Goal: Task Accomplishment & Management: Manage account settings

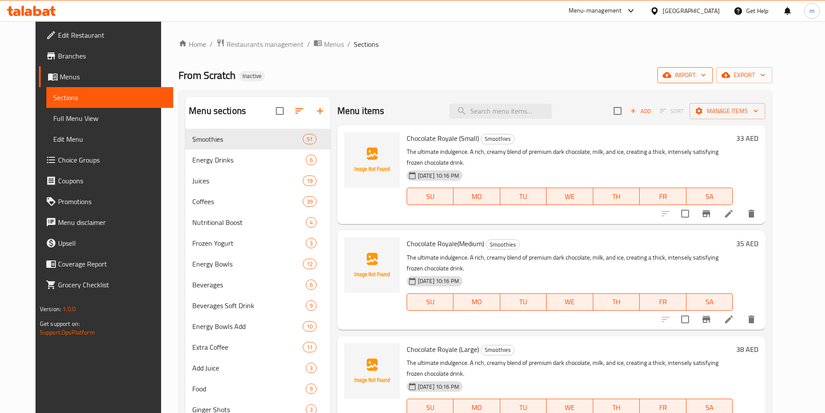
click at [706, 79] on span "import" at bounding box center [686, 75] width 42 height 11
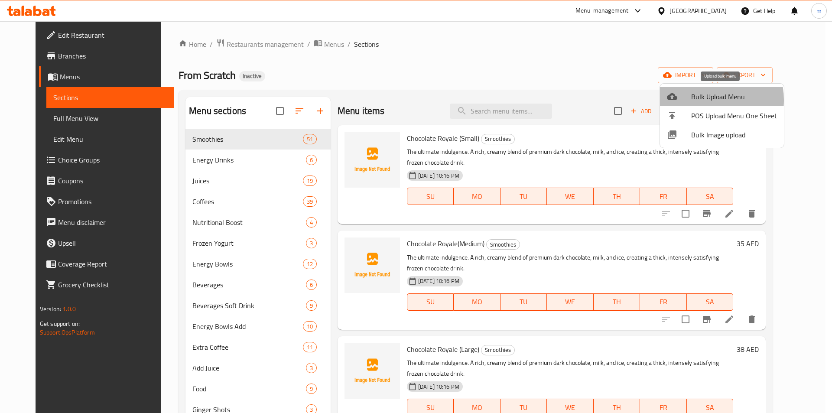
click at [700, 100] on span "Bulk Upload Menu" at bounding box center [734, 96] width 86 height 10
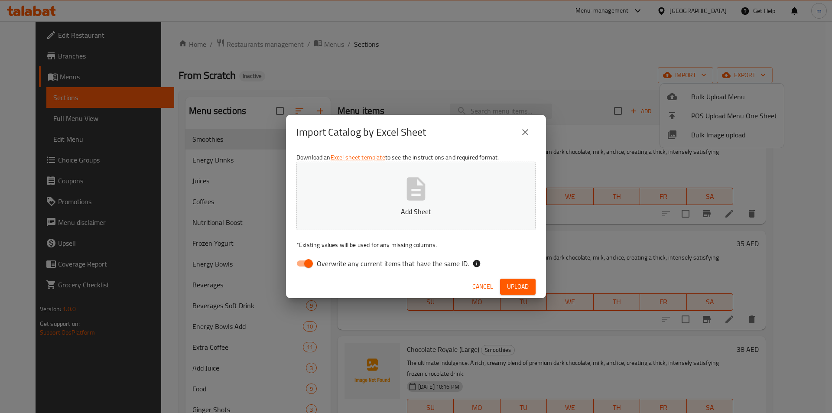
click at [307, 261] on input "Overwrite any current items that have the same ID." at bounding box center [308, 263] width 49 height 16
checkbox input "false"
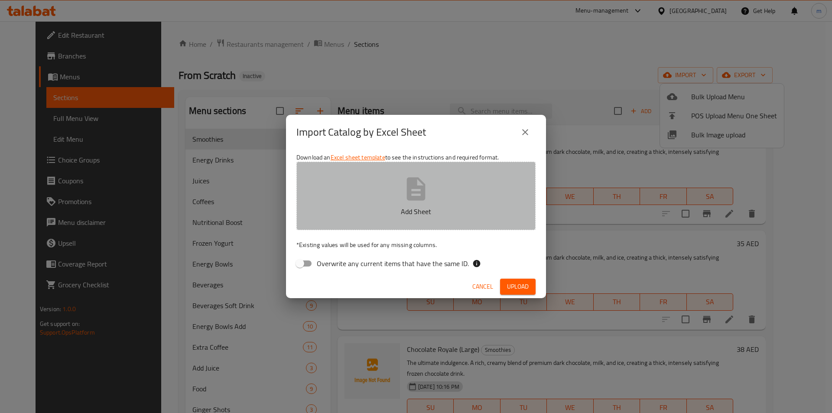
click at [380, 201] on button "Add Sheet" at bounding box center [415, 196] width 239 height 68
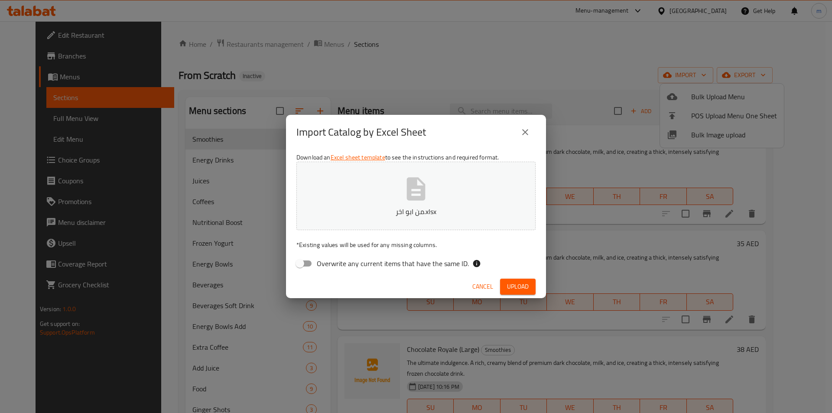
click at [526, 289] on span "Upload" at bounding box center [518, 286] width 22 height 11
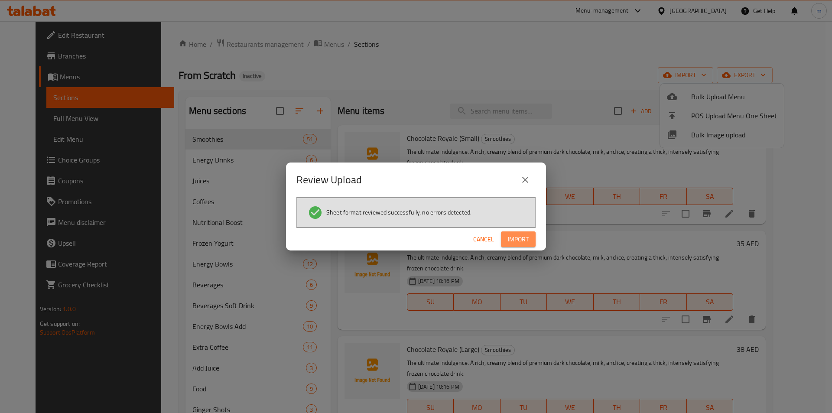
click at [522, 237] on span "Import" at bounding box center [518, 239] width 21 height 11
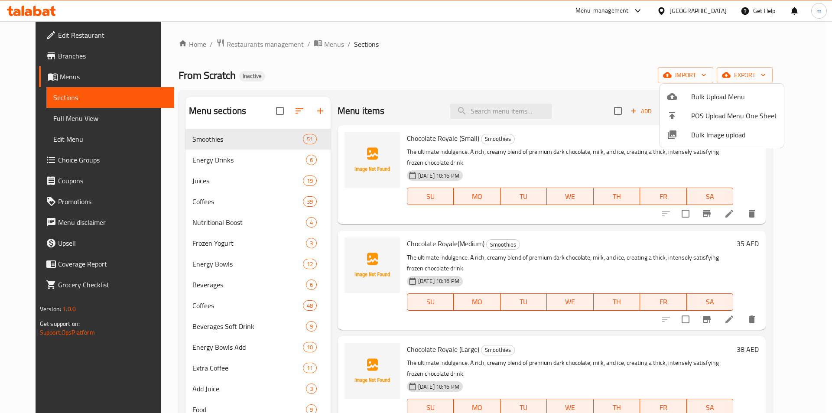
click at [364, 42] on div at bounding box center [416, 206] width 832 height 413
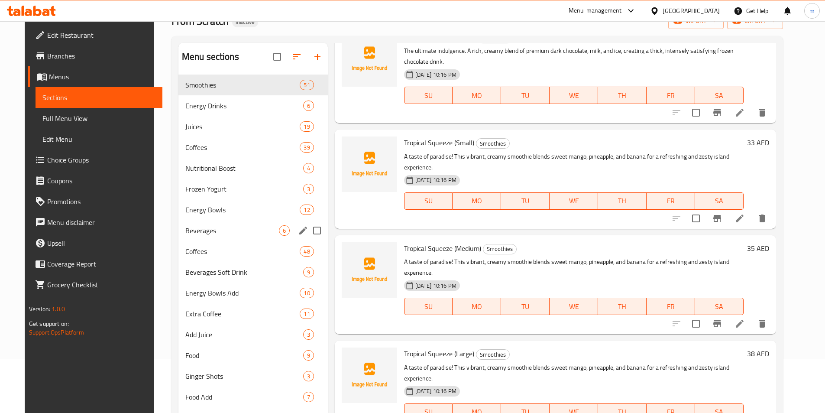
scroll to position [260, 0]
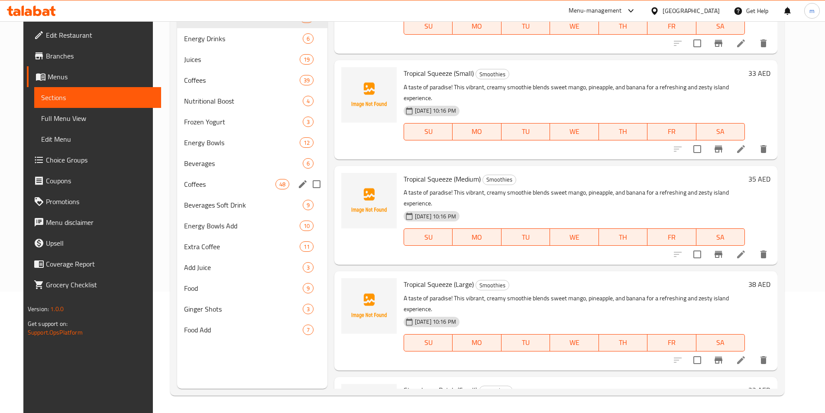
click at [230, 176] on div "Coffees 48" at bounding box center [252, 184] width 150 height 21
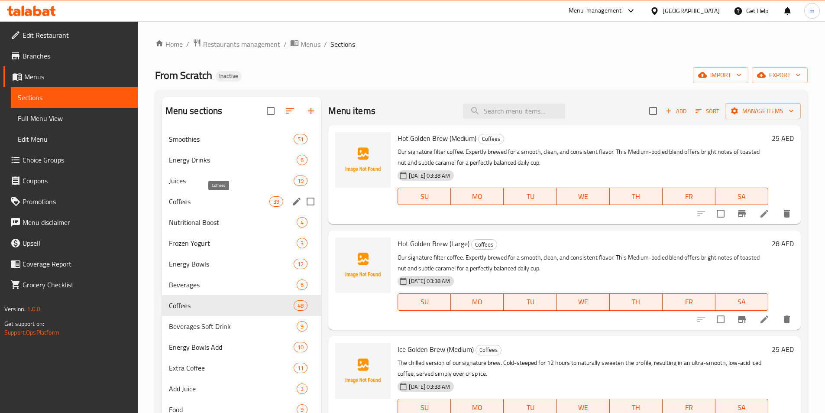
click at [239, 205] on span "Coffees" at bounding box center [219, 201] width 101 height 10
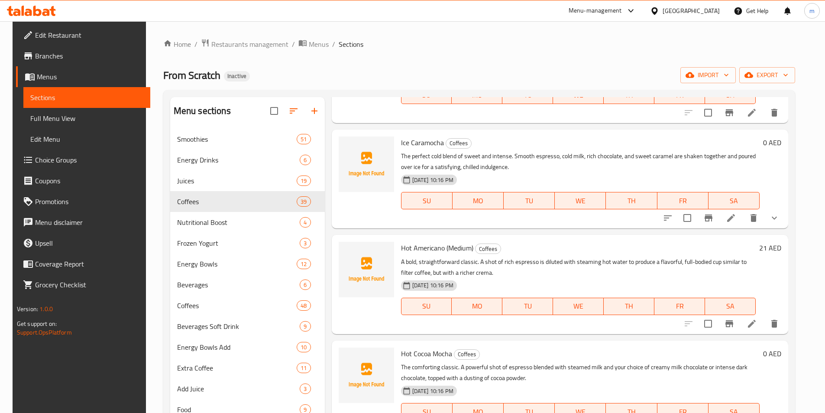
scroll to position [433, 0]
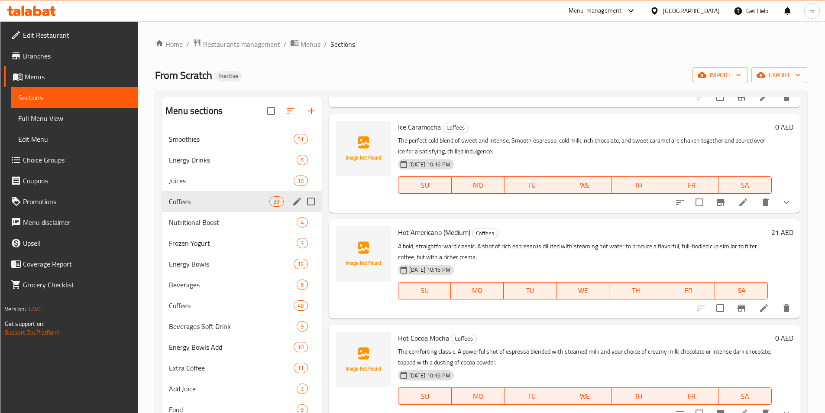
click at [310, 201] on input "Menu sections" at bounding box center [311, 201] width 18 height 18
checkbox input "true"
click at [270, 111] on icon "button" at bounding box center [270, 111] width 10 height 10
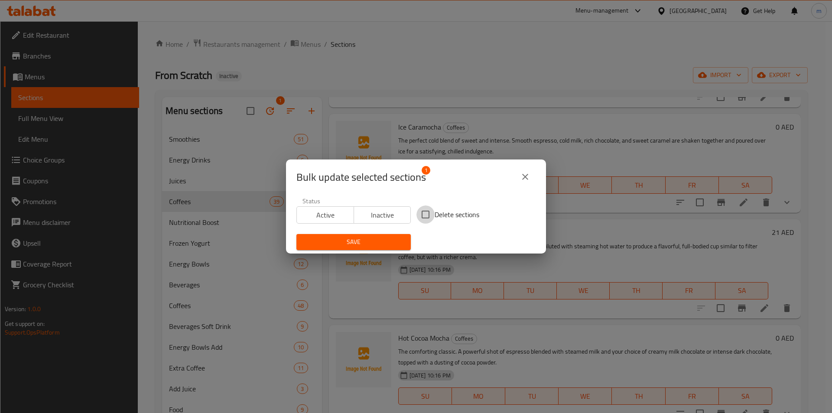
click at [421, 216] on input "Delete sections" at bounding box center [425, 214] width 18 height 18
checkbox input "true"
click at [369, 240] on span "Save" at bounding box center [353, 242] width 101 height 11
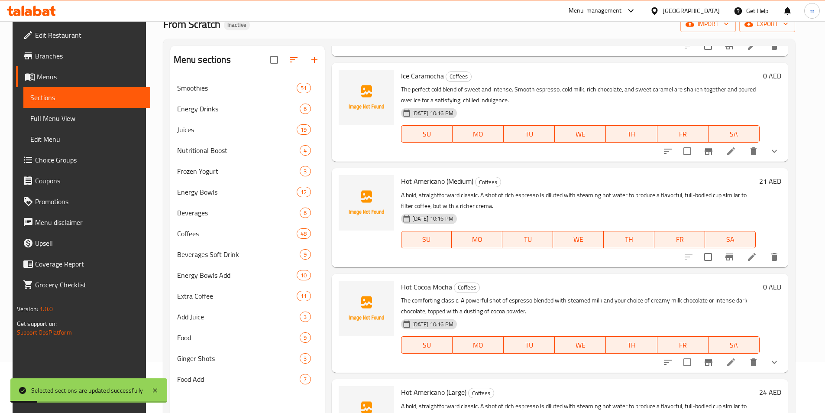
scroll to position [121, 0]
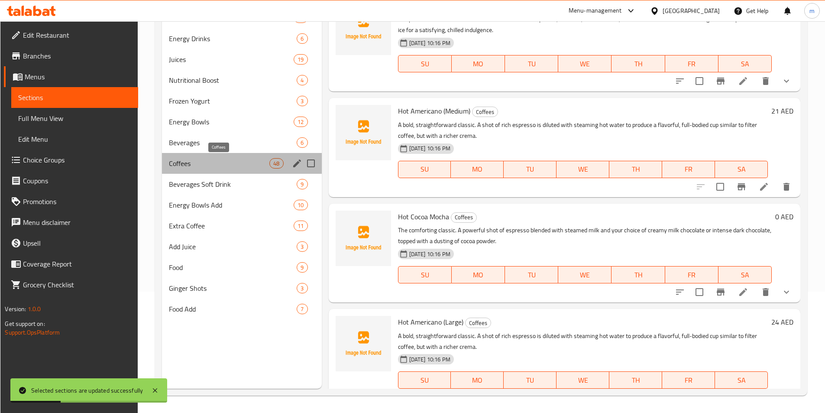
click at [215, 162] on span "Coffees" at bounding box center [219, 163] width 101 height 10
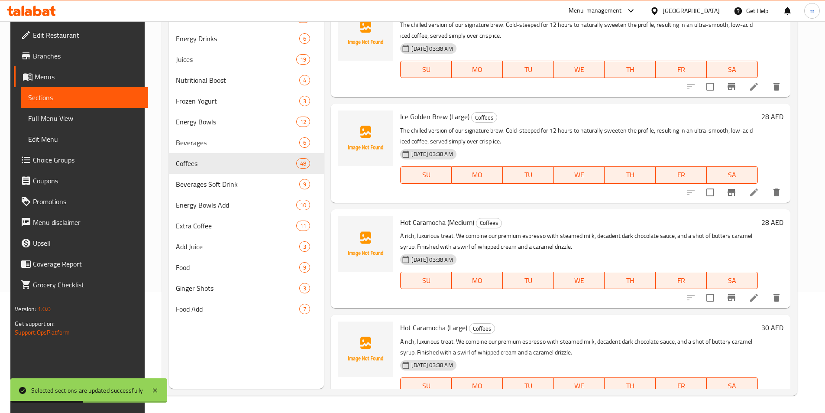
scroll to position [87, 0]
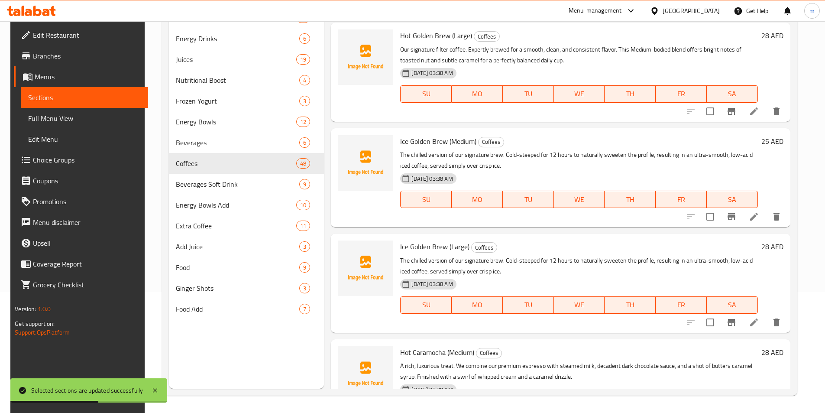
click at [63, 119] on span "Full Menu View" at bounding box center [84, 118] width 113 height 10
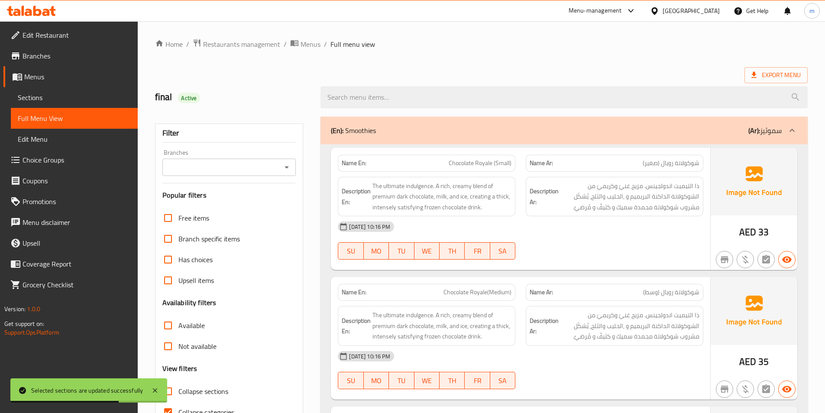
scroll to position [87, 0]
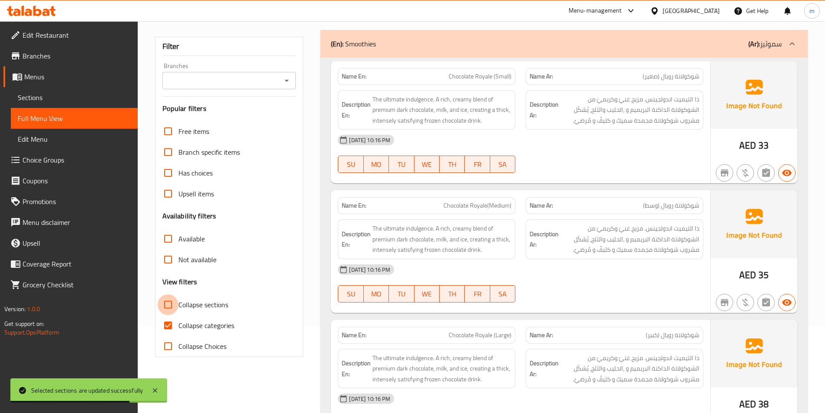
click at [169, 303] on input "Collapse sections" at bounding box center [168, 304] width 21 height 21
checkbox input "true"
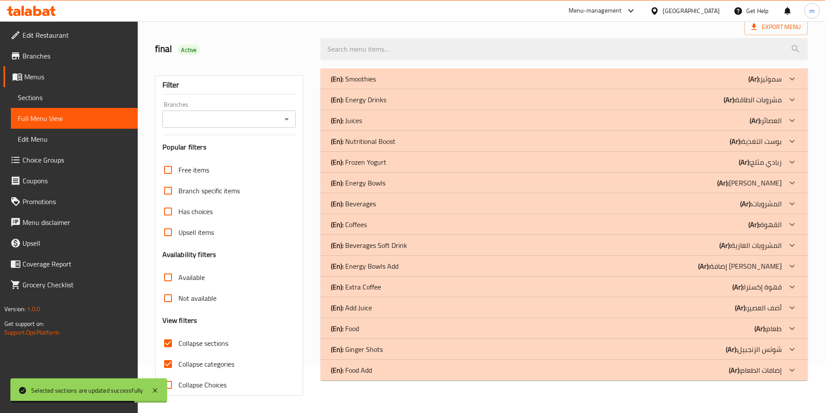
scroll to position [48, 0]
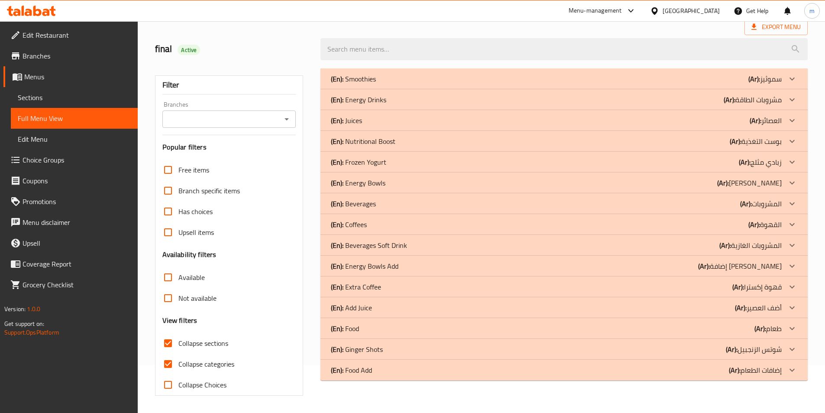
click at [793, 226] on icon at bounding box center [792, 224] width 10 height 10
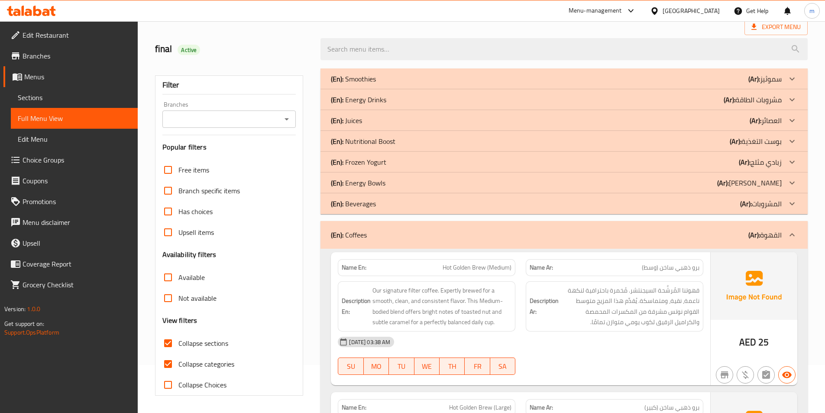
scroll to position [178, 0]
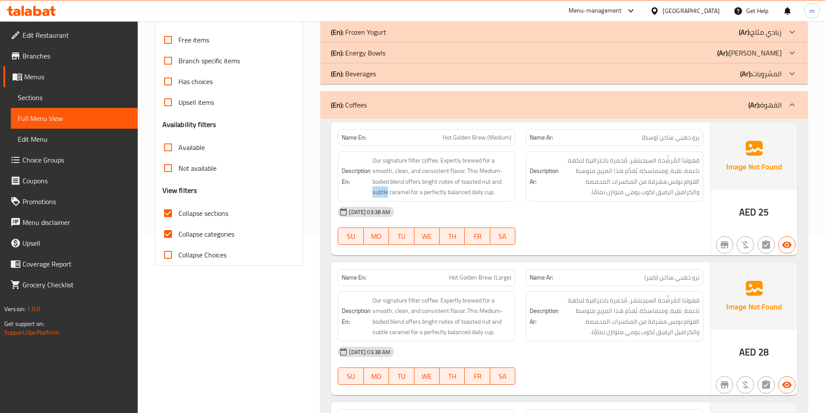
drag, startPoint x: 373, startPoint y: 194, endPoint x: 387, endPoint y: 200, distance: 14.7
click at [387, 200] on div "Description En: Our signature filter coffee. Expertly brewed for a smooth, clea…" at bounding box center [427, 176] width 178 height 50
copy span "subtle"
click at [618, 225] on div "11-10-2025 03:38 AM SU MO TU WE TH FR SA" at bounding box center [521, 225] width 376 height 49
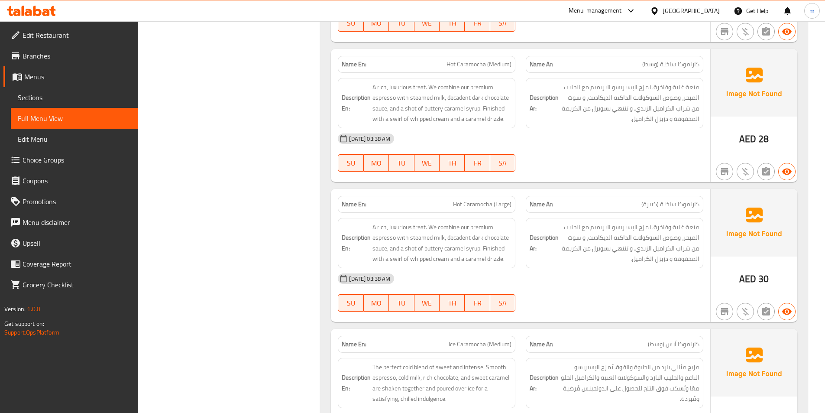
scroll to position [828, 0]
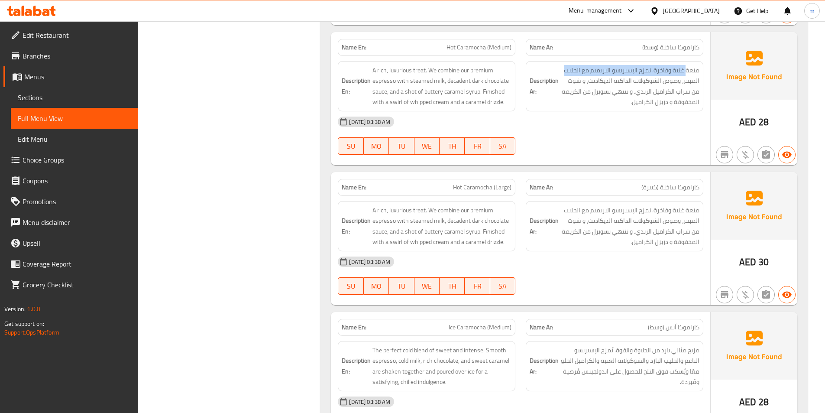
drag, startPoint x: 686, startPoint y: 72, endPoint x: 698, endPoint y: 73, distance: 11.7
click at [705, 78] on div "Description Ar: متعة غنية وفاخرة. نمزج الإسبريسو البريميم مع الحليب المبخر، وصو…" at bounding box center [615, 86] width 188 height 61
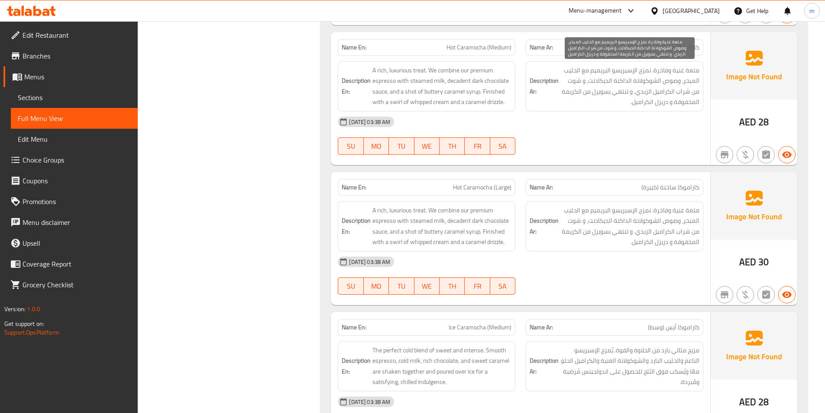
click at [695, 71] on span "متعة غنية وفاخرة. نمزج الإسبريسو البريميم مع الحليب المبخر، وصوص الشوكولاتة الد…" at bounding box center [630, 86] width 139 height 42
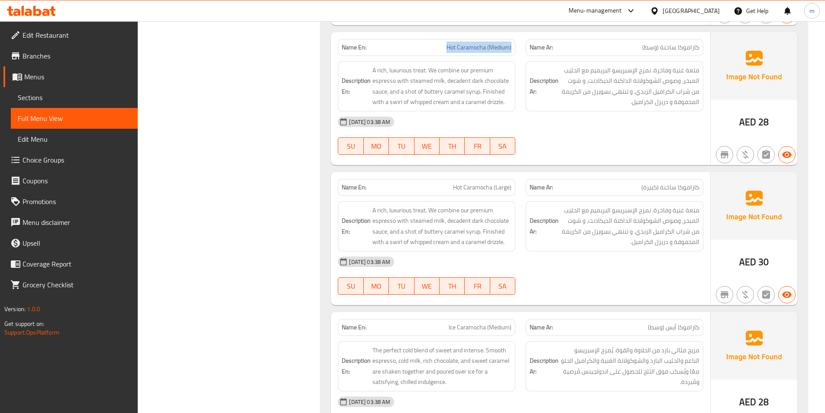
drag, startPoint x: 456, startPoint y: 49, endPoint x: 511, endPoint y: 52, distance: 55.1
click at [511, 52] on p "Name En: Hot Caramocha (Medium)" at bounding box center [427, 47] width 170 height 9
copy span "Hot Caramocha (Medium)"
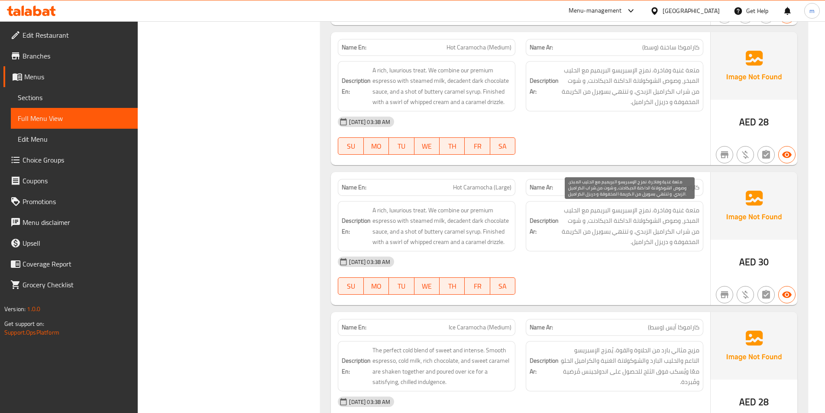
click at [617, 241] on span "متعة غنية وفاخرة. نمزج الإسبريسو البريميم مع الحليب المبخر، وصوص الشوكولاتة الد…" at bounding box center [630, 226] width 139 height 42
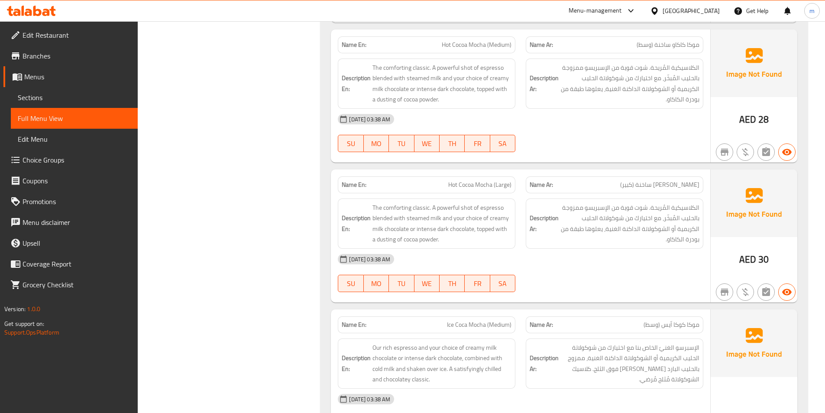
scroll to position [1391, 0]
drag, startPoint x: 437, startPoint y: 42, endPoint x: 485, endPoint y: 49, distance: 48.3
click at [485, 49] on div "Name En: Hot Cocoa Mocha (Medium)" at bounding box center [427, 44] width 178 height 17
copy span "Hot Cocoa Mocha"
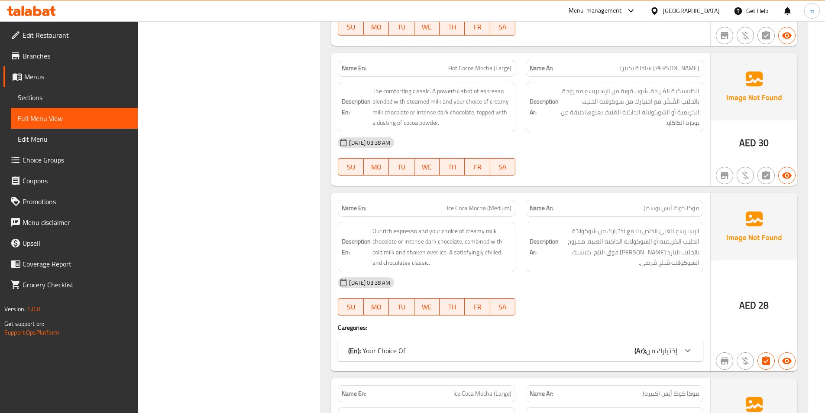
scroll to position [1521, 0]
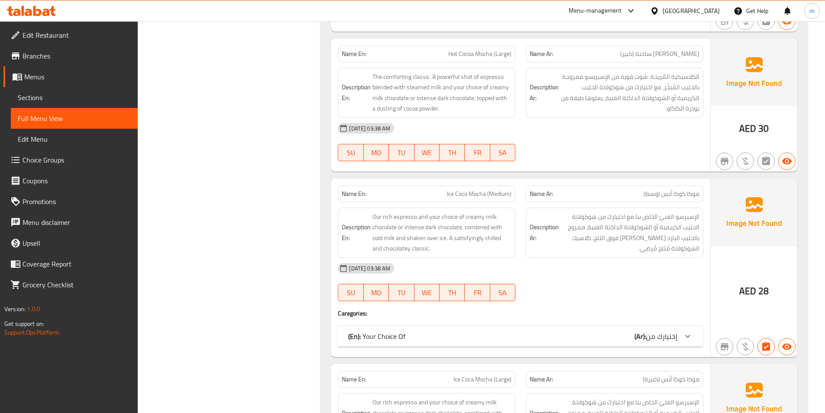
click at [696, 337] on div at bounding box center [688, 336] width 21 height 21
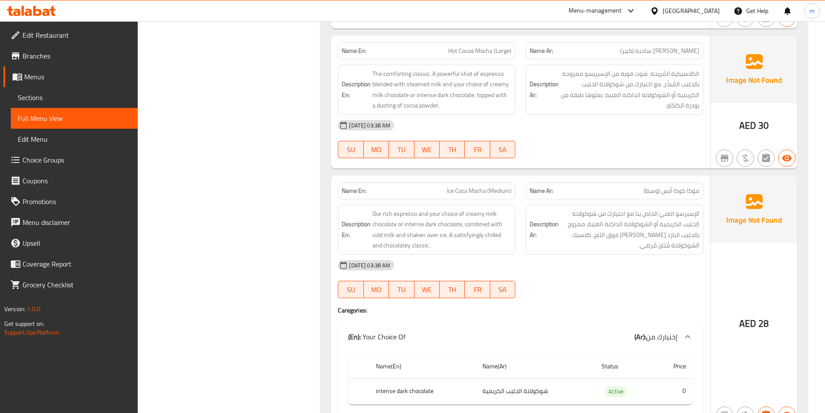
scroll to position [1651, 0]
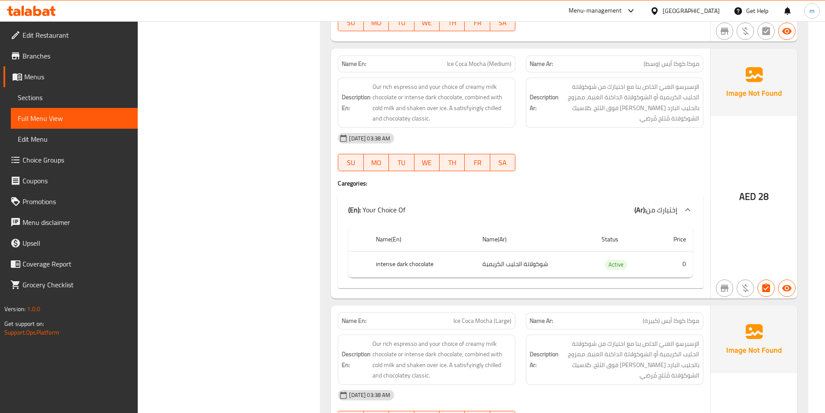
click at [685, 211] on icon at bounding box center [687, 209] width 5 height 3
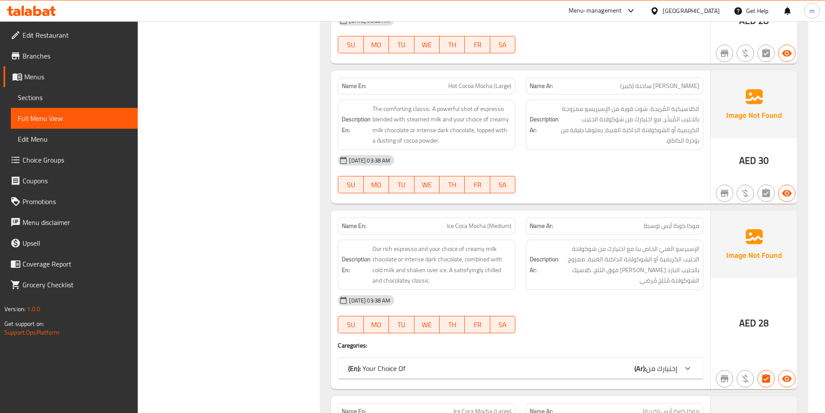
scroll to position [1435, 0]
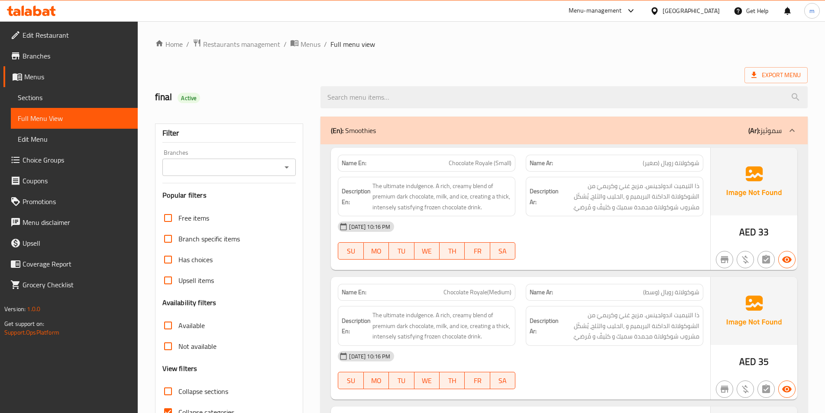
click at [50, 94] on span "Sections" at bounding box center [74, 97] width 113 height 10
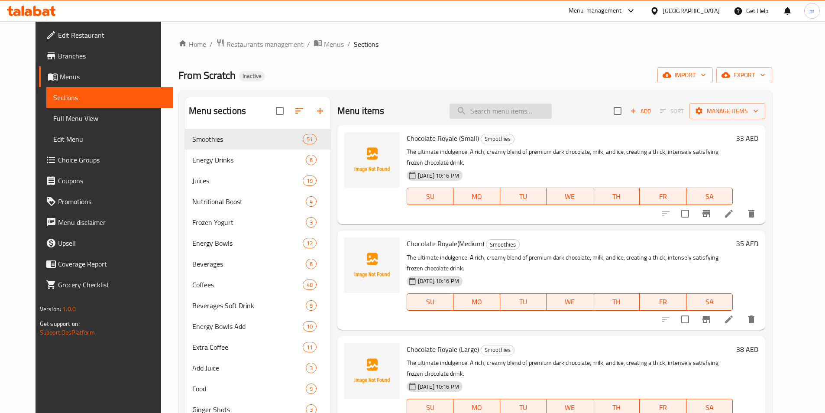
click at [477, 116] on input "search" at bounding box center [501, 111] width 102 height 15
paste input "Hot Caramocha (Medium)"
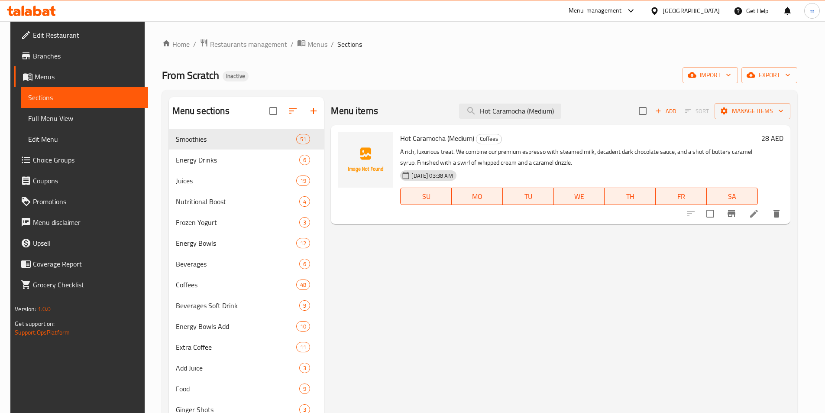
type input "Hot Caramocha (Medium)"
click at [764, 219] on li at bounding box center [754, 214] width 24 height 16
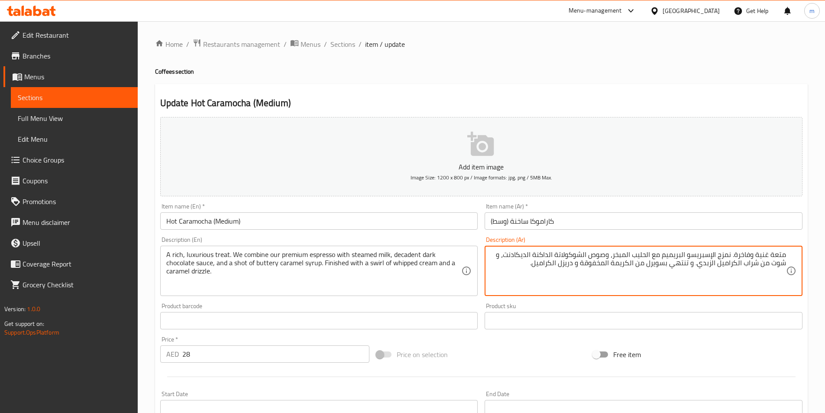
click at [781, 252] on textarea "متعة غنية وفاخرة. نمزج الإسبريسو البريميم مع الحليب المبخر، وصوص الشوكولاتة الد…" at bounding box center [639, 270] width 296 height 41
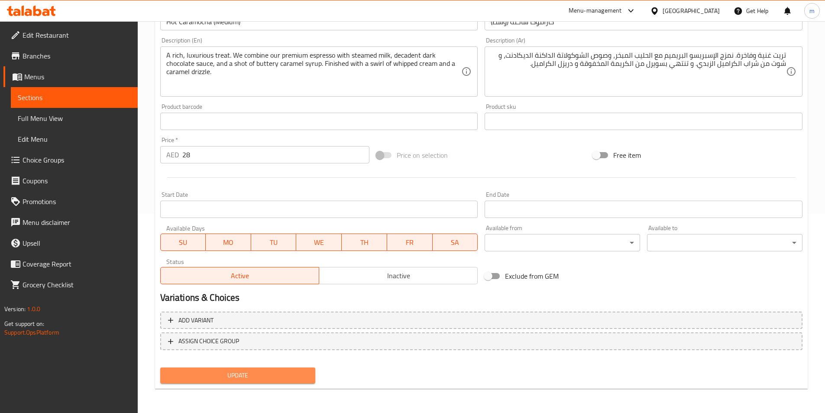
click at [257, 377] on span "Update" at bounding box center [238, 375] width 142 height 11
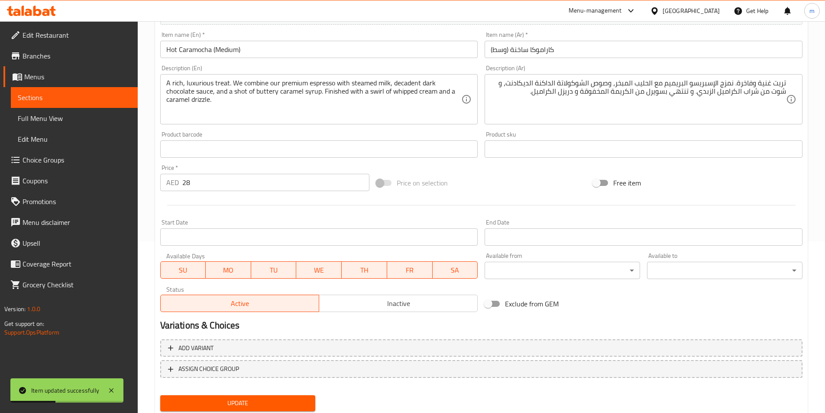
scroll to position [156, 0]
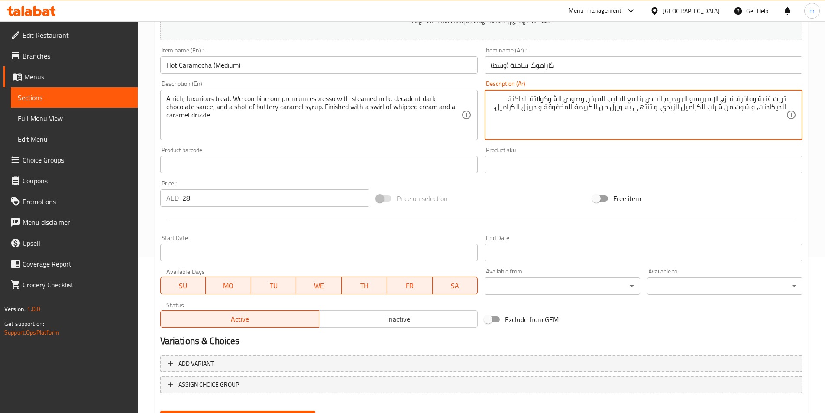
click at [495, 115] on textarea "تريت غنية وفاخرة. نمزج الإسبريسو البريميم الخاص بنا مع الحليب المبخر، وصوص الشو…" at bounding box center [639, 114] width 296 height 41
click at [528, 129] on textarea "تريت غنية وفاخرة. نمزج الإسبريسو البريميم الخاص بنا مع الحليب المبخر، وصوص الشو…" at bounding box center [639, 114] width 296 height 41
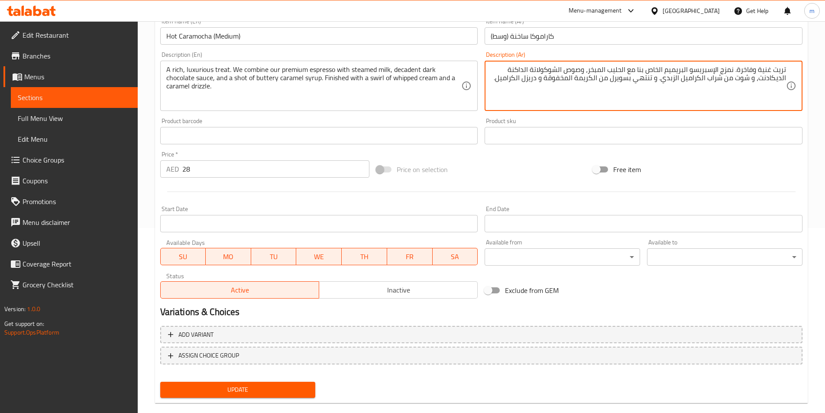
scroll to position [199, 0]
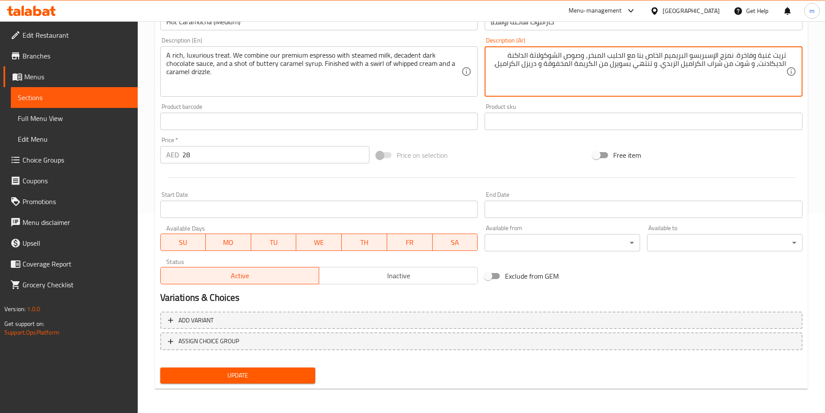
type textarea "تريت غنية وفاخرة. نمزج الإسبريسو البريميم الخاص بنا مع الحليب المبخر، وصوص الشو…"
click at [266, 374] on span "Update" at bounding box center [238, 375] width 142 height 11
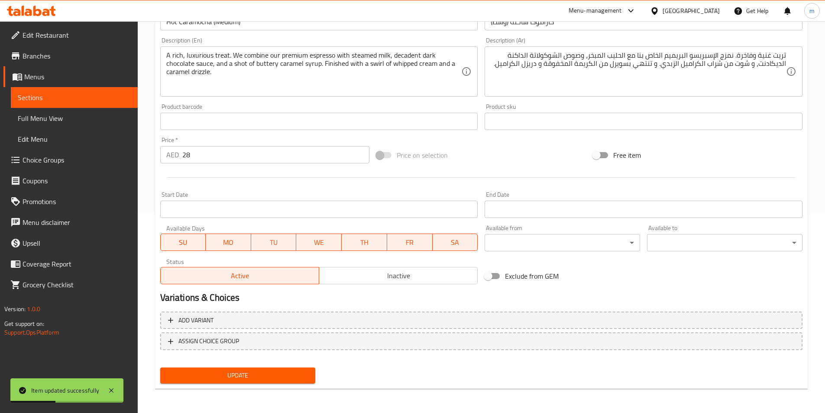
click at [47, 96] on span "Sections" at bounding box center [74, 97] width 113 height 10
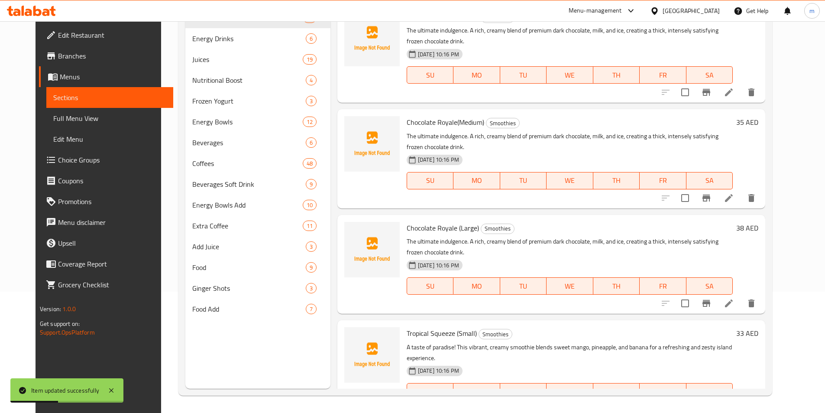
click at [516, 118] on div "Menu items Add Sort Manage items Chocolate Royale (Small) Smoothies The ultimat…" at bounding box center [548, 182] width 435 height 413
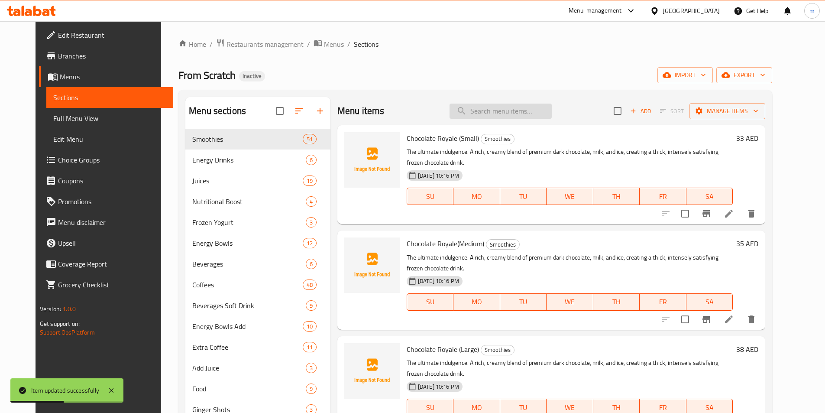
click at [516, 114] on input "search" at bounding box center [501, 111] width 102 height 15
paste input "تريت غنية وفاخرة. نمزج الإسبريسو البريميم الخاص بنا مع الحليب المبخر، وصوص الشو…"
type input "تريت غنية وفاخرة. نمزج الإسبريسو البريميم الخاص بنا مع الحليب المبخر، وصوص الشو…"
paste input "Hot Caramocha (Medium)"
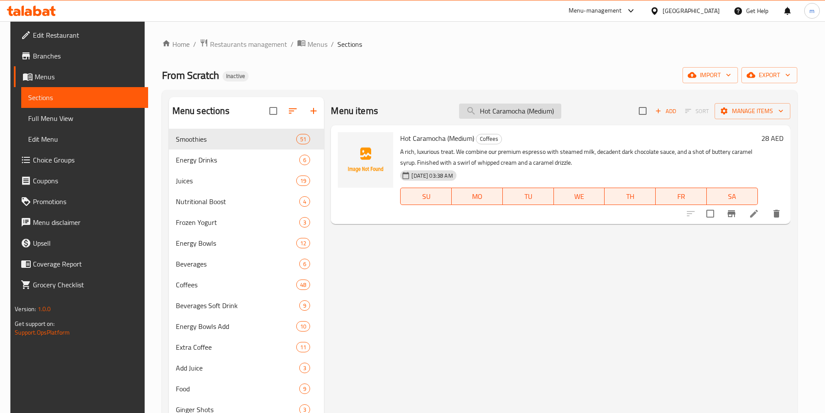
drag, startPoint x: 560, startPoint y: 113, endPoint x: 530, endPoint y: 114, distance: 29.9
click at [530, 114] on input "Hot Caramocha (Medium)" at bounding box center [510, 111] width 102 height 15
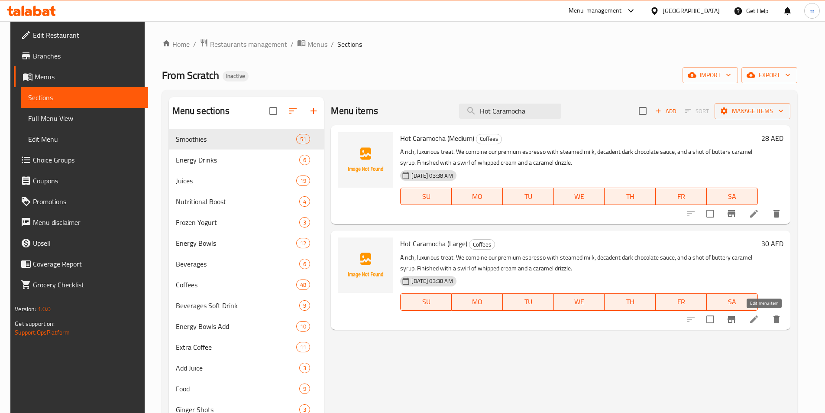
type input "Hot Caramocha"
click at [760, 318] on icon at bounding box center [754, 319] width 10 height 10
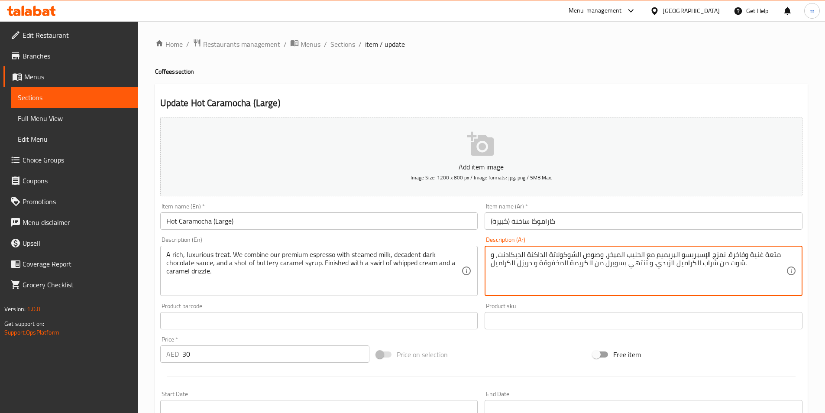
paste textarea "تريت غنية وفاخرة. نمزج الإسبريسو البريميم الخاص بنا"
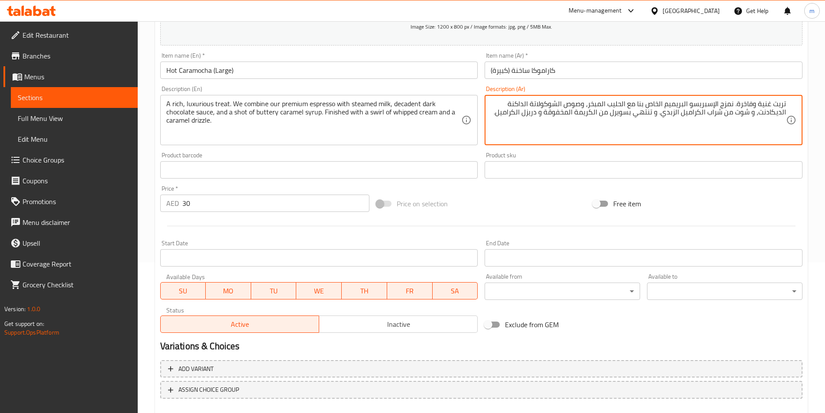
scroll to position [199, 0]
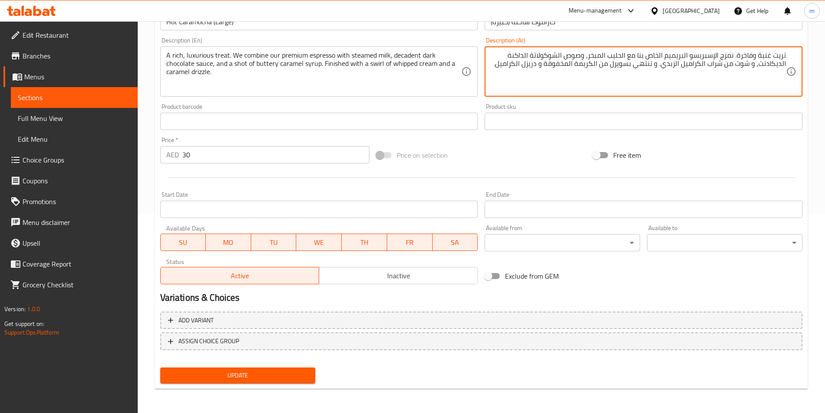
type textarea "تريت غنية وفاخرة. نمزج الإسبريسو البريميم الخاص بنا مع الحليب المبخر، وصوص الشو…"
click at [270, 377] on span "Update" at bounding box center [238, 375] width 142 height 11
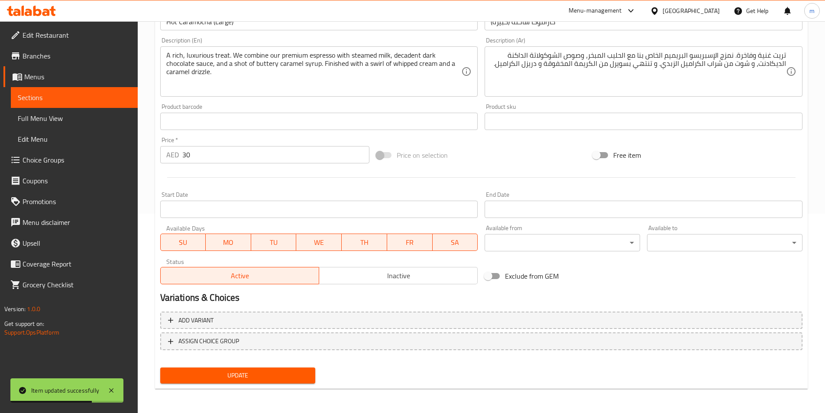
click at [67, 92] on span "Sections" at bounding box center [74, 97] width 113 height 10
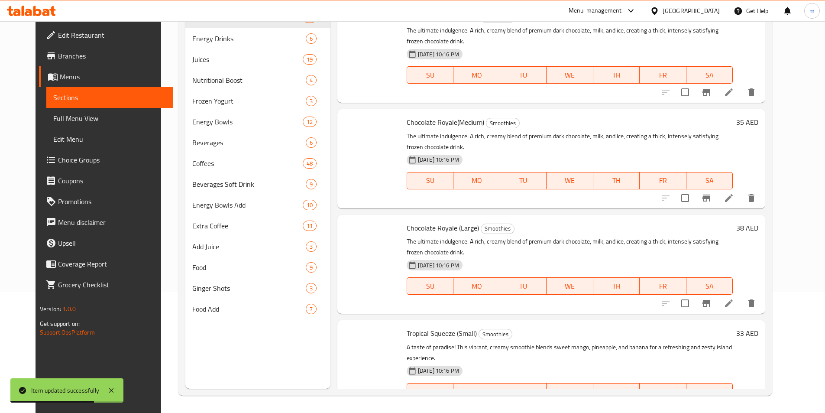
click at [507, 114] on div "Chocolate Royale(Medium) Smoothies The ultimate indulgence. A rich, creamy blen…" at bounding box center [569, 159] width 333 height 92
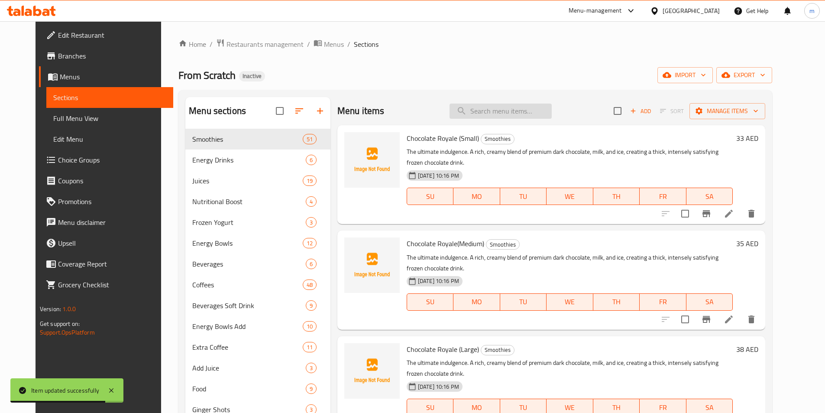
click at [511, 107] on input "search" at bounding box center [501, 111] width 102 height 15
paste input "Hot Cocoa Mocha"
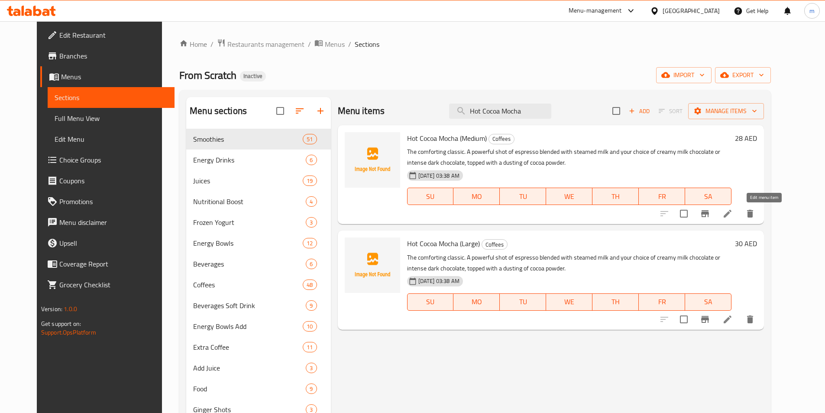
type input "Hot Cocoa Mocha"
click at [733, 214] on icon at bounding box center [728, 213] width 10 height 10
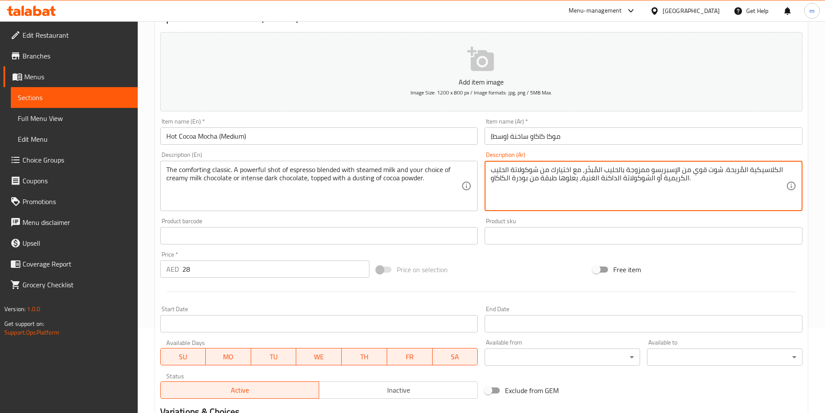
scroll to position [173, 0]
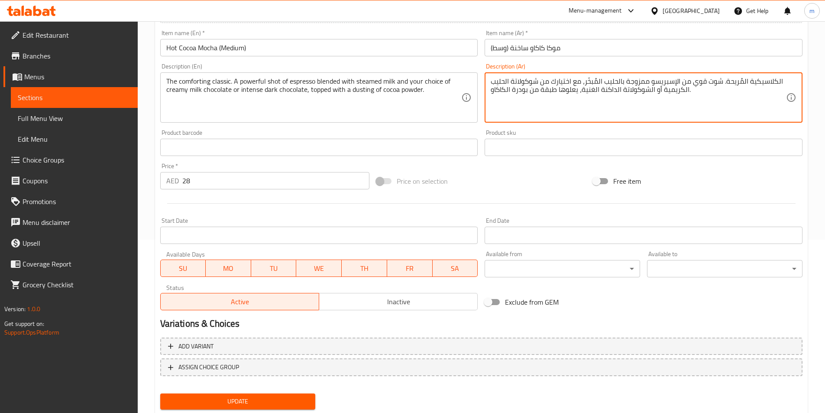
type textarea "الكلاسيكية المُريحة. شوت قوي من الإسبريسو ممزوجة بالحليب المُبخّر، مع اختيارك م…"
click at [270, 398] on span "Update" at bounding box center [238, 401] width 142 height 11
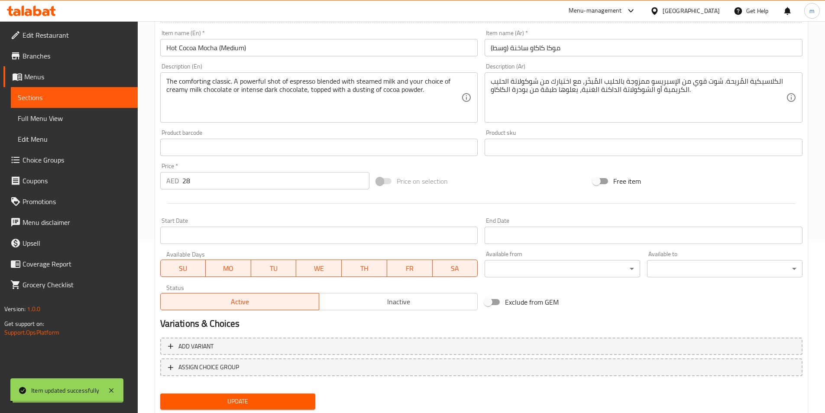
click at [97, 97] on span "Sections" at bounding box center [74, 97] width 113 height 10
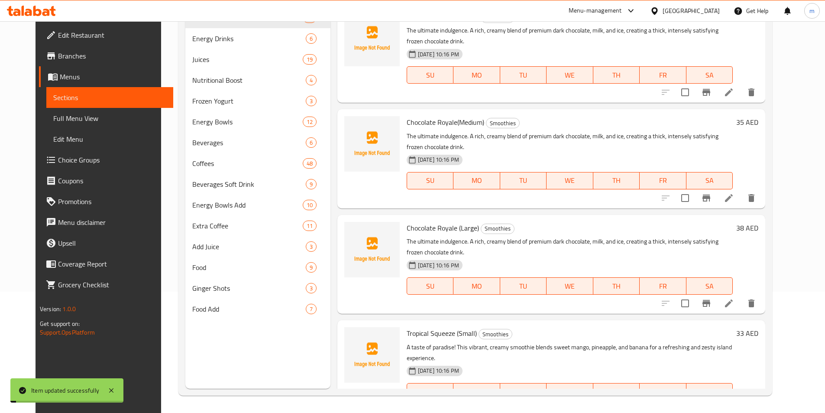
scroll to position [121, 0]
click at [505, 103] on div "Chocolate Royale (Small) Smoothies The ultimate indulgence. A rich, creamy blen…" at bounding box center [552, 53] width 428 height 99
click at [507, 110] on div "Menu items Add Sort Manage items Chocolate Royale (Small) Smoothies The ultimat…" at bounding box center [548, 182] width 435 height 413
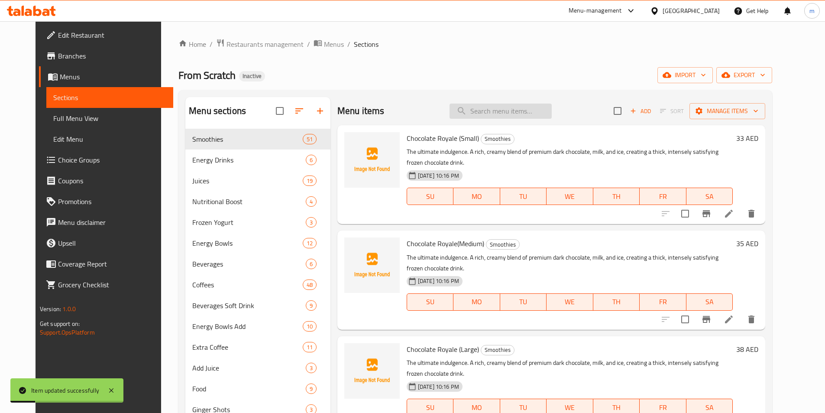
click at [513, 110] on input "search" at bounding box center [501, 111] width 102 height 15
paste input "Hot Cocoa Mocha"
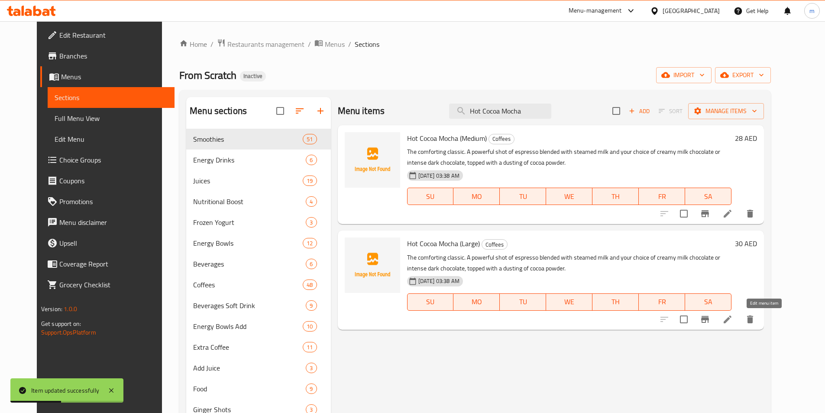
type input "Hot Cocoa Mocha"
click at [733, 322] on icon at bounding box center [728, 319] width 10 height 10
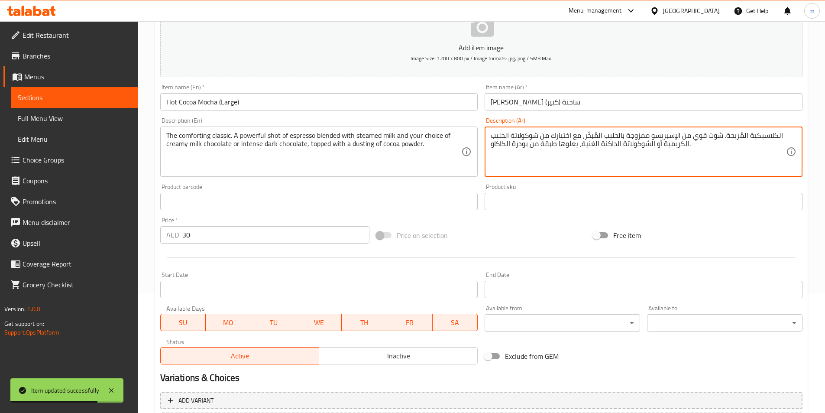
scroll to position [199, 0]
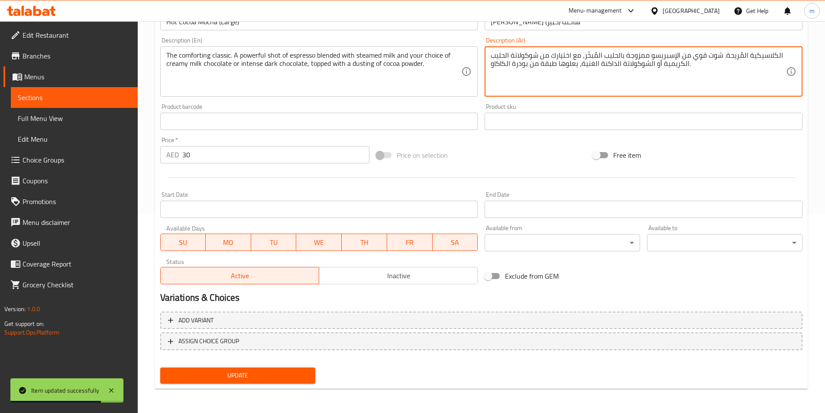
type textarea "الكلاسيكية المُريحة. شوت قوي من الإسبريسو ممزوجة بالحليب المُبخّر، مع اختيارك م…"
click at [263, 378] on span "Update" at bounding box center [238, 375] width 142 height 11
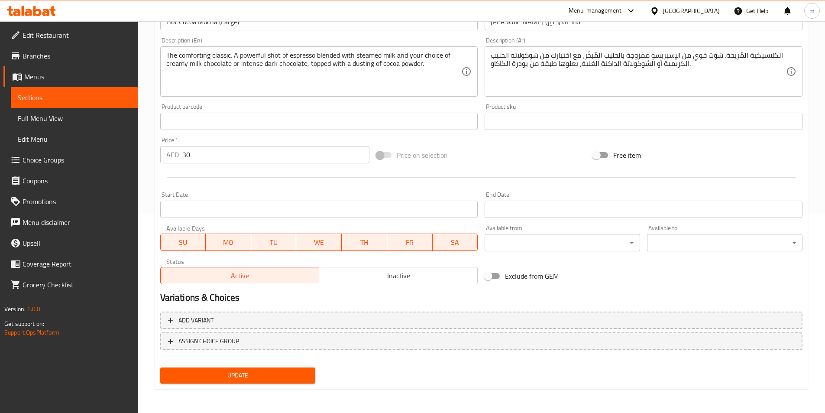
click at [71, 103] on link "Sections" at bounding box center [74, 97] width 127 height 21
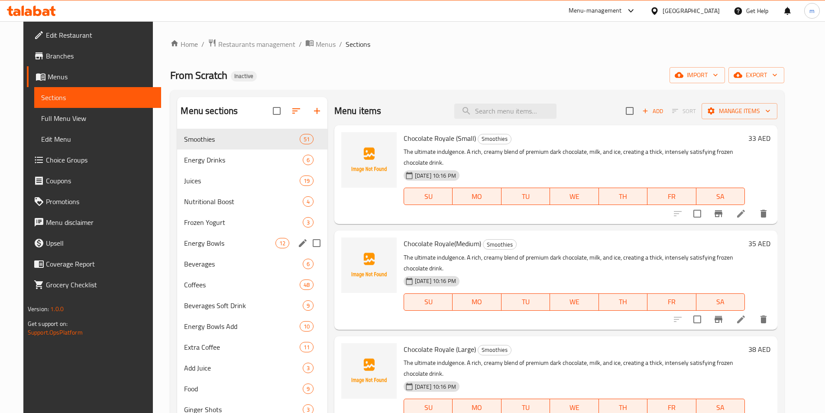
scroll to position [121, 0]
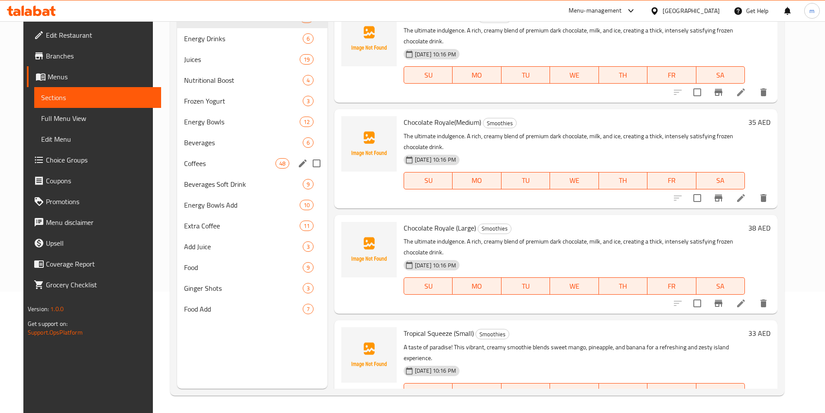
click at [315, 165] on input "Menu sections" at bounding box center [317, 163] width 18 height 18
checkbox input "true"
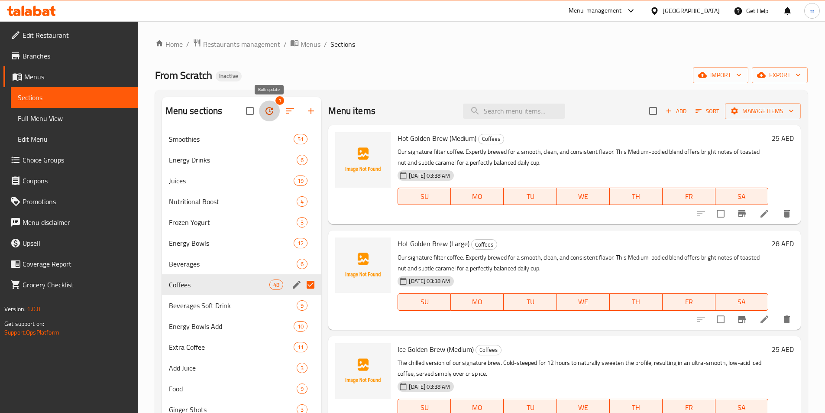
click at [276, 110] on button "button" at bounding box center [269, 111] width 21 height 21
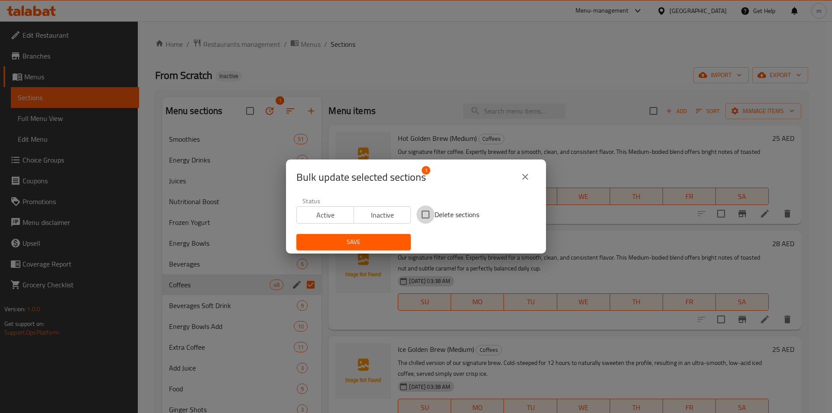
click at [425, 217] on input "Delete sections" at bounding box center [425, 214] width 18 height 18
checkbox input "true"
click at [364, 237] on span "Save" at bounding box center [353, 242] width 101 height 11
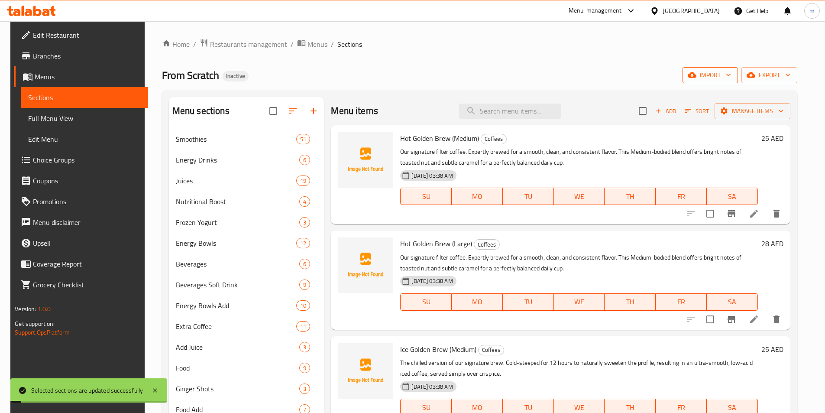
click at [731, 75] on span "import" at bounding box center [711, 75] width 42 height 11
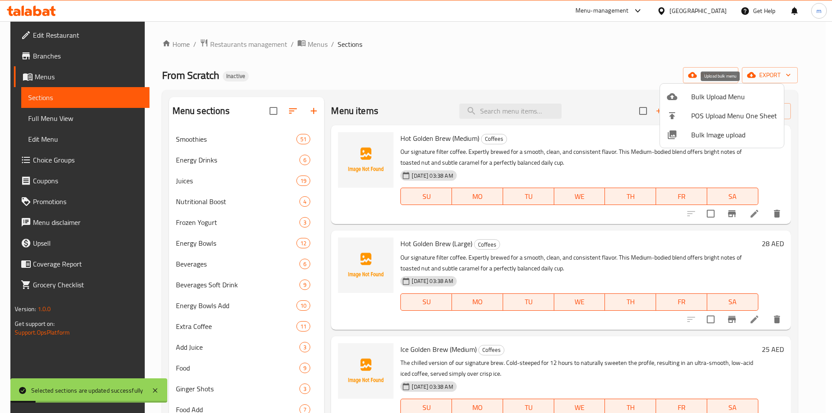
click at [721, 94] on span "Bulk Upload Menu" at bounding box center [734, 96] width 86 height 10
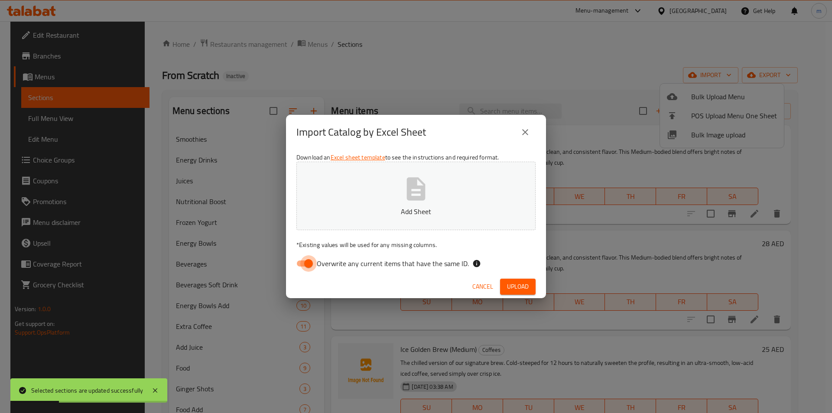
click at [310, 257] on input "Overwrite any current items that have the same ID." at bounding box center [308, 263] width 49 height 16
checkbox input "false"
click at [361, 221] on button "Add Sheet" at bounding box center [415, 196] width 239 height 68
click at [516, 281] on span "Upload" at bounding box center [518, 286] width 22 height 11
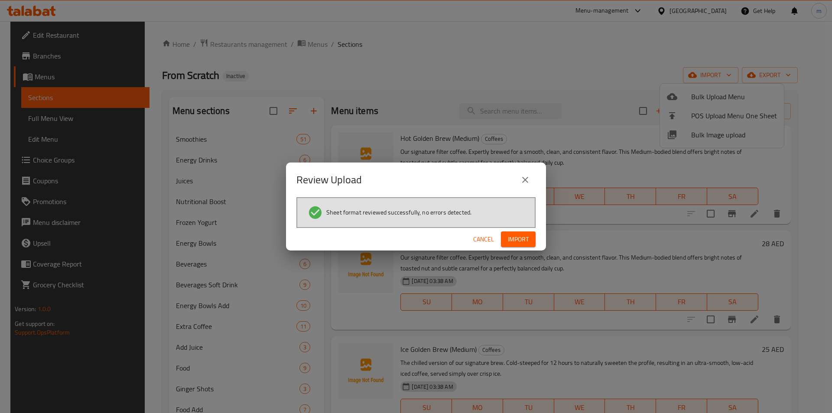
click at [516, 237] on span "Import" at bounding box center [518, 239] width 21 height 11
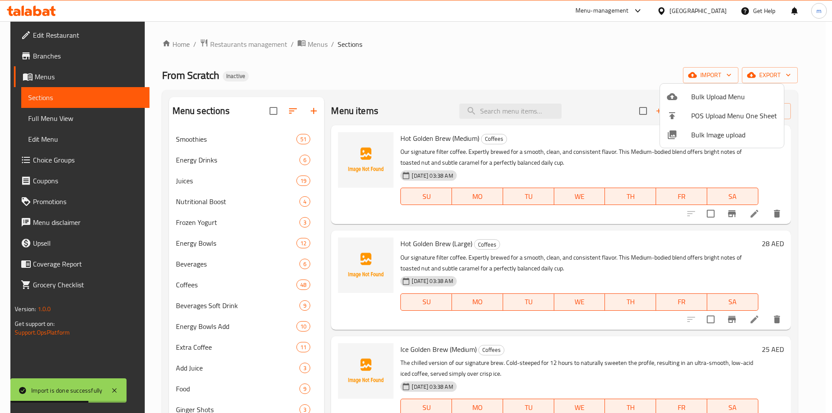
click at [59, 121] on div at bounding box center [416, 206] width 832 height 413
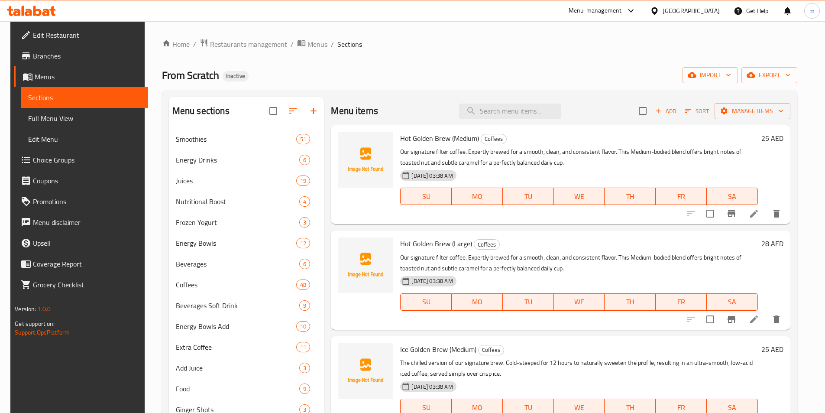
click at [59, 121] on span "Full Menu View" at bounding box center [84, 118] width 113 height 10
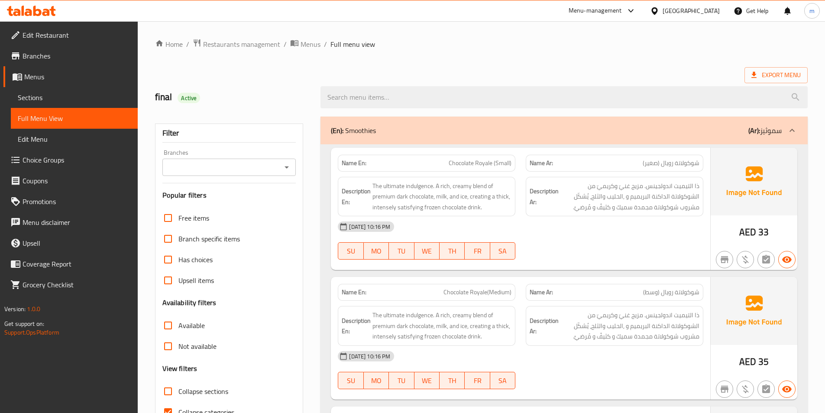
scroll to position [130, 0]
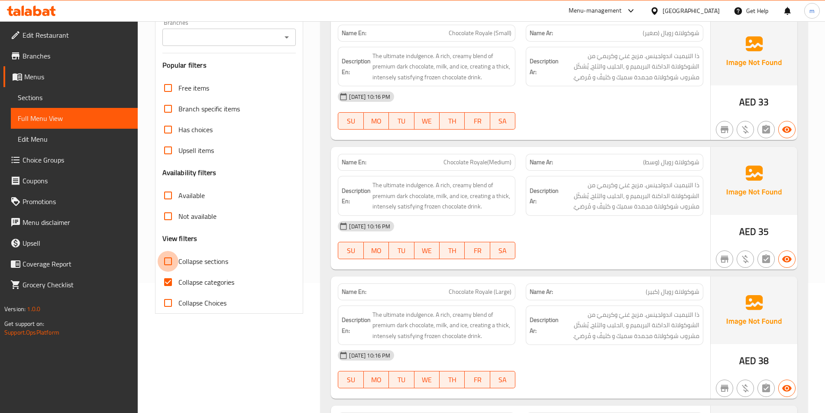
click at [171, 258] on input "Collapse sections" at bounding box center [168, 261] width 21 height 21
checkbox input "true"
click at [169, 282] on input "Collapse categories" at bounding box center [168, 282] width 21 height 21
checkbox input "false"
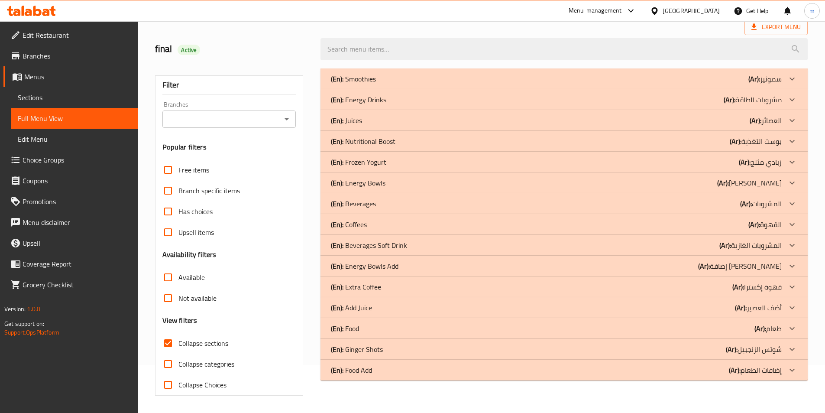
scroll to position [48, 0]
click at [793, 218] on div at bounding box center [792, 224] width 21 height 21
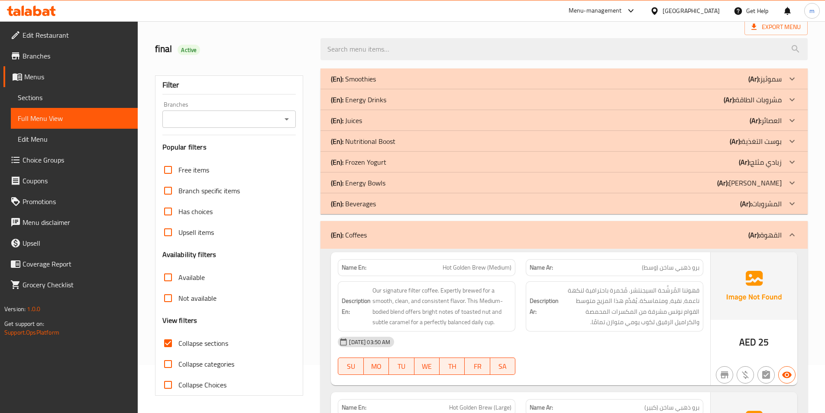
scroll to position [178, 0]
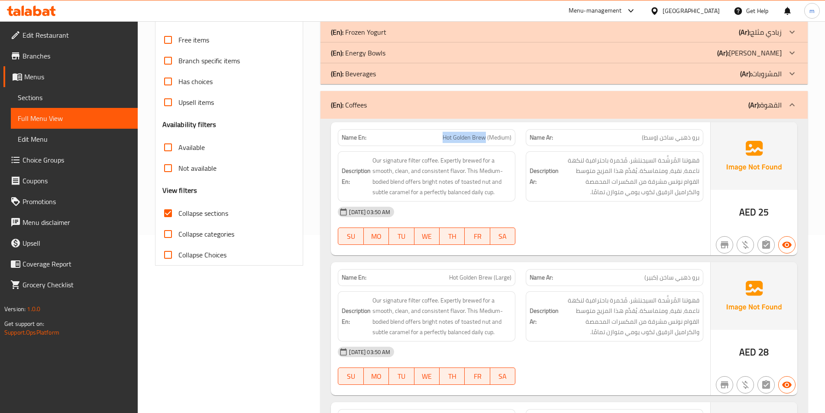
drag, startPoint x: 442, startPoint y: 135, endPoint x: 486, endPoint y: 144, distance: 45.1
click at [486, 144] on div "Name En: Hot Golden Brew (Medium)" at bounding box center [427, 137] width 178 height 17
copy span "Hot Golden Brew"
click at [654, 219] on div "[DATE] 03:50 AM" at bounding box center [521, 211] width 376 height 21
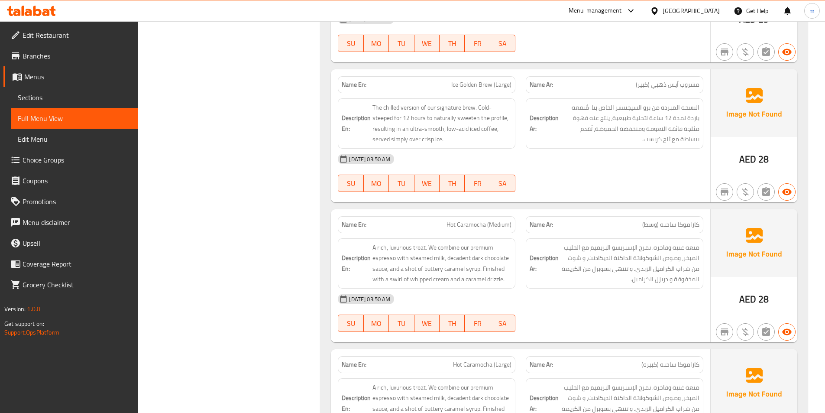
scroll to position [741, 0]
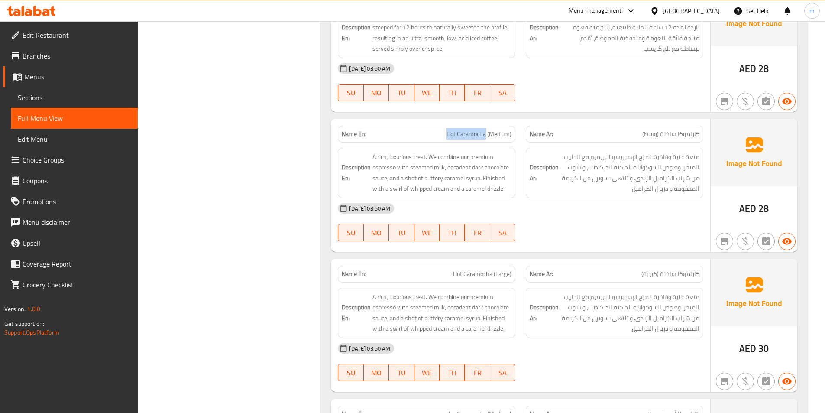
drag, startPoint x: 442, startPoint y: 135, endPoint x: 485, endPoint y: 139, distance: 43.5
click at [485, 139] on p "Name En: Hot Caramocha (Medium)" at bounding box center [427, 134] width 170 height 9
copy span "Hot Caramocha"
click at [552, 204] on div "[DATE] 03:50 AM" at bounding box center [521, 208] width 376 height 21
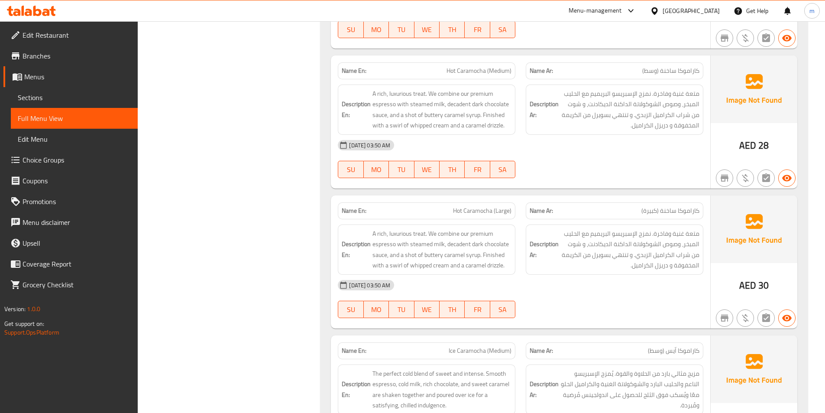
scroll to position [871, 0]
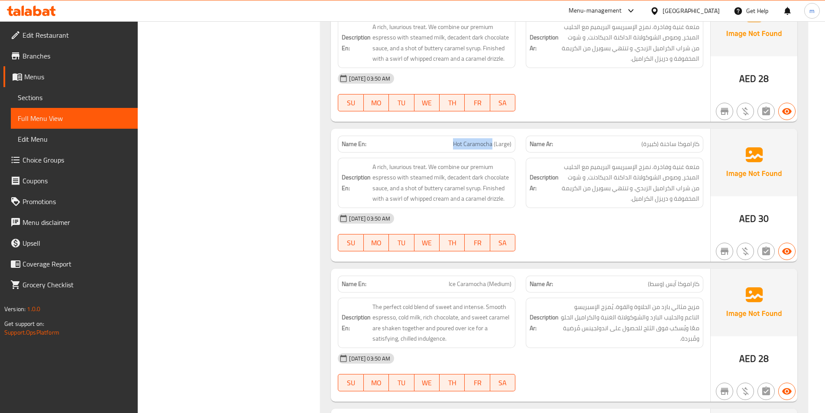
drag, startPoint x: 449, startPoint y: 143, endPoint x: 492, endPoint y: 151, distance: 43.6
click at [492, 151] on div "Name En: Hot Caramocha (Large)" at bounding box center [427, 144] width 178 height 17
copy span "Hot Caramocha"
click at [596, 250] on div at bounding box center [615, 251] width 188 height 10
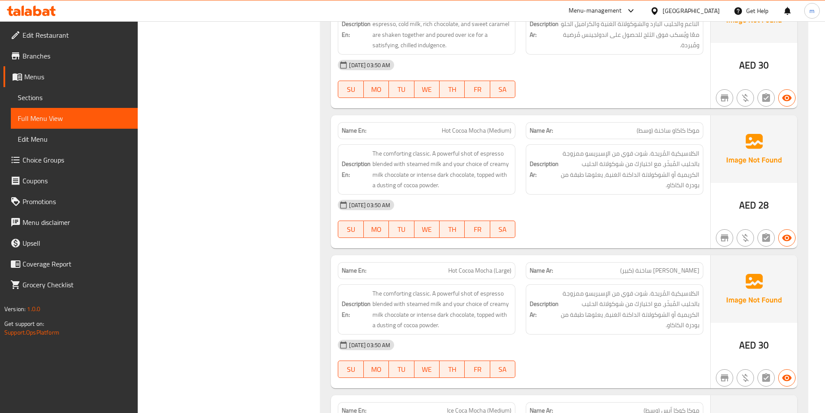
scroll to position [1435, 0]
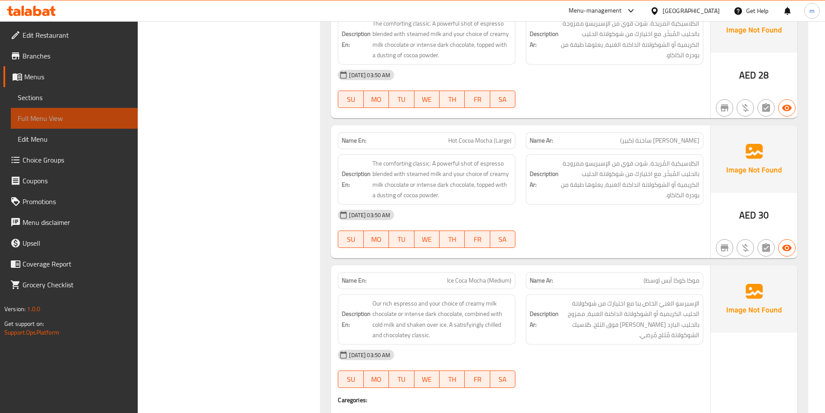
click at [38, 115] on span "Full Menu View" at bounding box center [74, 118] width 113 height 10
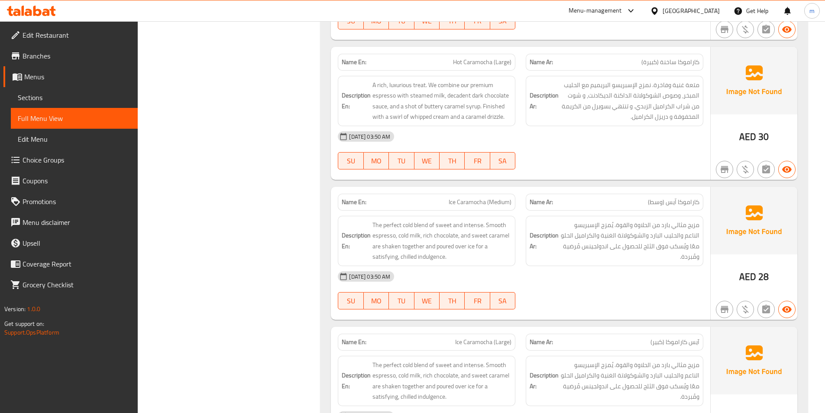
scroll to position [871, 0]
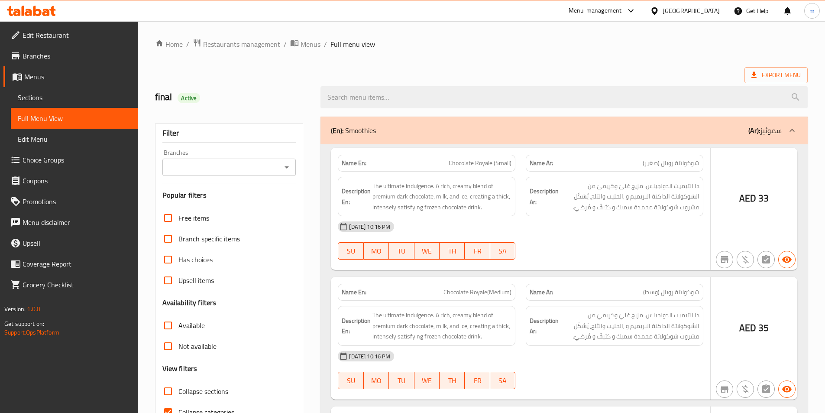
click at [34, 97] on div at bounding box center [412, 206] width 825 height 413
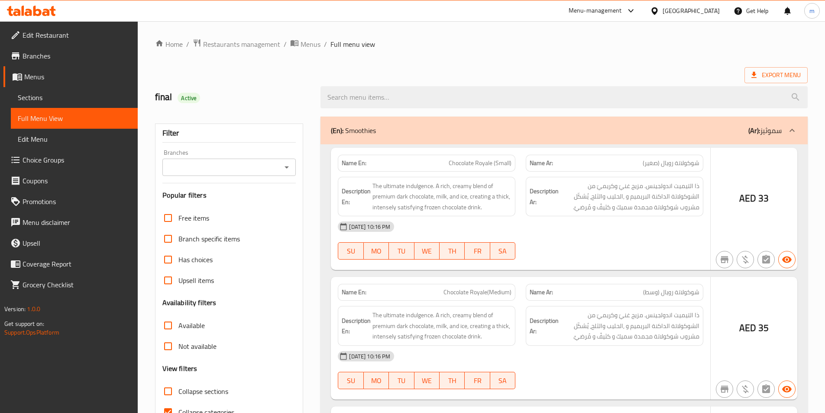
click at [34, 97] on div at bounding box center [412, 206] width 825 height 413
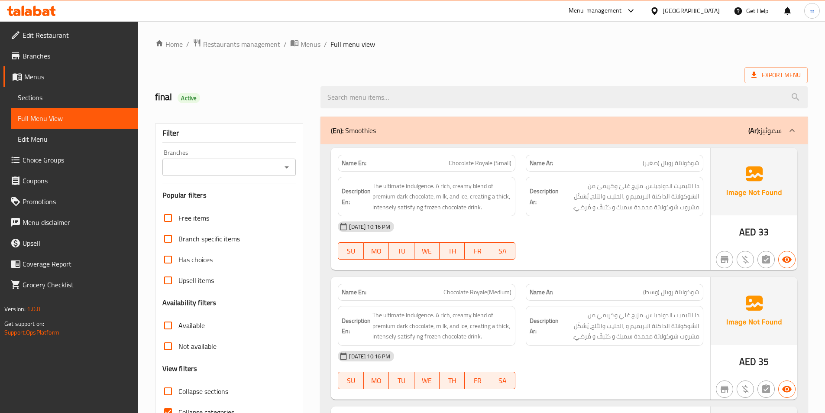
click at [34, 97] on span "Sections" at bounding box center [74, 97] width 113 height 10
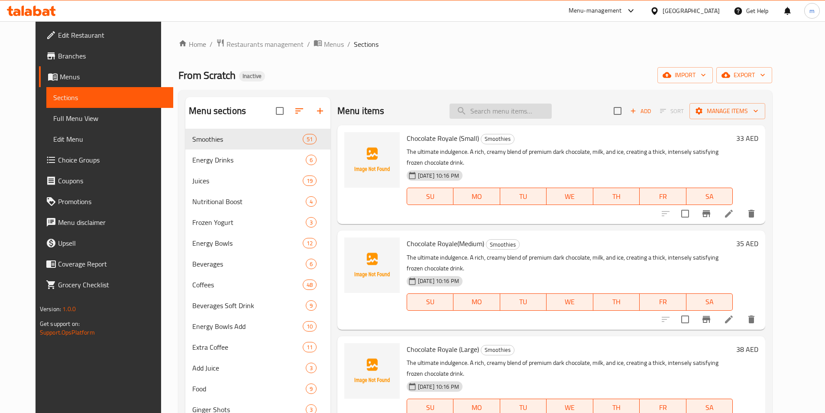
click at [496, 114] on input "search" at bounding box center [501, 111] width 102 height 15
paste input "Hot Golden Brew"
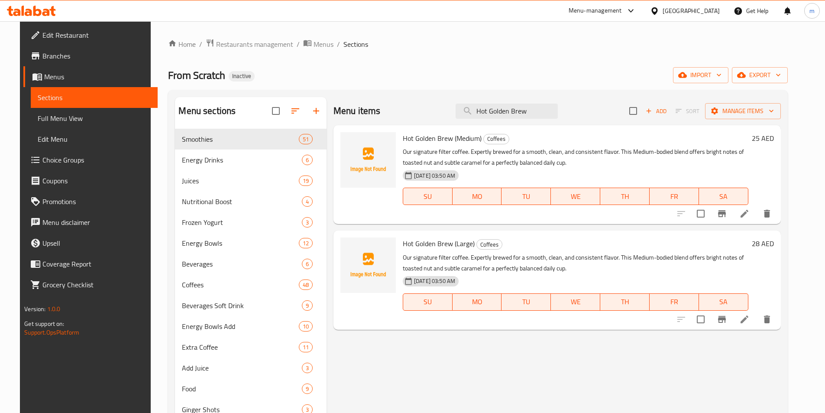
type input "Hot Golden Brew"
click at [749, 213] on icon at bounding box center [745, 214] width 8 height 8
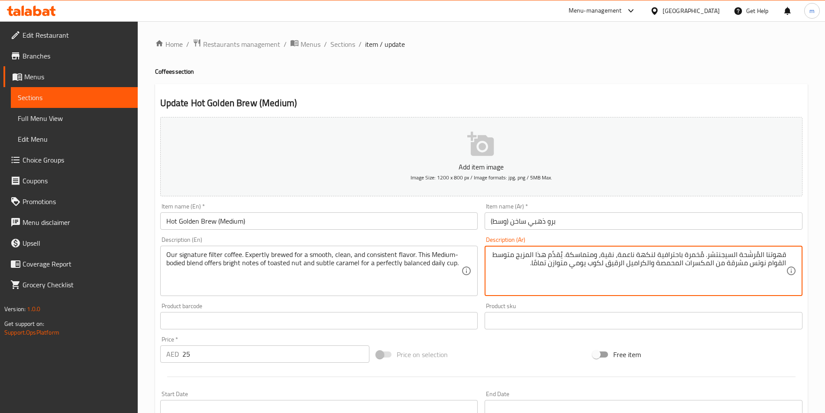
click at [65, 101] on span "Sections" at bounding box center [74, 97] width 113 height 10
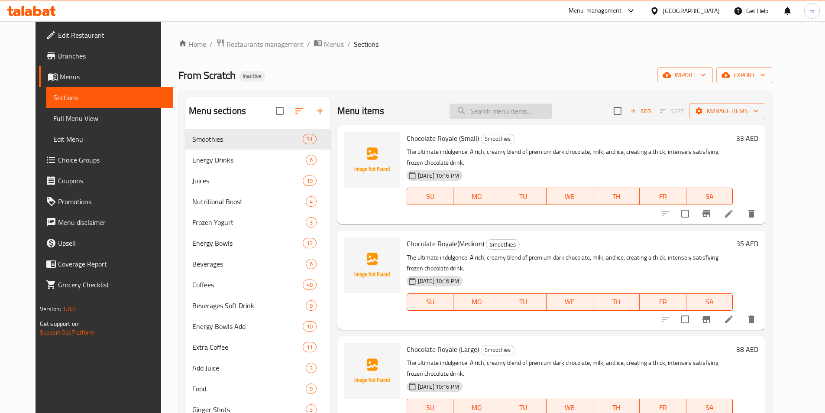
click at [479, 108] on input "search" at bounding box center [501, 111] width 102 height 15
paste input "Hot Caramocha"
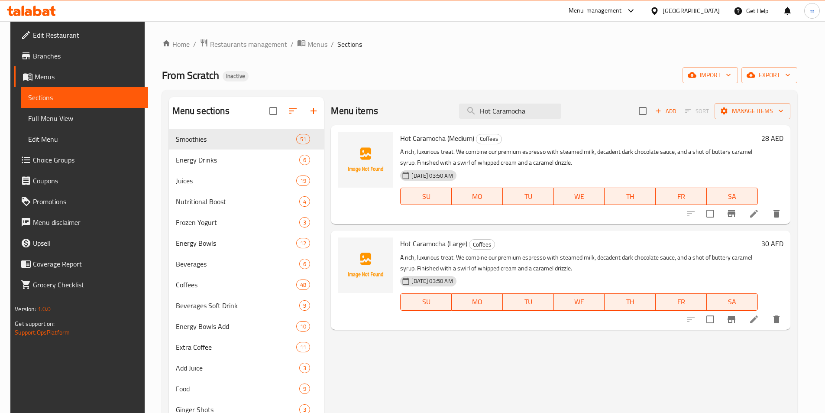
type input "Hot Caramocha"
click at [766, 215] on li at bounding box center [754, 214] width 24 height 16
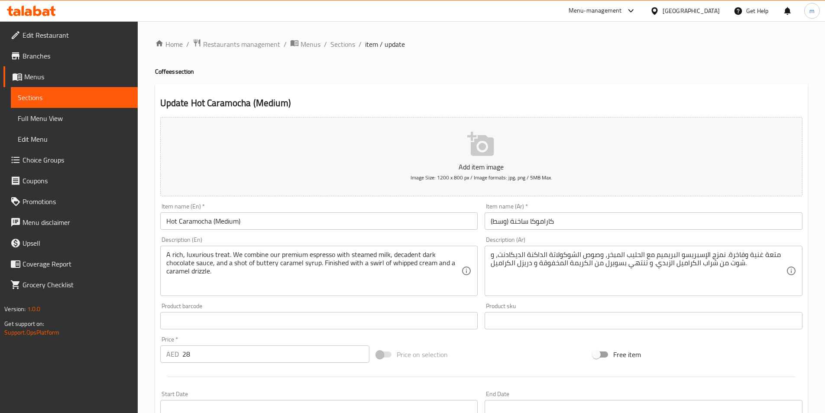
click at [718, 292] on div "متعة غنية وفاخرة. نمزج الإسبريسو البريميم مع الحليب المبخر، وصوص الشوكولاتة الد…" at bounding box center [644, 271] width 318 height 50
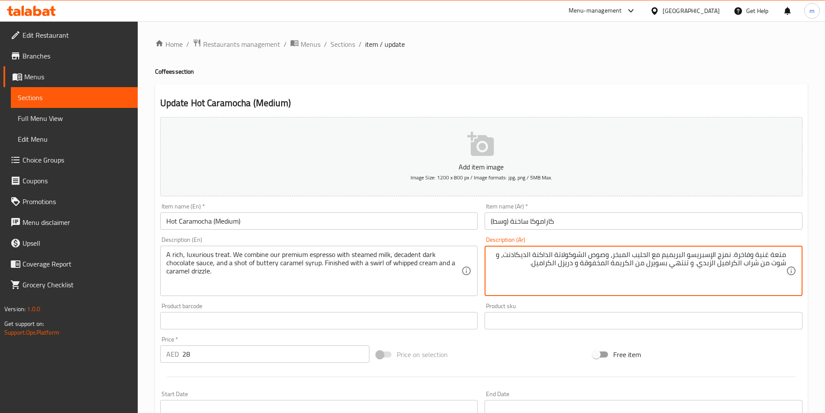
click at [665, 256] on textarea "متعة غنية وفاخرة. نمزج الإسبريسو البريميم مع الحليب المبخر، وصوص الشوكولاتة الد…" at bounding box center [639, 270] width 296 height 41
drag, startPoint x: 635, startPoint y: 254, endPoint x: 662, endPoint y: 259, distance: 27.4
click at [662, 259] on textarea "متعة غنية وفاخرة. نمزج الإسبريسو البريميم الخاص بنا مع الحليب المبخر، وصوص الشو…" at bounding box center [639, 270] width 296 height 41
click at [656, 289] on textarea "متعة غنية وفاخرة. نمزج الإسبريسو البريميم الخاص بنا مع الحليب المبخر، وصوص الشو…" at bounding box center [639, 270] width 296 height 41
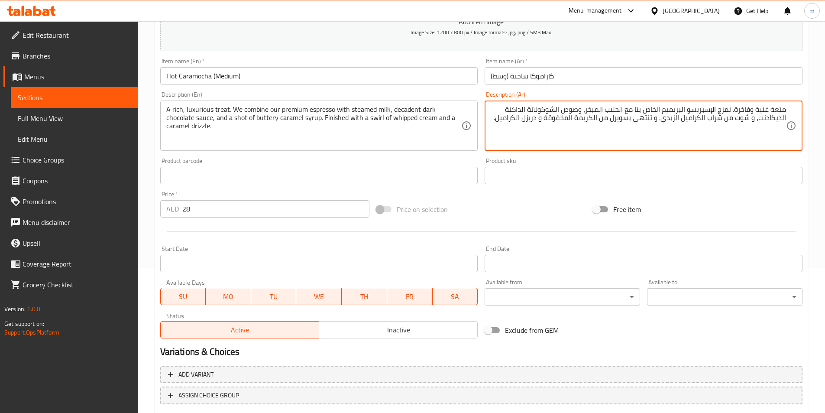
scroll to position [199, 0]
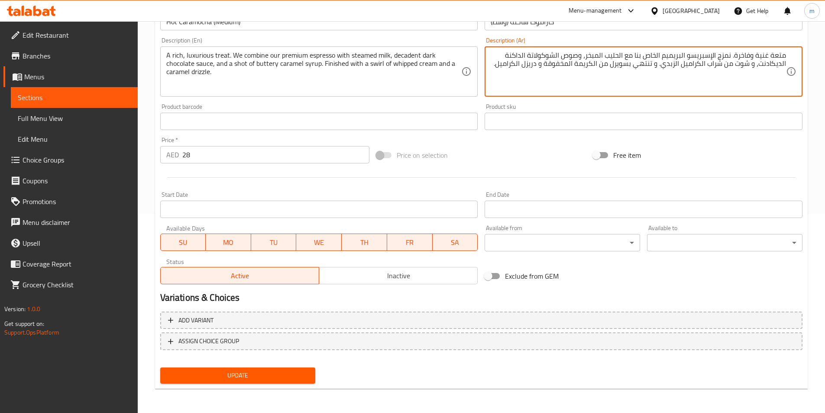
type textarea "متعة غنية وفاخرة. نمزج الإسبريسو البريميم الخاص بنا مع الحليب المبخر، وصوص الشو…"
click at [262, 373] on span "Update" at bounding box center [238, 375] width 142 height 11
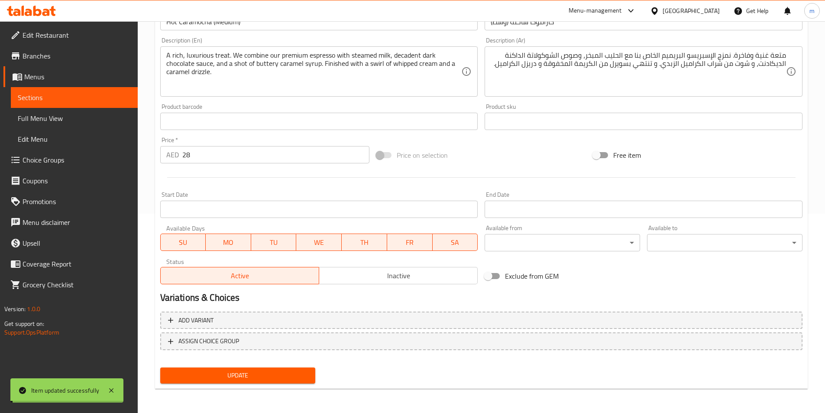
click at [57, 96] on span "Sections" at bounding box center [74, 97] width 113 height 10
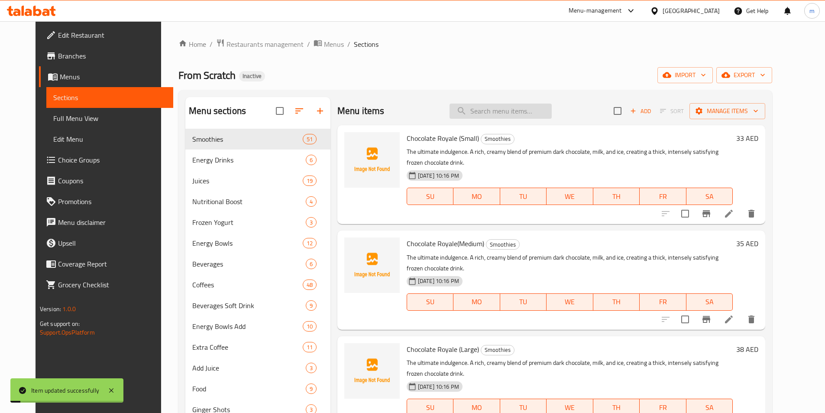
click at [515, 111] on input "search" at bounding box center [501, 111] width 102 height 15
paste input "Hot Caramocha"
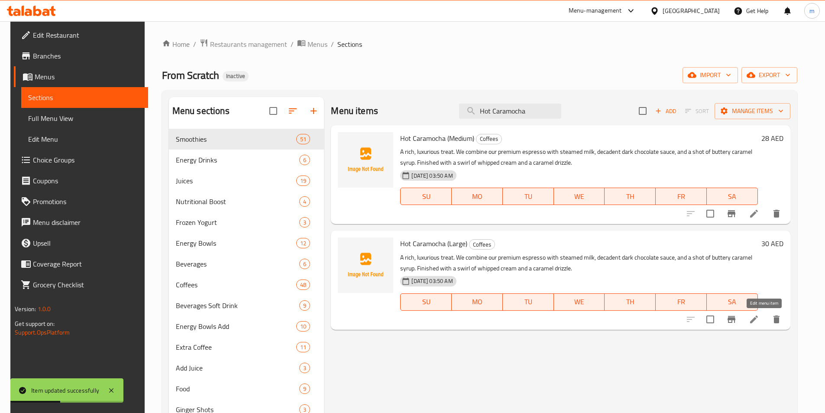
type input "Hot Caramocha"
click at [760, 320] on icon at bounding box center [754, 319] width 10 height 10
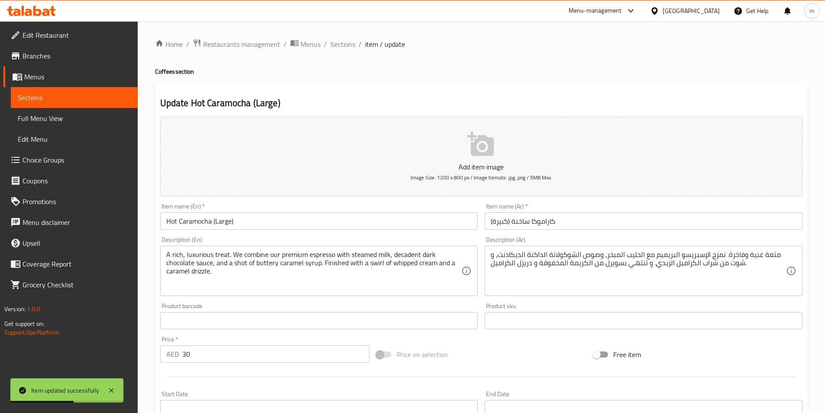
click at [671, 306] on div "Product sku Product sku" at bounding box center [644, 316] width 318 height 26
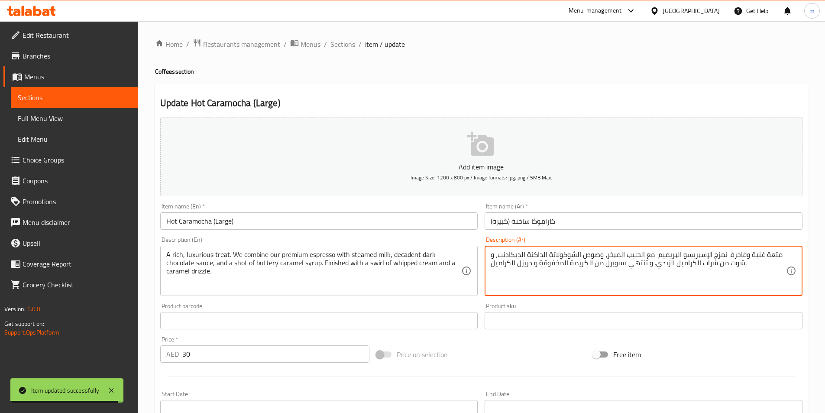
paste textarea "Hot Caramocha"
paste textarea "الخاص بنا"
click at [651, 257] on textarea "متعة غنية وفاخرة. نمزج الإسبريسو البريميمالخاص بنا مع الحليب المبخر، وصوص الشوك…" at bounding box center [639, 270] width 296 height 41
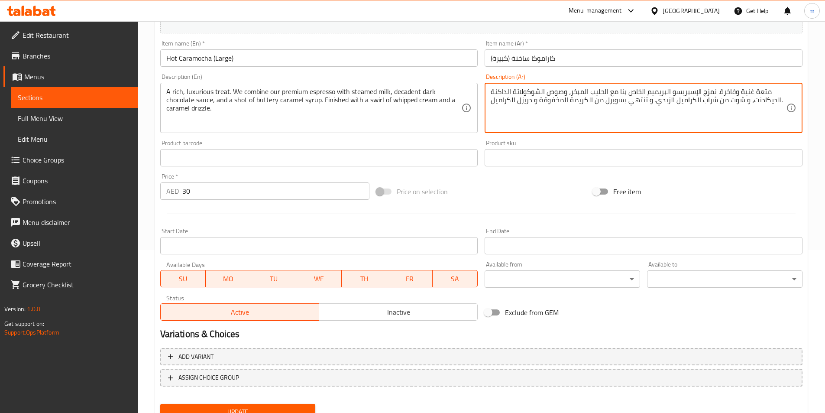
scroll to position [199, 0]
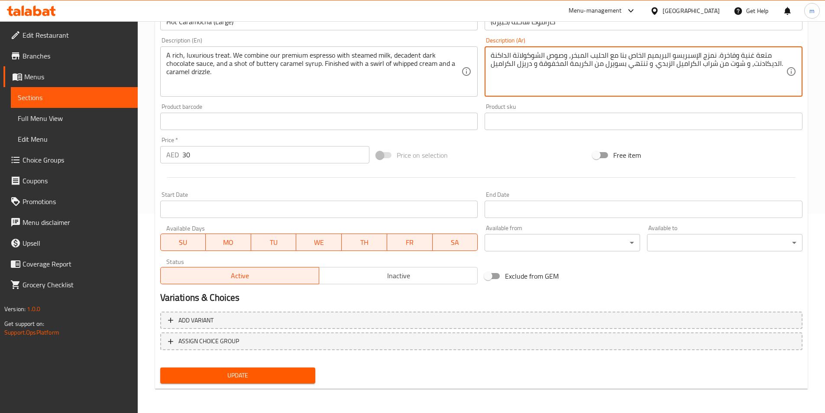
type textarea "متعة غنية وفاخرة. نمزج الإسبريسو البريميم الخاص بنا مع الحليب المبخر، وصوص الشو…"
click at [211, 382] on button "Update" at bounding box center [238, 375] width 156 height 16
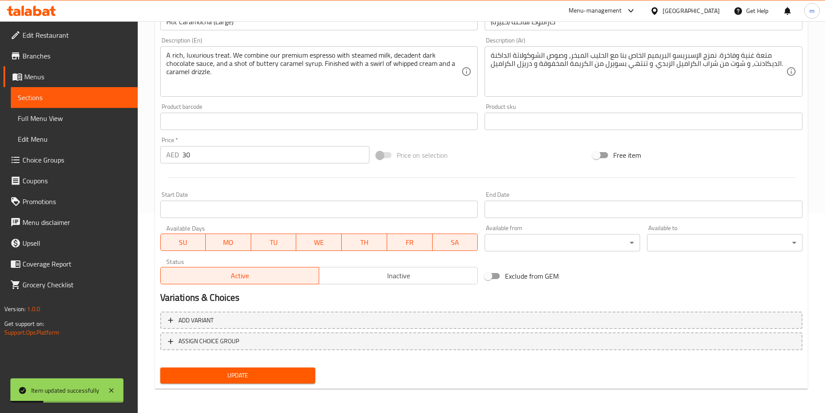
click at [82, 103] on link "Sections" at bounding box center [74, 97] width 127 height 21
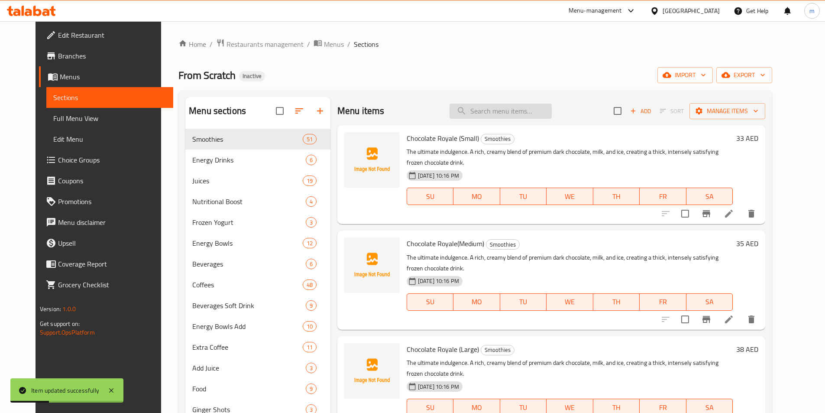
click at [510, 110] on input "search" at bounding box center [501, 111] width 102 height 15
paste input "Hot Caramocha"
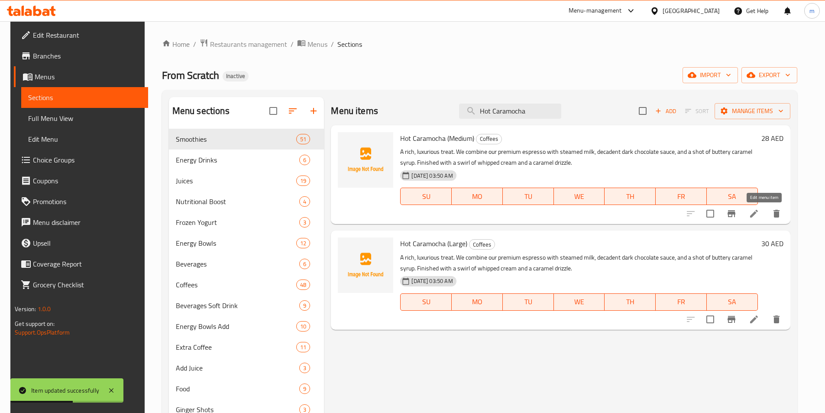
type input "Hot Caramocha"
click at [760, 213] on icon at bounding box center [754, 213] width 10 height 10
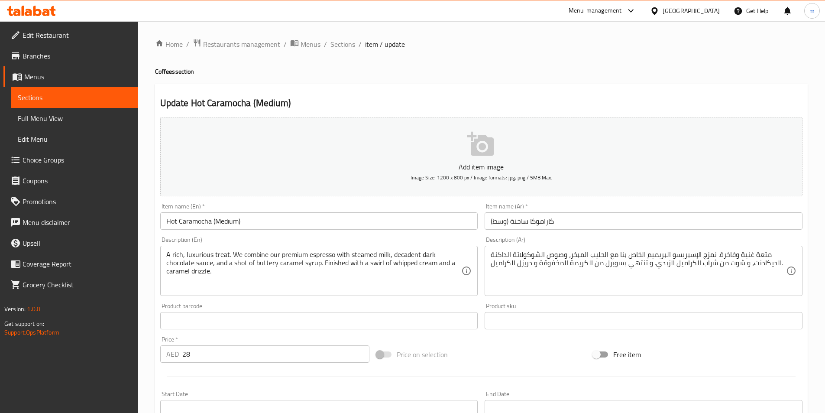
click at [47, 71] on link "Menus" at bounding box center [70, 76] width 134 height 21
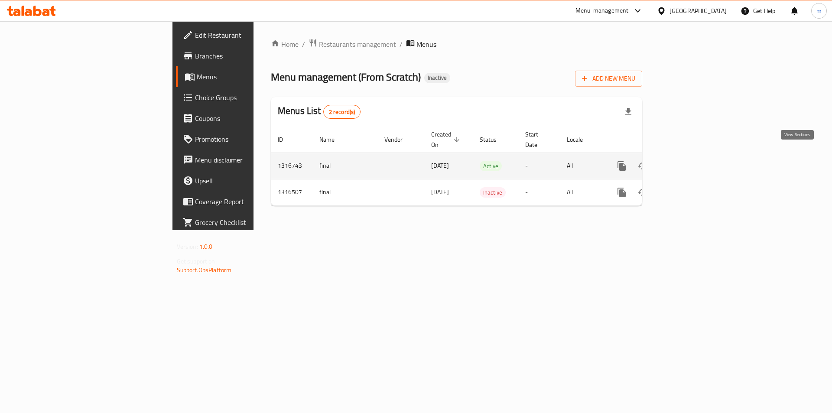
click at [689, 161] on icon "enhanced table" at bounding box center [684, 166] width 10 height 10
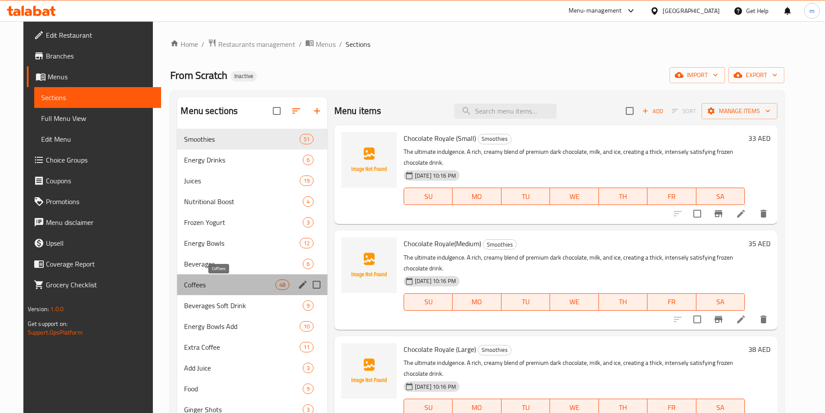
click at [224, 284] on span "Coffees" at bounding box center [229, 284] width 91 height 10
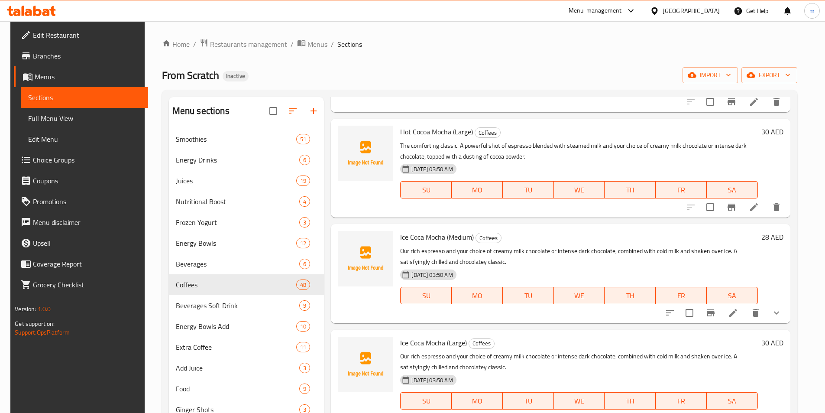
scroll to position [1040, 0]
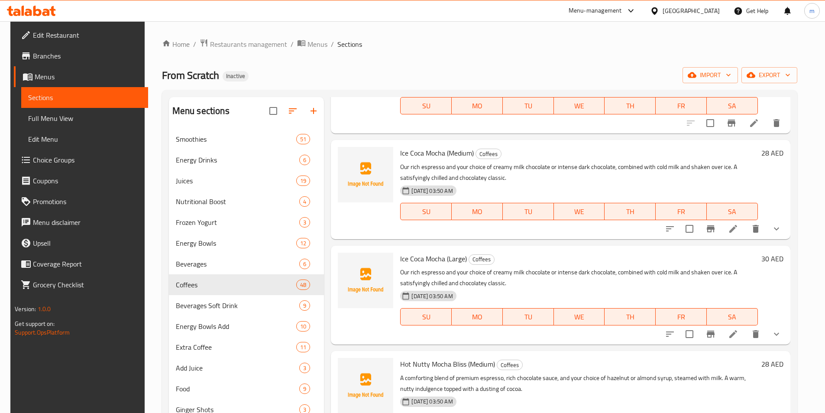
click at [782, 232] on icon "show more" at bounding box center [777, 229] width 10 height 10
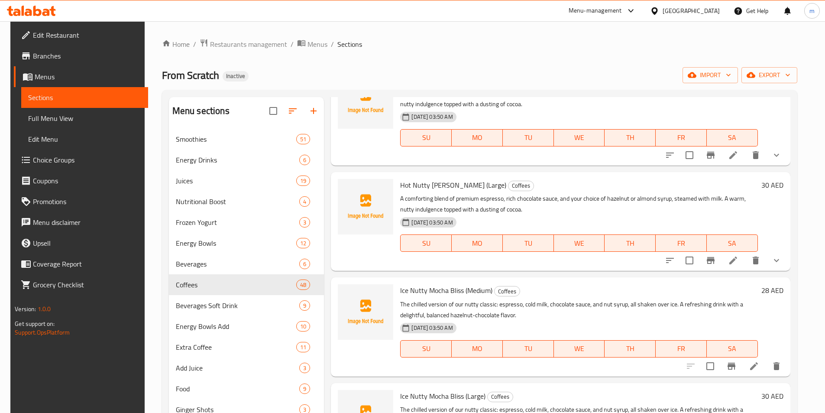
scroll to position [1387, 0]
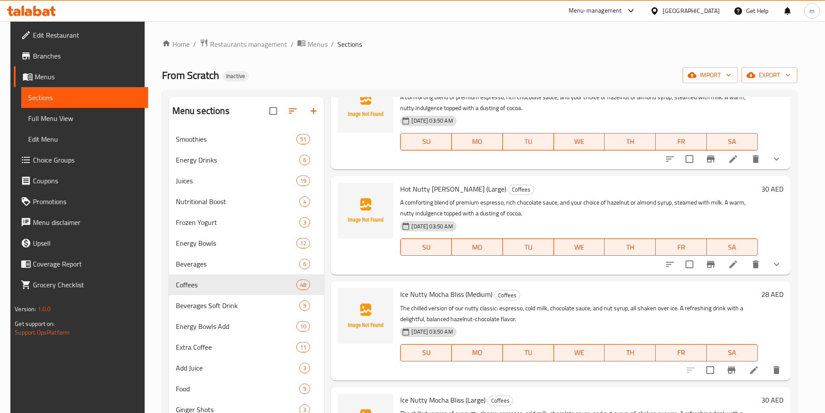
click at [786, 274] on button "show more" at bounding box center [776, 264] width 21 height 21
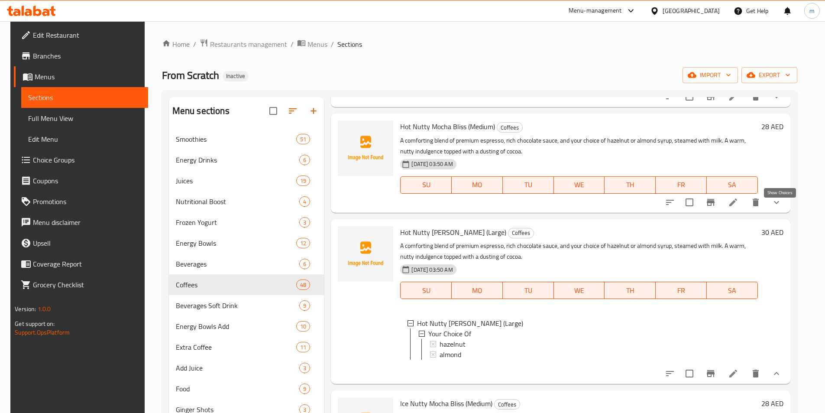
click at [782, 208] on icon "show more" at bounding box center [777, 202] width 10 height 10
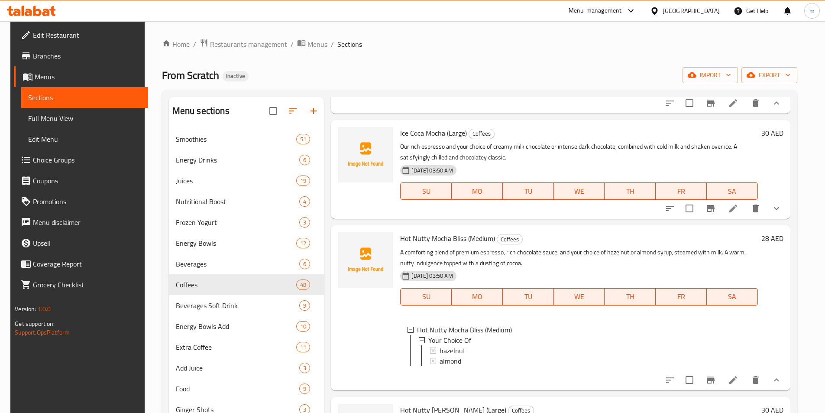
scroll to position [1213, 0]
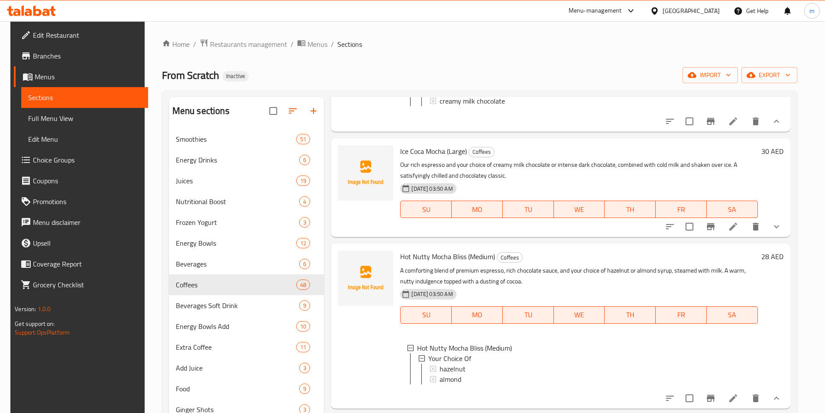
click at [779, 229] on icon "show more" at bounding box center [777, 226] width 10 height 10
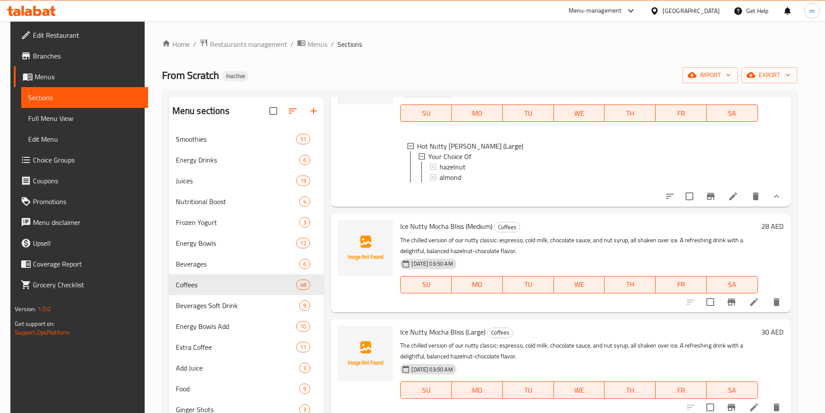
scroll to position [1690, 0]
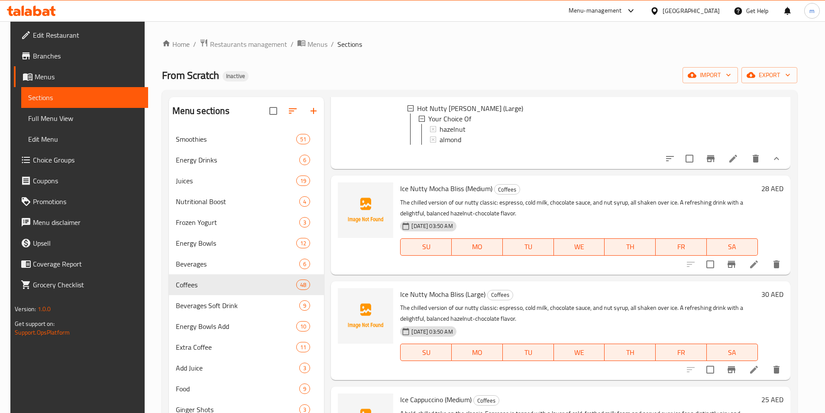
click at [41, 118] on span "Full Menu View" at bounding box center [84, 118] width 113 height 10
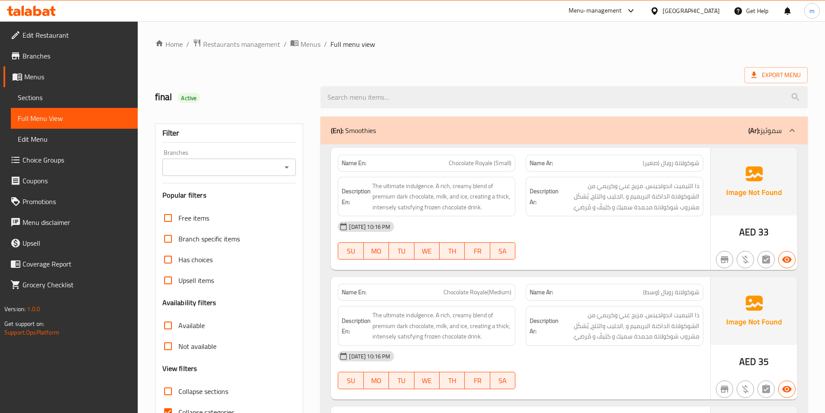
click at [168, 390] on input "Collapse sections" at bounding box center [168, 391] width 21 height 21
checkbox input "true"
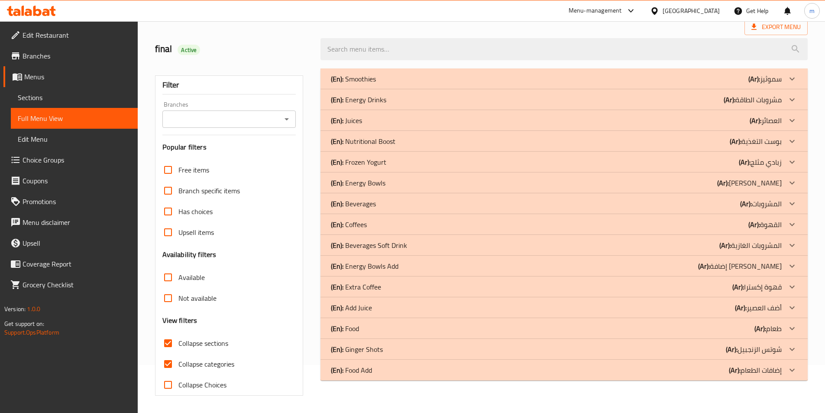
scroll to position [48, 0]
click at [167, 284] on input "Available" at bounding box center [168, 277] width 21 height 21
click at [163, 279] on input "Available" at bounding box center [168, 277] width 21 height 21
checkbox input "false"
click at [171, 362] on input "Collapse categories" at bounding box center [168, 364] width 21 height 21
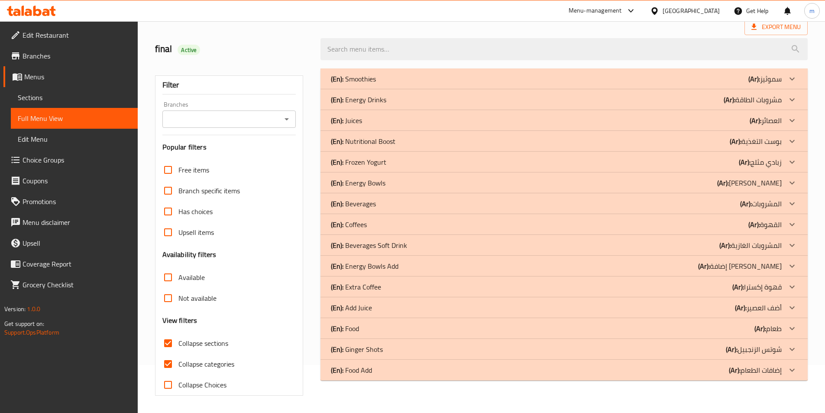
checkbox input "false"
click at [794, 225] on icon at bounding box center [792, 224] width 10 height 10
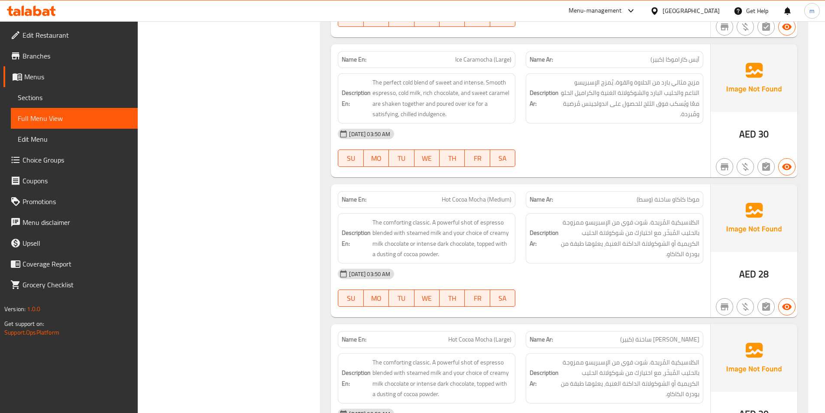
scroll to position [1227, 0]
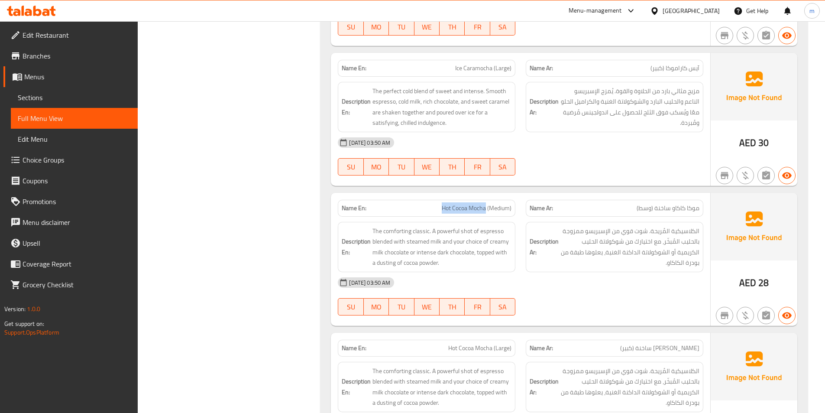
drag, startPoint x: 445, startPoint y: 211, endPoint x: 486, endPoint y: 211, distance: 40.7
click at [486, 211] on p "Name En: Hot Cocoa Mocha (Medium)" at bounding box center [427, 208] width 170 height 9
click at [40, 158] on span "Choice Groups" at bounding box center [77, 160] width 108 height 10
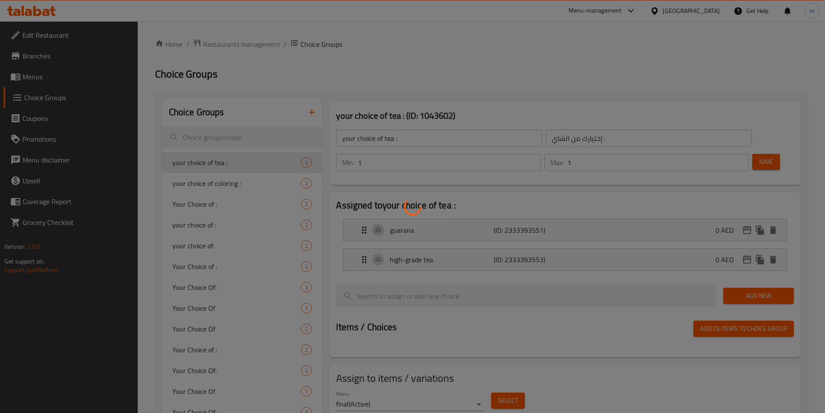
scroll to position [123, 0]
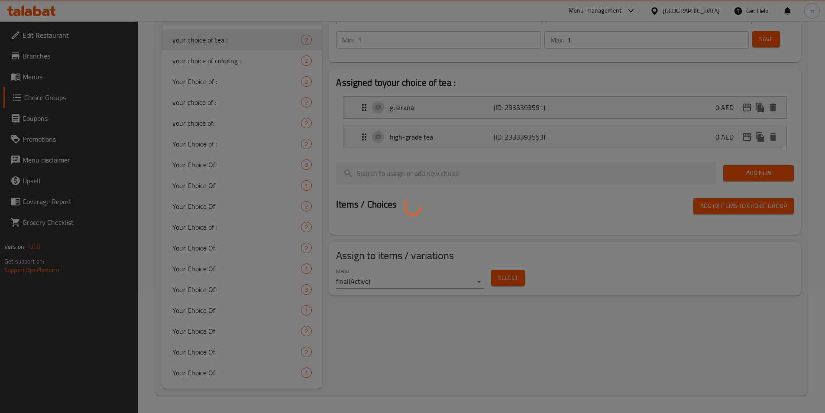
click at [439, 313] on div at bounding box center [412, 206] width 825 height 413
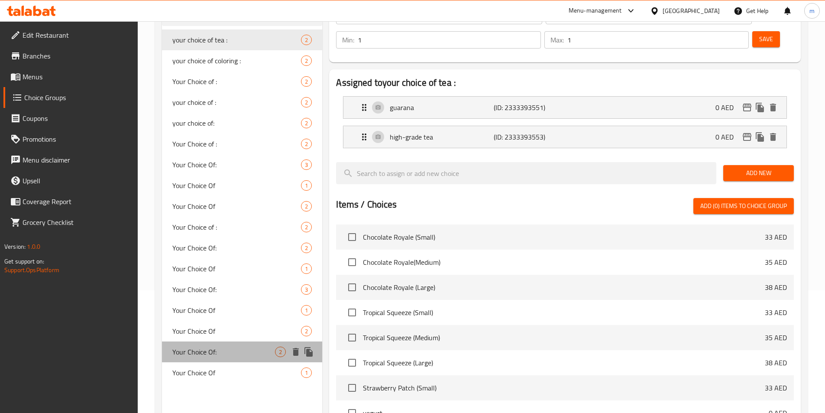
click at [229, 350] on span "Your Choice Of:" at bounding box center [223, 352] width 103 height 10
type input "Your Choice Of:"
type input "إختيارك من:"
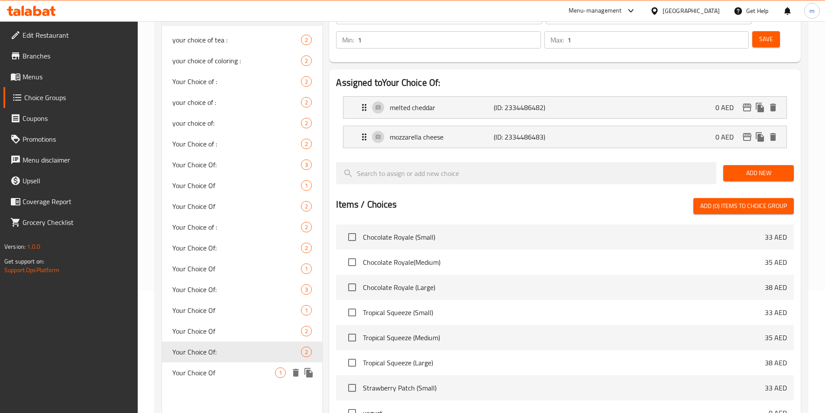
click at [218, 373] on span "Your Choice Of" at bounding box center [223, 372] width 103 height 10
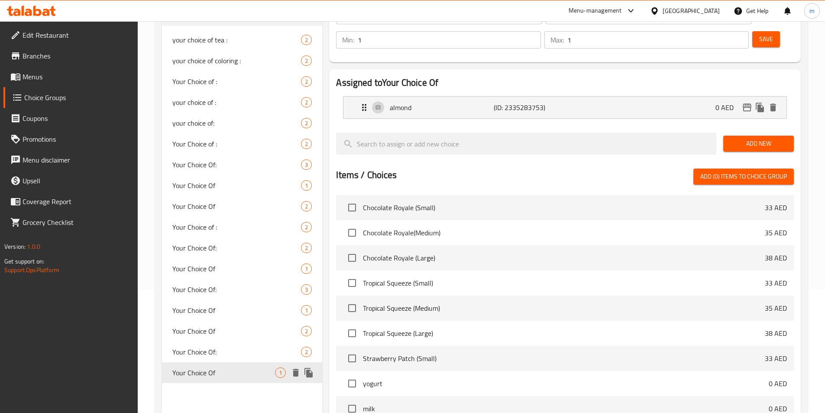
type input "Your Choice Of"
type input "إختيارك من"
click at [217, 338] on div "Your Choice Of 2" at bounding box center [242, 331] width 161 height 21
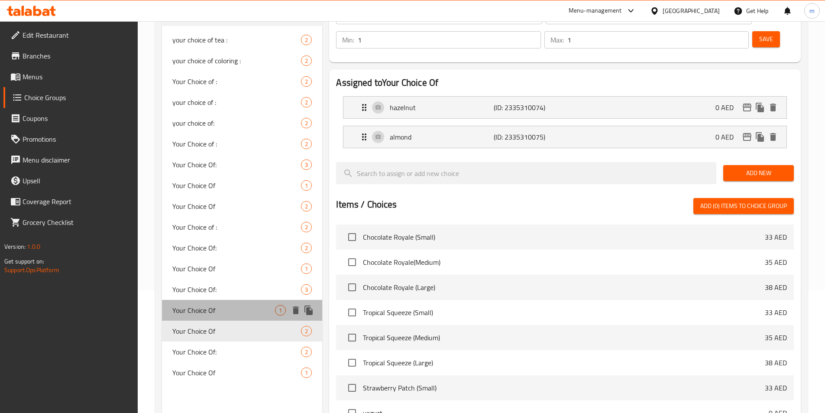
click at [221, 311] on span "Your Choice Of" at bounding box center [223, 310] width 103 height 10
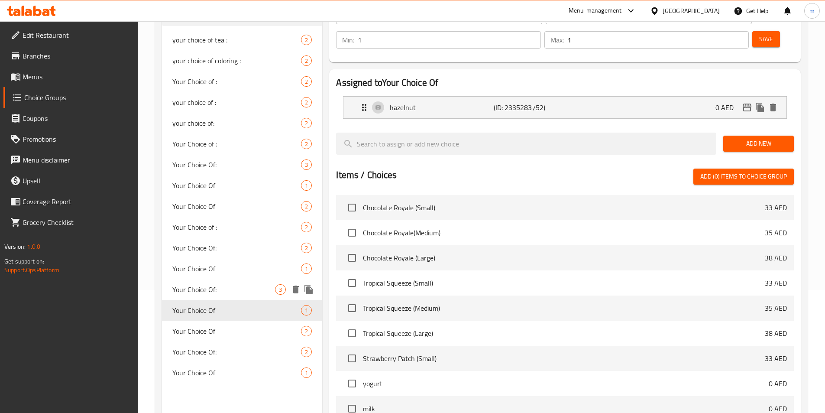
click at [221, 296] on div "Your Choice Of: 3" at bounding box center [242, 289] width 161 height 21
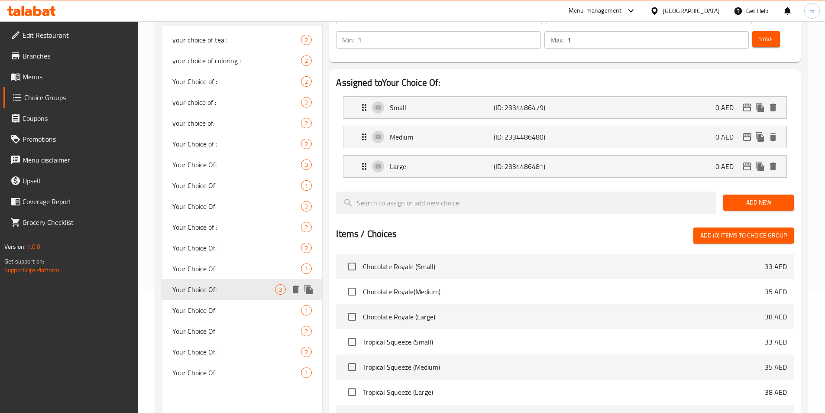
type input "Your Choice Of:"
type input "إختيارك من:"
click at [217, 269] on span "Your Choice Of" at bounding box center [223, 268] width 103 height 10
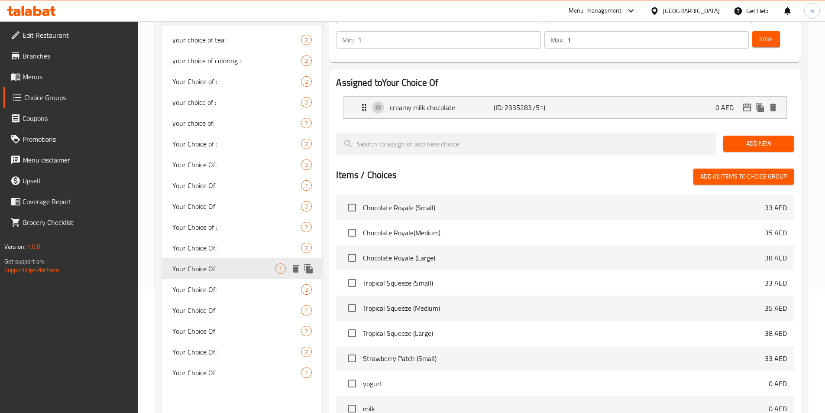
type input "Your Choice Of"
type input "إختيارك من"
click at [218, 246] on span "Your Choice Of:" at bounding box center [223, 248] width 103 height 10
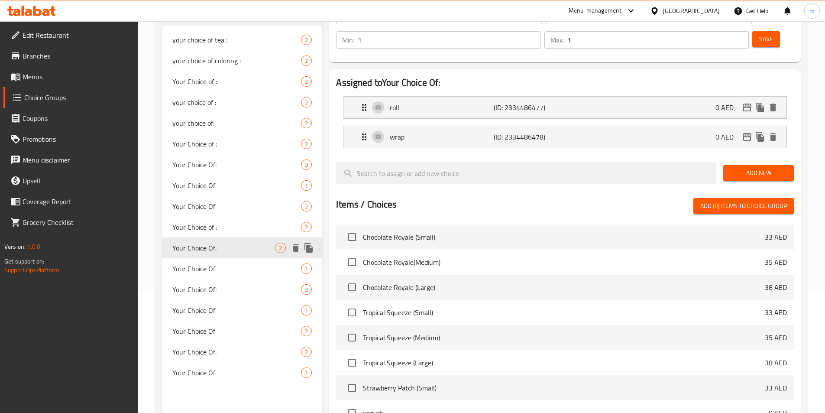
type input "Your Choice Of:"
type input "إختيارك من:"
click at [218, 266] on span "Your Choice Of" at bounding box center [223, 268] width 103 height 10
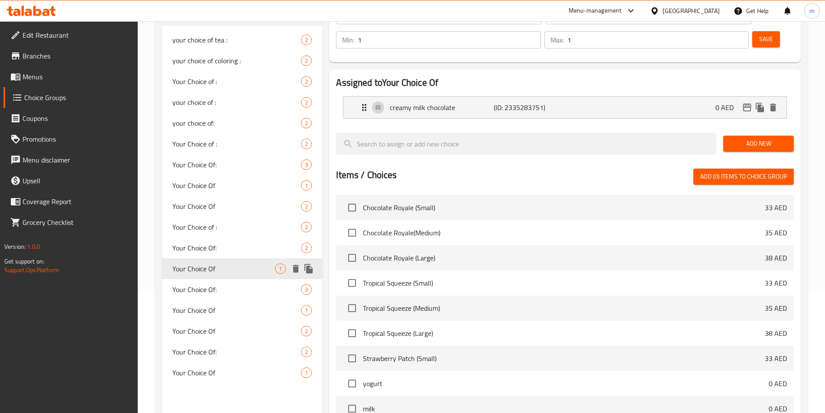
type input "Your Choice Of"
type input "إختيارك من"
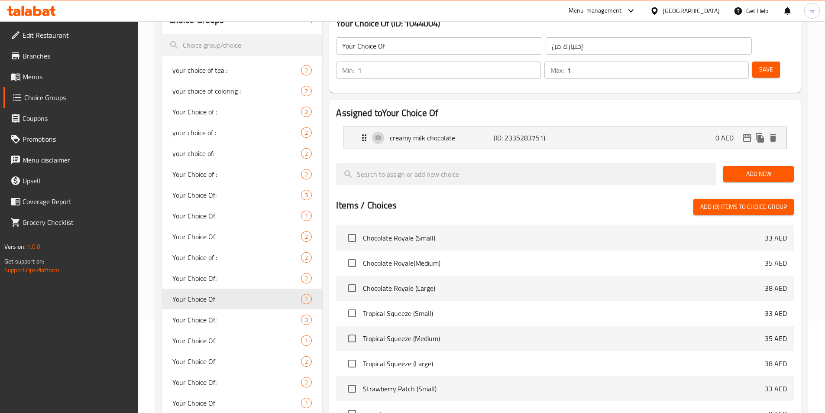
scroll to position [36, 0]
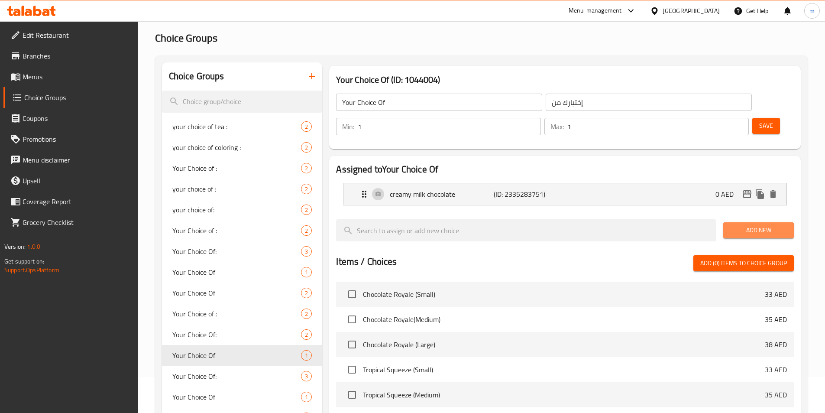
click at [769, 225] on span "Add New" at bounding box center [759, 230] width 57 height 11
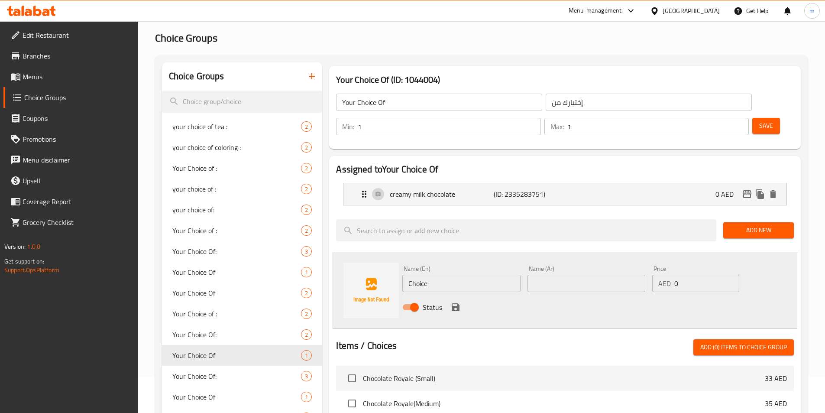
click at [487, 275] on input "Choice" at bounding box center [462, 283] width 118 height 17
type input "C"
click at [472, 275] on input "text" at bounding box center [462, 283] width 118 height 17
paste input "intense dark chocolate شوكولاتة الحليب الكريمية creamy milk chocolate الشوكولات…"
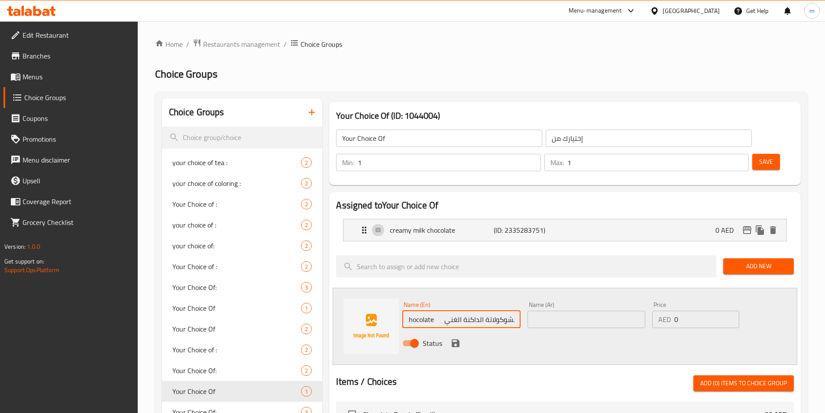
scroll to position [0, 0]
type input "شوكولاتة الحليب الكريمية creamy milk chocolate الشوكولاتة الداكنة الغني"
paste input "intense dark chocolate"
type input "intense dark chocolate"
click at [575, 311] on input "text" at bounding box center [587, 319] width 118 height 17
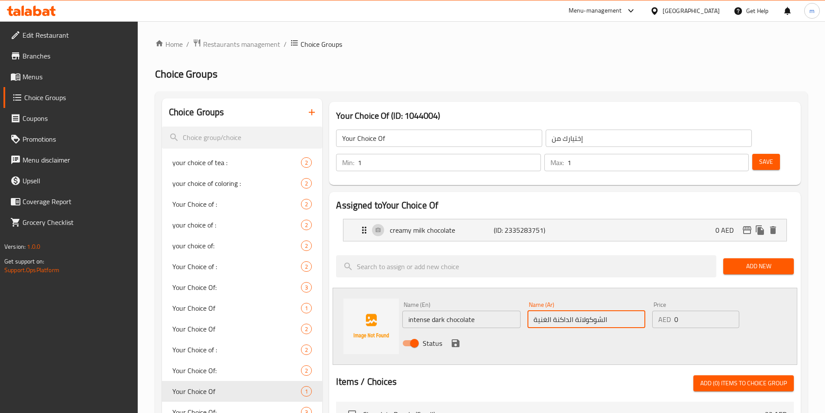
type input "الشوكولاتة الداكنة الغنية"
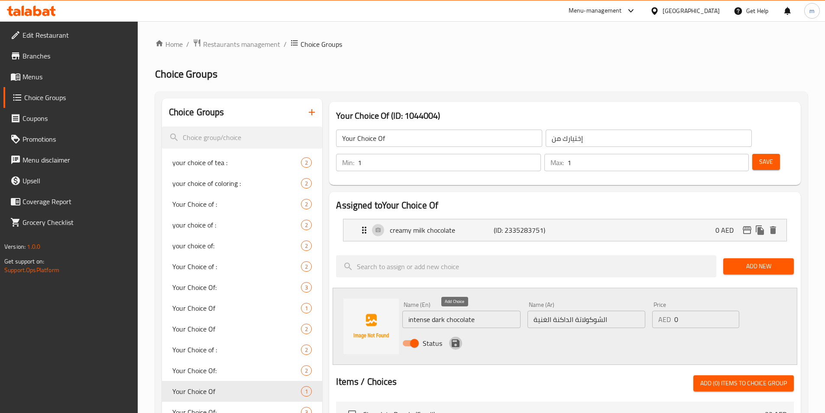
click at [455, 339] on icon "save" at bounding box center [456, 343] width 8 height 8
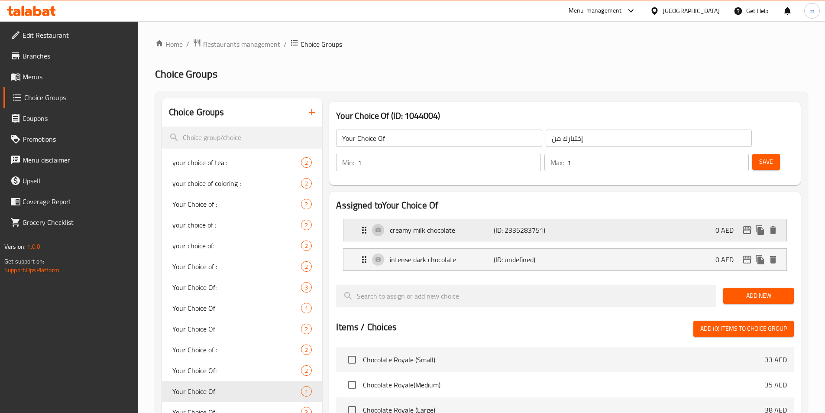
click at [360, 225] on icon "Expand" at bounding box center [364, 230] width 10 height 10
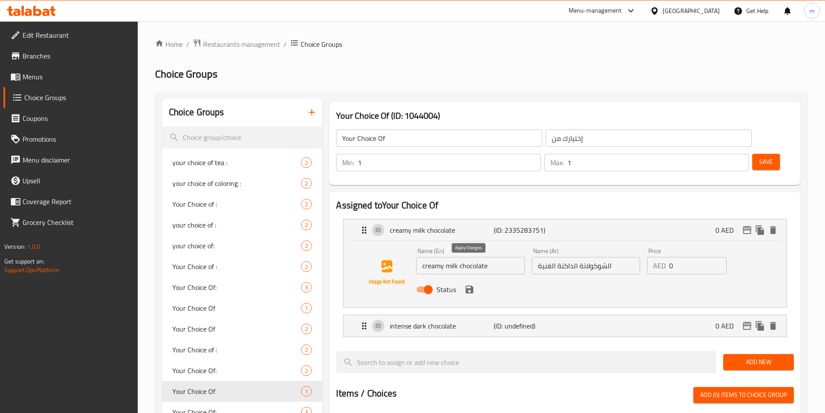
click at [471, 286] on icon "save" at bounding box center [470, 290] width 8 height 8
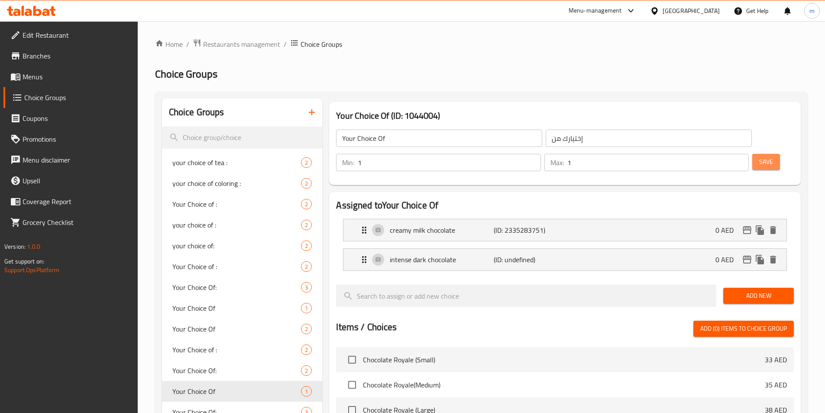
click at [760, 156] on span "Save" at bounding box center [767, 161] width 14 height 11
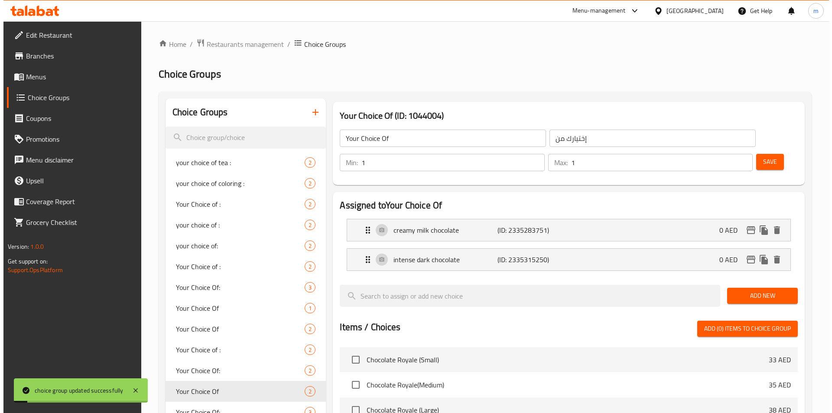
scroll to position [250, 0]
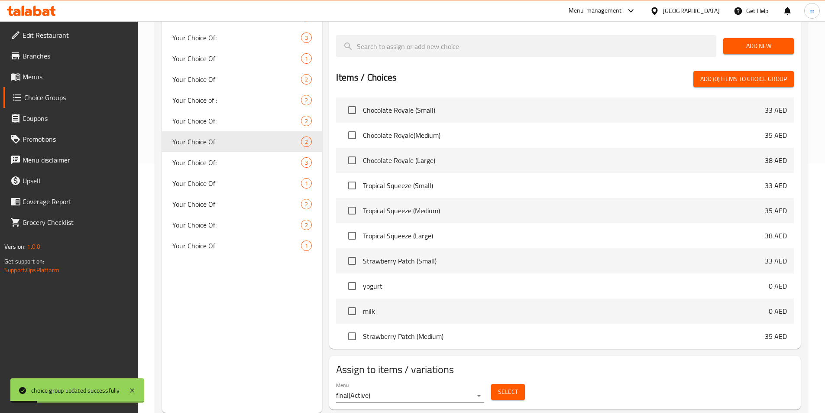
click at [510, 386] on span "Select" at bounding box center [508, 391] width 20 height 11
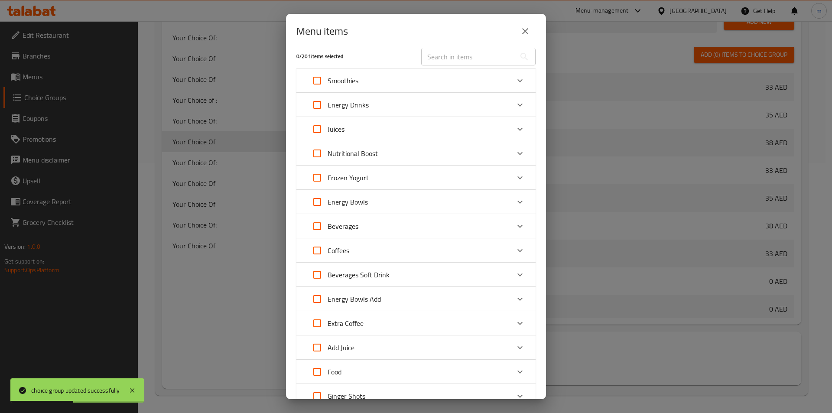
scroll to position [0, 0]
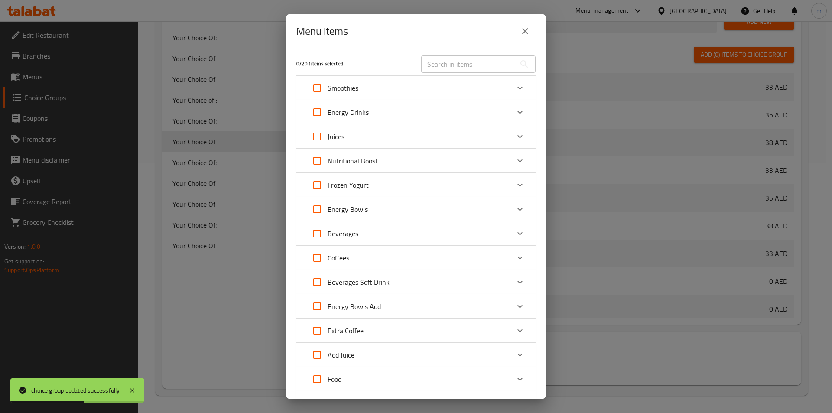
click at [517, 258] on icon "Expand" at bounding box center [519, 258] width 5 height 3
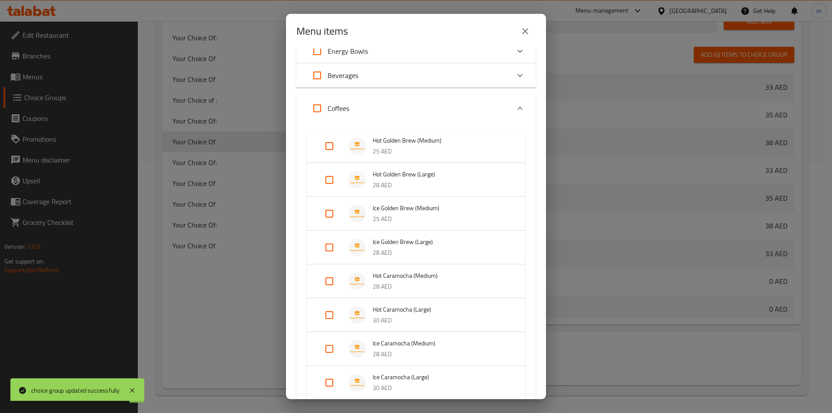
scroll to position [173, 0]
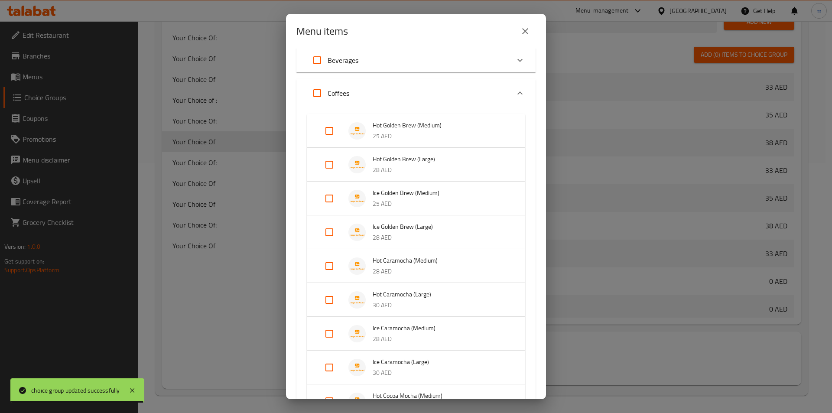
click at [330, 266] on input "Expand" at bounding box center [329, 266] width 21 height 21
checkbox input "true"
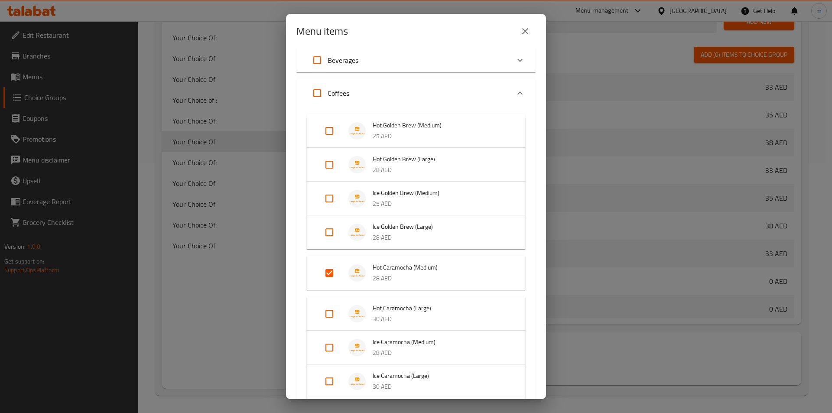
click at [330, 315] on input "Expand" at bounding box center [329, 313] width 21 height 21
checkbox input "true"
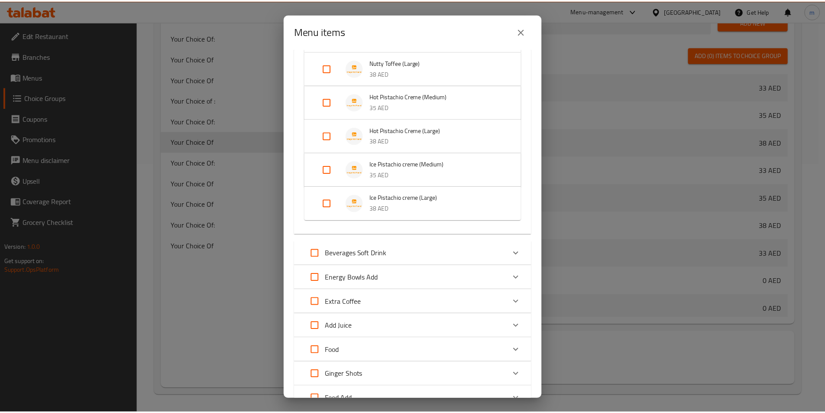
scroll to position [1782, 0]
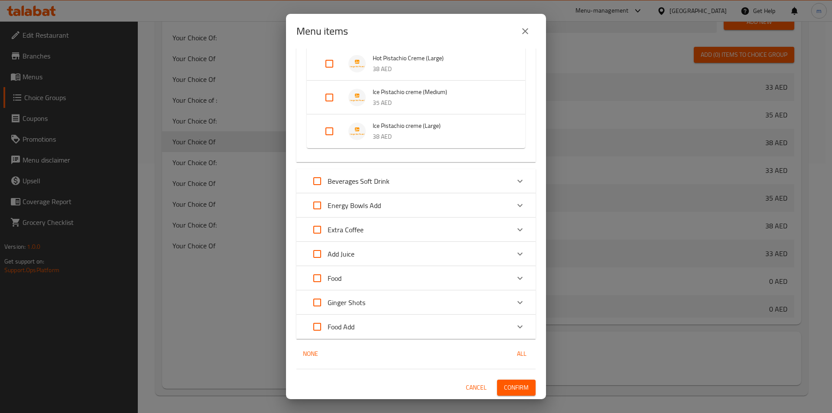
click at [525, 392] on button "Confirm" at bounding box center [516, 388] width 39 height 16
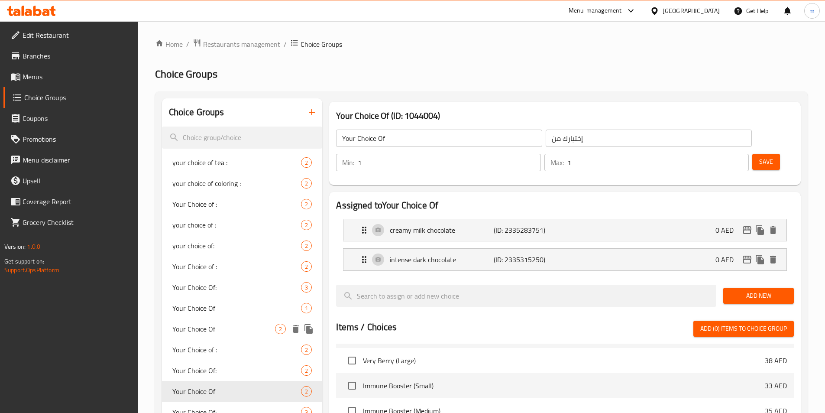
scroll to position [217, 0]
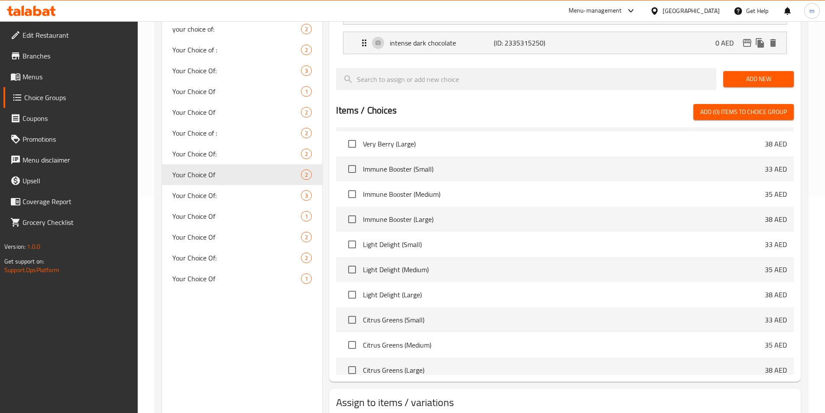
click at [52, 80] on span "Menus" at bounding box center [77, 76] width 108 height 10
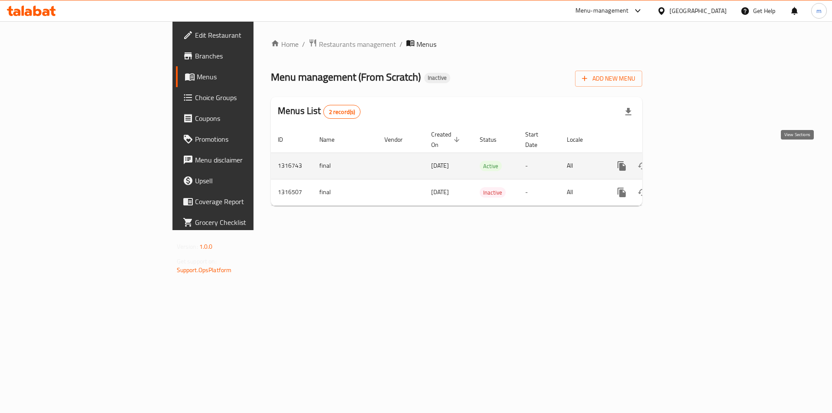
click at [695, 156] on link "enhanced table" at bounding box center [684, 166] width 21 height 21
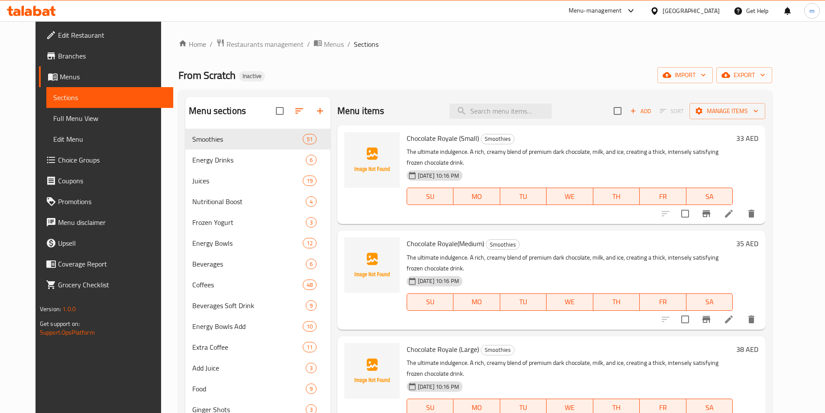
click at [53, 123] on span "Full Menu View" at bounding box center [109, 118] width 113 height 10
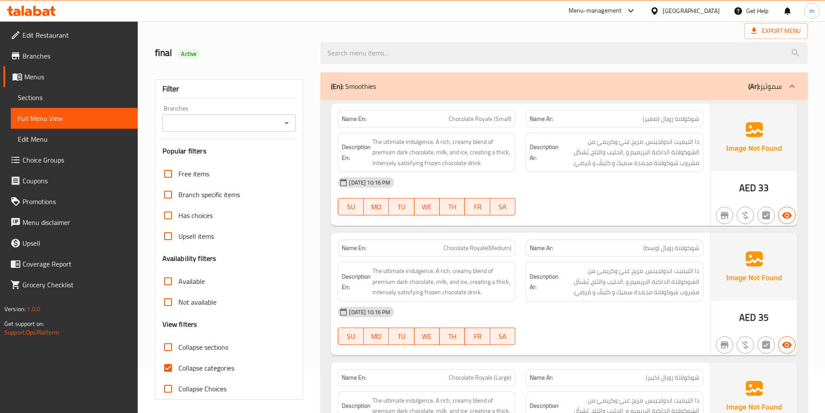
scroll to position [87, 0]
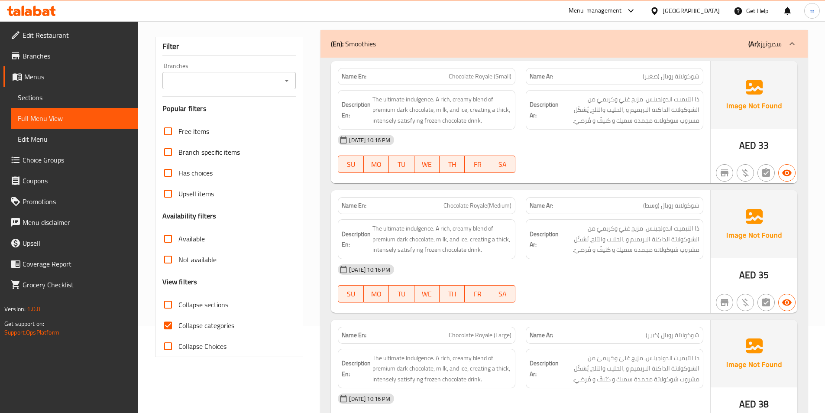
click at [169, 325] on input "Collapse categories" at bounding box center [168, 325] width 21 height 21
checkbox input "false"
click at [169, 308] on input "Collapse sections" at bounding box center [168, 304] width 21 height 21
checkbox input "true"
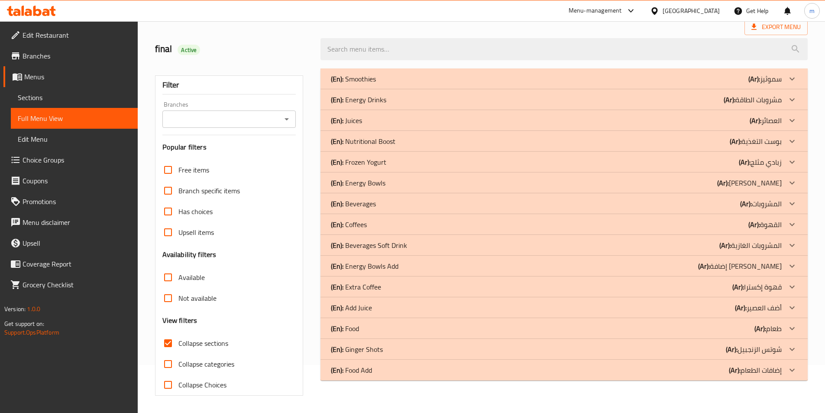
scroll to position [48, 0]
click at [794, 222] on icon at bounding box center [792, 224] width 10 height 10
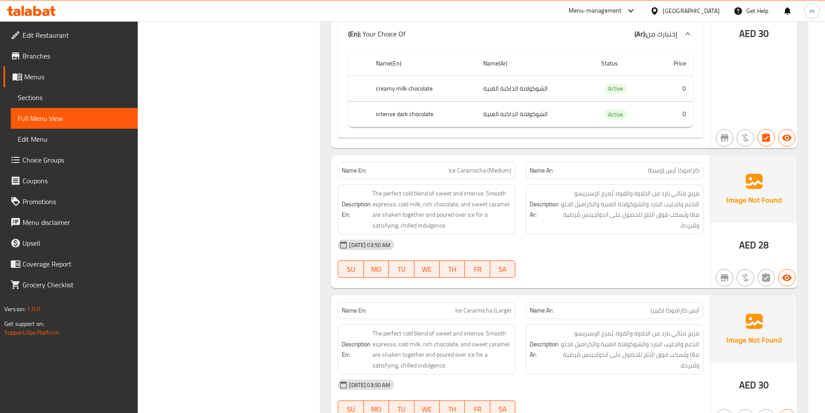
scroll to position [1053, 0]
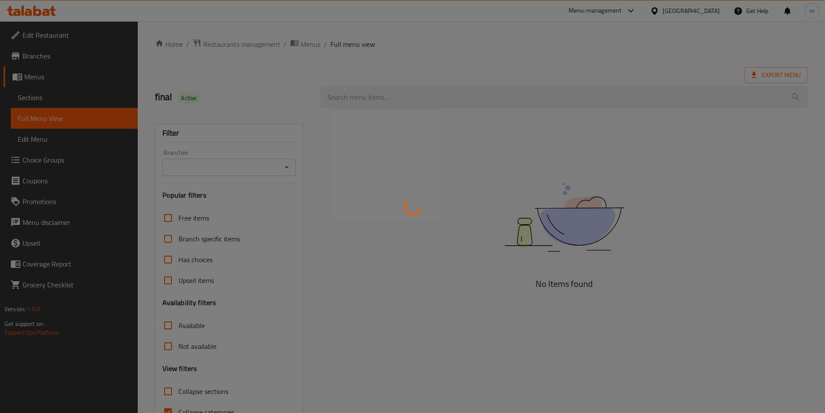
click at [42, 163] on div at bounding box center [412, 206] width 825 height 413
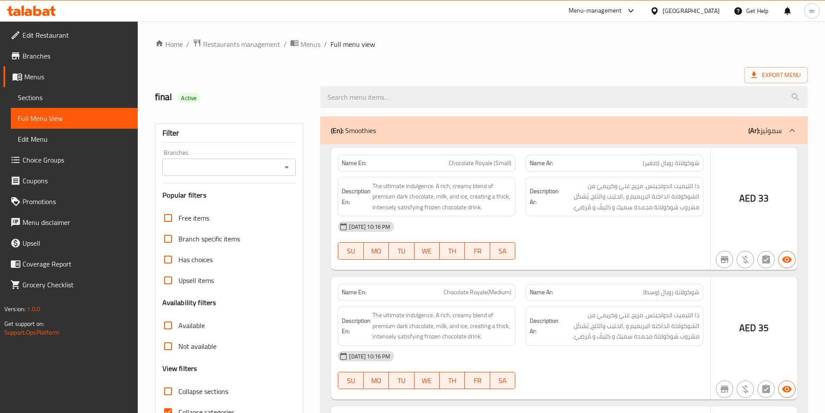
click at [42, 163] on div at bounding box center [412, 206] width 825 height 413
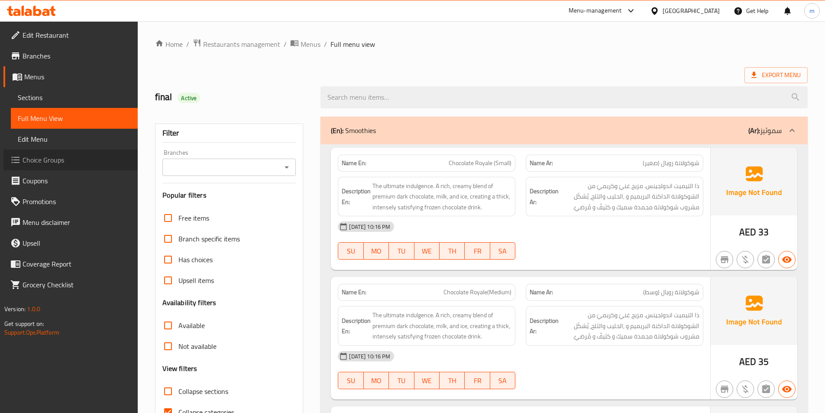
click at [42, 163] on span "Choice Groups" at bounding box center [77, 160] width 108 height 10
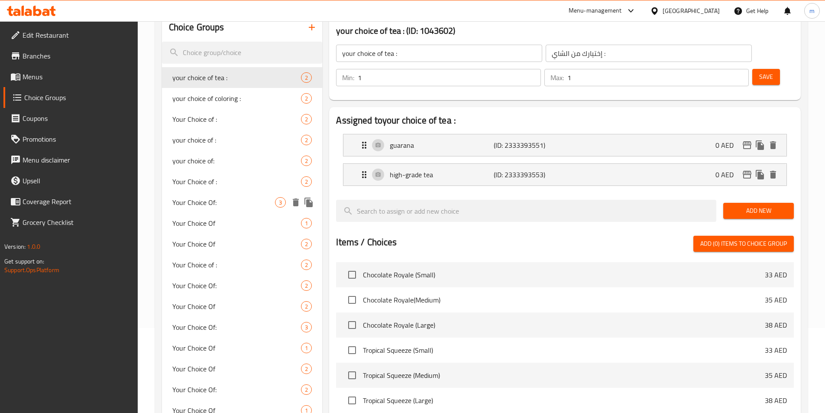
scroll to position [217, 0]
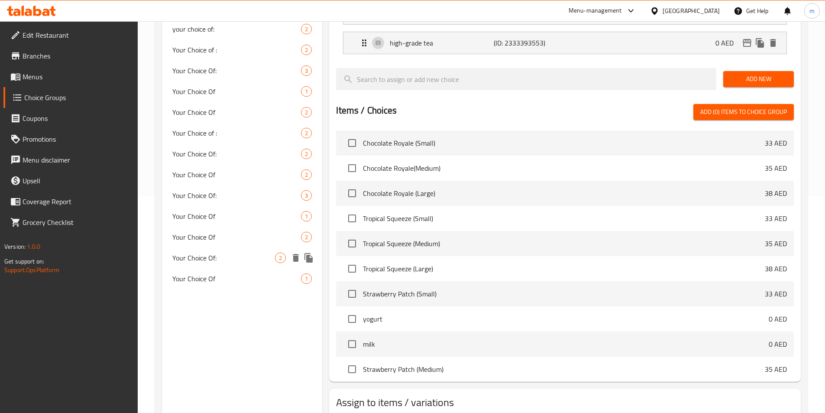
click at [214, 259] on span "Your Choice Of:" at bounding box center [223, 258] width 103 height 10
type input "Your Choice Of:"
type input "إختيارك من:"
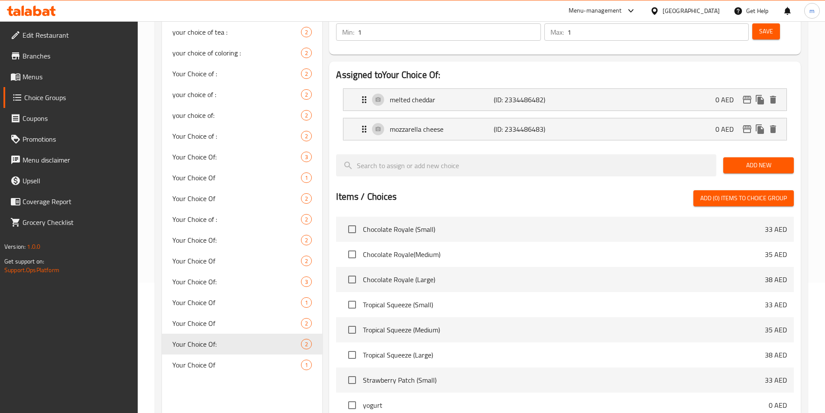
scroll to position [130, 0]
click at [217, 327] on span "Your Choice Of" at bounding box center [223, 323] width 103 height 10
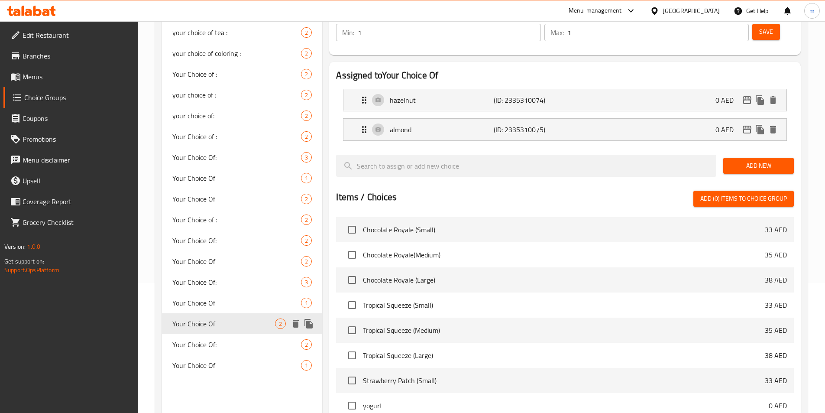
type input "Your Choice Of"
type input "إختيارك من"
click at [216, 298] on span "Your Choice Of" at bounding box center [223, 303] width 103 height 10
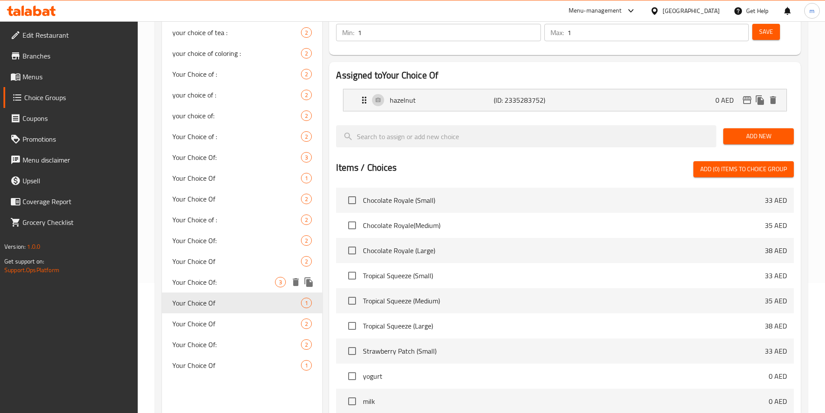
click at [216, 287] on span "Your Choice Of:" at bounding box center [223, 282] width 103 height 10
type input "Your Choice Of:"
type input "إختيارك من:"
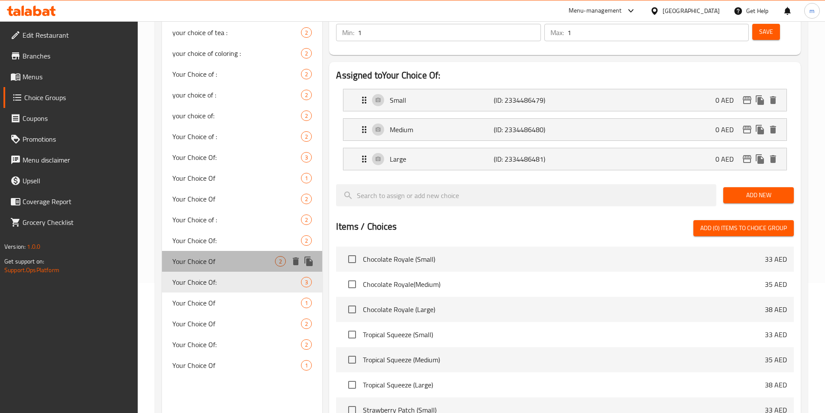
click at [214, 265] on span "Your Choice Of" at bounding box center [223, 261] width 103 height 10
type input "Your Choice Of"
type input "إختيارك من"
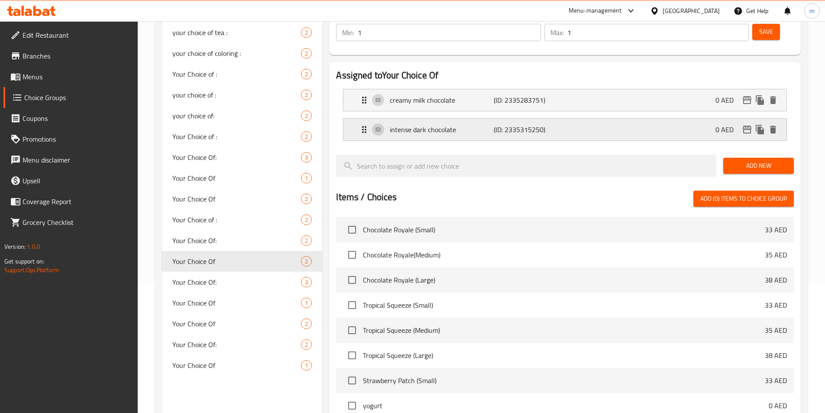
click at [622, 119] on div "intense dark chocolate (ID: 2335315250) 0 AED" at bounding box center [567, 130] width 417 height 22
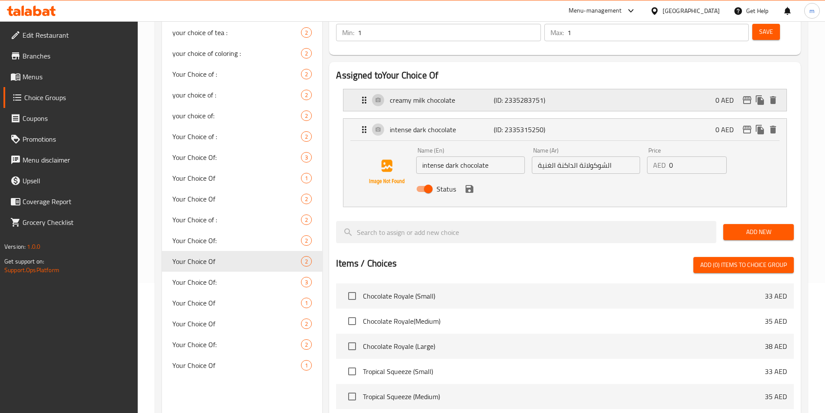
click at [608, 89] on div "creamy milk chocolate (ID: 2335283751) 0 AED" at bounding box center [567, 100] width 417 height 22
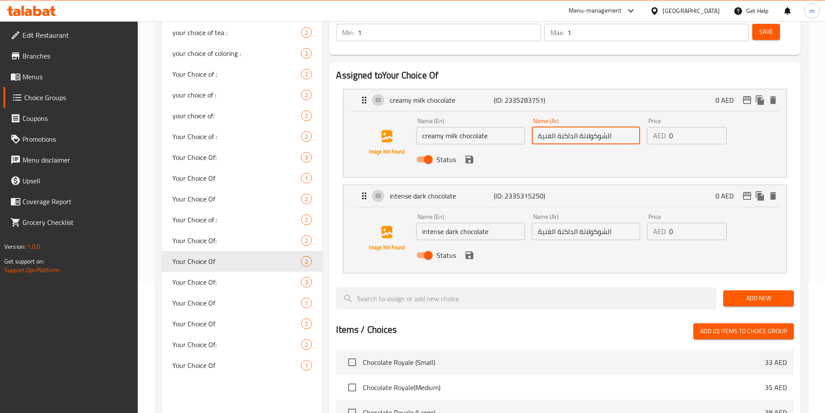
drag, startPoint x: 530, startPoint y: 108, endPoint x: 516, endPoint y: 108, distance: 13.9
click at [516, 114] on div "Name (En) creamy milk chocolate Name (En) Name (Ar) الشوكولاتة الداكنة الغنية N…" at bounding box center [586, 142] width 346 height 57
type input "="
type input "h"
type input "ا"
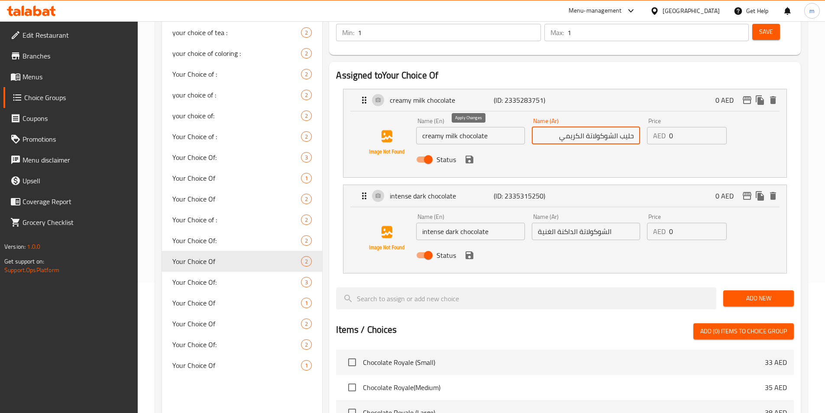
click at [471, 156] on icon "save" at bounding box center [470, 160] width 8 height 8
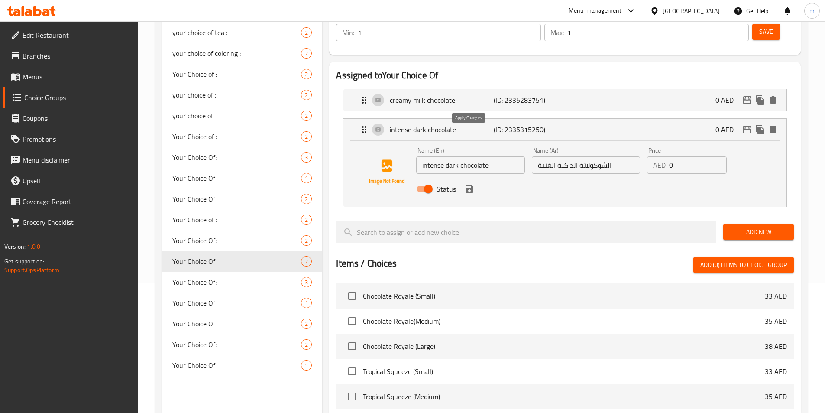
type input "حليب الشوكولاتة الكريمي"
click at [472, 184] on icon "save" at bounding box center [469, 189] width 10 height 10
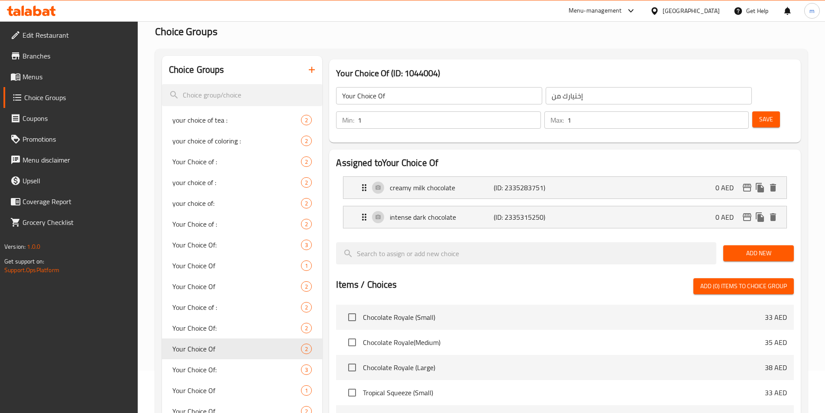
scroll to position [0, 0]
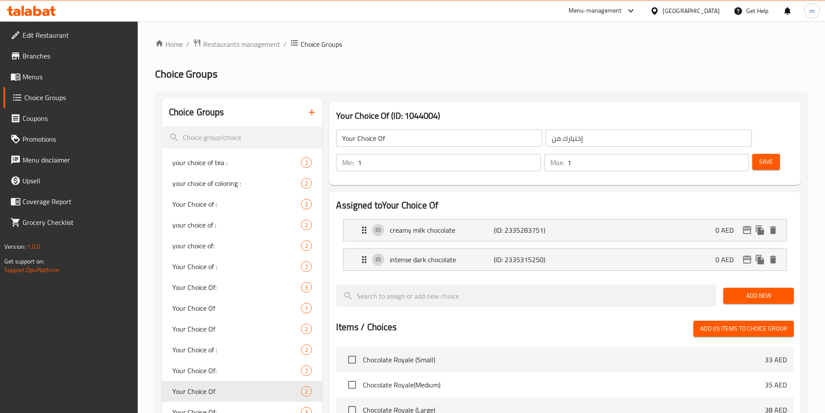
click at [760, 156] on span "Save" at bounding box center [767, 161] width 14 height 11
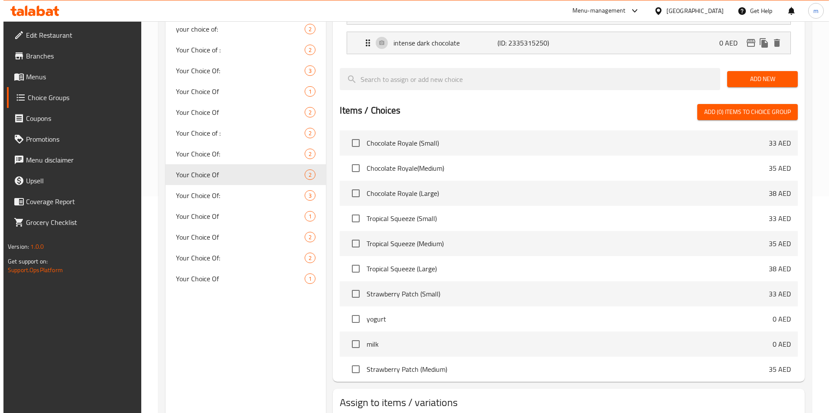
scroll to position [130, 0]
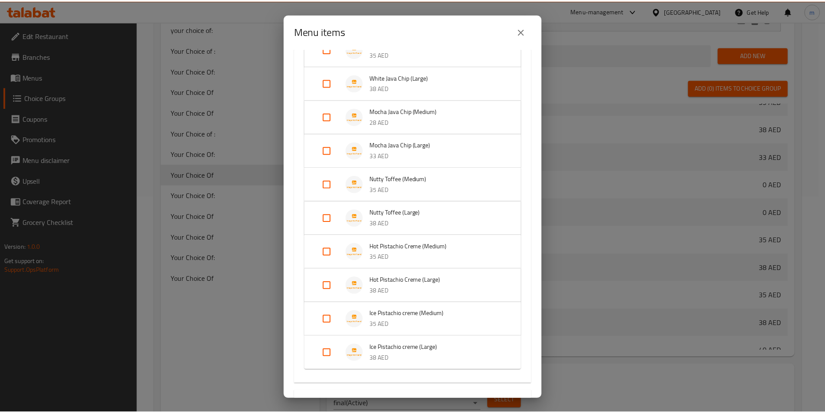
scroll to position [1782, 0]
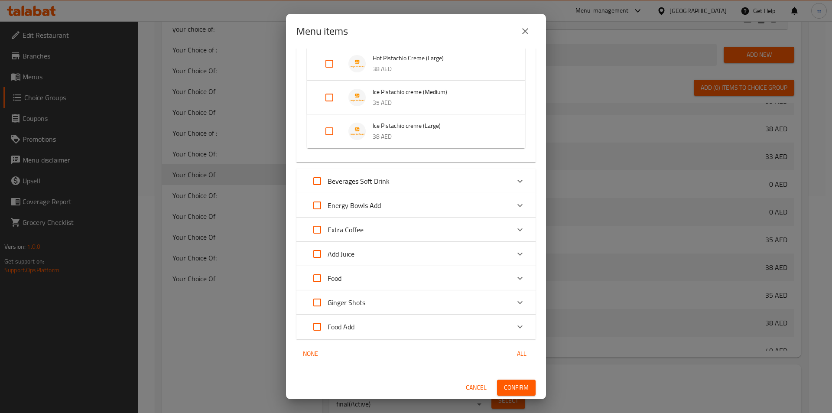
click at [518, 388] on span "Confirm" at bounding box center [516, 387] width 25 height 11
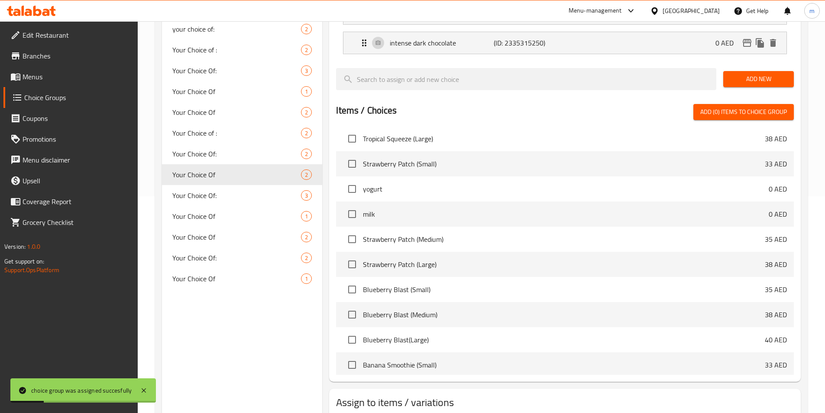
click at [43, 79] on span "Menus" at bounding box center [77, 76] width 108 height 10
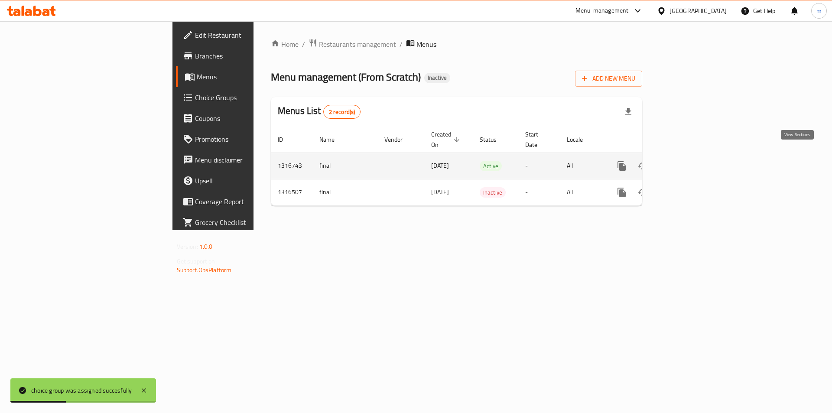
click at [689, 161] on icon "enhanced table" at bounding box center [684, 166] width 10 height 10
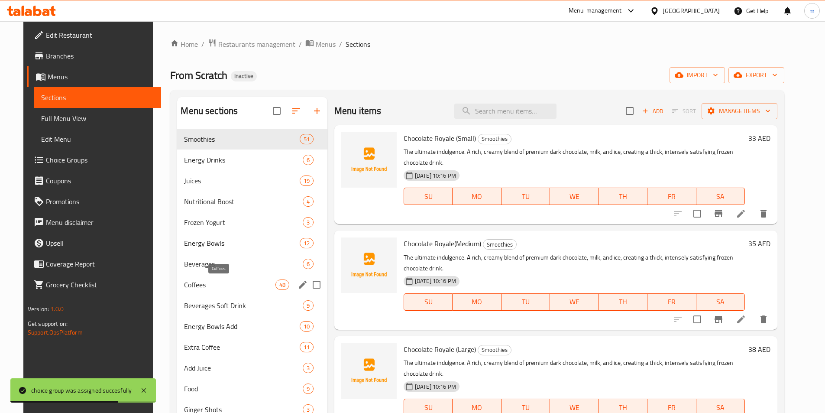
click at [192, 284] on span "Coffees" at bounding box center [229, 284] width 91 height 10
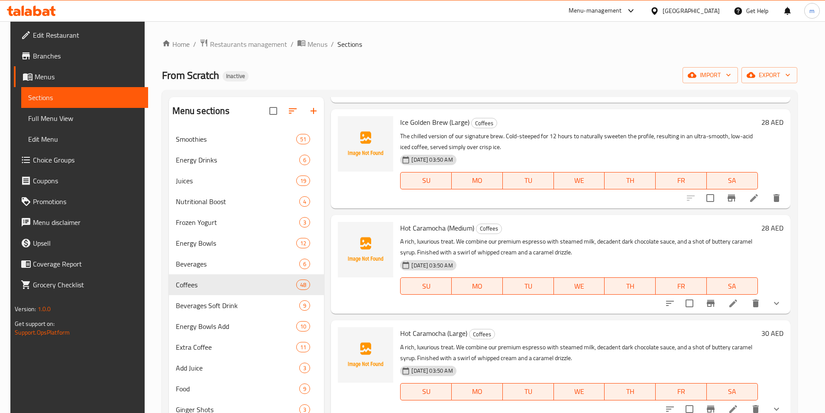
scroll to position [347, 0]
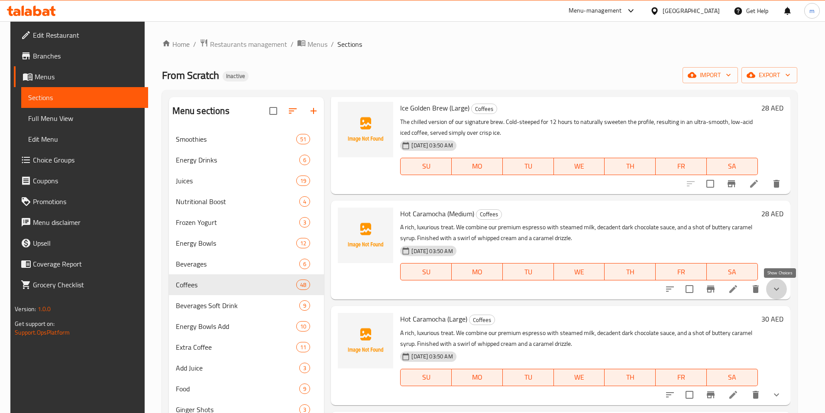
click at [782, 285] on icon "show more" at bounding box center [777, 289] width 10 height 10
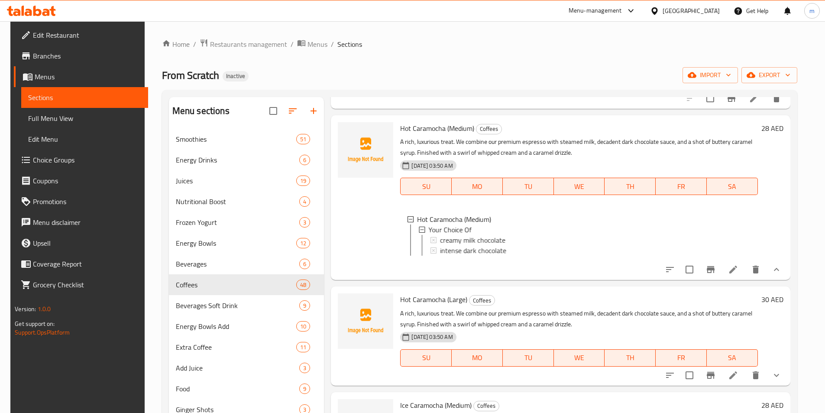
scroll to position [433, 0]
click at [737, 272] on icon at bounding box center [734, 268] width 8 height 8
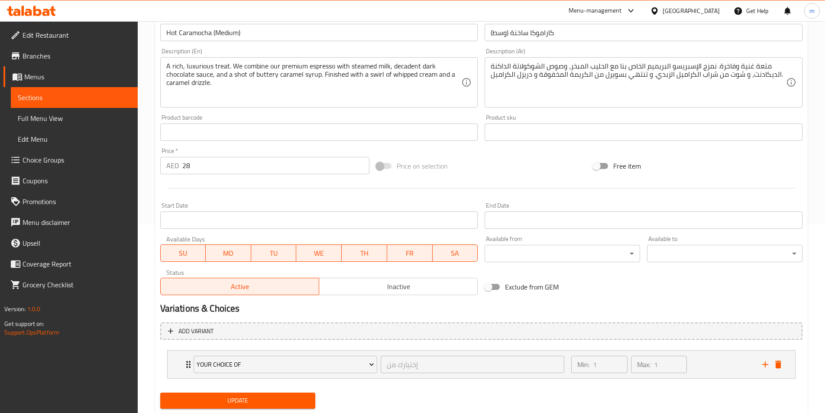
scroll to position [214, 0]
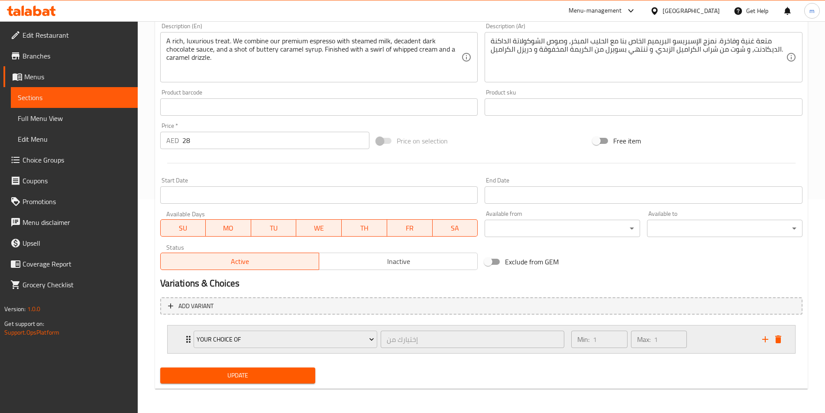
click at [190, 341] on div "Your Choice Of إختيارك من ​" at bounding box center [379, 339] width 382 height 28
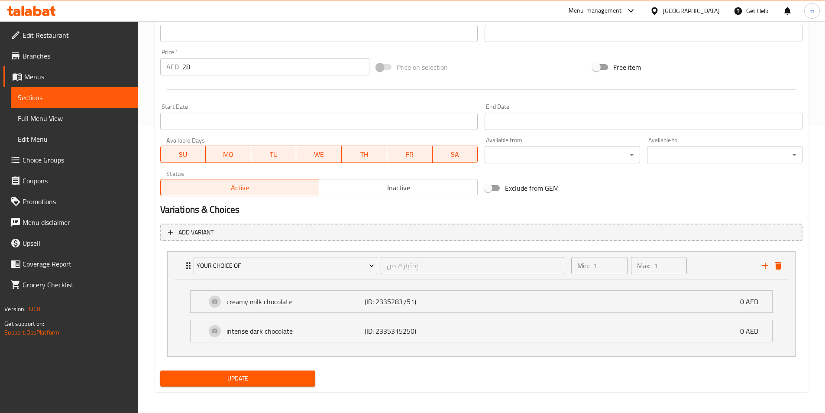
scroll to position [290, 0]
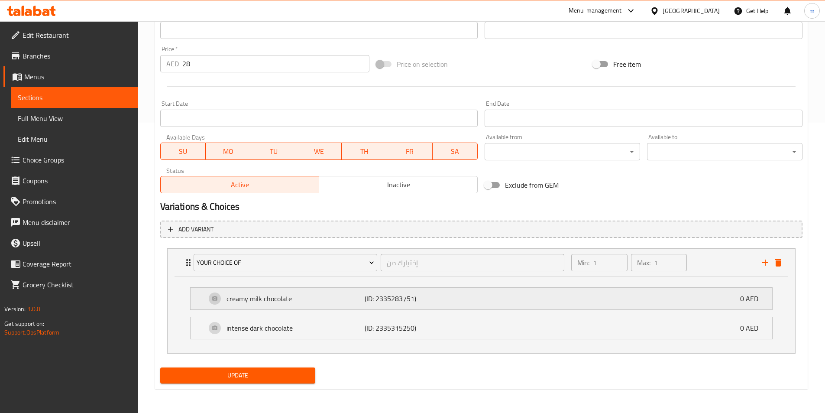
click at [298, 304] on p "creamy milk chocolate" at bounding box center [296, 298] width 139 height 10
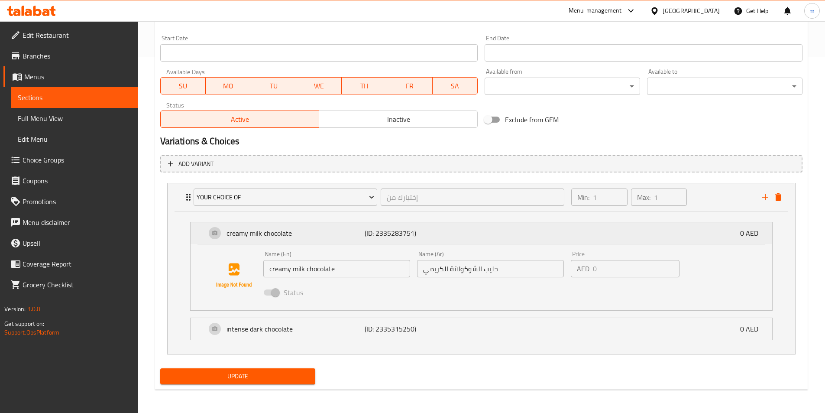
scroll to position [357, 0]
click at [302, 321] on div "intense dark chocolate (ID: 2335315250) 0 AED" at bounding box center [484, 328] width 556 height 22
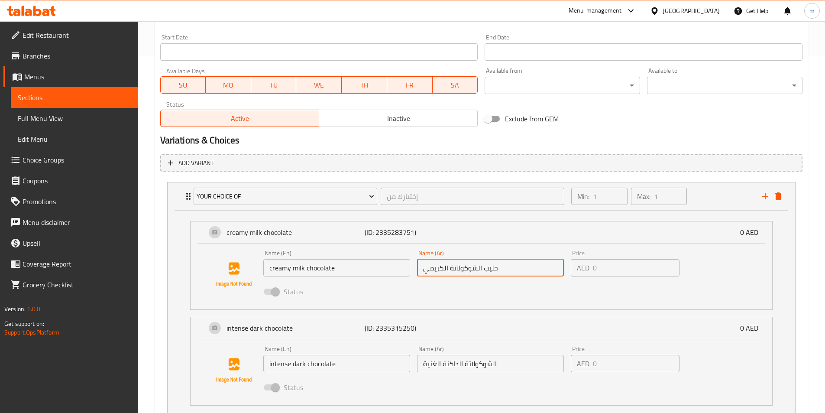
click at [519, 272] on input "حليب الشوكولاتة الكريمي" at bounding box center [490, 267] width 147 height 17
click at [513, 304] on div "Name (En) creamy milk chocolate Name (En) Name (Ar) حليب الشوكولاتة الكريمي Nam…" at bounding box center [482, 274] width 554 height 59
click at [68, 96] on span "Sections" at bounding box center [74, 97] width 113 height 10
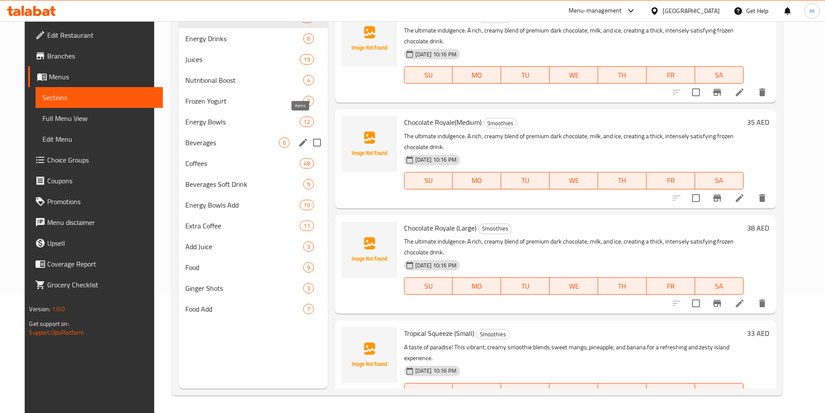
scroll to position [121, 0]
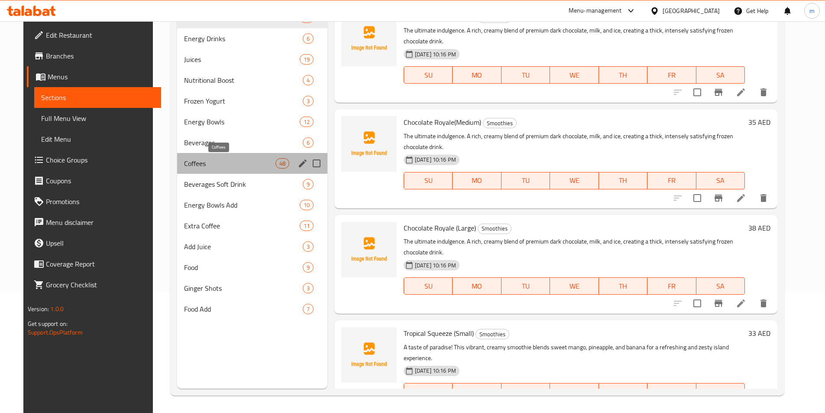
click at [218, 166] on span "Coffees" at bounding box center [229, 163] width 91 height 10
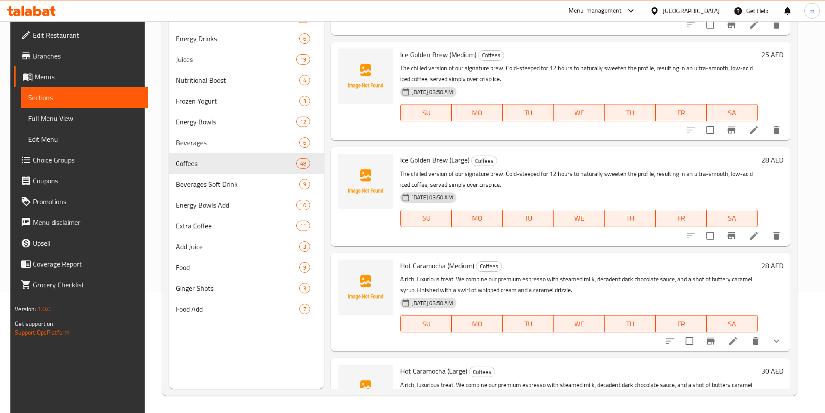
scroll to position [347, 0]
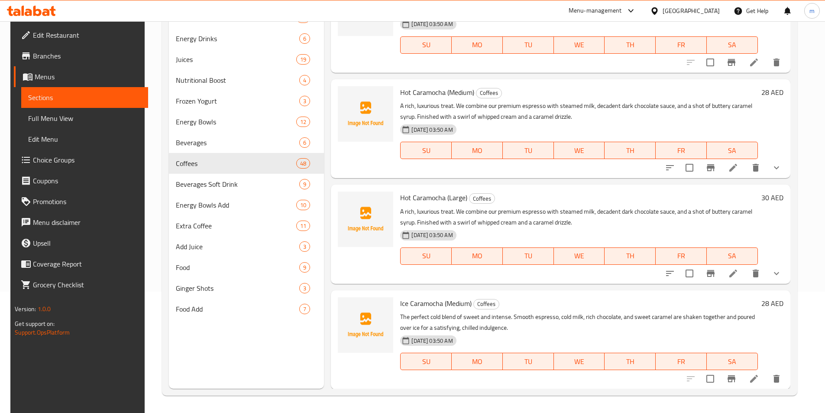
click at [782, 168] on icon "show more" at bounding box center [777, 167] width 10 height 10
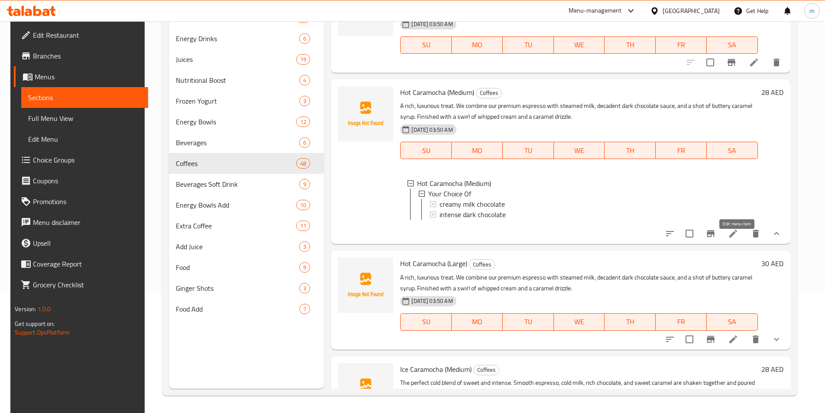
click at [737, 237] on icon at bounding box center [734, 234] width 8 height 8
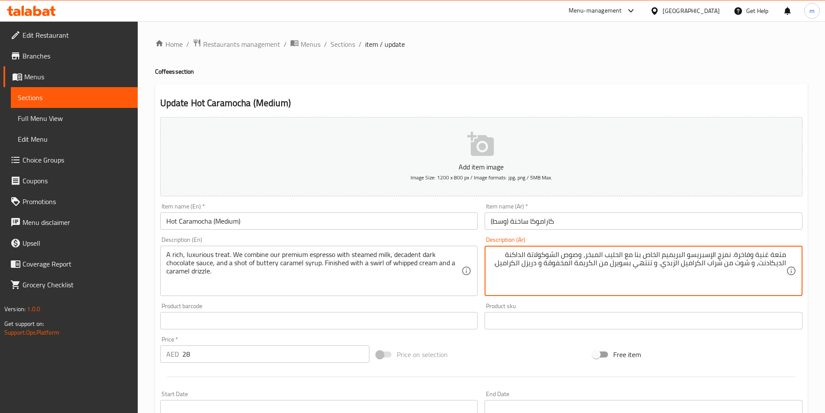
click at [16, 98] on link "Sections" at bounding box center [74, 97] width 127 height 21
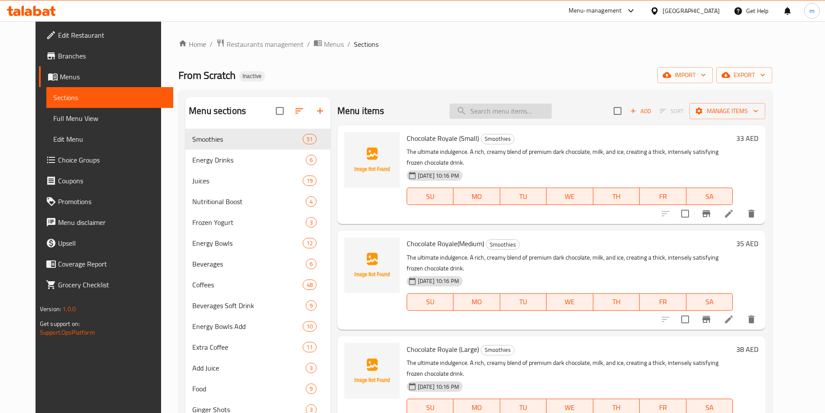
click at [498, 107] on input "search" at bounding box center [501, 111] width 102 height 15
type input "ؤ"
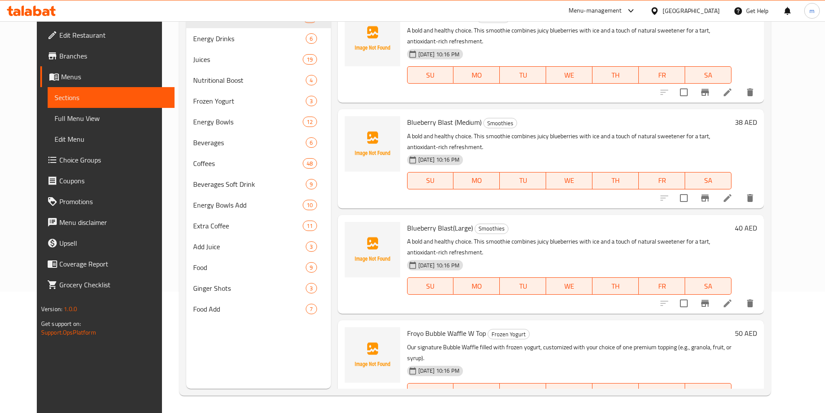
type input "choice"
click at [55, 119] on span "Full Menu View" at bounding box center [111, 118] width 113 height 10
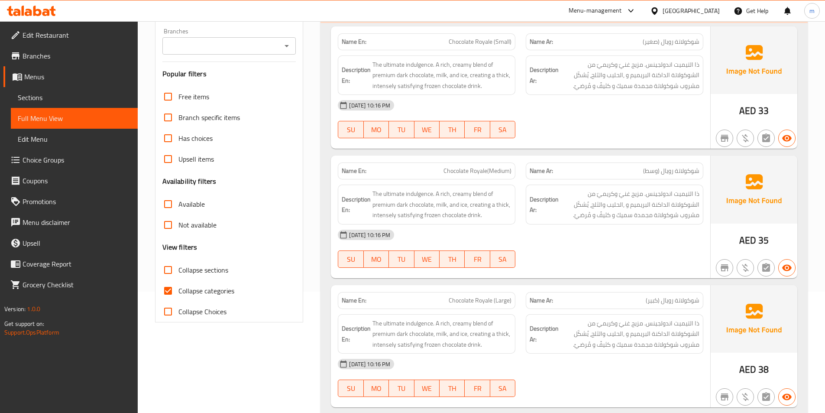
click at [167, 270] on input "Collapse sections" at bounding box center [168, 270] width 21 height 21
checkbox input "true"
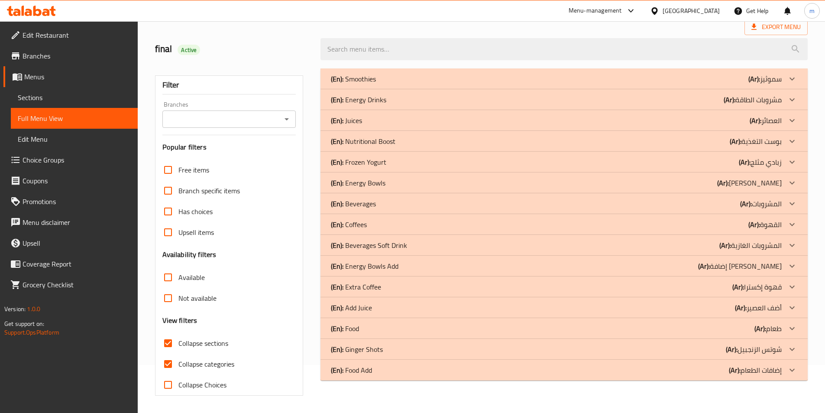
scroll to position [48, 0]
click at [168, 367] on input "Collapse categories" at bounding box center [168, 364] width 21 height 21
checkbox input "false"
click at [791, 227] on icon at bounding box center [792, 224] width 10 height 10
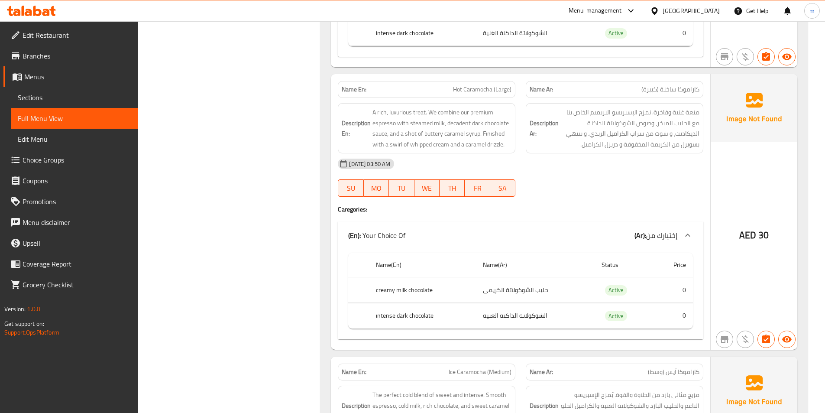
scroll to position [1053, 0]
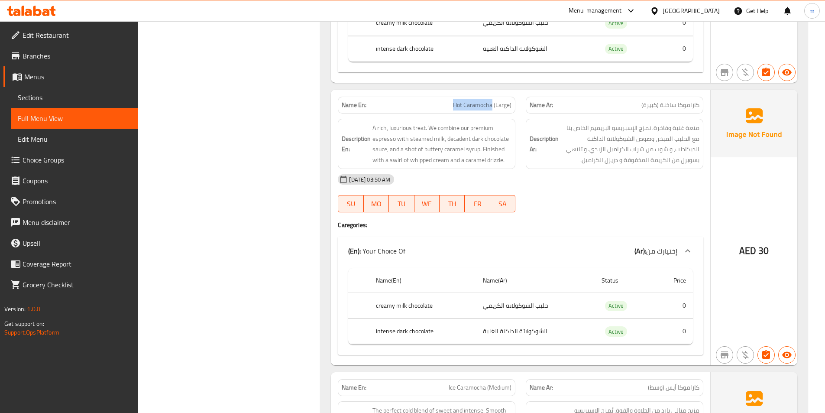
drag, startPoint x: 444, startPoint y: 105, endPoint x: 493, endPoint y: 110, distance: 49.2
click at [493, 110] on p "Name En: Hot Caramocha (Large)" at bounding box center [427, 105] width 170 height 9
copy span "Hot Caramocha"
click at [49, 98] on span "Sections" at bounding box center [74, 97] width 113 height 10
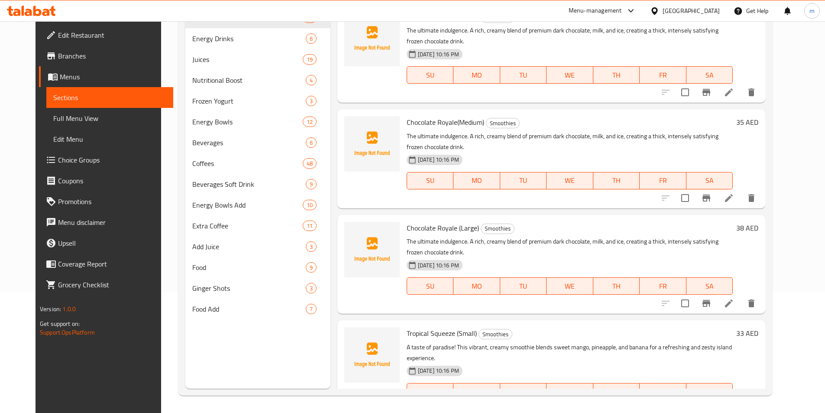
scroll to position [121, 0]
click at [53, 114] on span "Full Menu View" at bounding box center [109, 118] width 113 height 10
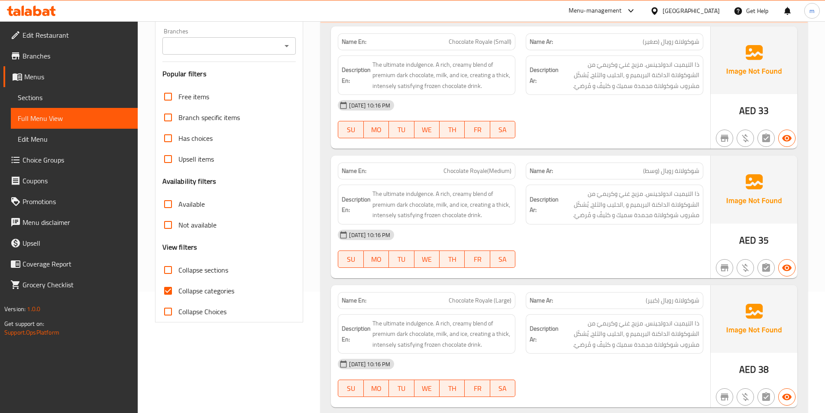
click at [168, 267] on input "Collapse sections" at bounding box center [168, 270] width 21 height 21
checkbox input "true"
click at [169, 292] on input "Collapse categories" at bounding box center [168, 290] width 21 height 21
checkbox input "false"
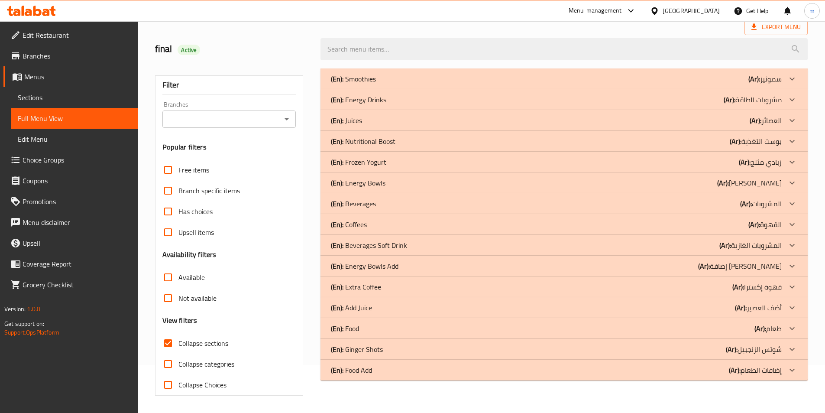
scroll to position [48, 0]
click at [791, 224] on icon at bounding box center [792, 224] width 10 height 10
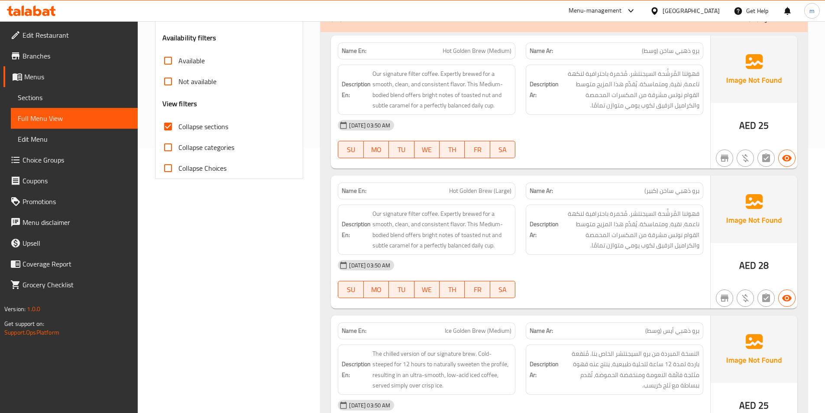
scroll to position [221, 0]
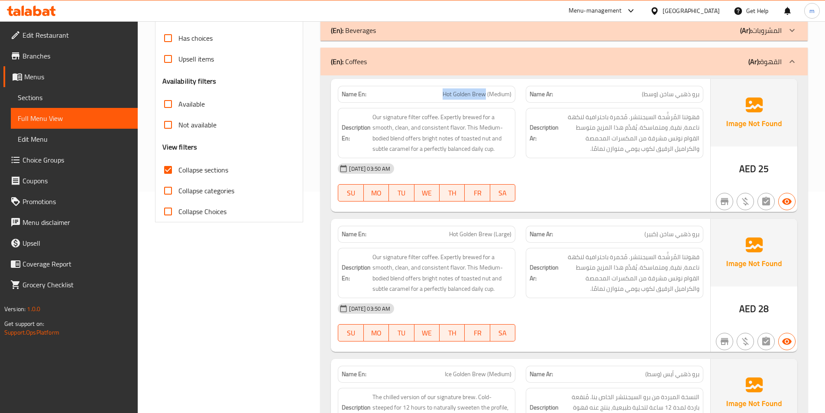
drag, startPoint x: 439, startPoint y: 94, endPoint x: 487, endPoint y: 96, distance: 47.3
click at [487, 96] on p "Name En: Hot Golden Brew (Medium)" at bounding box center [427, 94] width 170 height 9
copy span "Hot Golden Brew"
click at [553, 162] on div "[DATE] 03:50 AM" at bounding box center [521, 168] width 376 height 21
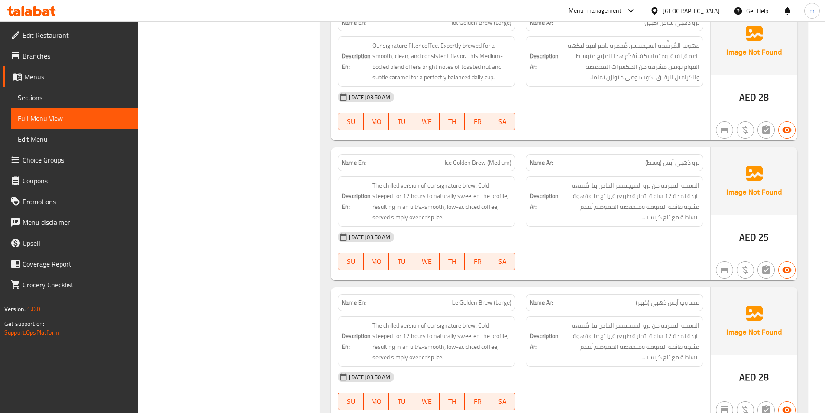
scroll to position [481, 0]
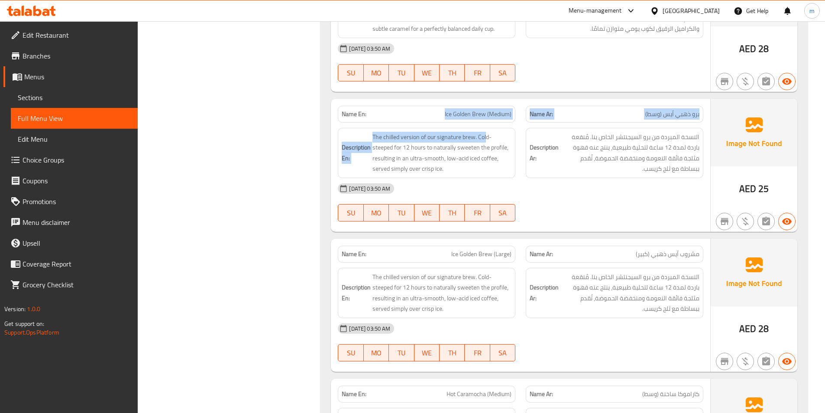
drag, startPoint x: 438, startPoint y: 115, endPoint x: 486, endPoint y: 122, distance: 48.2
click at [486, 122] on div "Name En: Ice Golden Brew (Medium) Name Ar: برو ذهبي اّيس (وسط) Description En: …" at bounding box center [521, 165] width 380 height 133
click at [471, 110] on span "Ice Golden Brew (Medium)" at bounding box center [478, 114] width 67 height 9
drag, startPoint x: 442, startPoint y: 114, endPoint x: 484, endPoint y: 117, distance: 43.0
click at [484, 117] on p "Name En: Ice Golden Brew (Medium)" at bounding box center [427, 114] width 170 height 9
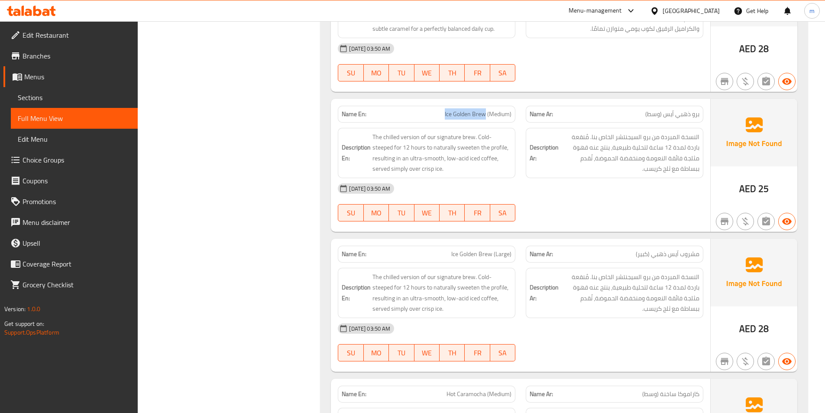
copy span "Ice Golden Brew"
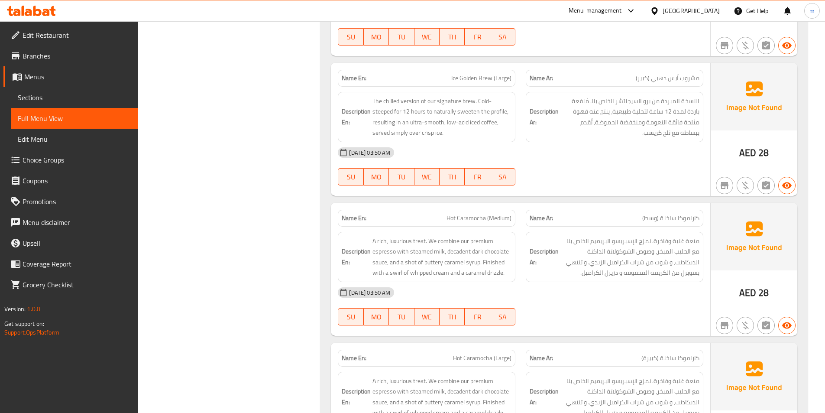
scroll to position [698, 0]
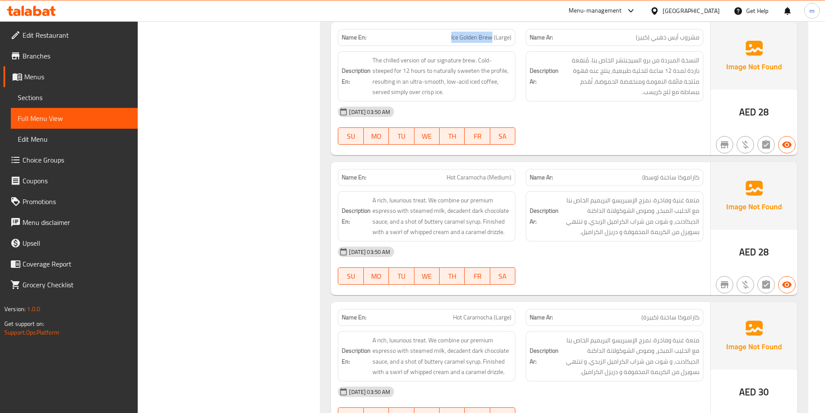
drag, startPoint x: 445, startPoint y: 34, endPoint x: 493, endPoint y: 39, distance: 47.5
click at [493, 39] on p "Name En: Ice Golden Brew (Large)" at bounding box center [427, 37] width 170 height 9
copy span "Ice Golden Brew"
click at [609, 116] on div "[DATE] 03:50 AM" at bounding box center [521, 111] width 376 height 21
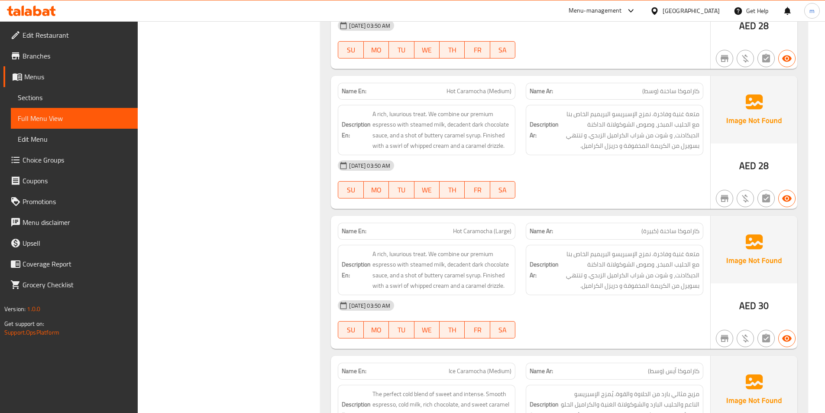
scroll to position [785, 0]
drag, startPoint x: 438, startPoint y: 85, endPoint x: 485, endPoint y: 95, distance: 47.8
click at [485, 95] on div "Name En: Hot Caramocha (Medium)" at bounding box center [427, 90] width 178 height 17
copy span "Hot Caramocha"
click at [591, 180] on div "11-10-2025 03:50 AM SU MO TU WE TH FR SA" at bounding box center [521, 179] width 376 height 49
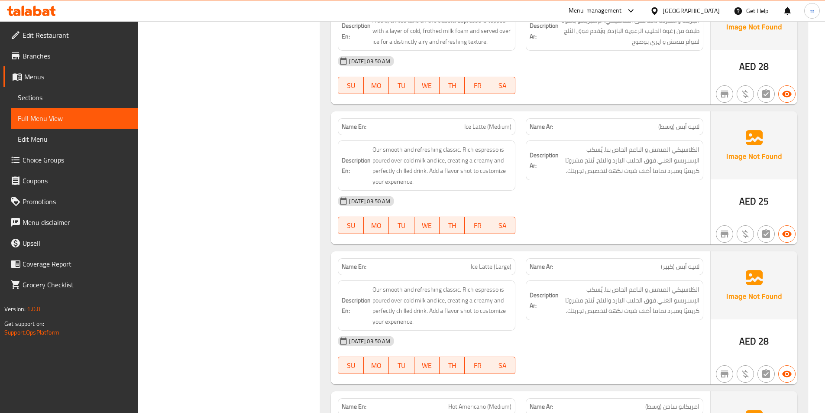
scroll to position [3601, 0]
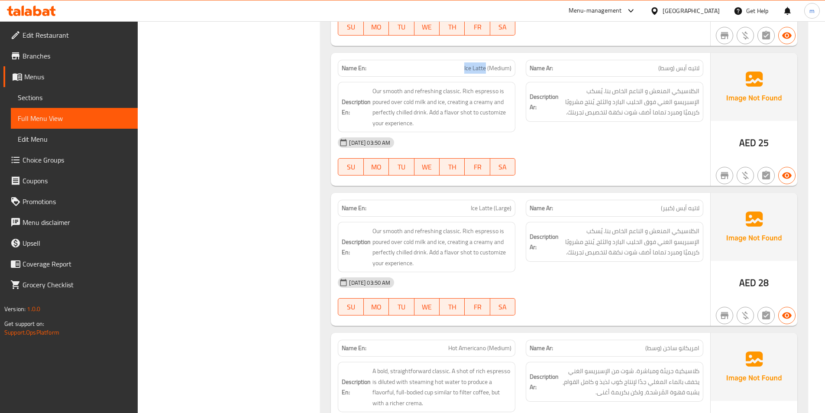
drag, startPoint x: 455, startPoint y: 67, endPoint x: 485, endPoint y: 72, distance: 31.3
click at [485, 72] on p "Name En: Ice Latte (Medium)" at bounding box center [427, 68] width 170 height 9
copy span "Ice Latte"
click at [600, 142] on div "[DATE] 03:50 AM" at bounding box center [521, 142] width 376 height 21
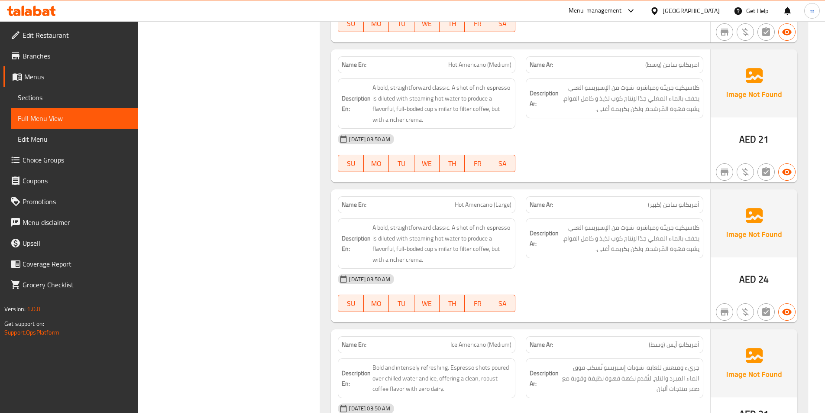
scroll to position [3904, 0]
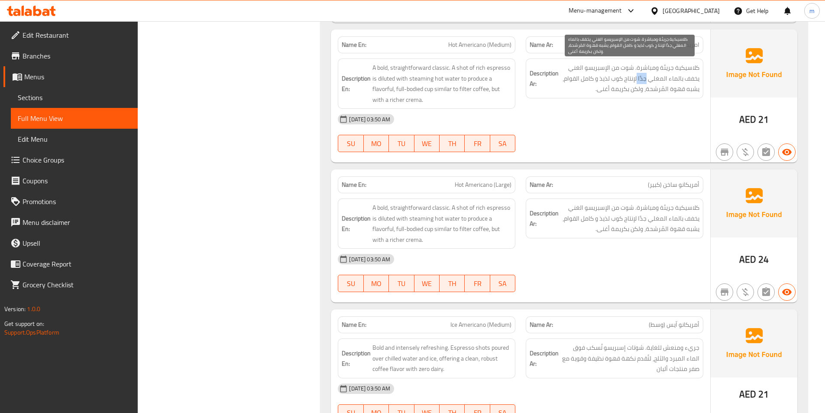
drag, startPoint x: 639, startPoint y: 78, endPoint x: 646, endPoint y: 78, distance: 7.4
click at [646, 78] on span "كلاسيكية جريئة ومباشرة. شوت من الإسبريسو الغني يخفف بالماء المغلي جدًا لإنتاج ك…" at bounding box center [630, 78] width 139 height 32
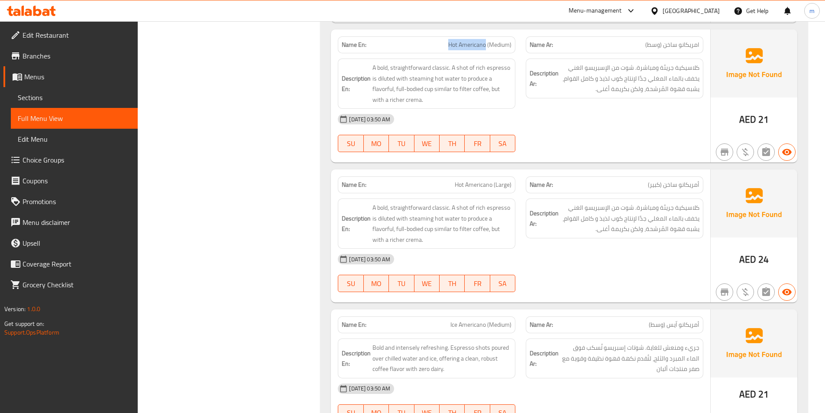
drag, startPoint x: 449, startPoint y: 47, endPoint x: 486, endPoint y: 52, distance: 36.7
click at [486, 52] on div "Name En: Hot Americano (Medium)" at bounding box center [427, 44] width 178 height 17
copy span "Hot Americano"
click at [604, 127] on div "[DATE] 03:50 AM" at bounding box center [521, 119] width 376 height 21
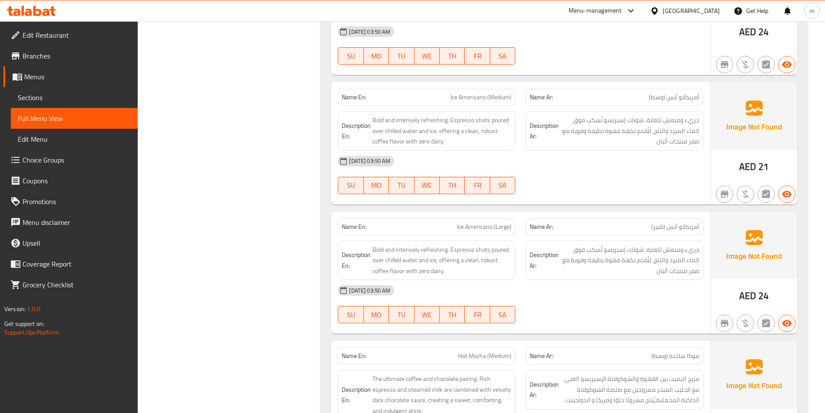
scroll to position [4164, 0]
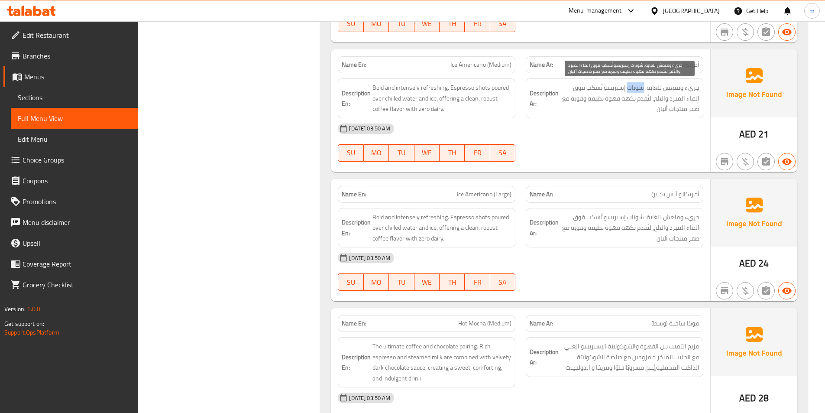
drag, startPoint x: 630, startPoint y: 86, endPoint x: 645, endPoint y: 90, distance: 16.0
click at [645, 90] on span "جريء ومنعش للغاية. شوتات إسبريسو تُسكب فوق الماء المبرد والثلج، لتُقدم نكهة قهو…" at bounding box center [630, 98] width 139 height 32
copy span "شوتات"
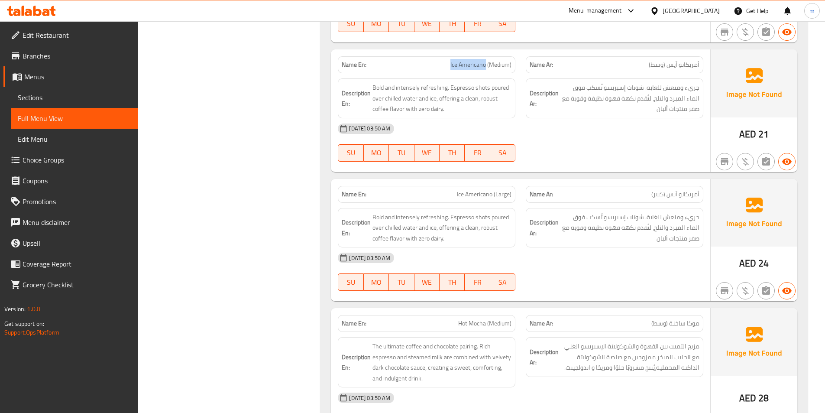
drag, startPoint x: 451, startPoint y: 64, endPoint x: 487, endPoint y: 69, distance: 35.9
click at [487, 69] on p "Name En: Ice Americano (Medium)" at bounding box center [427, 64] width 170 height 9
copy span "Ice Americano"
click at [563, 119] on div "[DATE] 03:50 AM" at bounding box center [521, 128] width 376 height 21
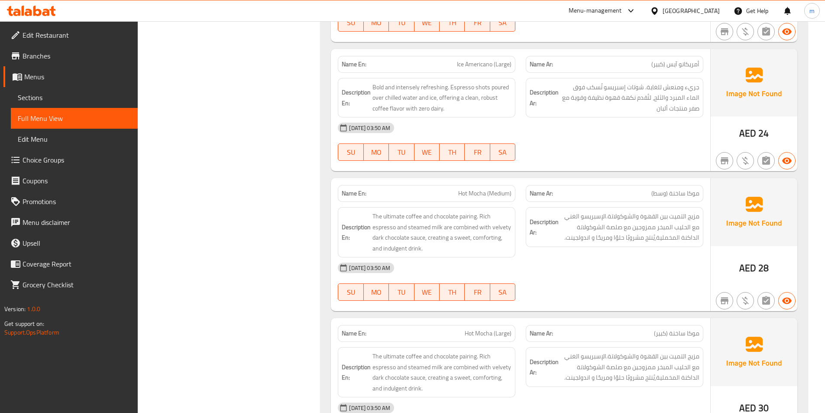
scroll to position [4424, 0]
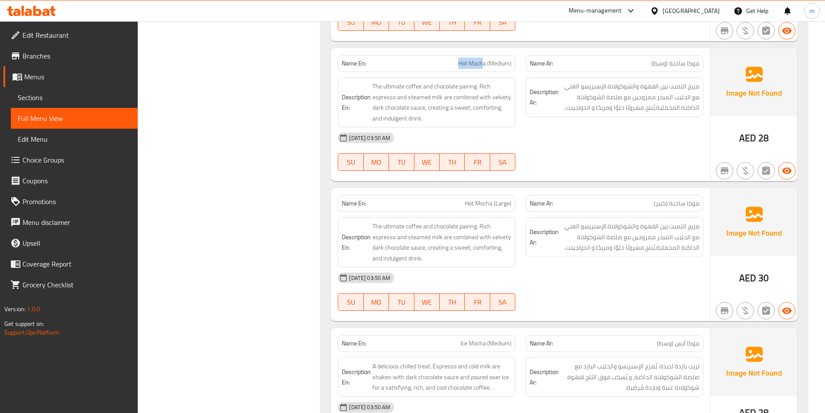
drag, startPoint x: 448, startPoint y: 58, endPoint x: 484, endPoint y: 65, distance: 36.6
click at [484, 65] on div "Name En: Hot Mocha (Medium)" at bounding box center [427, 63] width 178 height 17
click at [484, 65] on span "Hot Mocha (Medium)" at bounding box center [484, 63] width 53 height 9
click at [469, 63] on span "Hot Mocha (Medium)" at bounding box center [484, 63] width 53 height 9
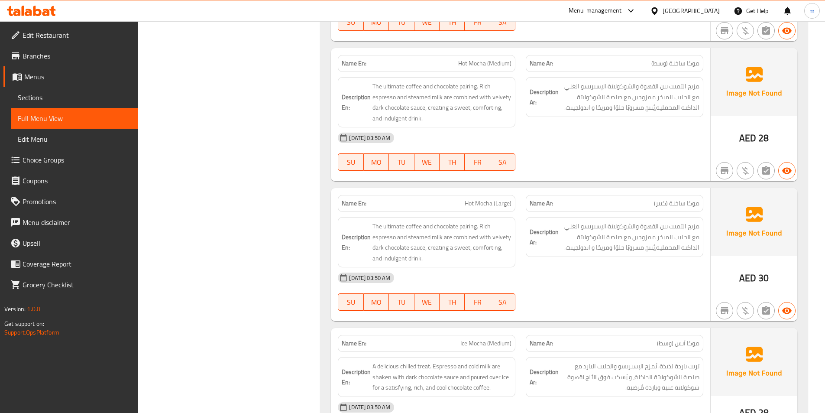
click at [448, 61] on p "Name En: Hot Mocha (Medium)" at bounding box center [427, 63] width 170 height 9
drag, startPoint x: 476, startPoint y: 67, endPoint x: 486, endPoint y: 71, distance: 10.7
click at [486, 71] on div "Name En: Hot Mocha (Medium)" at bounding box center [427, 63] width 178 height 17
copy span "Hot Mocha"
click at [575, 150] on div "11-10-2025 03:50 AM SU MO TU WE TH FR SA" at bounding box center [521, 151] width 376 height 49
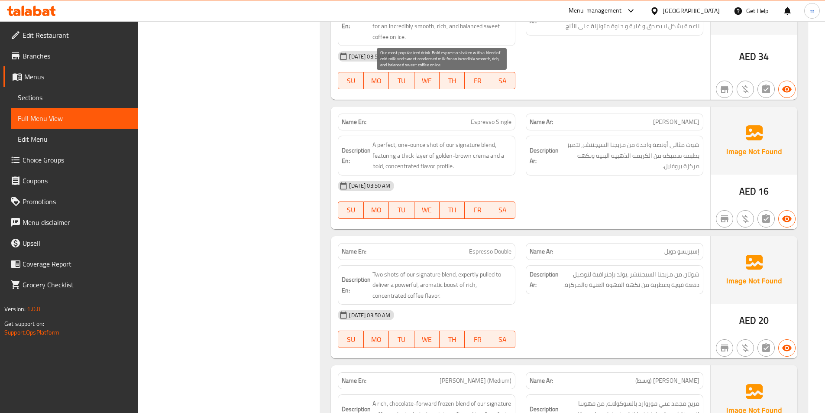
scroll to position [5507, 0]
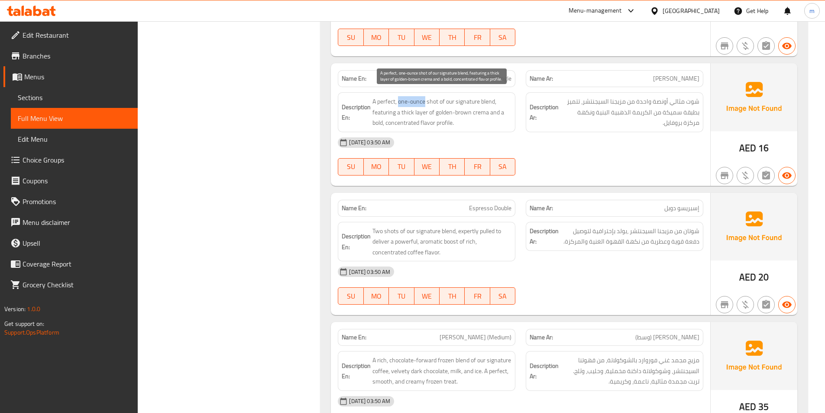
drag, startPoint x: 398, startPoint y: 102, endPoint x: 426, endPoint y: 107, distance: 28.1
click at [426, 107] on span "A perfect, one-ounce shot of our signature blend, featuring a thick layer of go…" at bounding box center [442, 112] width 139 height 32
click at [550, 136] on div "[DATE] 03:50 AM" at bounding box center [521, 142] width 376 height 21
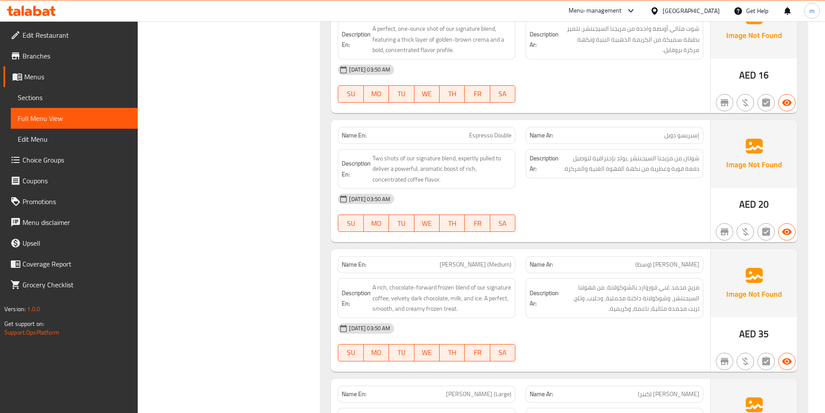
scroll to position [5594, 0]
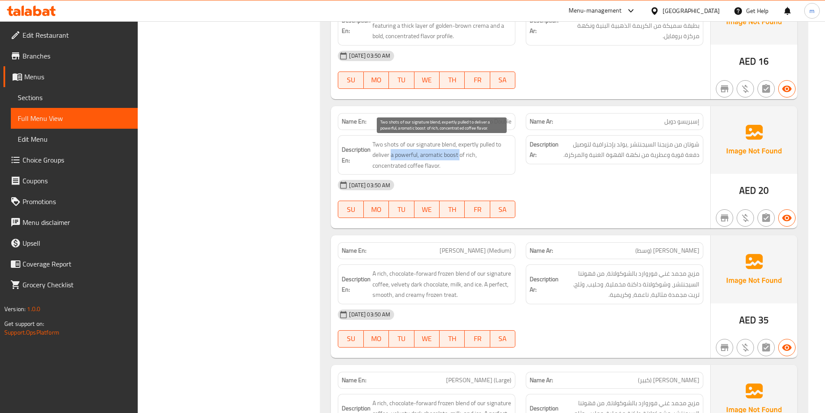
drag, startPoint x: 390, startPoint y: 154, endPoint x: 461, endPoint y: 157, distance: 70.7
click at [461, 157] on span "Two shots of our signature blend, expertly pulled to deliver a powerful, aromat…" at bounding box center [442, 155] width 139 height 32
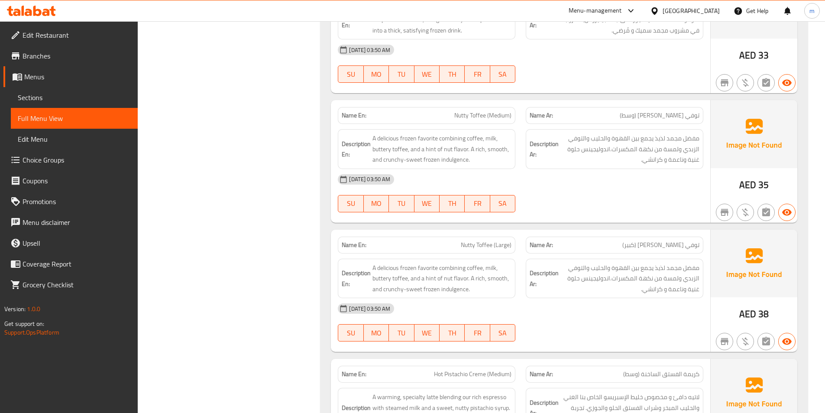
scroll to position [6807, 0]
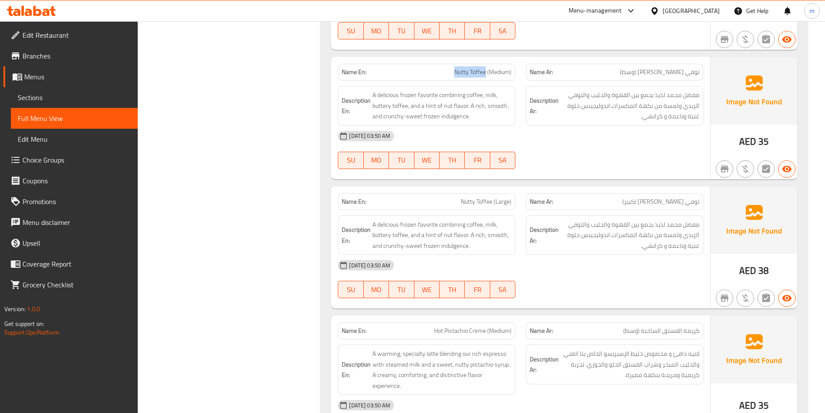
drag, startPoint x: 449, startPoint y: 74, endPoint x: 485, endPoint y: 74, distance: 36.4
click at [485, 74] on p "Name En: Nutty Toffee (Medium)" at bounding box center [427, 72] width 170 height 9
click at [622, 162] on div "11-10-2025 03:50 AM SU MO TU WE TH FR SA" at bounding box center [521, 150] width 376 height 49
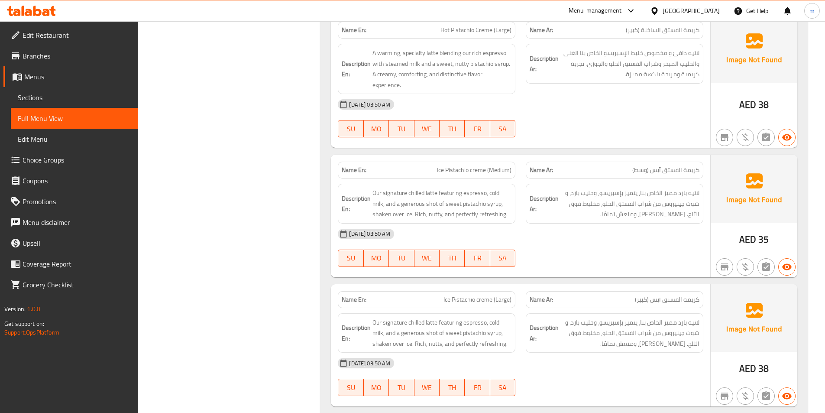
scroll to position [7154, 0]
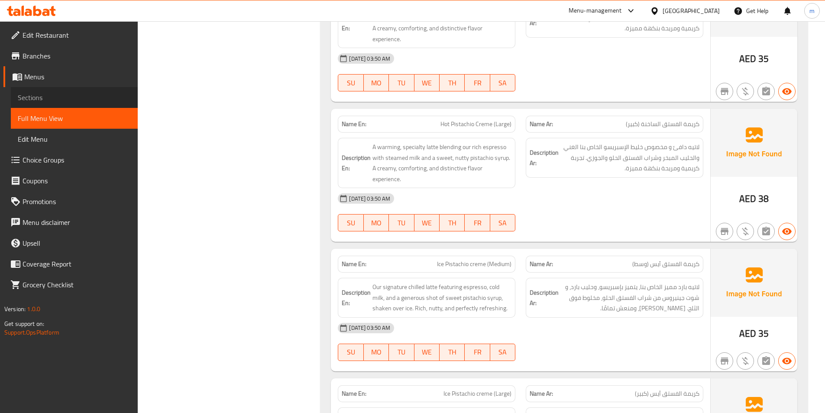
click at [42, 92] on span "Sections" at bounding box center [74, 97] width 113 height 10
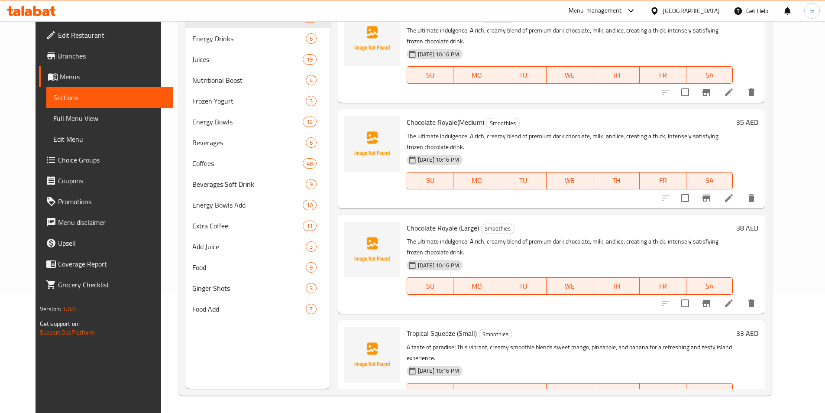
scroll to position [121, 0]
click at [53, 95] on span "Sections" at bounding box center [109, 97] width 113 height 10
drag, startPoint x: 50, startPoint y: 121, endPoint x: 827, endPoint y: 138, distance: 777.5
click at [53, 121] on span "Full Menu View" at bounding box center [109, 118] width 113 height 10
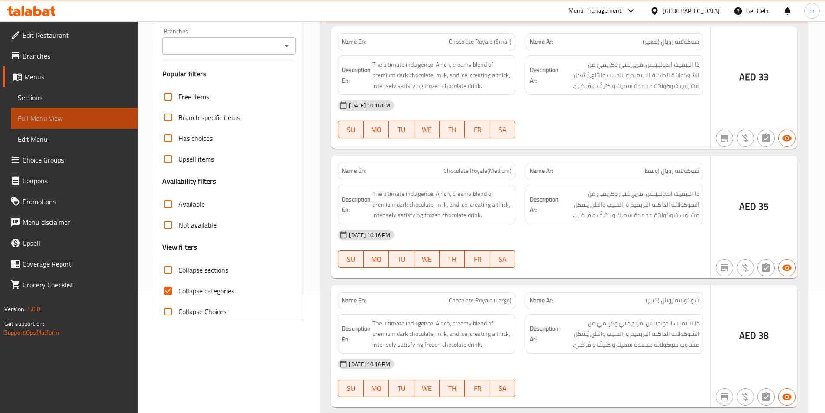
click at [36, 120] on span "Full Menu View" at bounding box center [74, 118] width 113 height 10
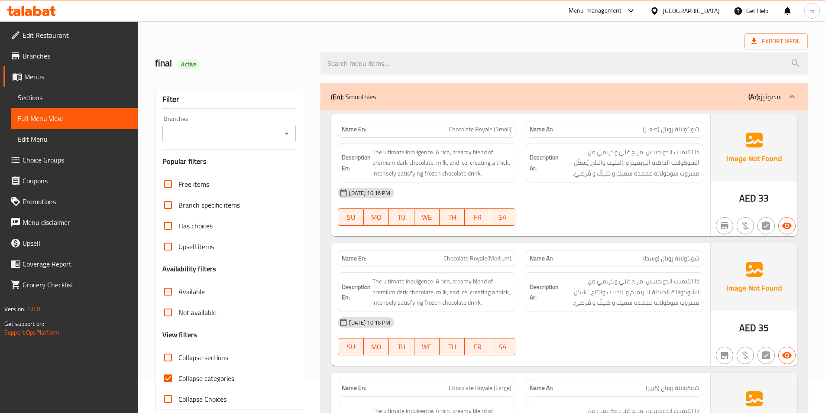
scroll to position [87, 0]
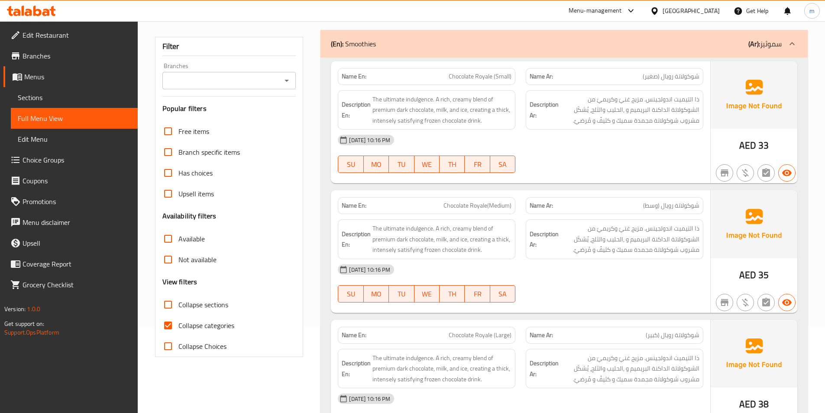
click at [171, 328] on input "Collapse categories" at bounding box center [168, 325] width 21 height 21
checkbox input "false"
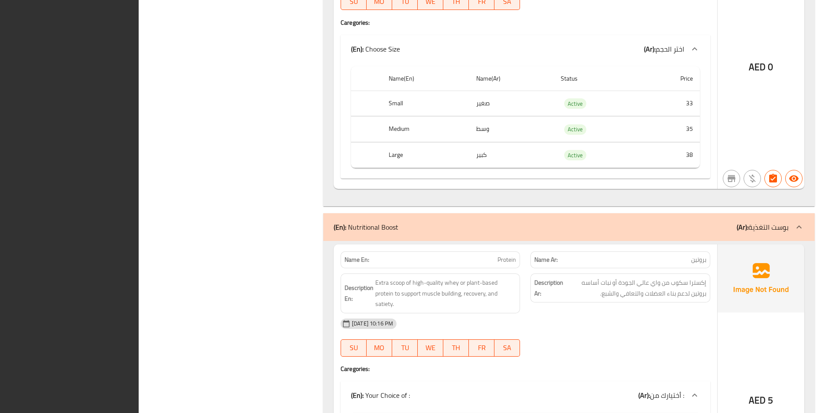
scroll to position [14662, 0]
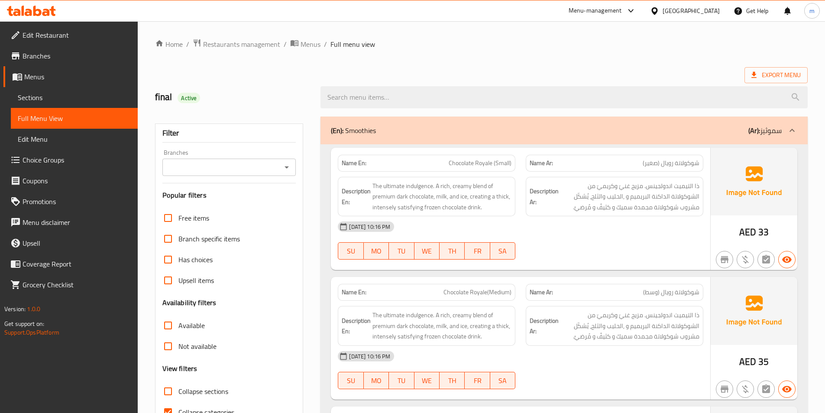
scroll to position [173, 0]
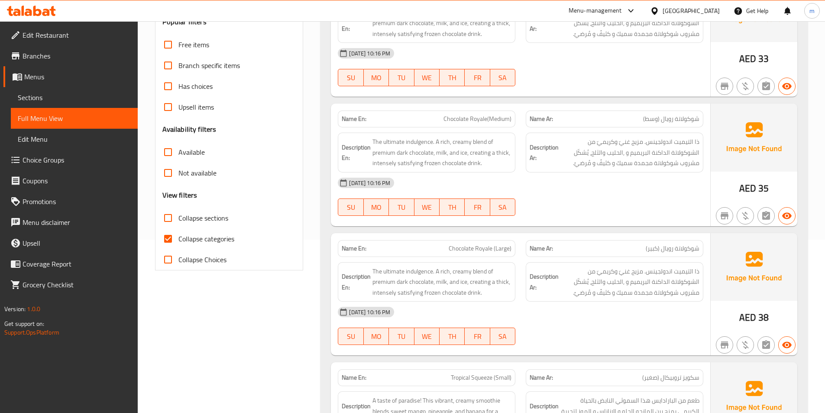
click at [167, 216] on input "Collapse sections" at bounding box center [168, 218] width 21 height 21
checkbox input "true"
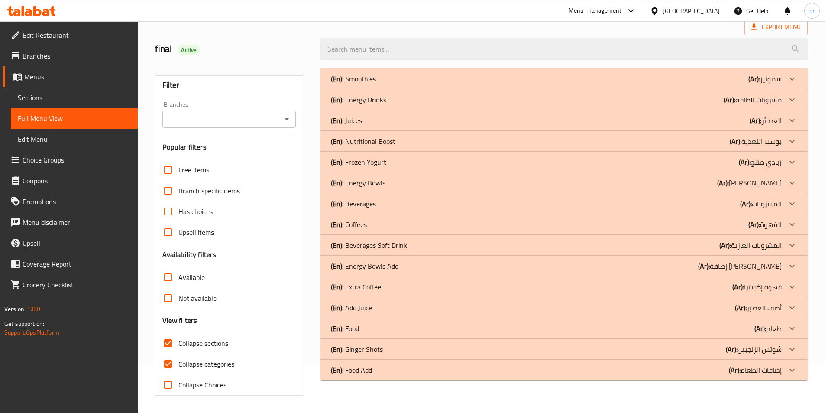
click at [169, 237] on input "Upsell items" at bounding box center [168, 232] width 21 height 21
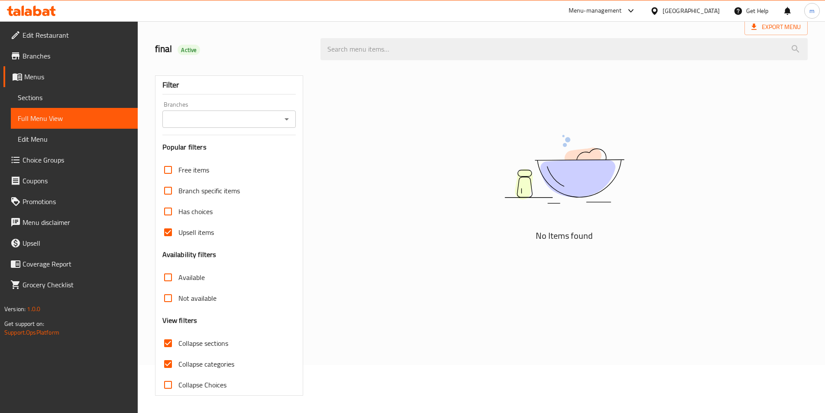
scroll to position [48, 0]
click at [169, 235] on input "Upsell items" at bounding box center [168, 232] width 21 height 21
checkbox input "false"
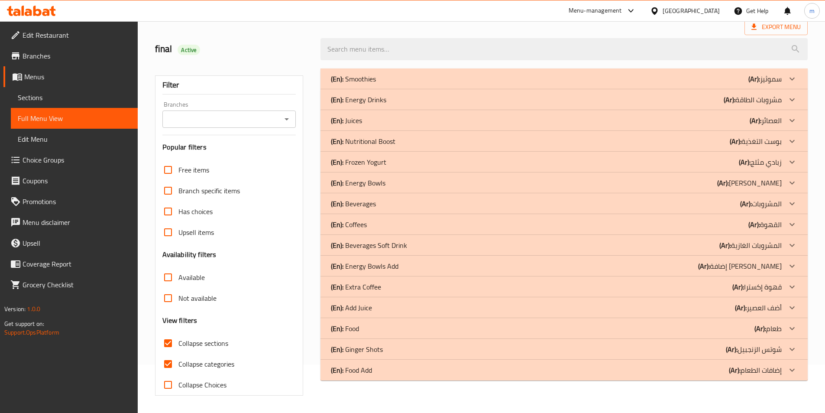
click at [167, 363] on input "Collapse categories" at bounding box center [168, 364] width 21 height 21
checkbox input "false"
click at [792, 225] on icon at bounding box center [792, 224] width 5 height 3
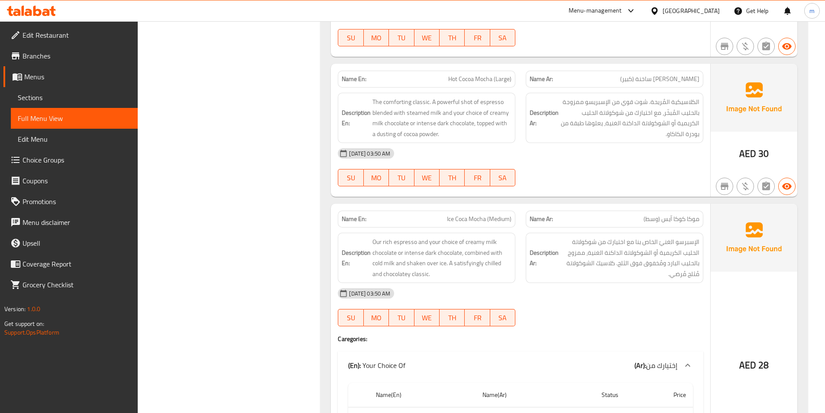
scroll to position [1651, 0]
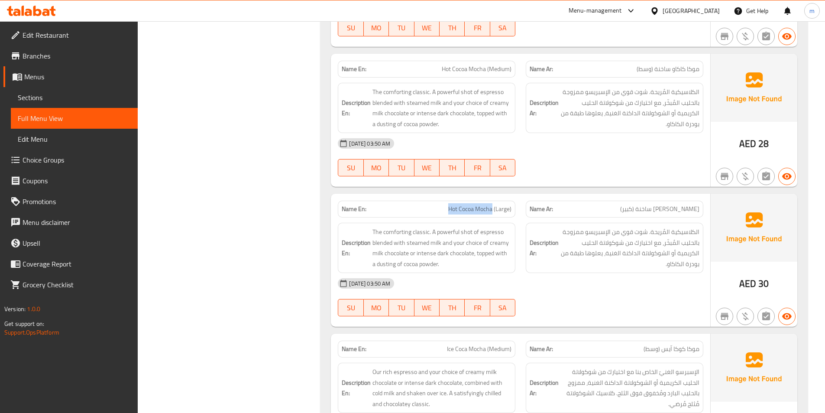
drag, startPoint x: 448, startPoint y: 210, endPoint x: 492, endPoint y: 216, distance: 45.0
click at [492, 216] on div "Name En: Hot Cocoa Mocha (Large)" at bounding box center [427, 209] width 178 height 17
copy span "Hot Cocoa Mocha"
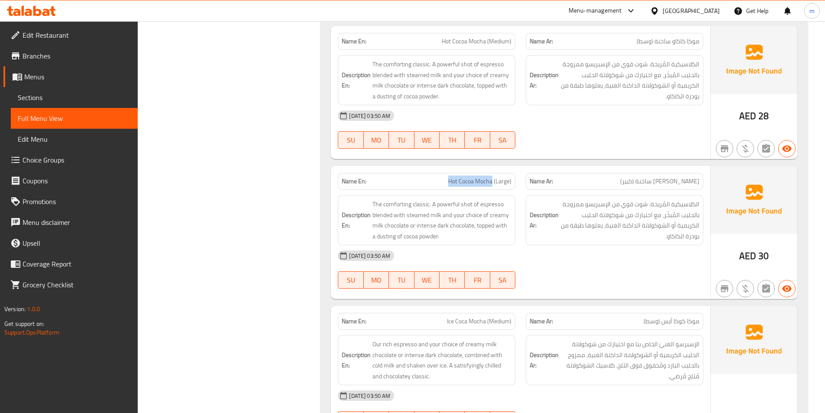
scroll to position [1695, 0]
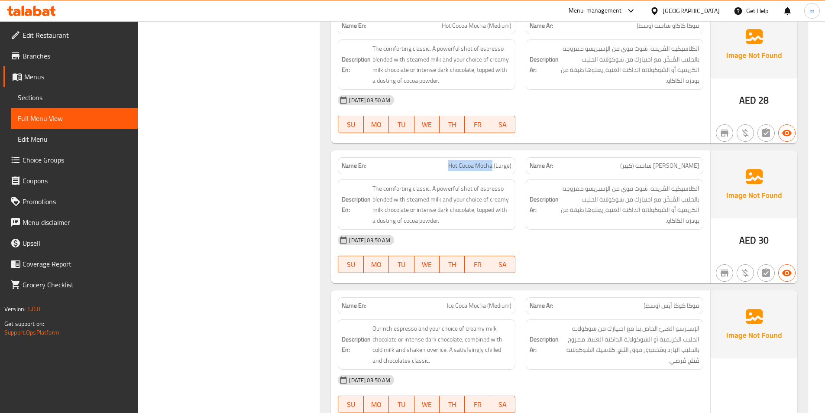
click at [55, 167] on link "Choice Groups" at bounding box center [70, 159] width 134 height 21
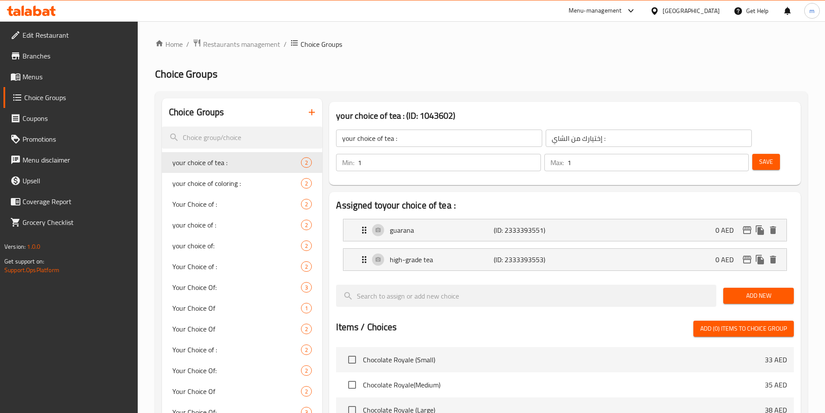
scroll to position [217, 0]
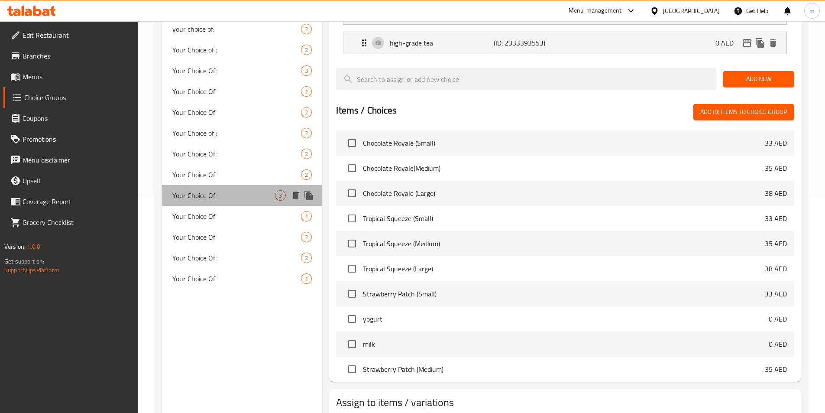
click at [217, 203] on div "Your Choice Of: 3" at bounding box center [242, 195] width 161 height 21
type input "Your Choice Of:"
type input "إختيارك من:"
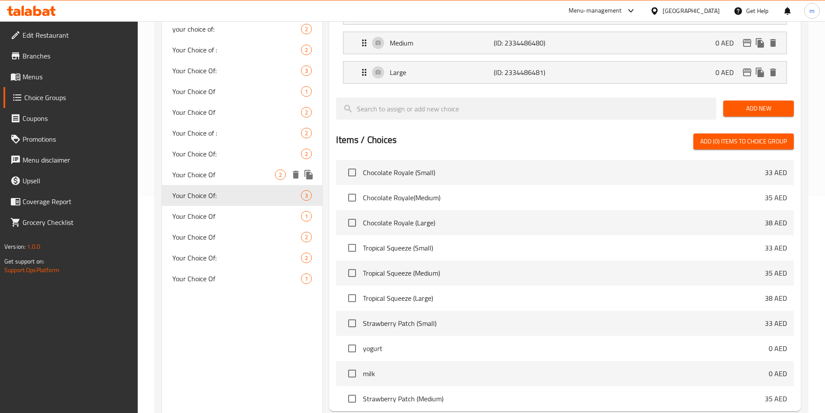
click at [252, 176] on span "Your Choice Of" at bounding box center [223, 174] width 103 height 10
type input "Your Choice Of"
type input "إختيارك من"
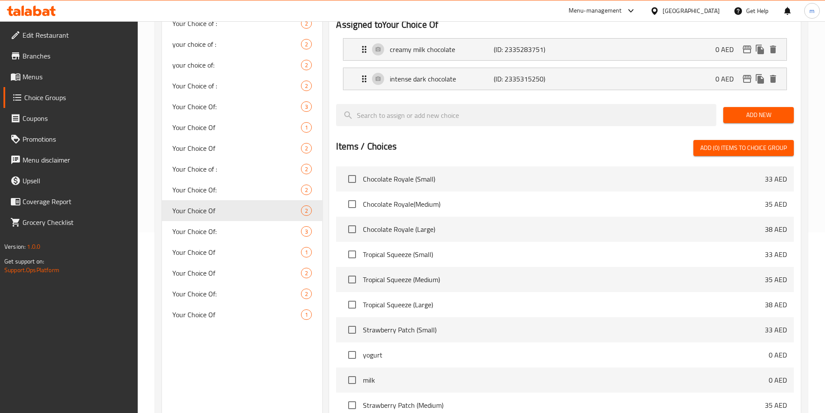
scroll to position [43, 0]
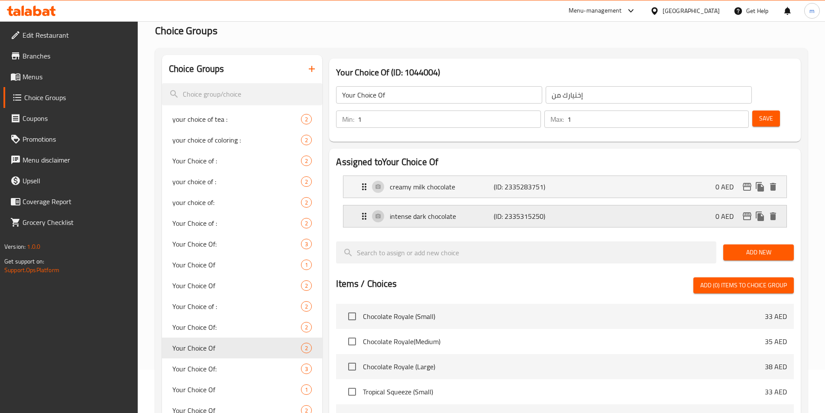
click at [598, 205] on div "intense dark chocolate (ID: 2335315250) 0 AED" at bounding box center [567, 216] width 417 height 22
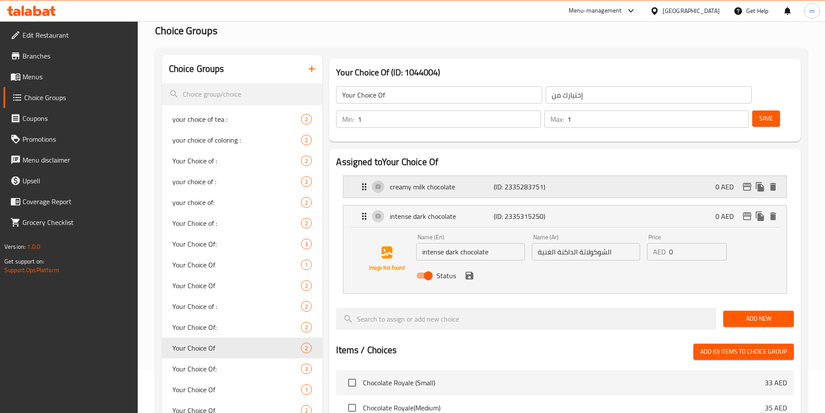
click at [585, 176] on div "creamy milk chocolate (ID: 2335283751) 0 AED" at bounding box center [567, 187] width 417 height 22
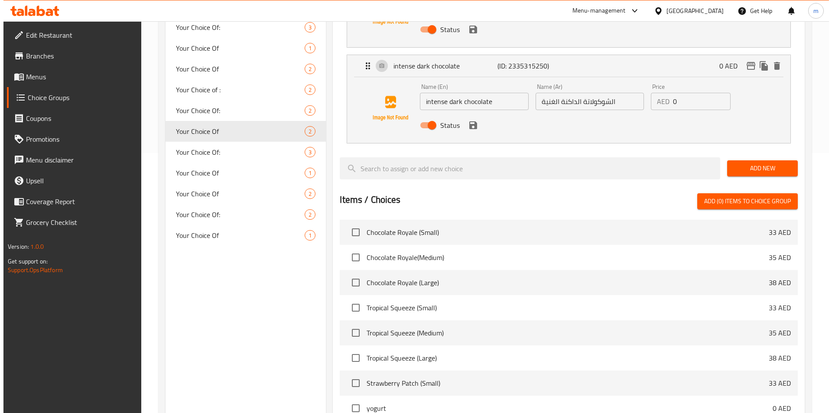
scroll to position [382, 0]
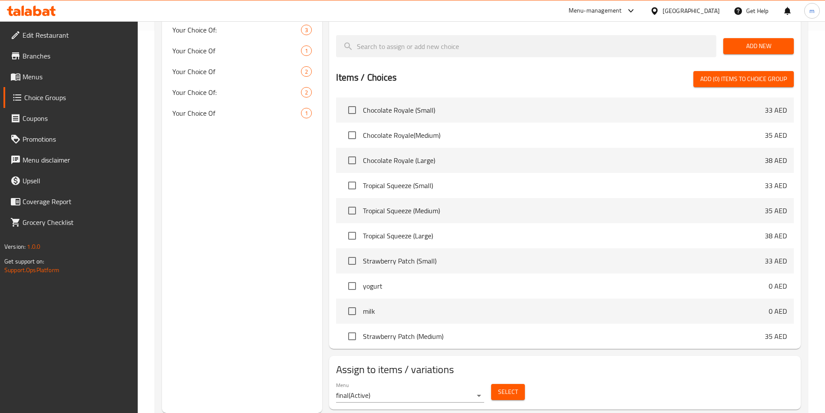
click at [508, 386] on span "Select" at bounding box center [508, 391] width 20 height 11
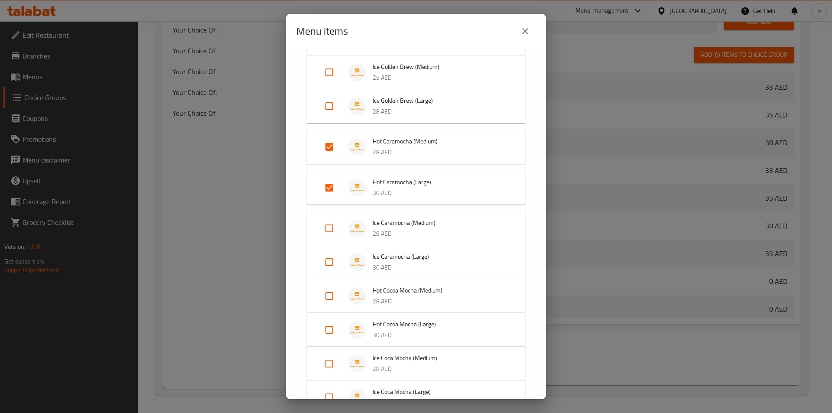
scroll to position [347, 0]
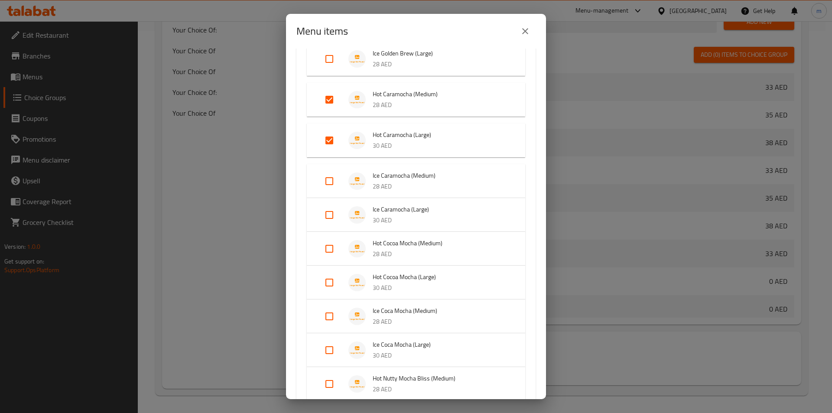
click at [328, 284] on input "Expand" at bounding box center [329, 282] width 21 height 21
checkbox input "true"
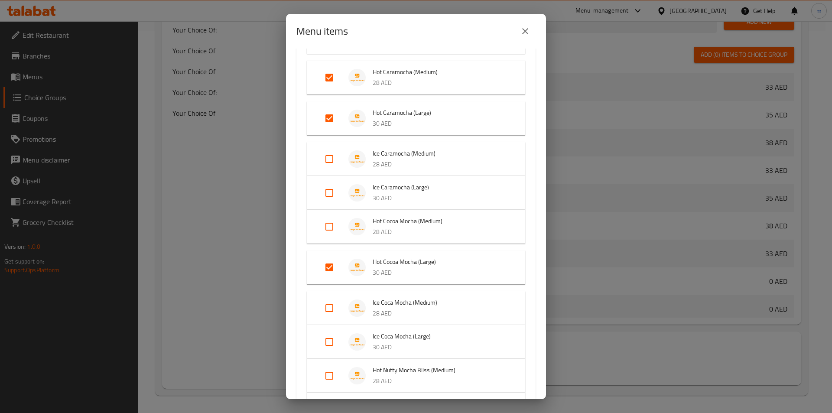
scroll to position [390, 0]
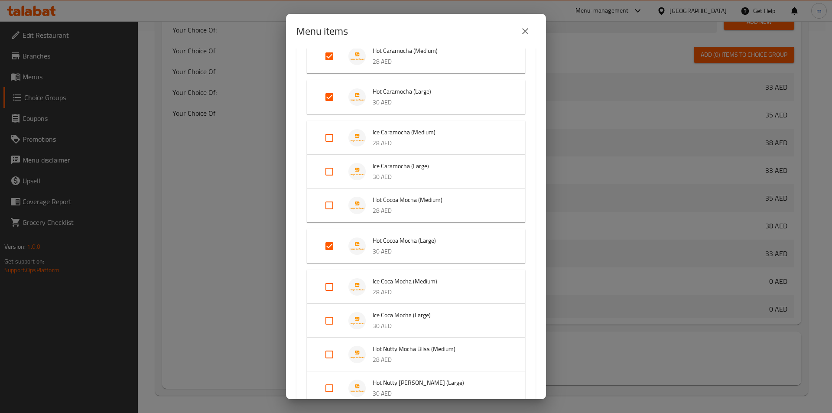
click at [329, 212] on input "Expand" at bounding box center [329, 205] width 21 height 21
checkbox input "true"
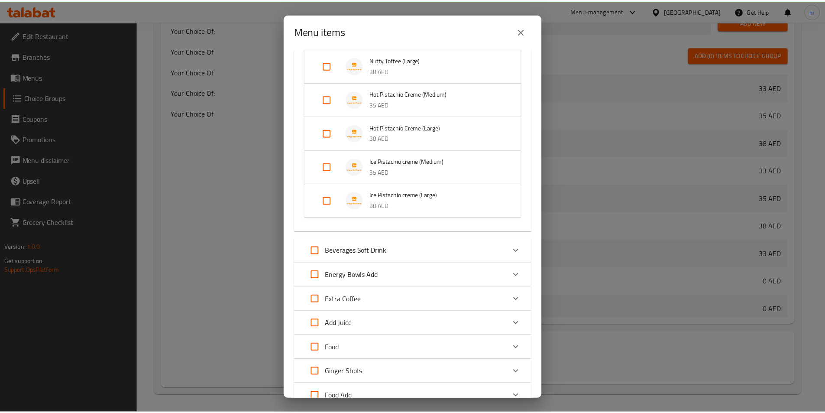
scroll to position [1802, 0]
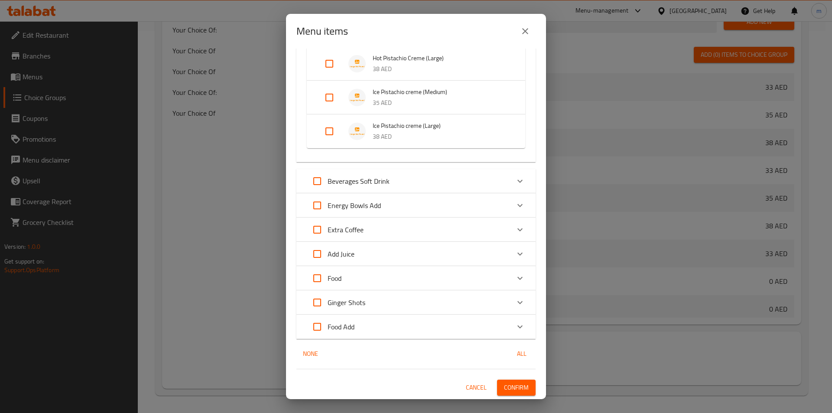
click at [504, 389] on span "Confirm" at bounding box center [516, 387] width 25 height 11
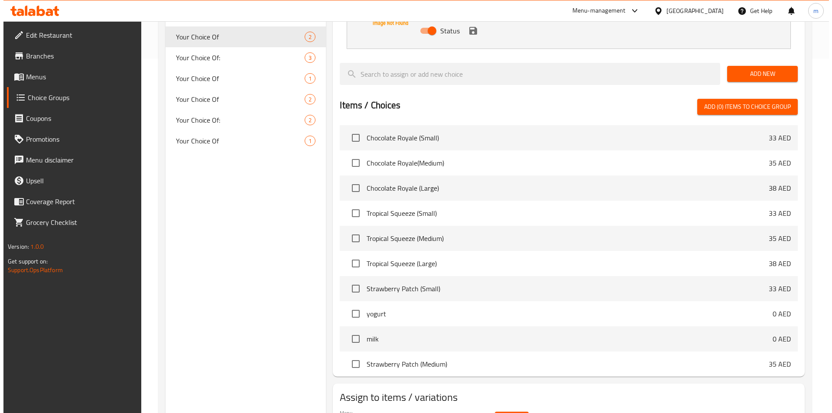
scroll to position [382, 0]
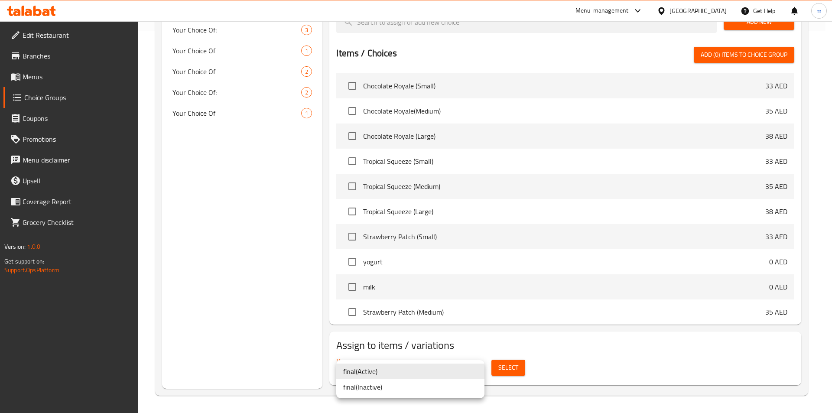
drag, startPoint x: 441, startPoint y: 338, endPoint x: 504, endPoint y: 371, distance: 71.5
click at [441, 338] on div at bounding box center [416, 206] width 832 height 413
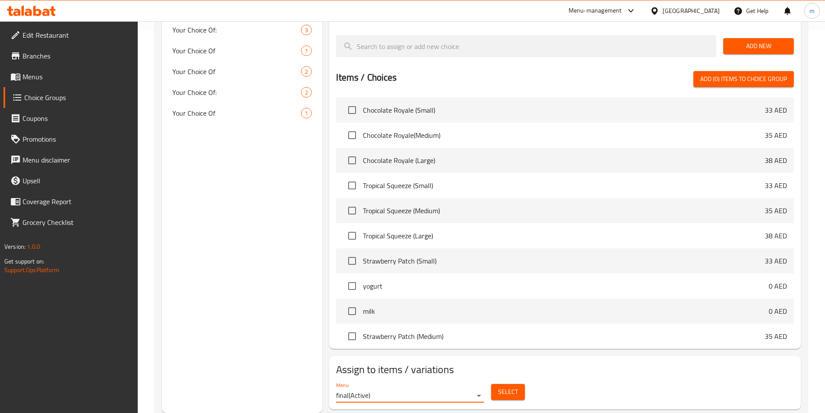
click at [517, 386] on span "Select" at bounding box center [508, 391] width 20 height 11
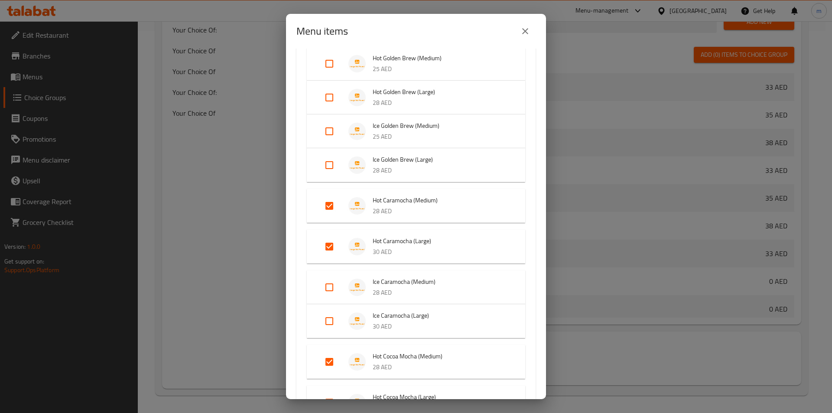
scroll to position [303, 0]
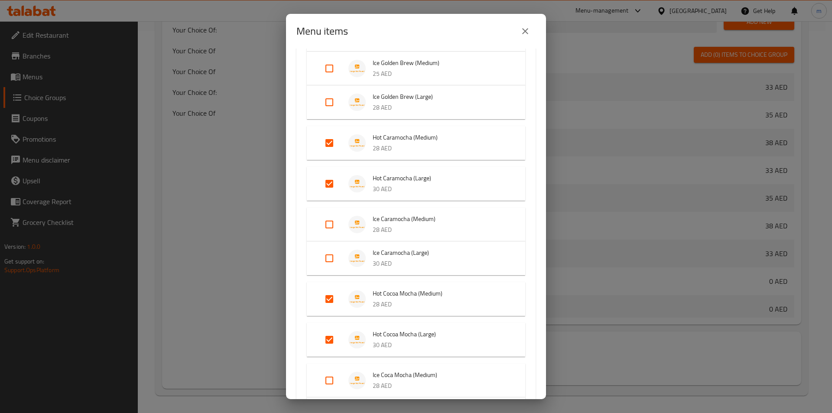
click at [328, 186] on input "Expand" at bounding box center [329, 183] width 21 height 21
checkbox input "false"
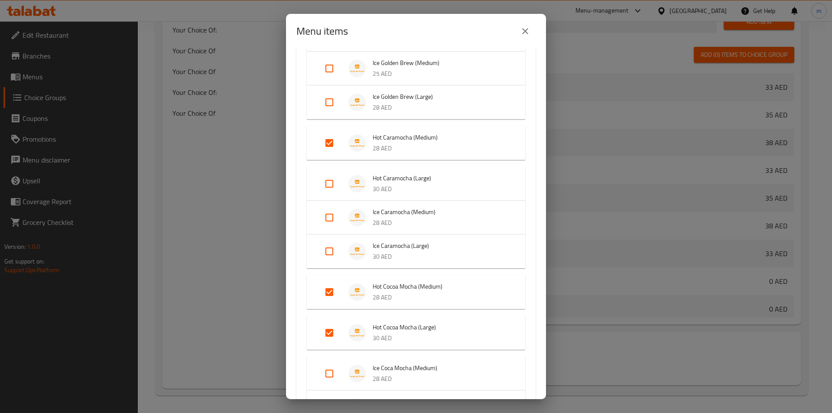
click at [330, 143] on input "Expand" at bounding box center [329, 143] width 21 height 21
checkbox input "false"
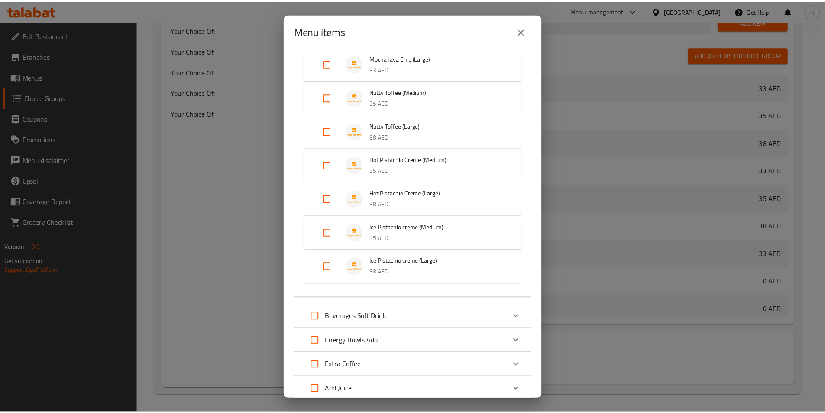
scroll to position [1782, 0]
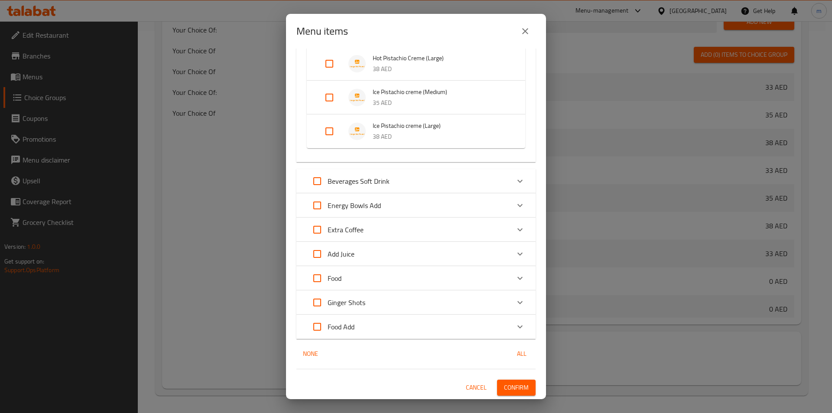
click at [509, 388] on span "Confirm" at bounding box center [516, 387] width 25 height 11
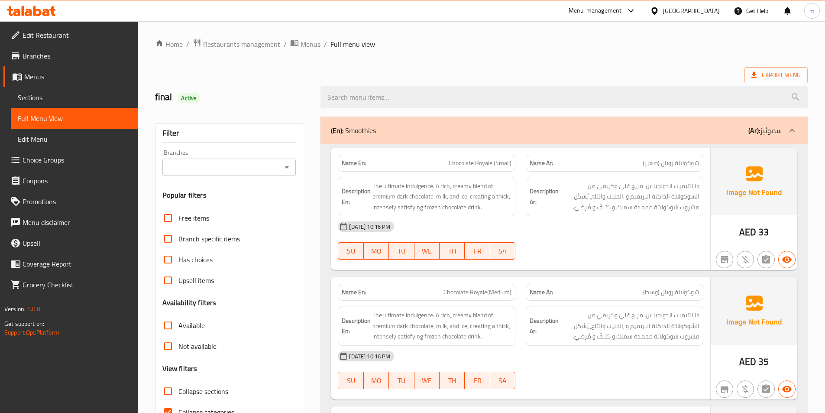
click at [37, 96] on span "Sections" at bounding box center [74, 97] width 113 height 10
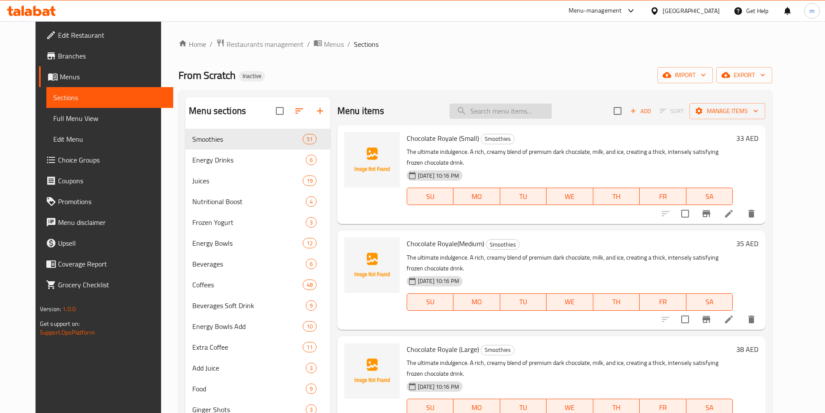
click at [477, 114] on input "search" at bounding box center [501, 111] width 102 height 15
paste input "Hot Golden Brew"
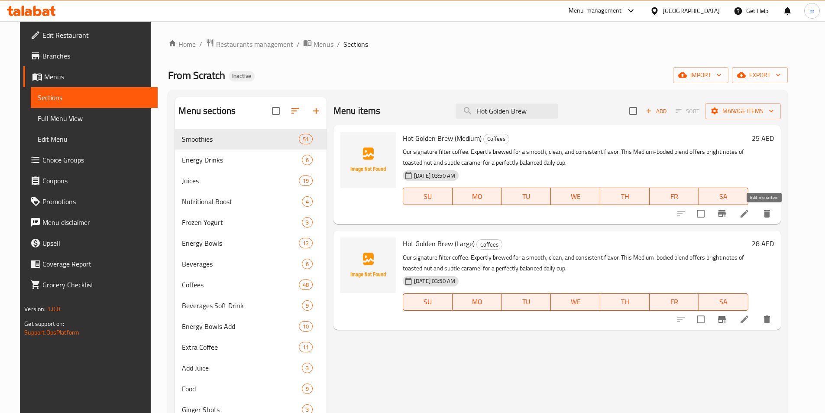
type input "Hot Golden Brew"
click at [750, 217] on icon at bounding box center [745, 213] width 10 height 10
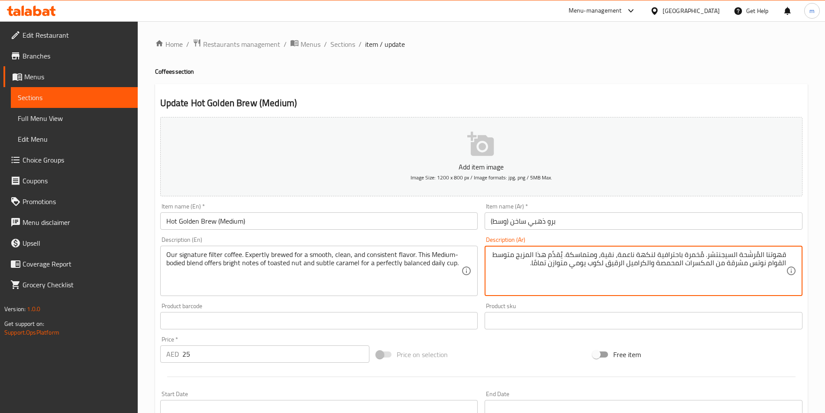
click at [602, 255] on textarea "قهوتنا المُرشَّحة السيجنتشر. مُخمرة باحترافية لنكهة ناعمة، نقية، ومتماسكة. يُقد…" at bounding box center [639, 270] width 296 height 41
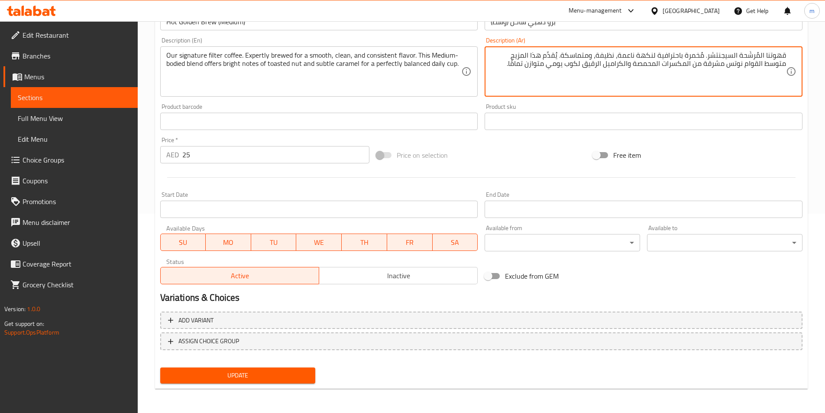
drag, startPoint x: 596, startPoint y: 57, endPoint x: 615, endPoint y: 60, distance: 19.7
click at [615, 60] on textarea "قهوتنا المُرشَّحة السيجنتشر. مُخمرة باحترافية لنكهة ناعمة، نظيفة، ومتماسكة. يُق…" at bounding box center [639, 71] width 296 height 41
type textarea "قهوتنا المُرشَّحة السيجنتشر. مُخمرة باحترافية لنكهة ناعمة، نظيفة، ومتماسكة. يُق…"
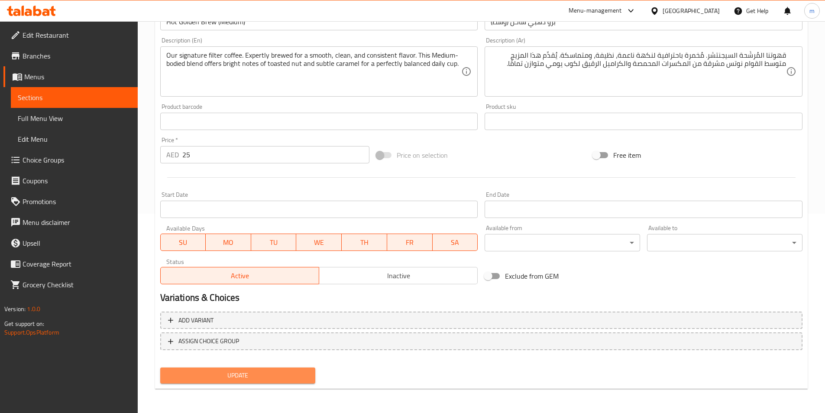
click at [247, 375] on span "Update" at bounding box center [238, 375] width 142 height 11
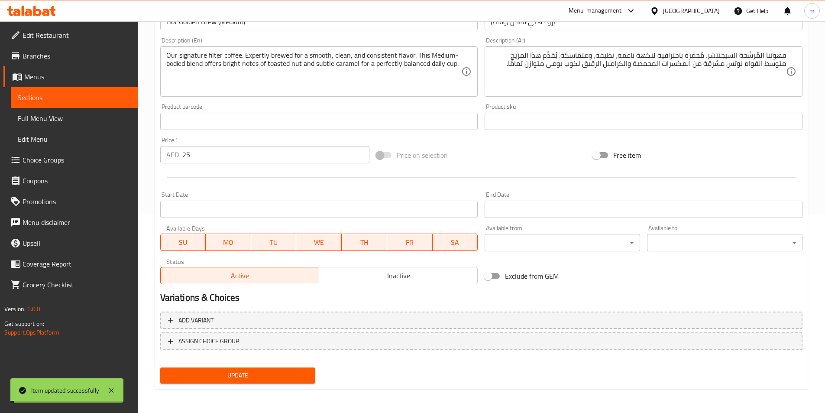
click at [24, 101] on span "Sections" at bounding box center [74, 97] width 113 height 10
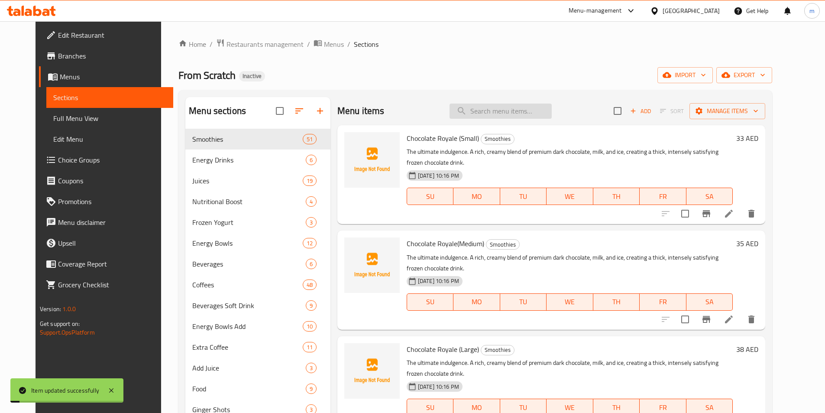
click at [517, 113] on input "search" at bounding box center [501, 111] width 102 height 15
paste input "Hot Golden Brew"
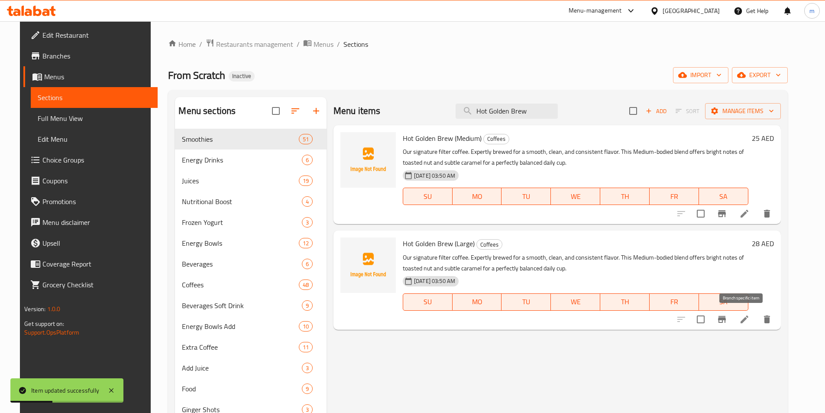
type input "Hot Golden Brew"
click at [750, 315] on icon at bounding box center [745, 319] width 10 height 10
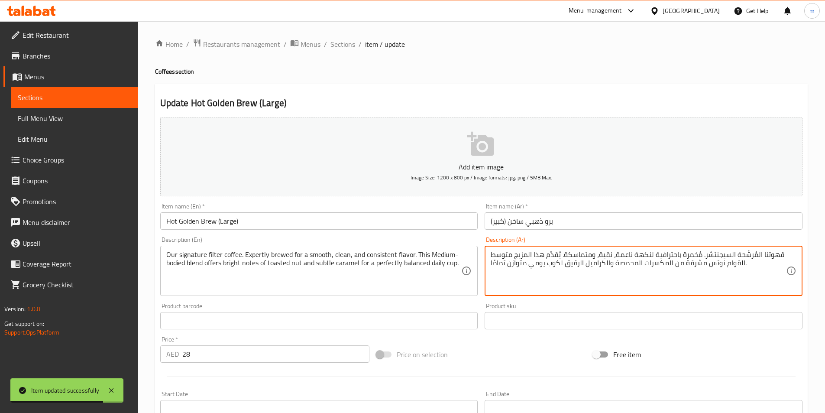
drag, startPoint x: 597, startPoint y: 255, endPoint x: 611, endPoint y: 259, distance: 14.1
click at [611, 259] on textarea "قهوتنا المُرشَّحة السيجنتشر. مُخمرة باحترافية لنكهة ناعمة، نقية، ومتماسكة. يُقد…" at bounding box center [639, 270] width 296 height 41
paste textarea "ظيفة،"
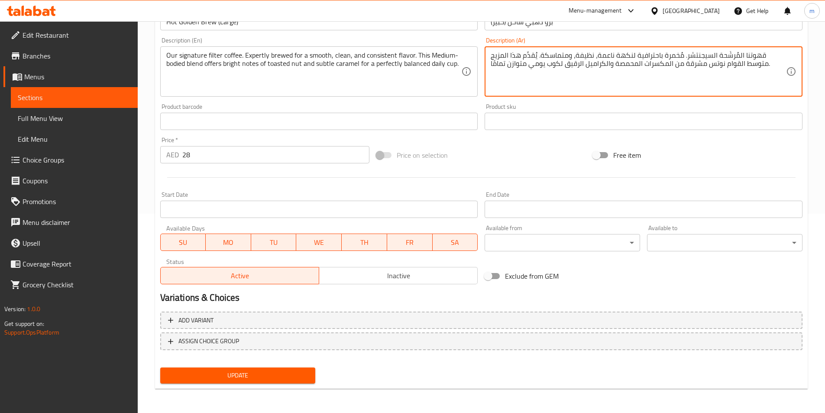
type textarea "قهوتنا المُرشَّحة السيجنتشر. مُخمرة باحترافية لنكهة ناعمة، نظيفة، ومتماسكة. يُق…"
click at [218, 371] on span "Update" at bounding box center [238, 375] width 142 height 11
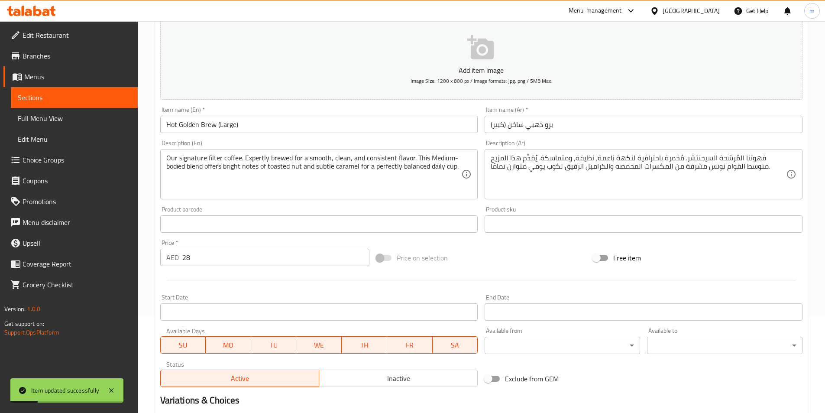
scroll to position [0, 0]
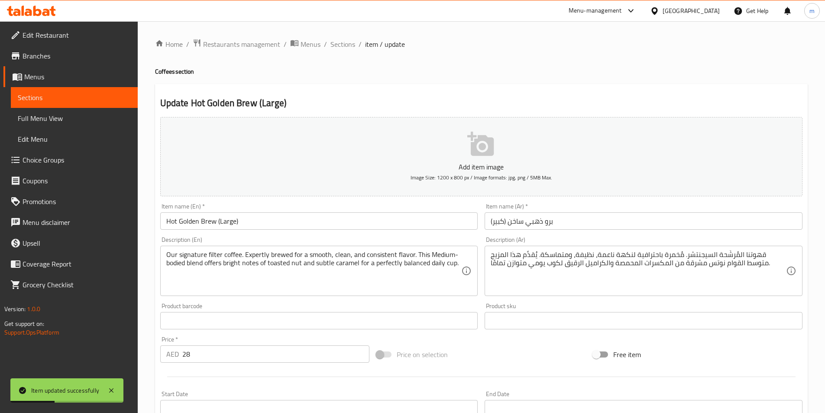
click at [56, 104] on link "Sections" at bounding box center [74, 97] width 127 height 21
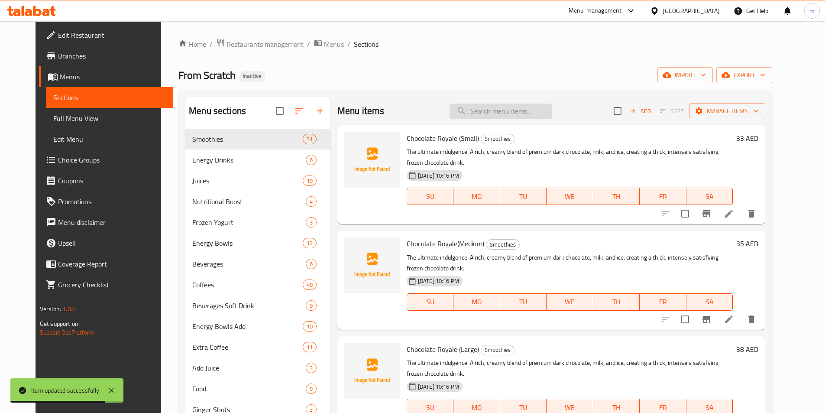
click at [513, 110] on input "search" at bounding box center [501, 111] width 102 height 15
paste input "Ice Golden Brew"
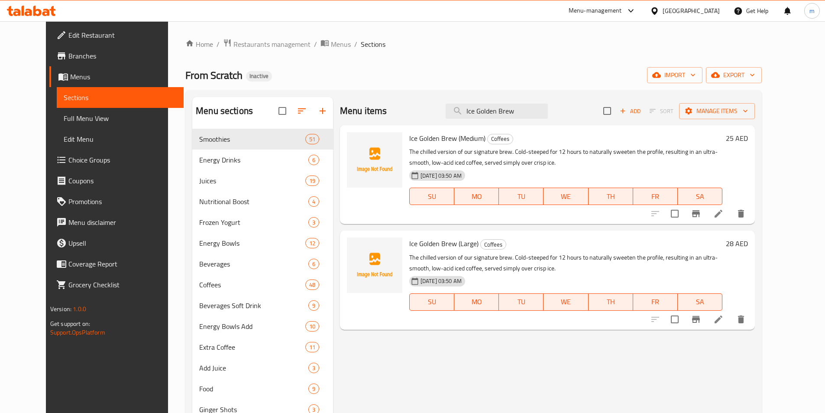
type input "Ice Golden Brew"
click at [731, 217] on li at bounding box center [719, 214] width 24 height 16
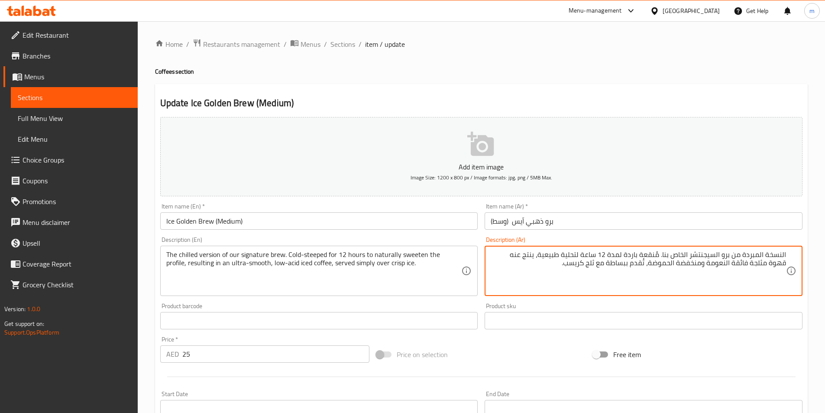
click at [566, 254] on textarea "النسخة المبردة من برو السيجنتشر الخاص بنا. مُنقعة باردة لمدة 12 ساعة لتحلية طبي…" at bounding box center [639, 270] width 296 height 41
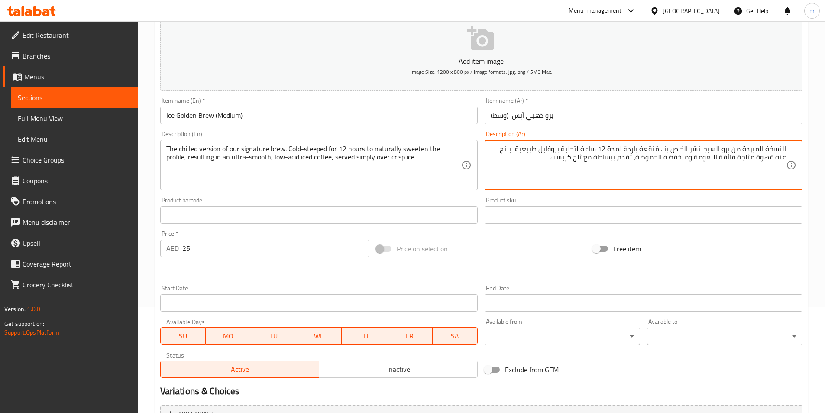
scroll to position [199, 0]
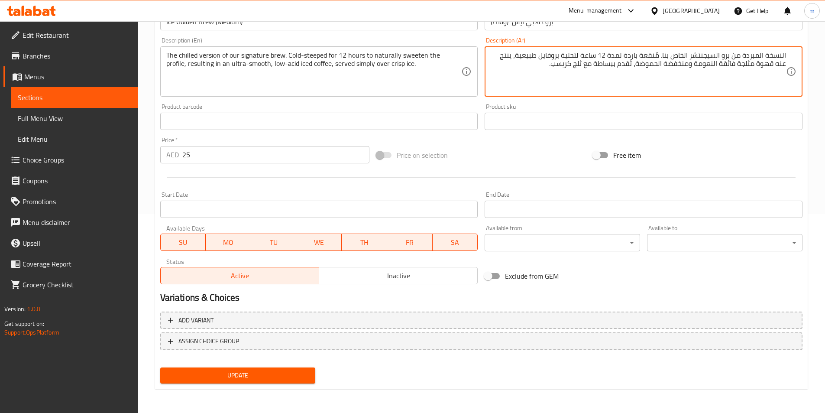
type textarea "النسخة المبردة من برو السيجنتشر الخاص بنا. مُنقعة باردة لمدة 12 ساعة لتحلية برو…"
click at [247, 380] on span "Update" at bounding box center [238, 375] width 142 height 11
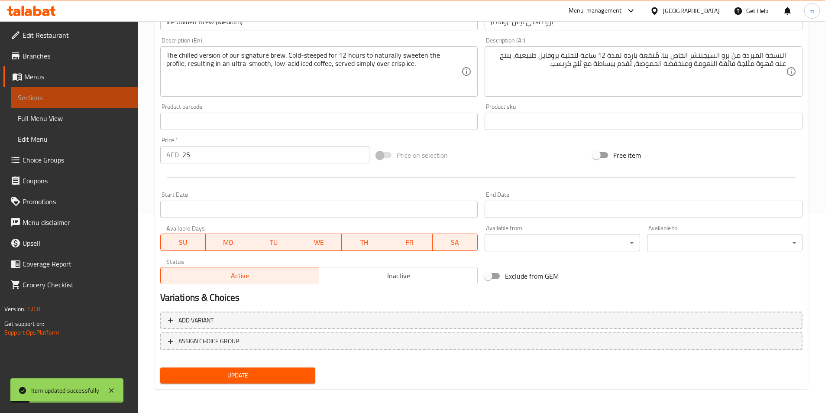
click at [27, 98] on span "Sections" at bounding box center [74, 97] width 113 height 10
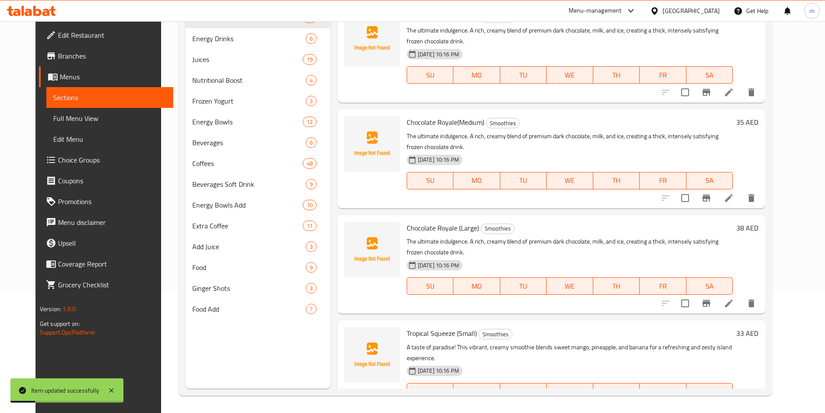
click at [513, 23] on h6 "Chocolate Royale (Small) Smoothies" at bounding box center [570, 17] width 326 height 12
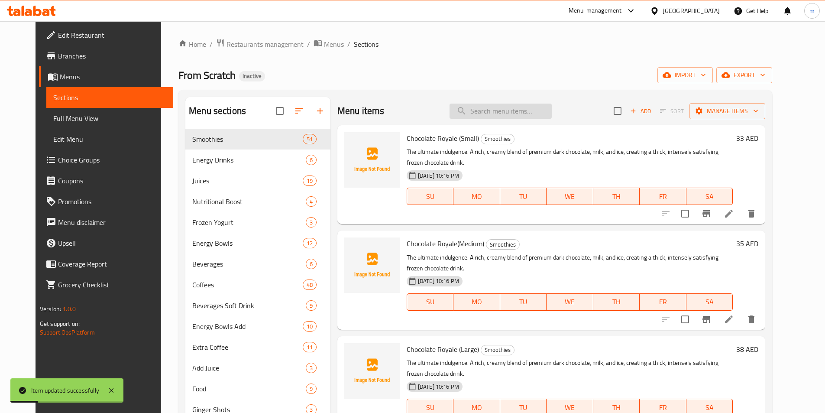
click at [511, 109] on input "search" at bounding box center [501, 111] width 102 height 15
paste input "Ice Golden Brew"
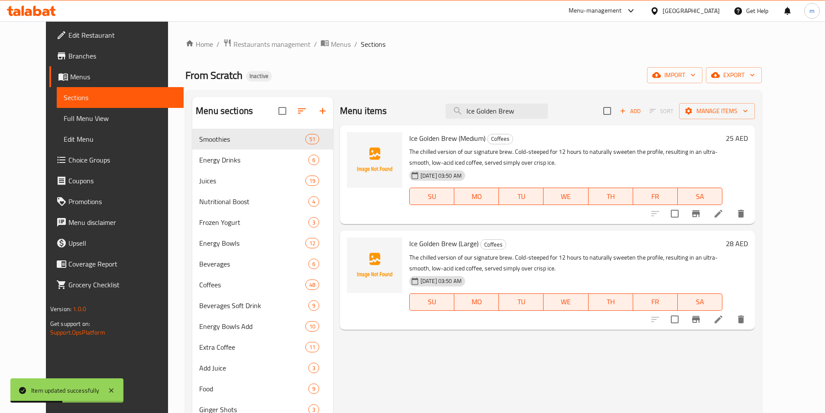
type input "Ice Golden Brew"
click at [731, 321] on li at bounding box center [719, 320] width 24 height 16
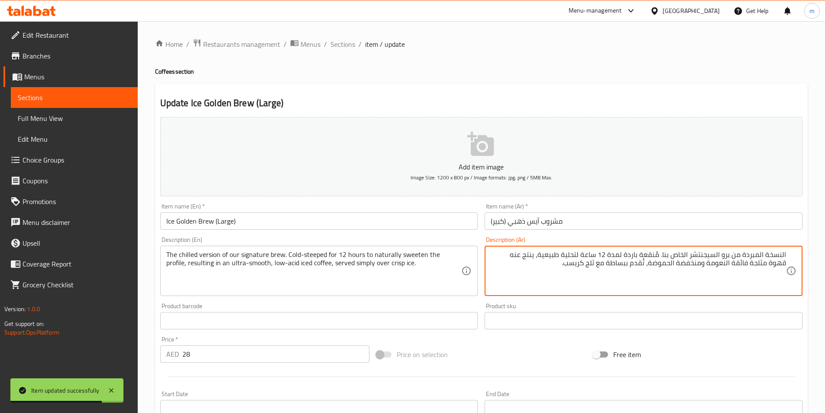
click at [564, 254] on textarea "النسخة المبردة من برو السيجنتشر الخاص بنا. مُنقعة باردة لمدة 12 ساعة لتحلية طبي…" at bounding box center [639, 270] width 296 height 41
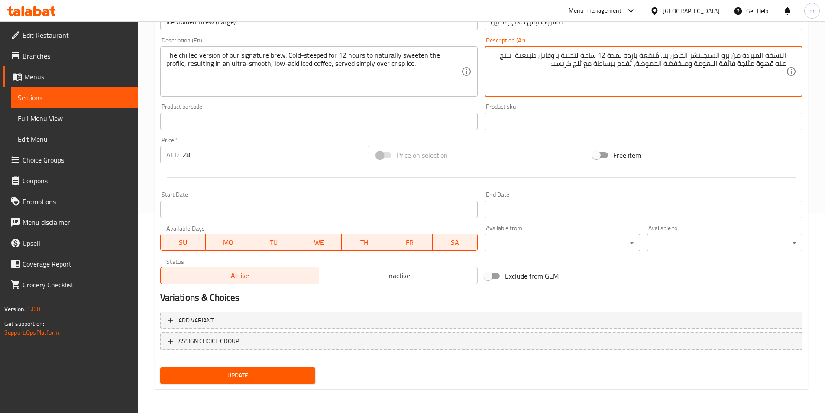
type textarea "النسخة المبردة من برو السيجنتشر الخاص بنا. مُنقعة باردة لمدة 12 ساعة لتحلية برو…"
click at [273, 375] on span "Update" at bounding box center [238, 375] width 142 height 11
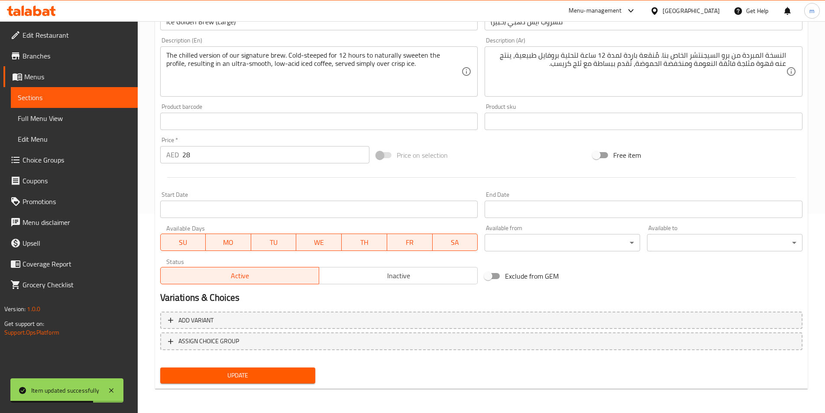
click at [45, 91] on link "Sections" at bounding box center [74, 97] width 127 height 21
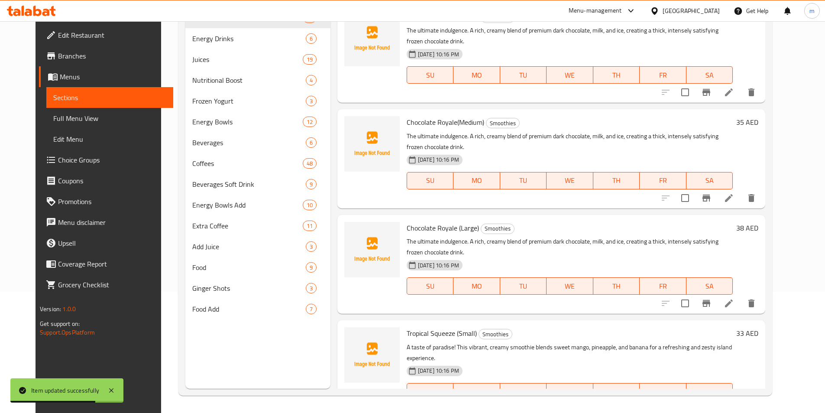
scroll to position [121, 0]
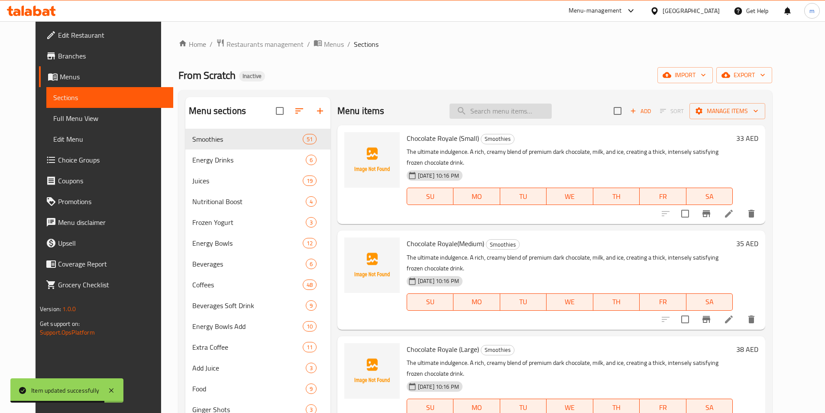
paste input "Ice Golden Brew"
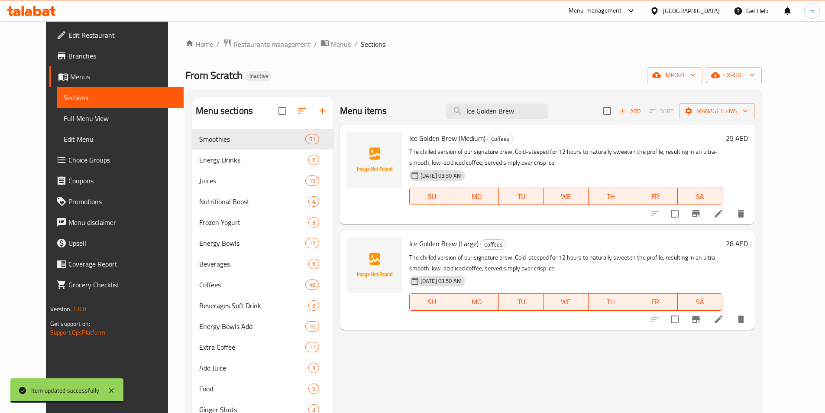
type input "Ice Golden Brew"
click at [731, 325] on li at bounding box center [719, 320] width 24 height 16
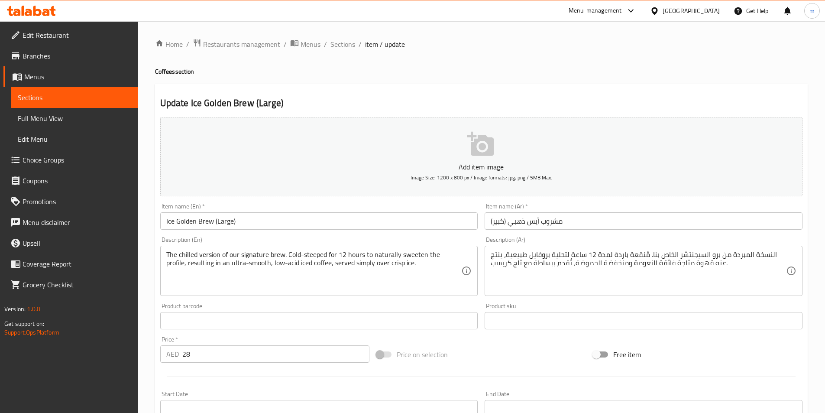
click at [659, 222] on input "مشروب اّيس ذهبي (كبير)" at bounding box center [644, 220] width 318 height 17
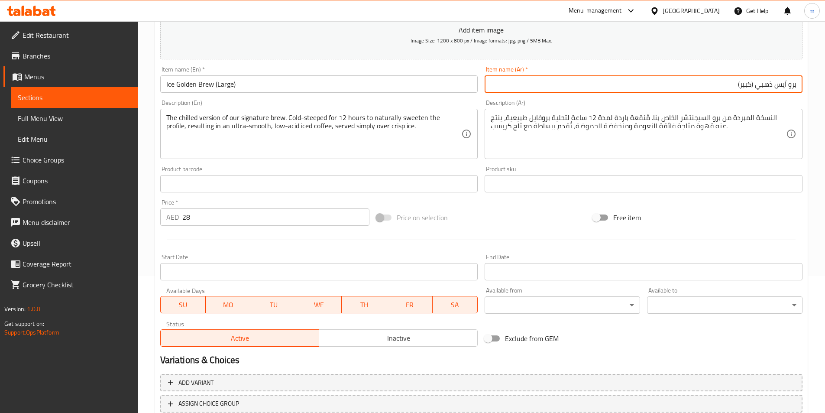
scroll to position [199, 0]
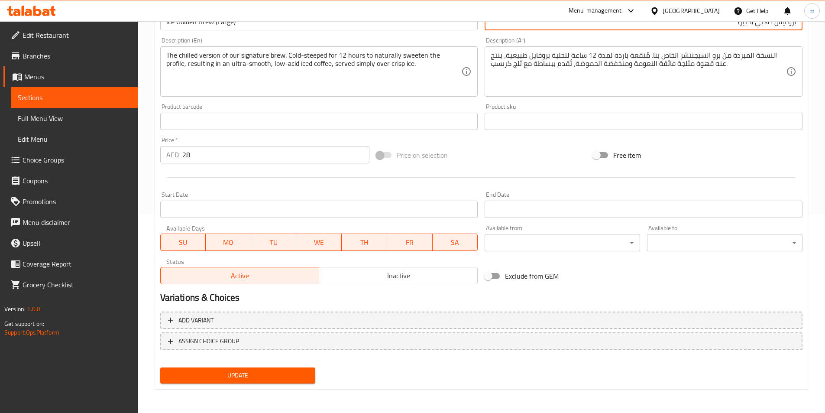
type input "برو اّيس ذهبي (كبير)"
click at [260, 372] on span "Update" at bounding box center [238, 375] width 142 height 11
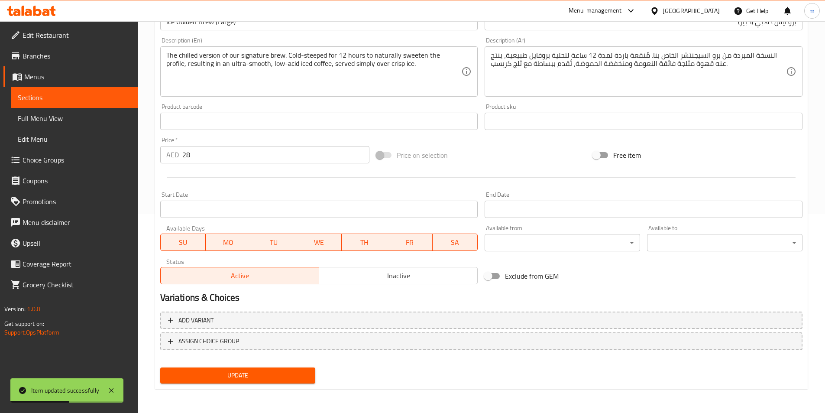
click at [65, 93] on span "Sections" at bounding box center [74, 97] width 113 height 10
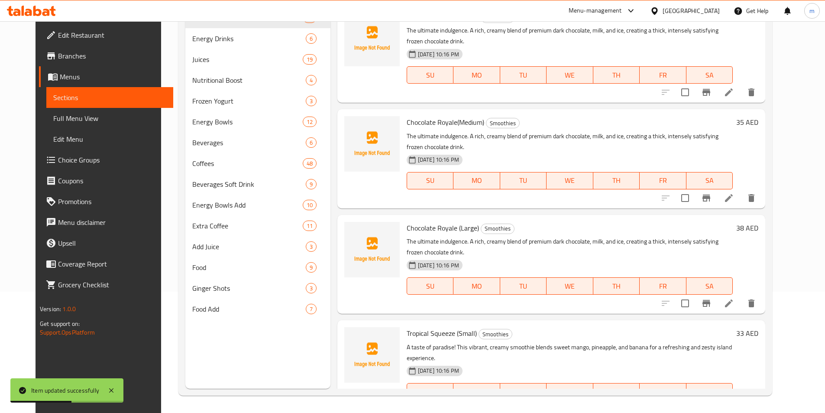
scroll to position [121, 0]
click at [496, 23] on span "Smoothies" at bounding box center [497, 18] width 33 height 10
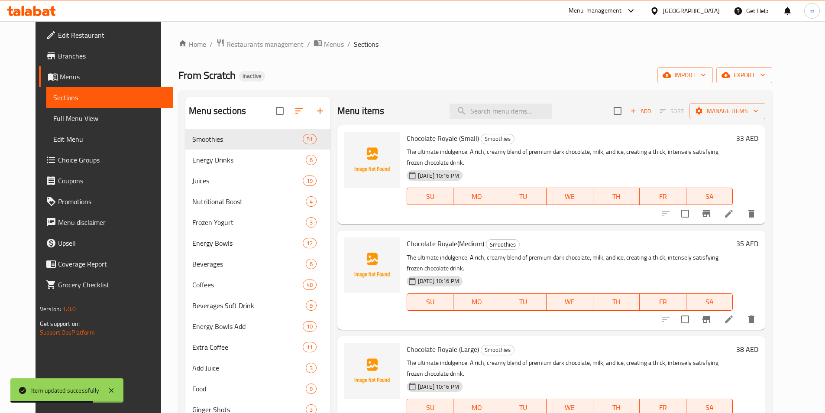
click at [496, 110] on input "search" at bounding box center [501, 111] width 102 height 15
paste input "Hot Caramocha"
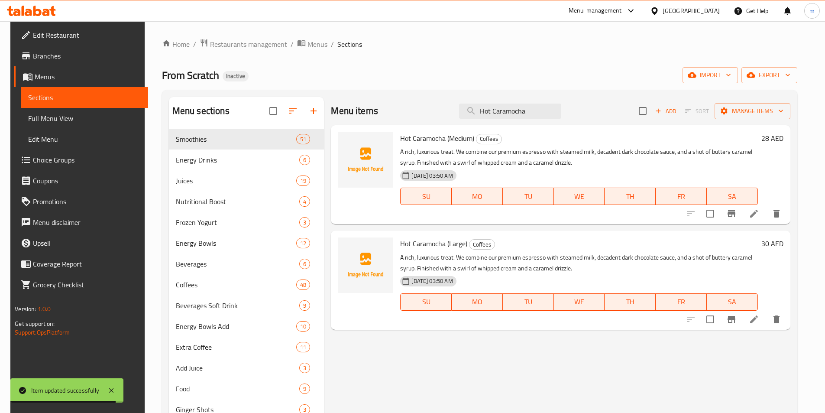
type input "Hot Caramocha"
click at [760, 217] on icon at bounding box center [754, 213] width 10 height 10
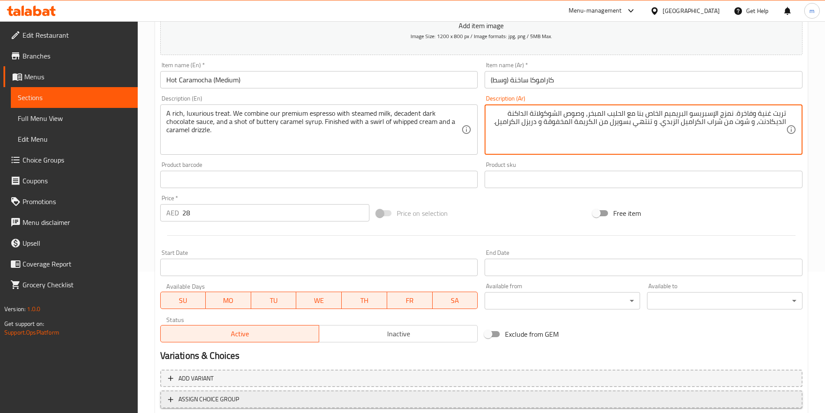
scroll to position [199, 0]
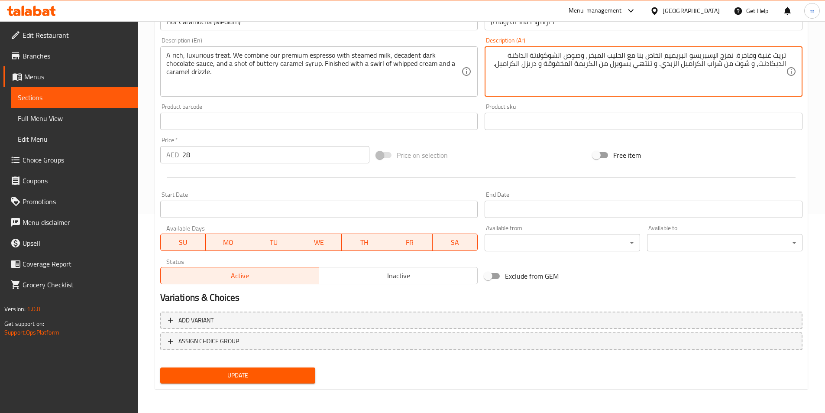
type textarea "تريت غنية وفاخرة. نمزج الإسبريسو البريميم الخاص بنا مع الحليب المبخر، وصوص الشو…"
click at [279, 373] on span "Update" at bounding box center [238, 375] width 142 height 11
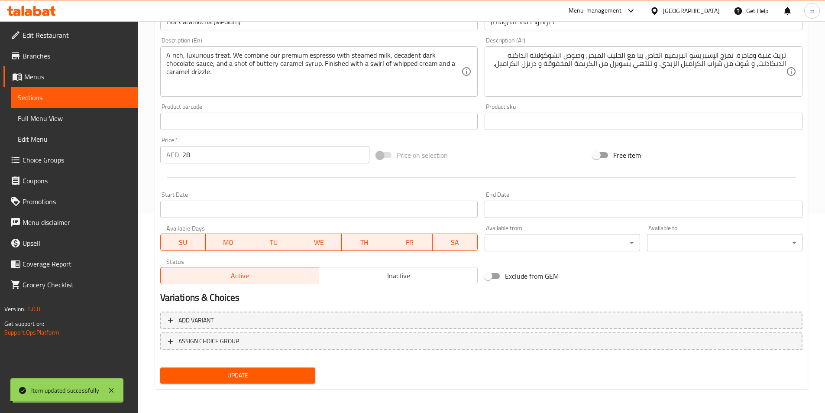
click at [63, 97] on span "Sections" at bounding box center [74, 97] width 113 height 10
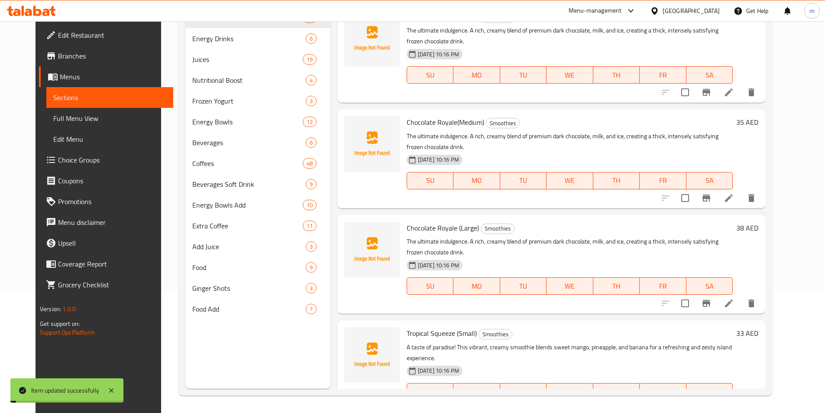
scroll to position [121, 0]
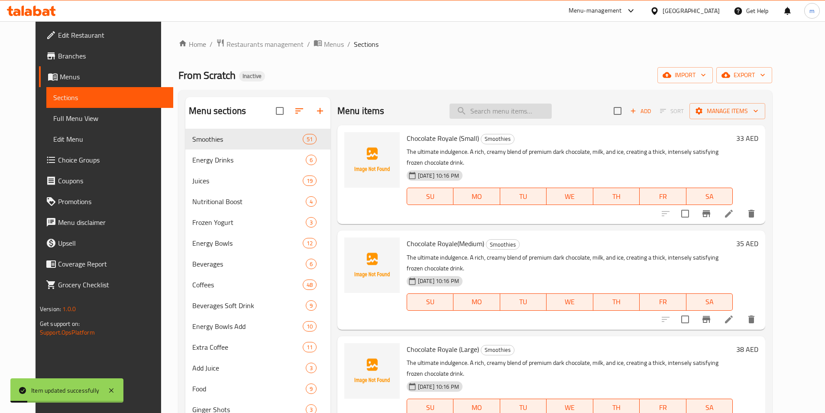
paste input "Hot Caramocha"
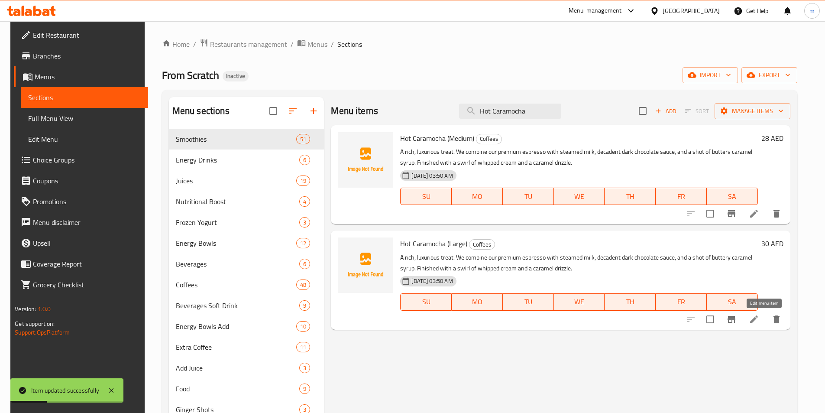
type input "Hot Caramocha"
click at [760, 322] on icon at bounding box center [754, 319] width 10 height 10
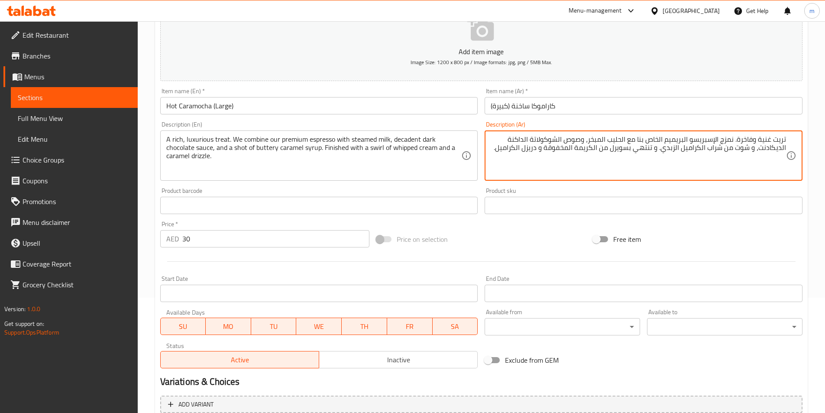
scroll to position [199, 0]
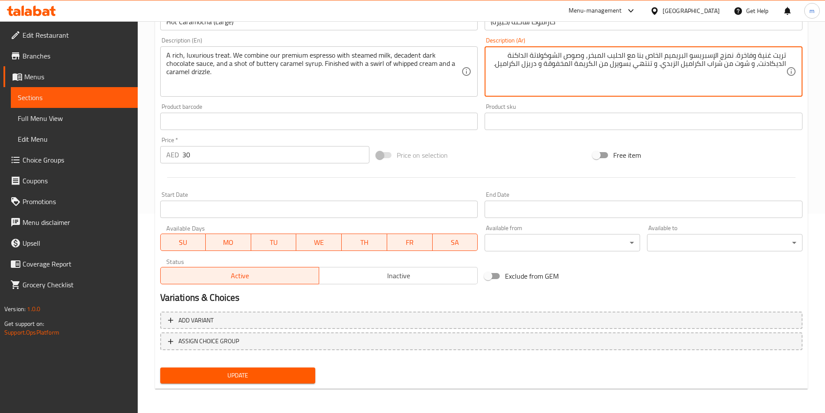
type textarea "تريت غنية وفاخرة. نمزج الإسبريسو البريميم الخاص بنا مع الحليب المبخر، وصوص الشو…"
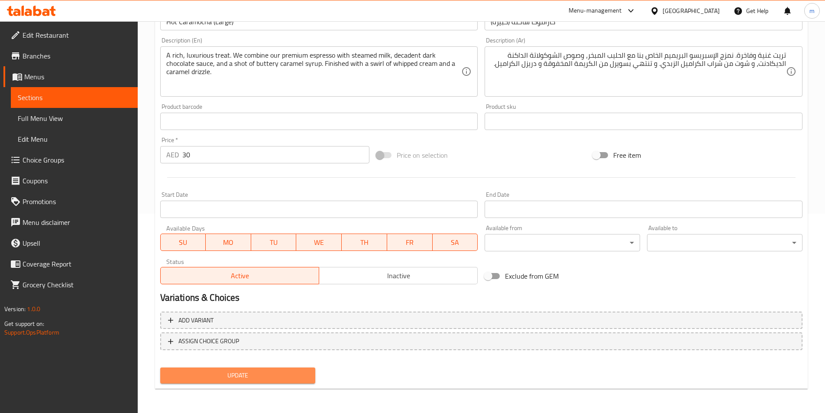
click at [280, 372] on span "Update" at bounding box center [238, 375] width 142 height 11
click at [94, 97] on span "Sections" at bounding box center [74, 97] width 113 height 10
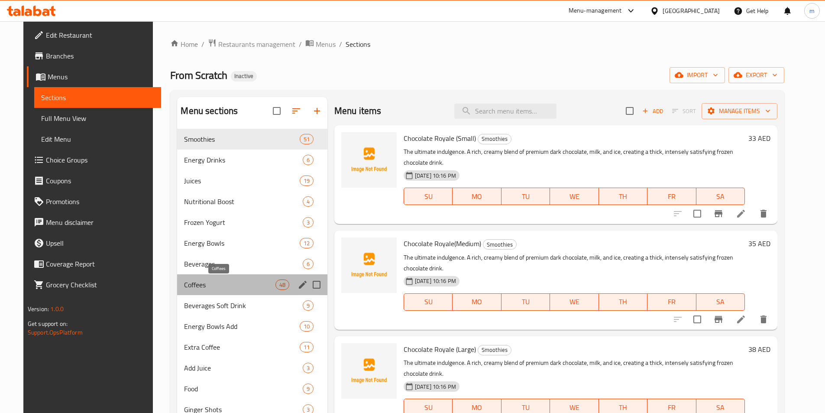
click at [218, 285] on span "Coffees" at bounding box center [229, 284] width 91 height 10
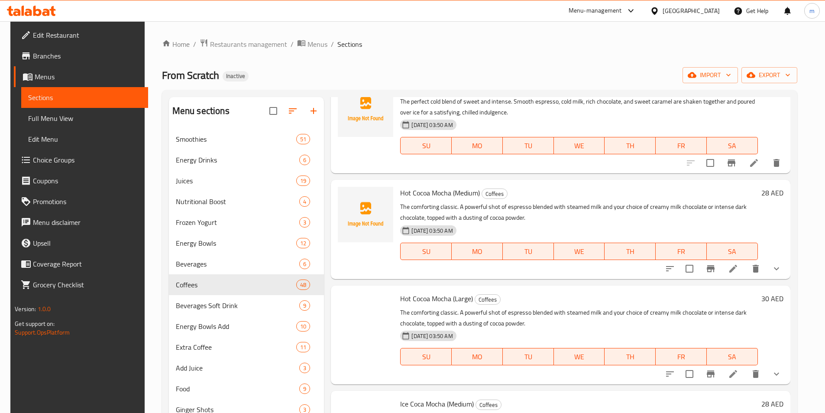
scroll to position [1241, 0]
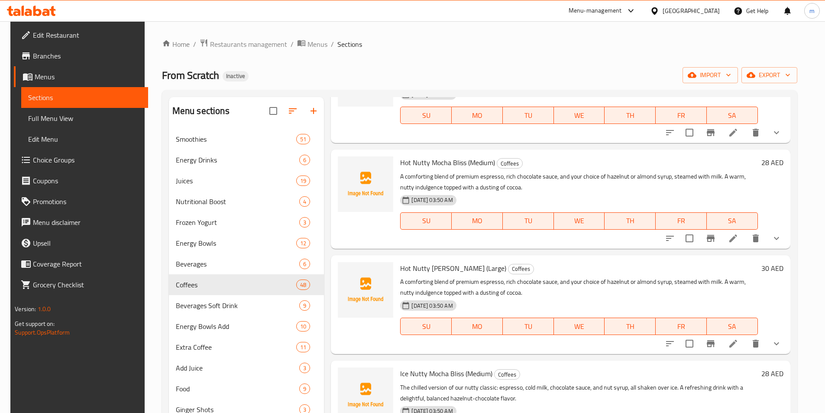
click at [782, 241] on icon "show more" at bounding box center [777, 238] width 10 height 10
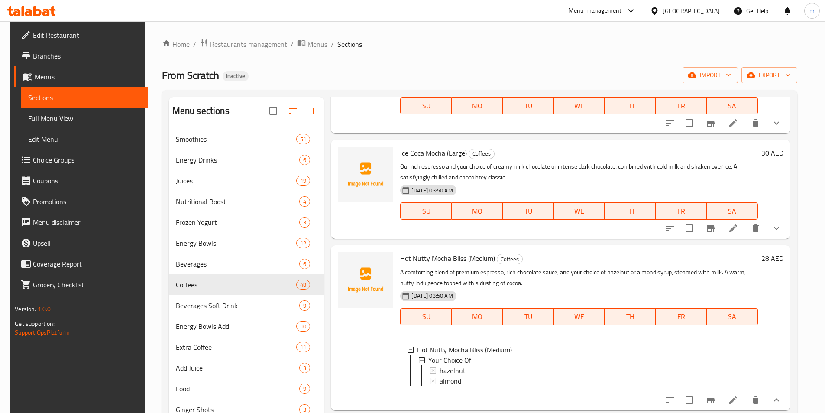
scroll to position [1068, 0]
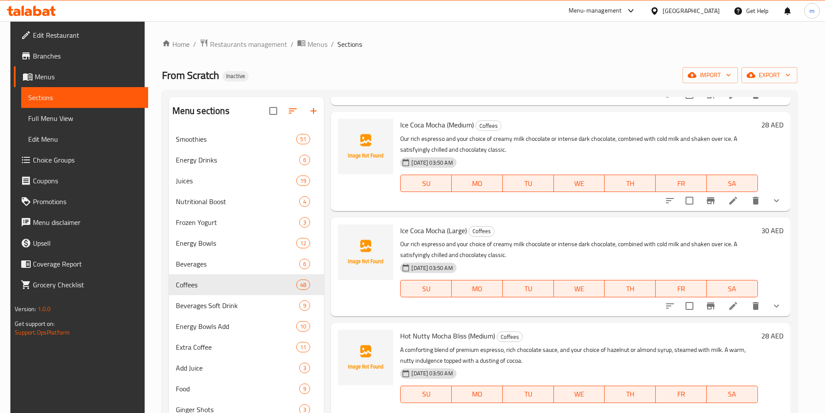
click at [782, 305] on icon "show more" at bounding box center [777, 306] width 10 height 10
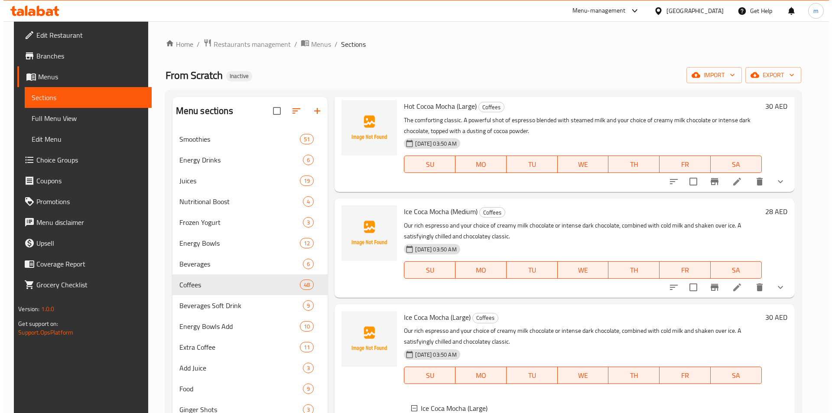
scroll to position [1111, 0]
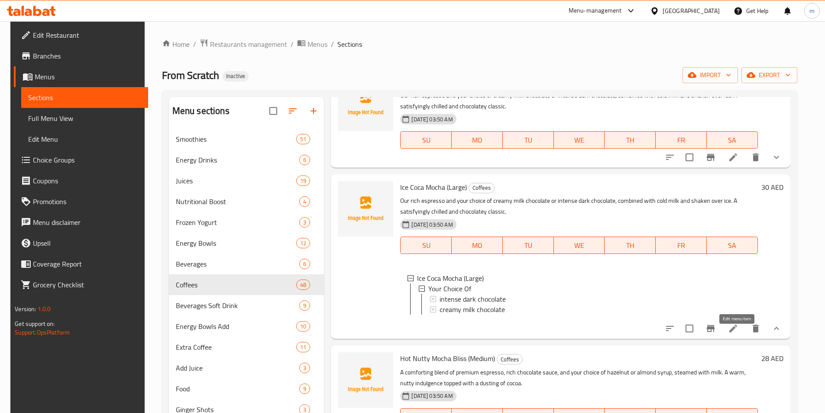
click at [739, 334] on icon at bounding box center [733, 328] width 10 height 10
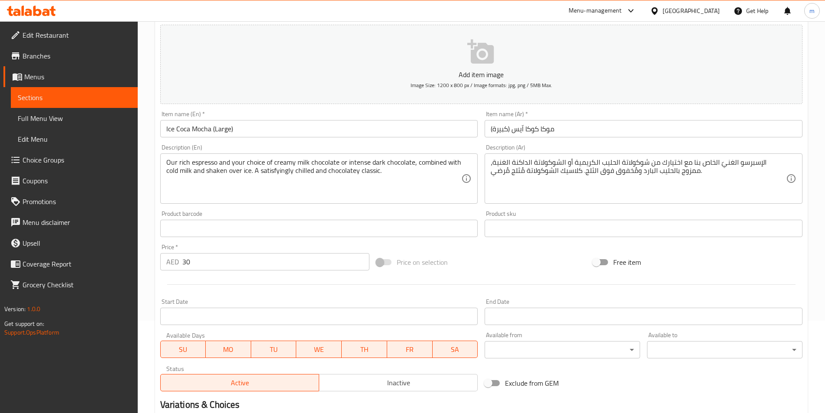
scroll to position [214, 0]
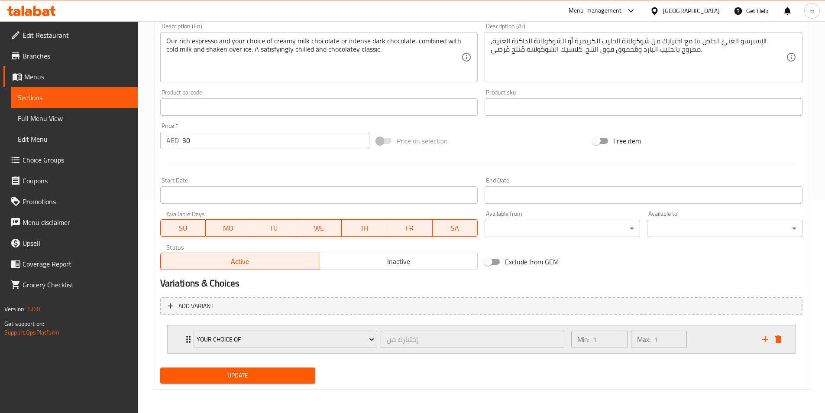
click at [185, 334] on icon "Expand" at bounding box center [188, 339] width 10 height 10
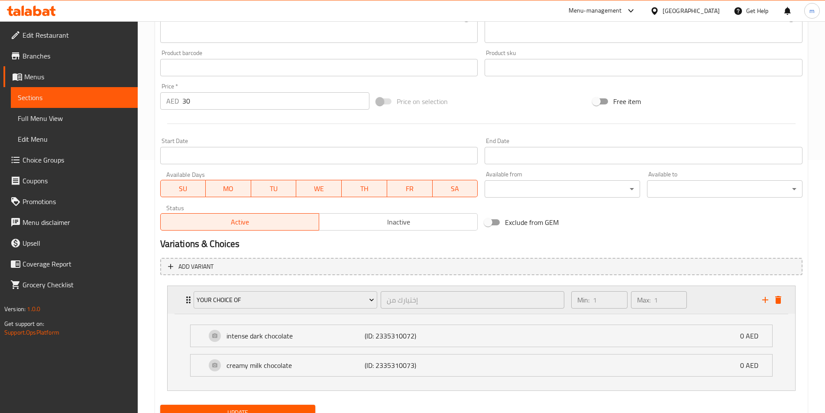
scroll to position [289, 0]
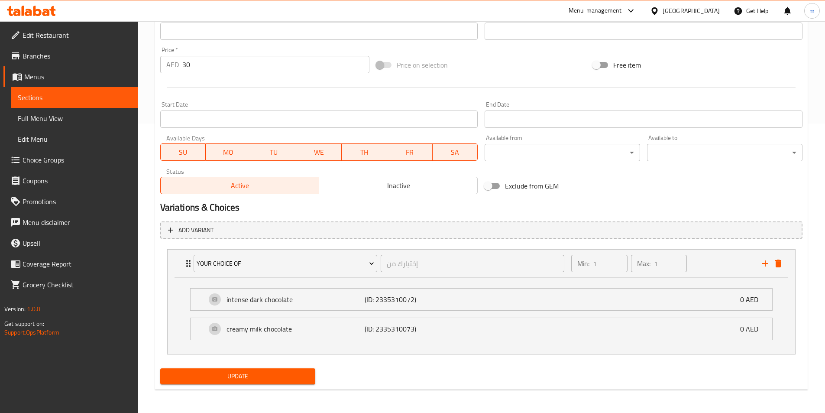
click at [309, 316] on li "creamy milk chocolate (ID: 2335310073) 0 AED Name (En) creamy milk chocolate Na…" at bounding box center [481, 328] width 597 height 29
click at [317, 305] on div "intense dark chocolate (ID: 2335310072) 0 AED" at bounding box center [484, 300] width 556 height 22
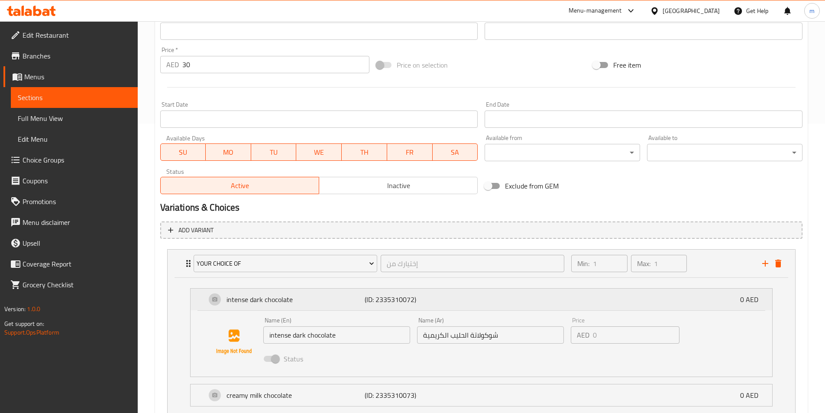
click at [317, 305] on div "intense dark chocolate (ID: 2335310072) 0 AED" at bounding box center [484, 300] width 556 height 22
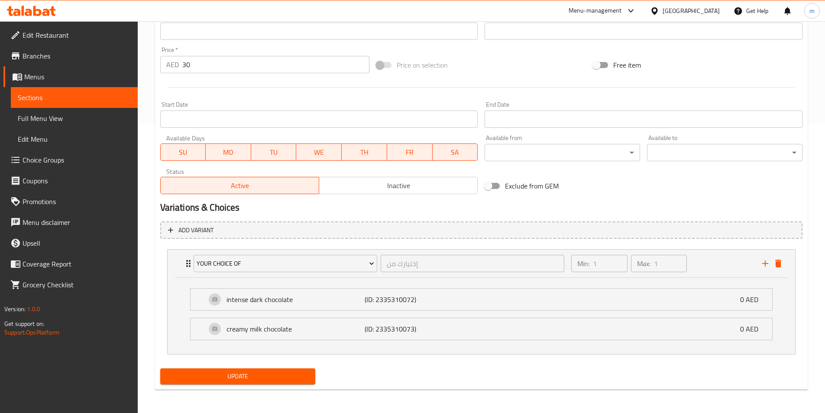
click at [75, 97] on span "Sections" at bounding box center [74, 97] width 113 height 10
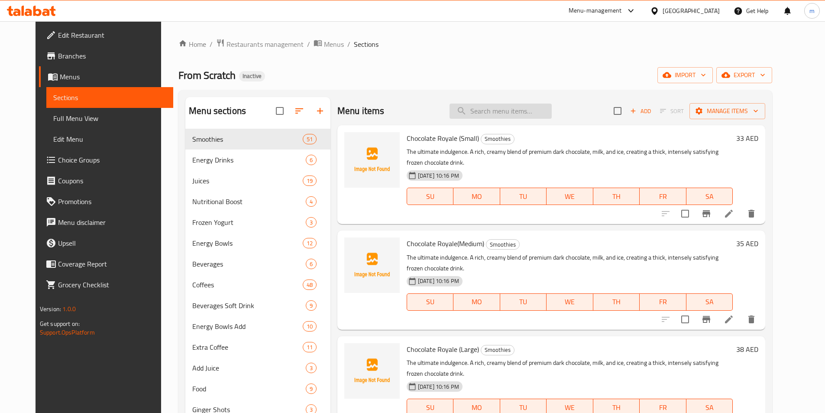
click at [517, 114] on input "search" at bounding box center [501, 111] width 102 height 15
paste input "Ice Latte"
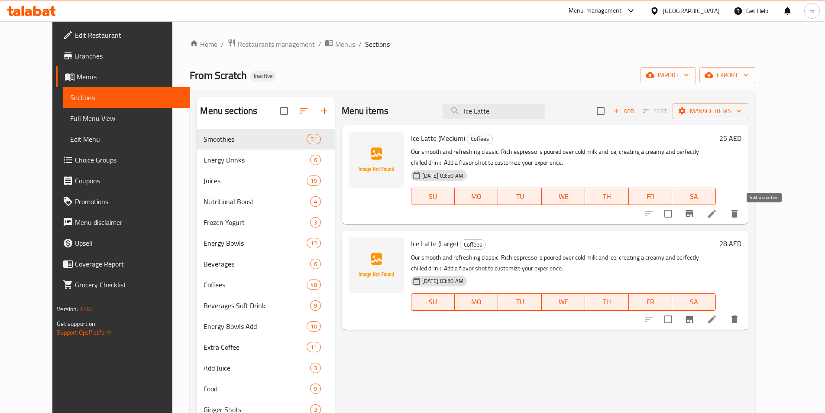
type input "Ice Latte"
click at [718, 211] on icon at bounding box center [712, 213] width 10 height 10
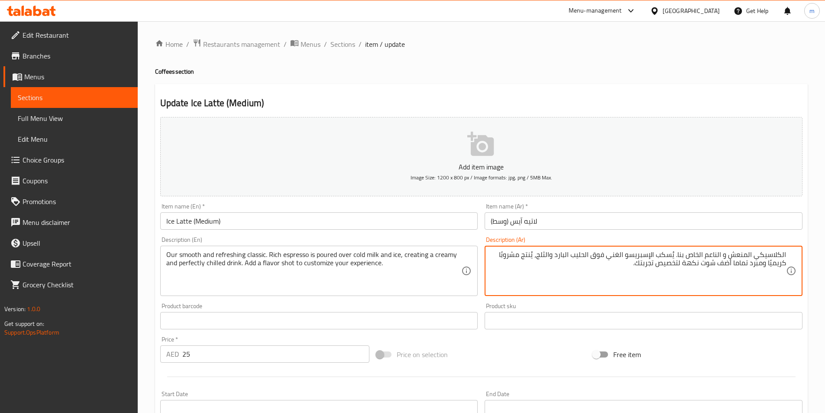
drag, startPoint x: 611, startPoint y: 255, endPoint x: 660, endPoint y: 259, distance: 49.1
click at [660, 259] on textarea "الكلاسيكي المنعش و الناعم الخاص بنا. يُسكب الإسبريسو الغني فوق الحليب البارد وا…" at bounding box center [639, 270] width 296 height 41
click at [792, 255] on div "الكلاسيكي المنعش و الناعم الخاص بنا. يُسكب فوق الحليب البارد والثلج، يُنتج مشرو…" at bounding box center [644, 271] width 318 height 50
click at [784, 252] on textarea "الكلاسيكي المنعش و الناعم الخاص بنا. يُسكب فوق الحليب البارد والثلج، يُنتج مشرو…" at bounding box center [639, 270] width 296 height 41
paste textarea "الإسبريسو الغني"
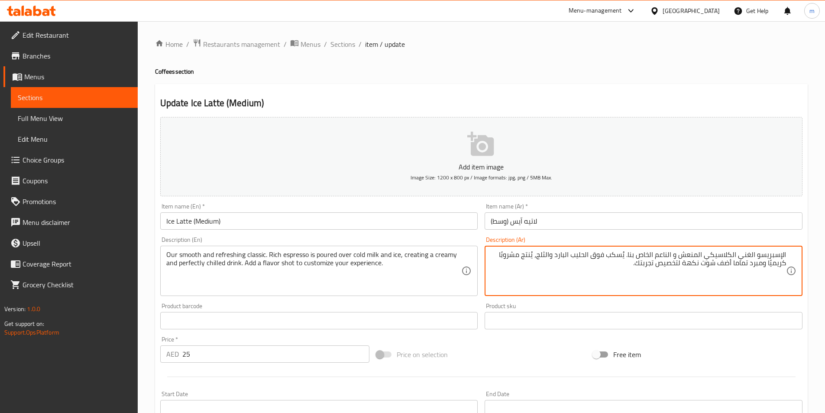
click at [614, 269] on textarea "الإسبريسو الغني الكلاسيكي المنعش و الناعم الخاص بنا. يُسكب فوق الحليب البارد وا…" at bounding box center [639, 270] width 296 height 41
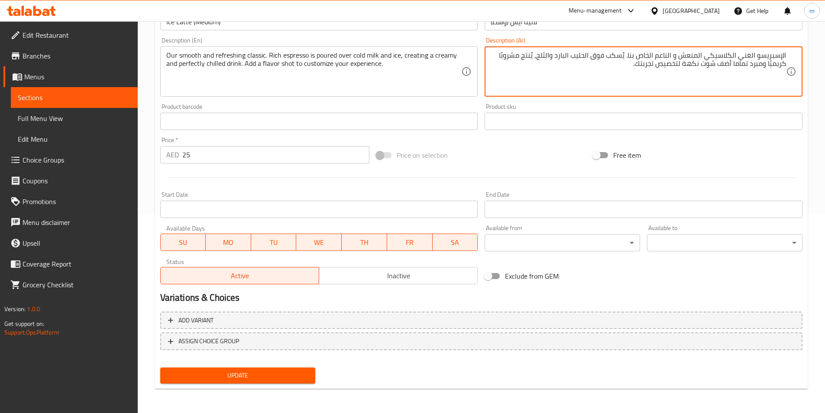
type textarea "الإسبريسو الغني الكلاسيكي المنعش و الناعم الخاص بنا. يُسكب فوق الحليب البارد وا…"
click at [228, 374] on span "Update" at bounding box center [238, 375] width 142 height 11
click at [27, 95] on span "Sections" at bounding box center [74, 97] width 113 height 10
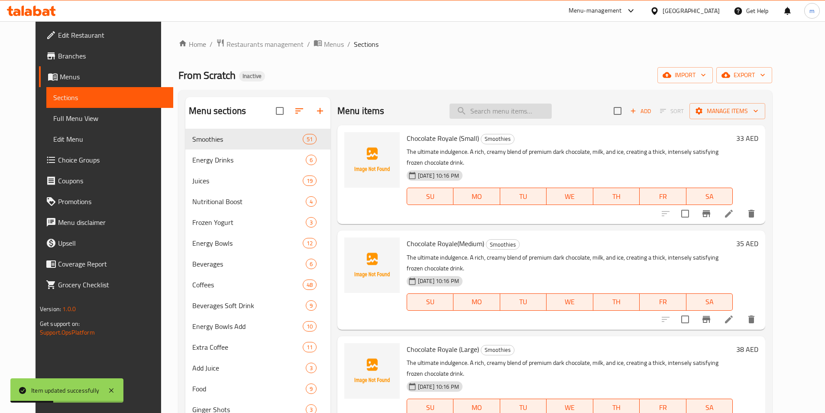
click at [497, 109] on input "search" at bounding box center [501, 111] width 102 height 15
paste input "الإسبريسو الغني"
type input "الإسبريسو الغني"
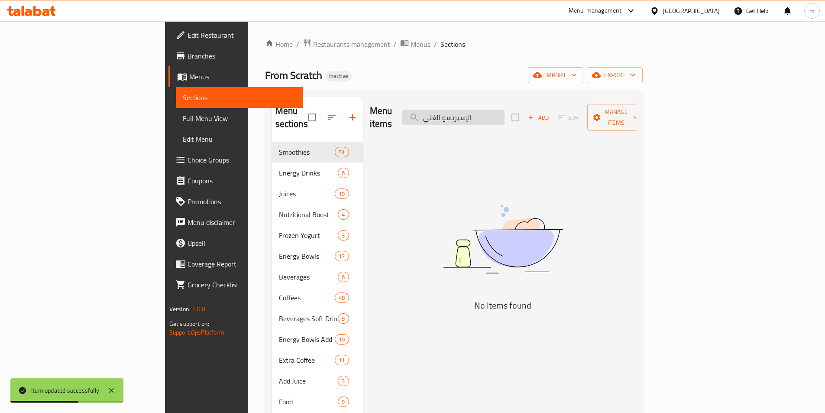
click at [505, 112] on input "الإسبريسو الغني" at bounding box center [454, 117] width 102 height 15
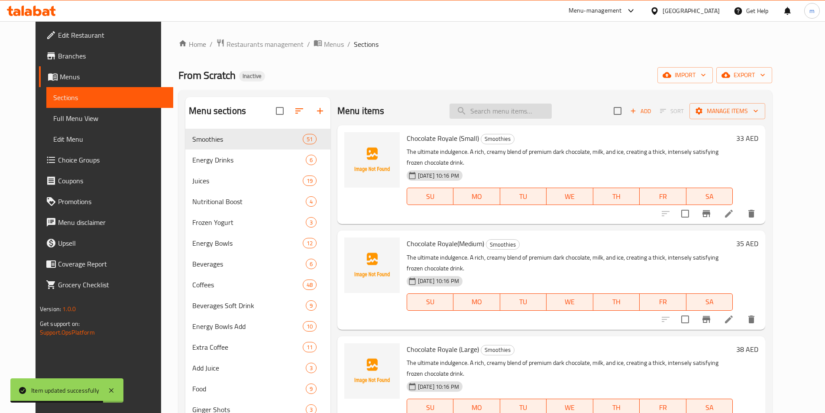
paste input "Ice Latte"
type input "Ice Latte"
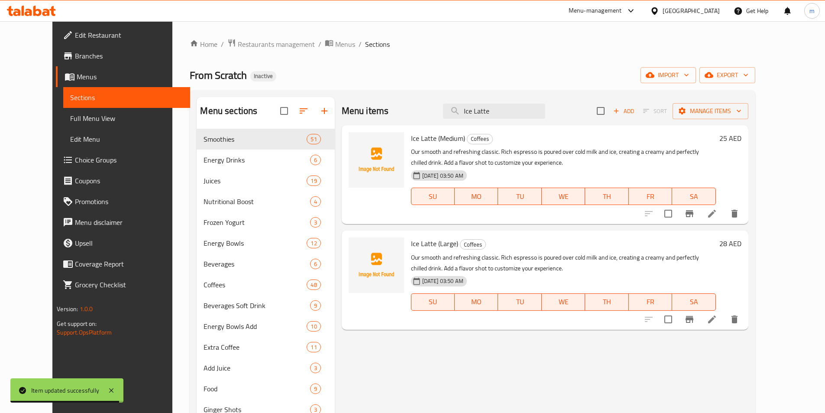
click at [724, 323] on li at bounding box center [712, 320] width 24 height 16
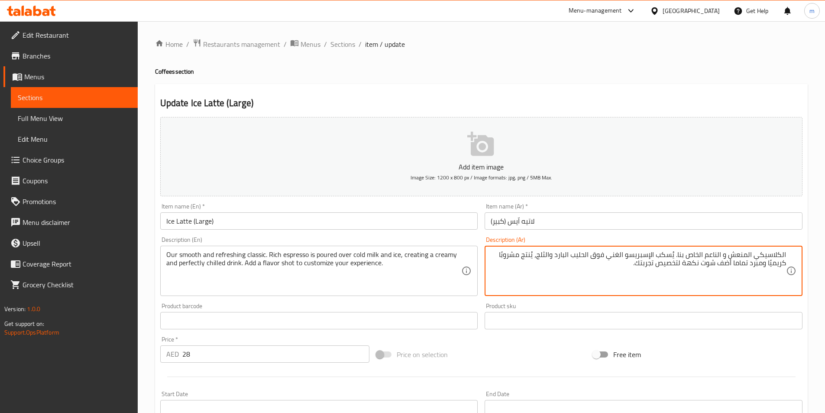
paste textarea "الإسبريسو الغني الكلاسيكي المنعش و الناعم الخاص بنا. يُسكب"
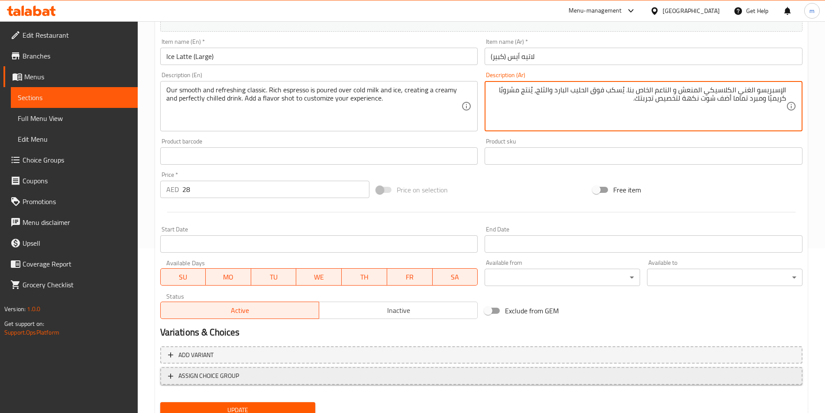
scroll to position [199, 0]
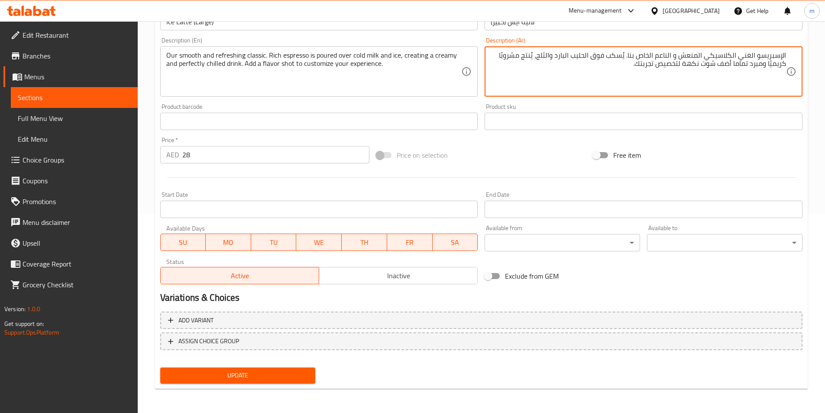
type textarea "الإسبريسو الغني الكلاسيكي المنعش و الناعم الخاص بنا. يُسكب فوق الحليب البارد وا…"
click at [283, 376] on span "Update" at bounding box center [238, 375] width 142 height 11
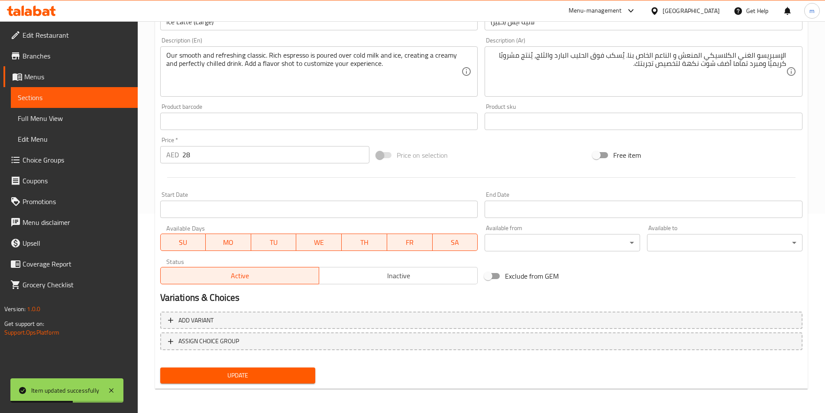
click at [61, 91] on link "Sections" at bounding box center [74, 97] width 127 height 21
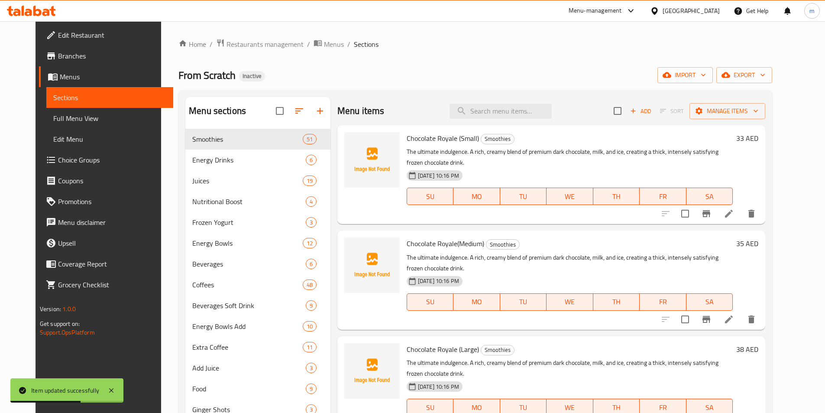
click at [515, 119] on div "Menu items Add Sort Manage items" at bounding box center [552, 111] width 428 height 28
click at [515, 112] on input "search" at bounding box center [501, 111] width 102 height 15
paste input "Hot Americano"
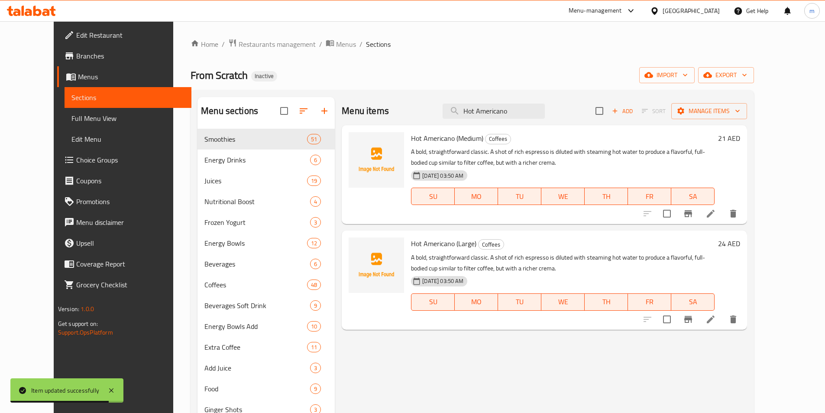
type input "Hot Americano"
click at [716, 216] on icon at bounding box center [711, 213] width 10 height 10
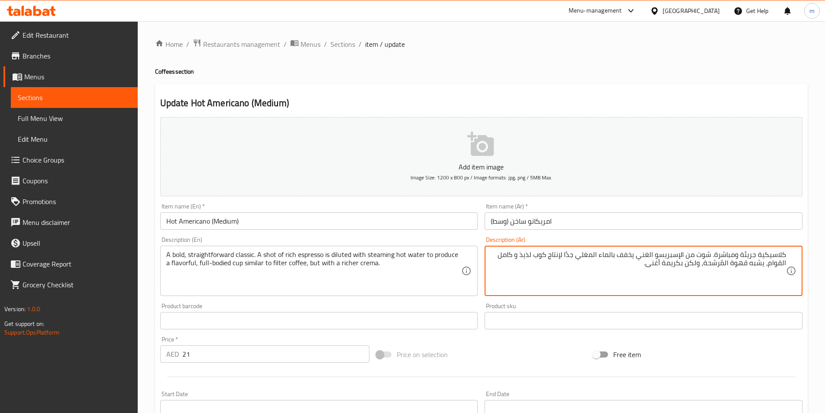
click at [567, 254] on textarea "كلاسيكية جريئة ومباشرة. شوت من الإسبريسو الغني يخفف بالماء المغلي جدًا لإنتاج ك…" at bounding box center [639, 270] width 296 height 41
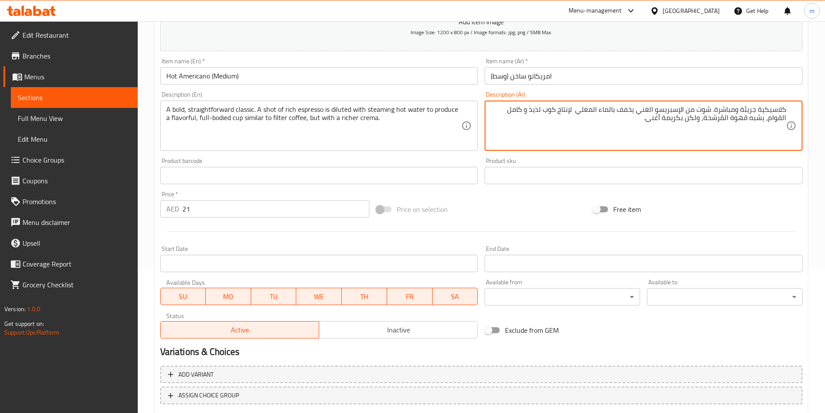
scroll to position [199, 0]
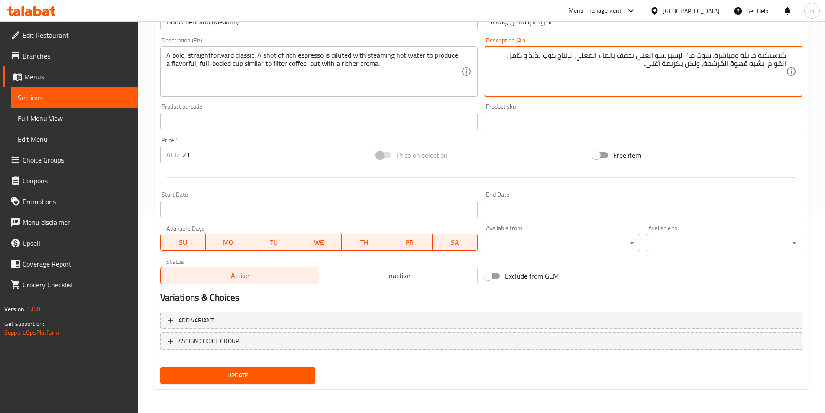
type textarea "كلاسيكية جريئة ومباشرة. شوت من الإسبريسو الغني يخفف بالماء المغلي لإنتاج كوب لذ…"
click at [260, 371] on span "Update" at bounding box center [238, 375] width 142 height 11
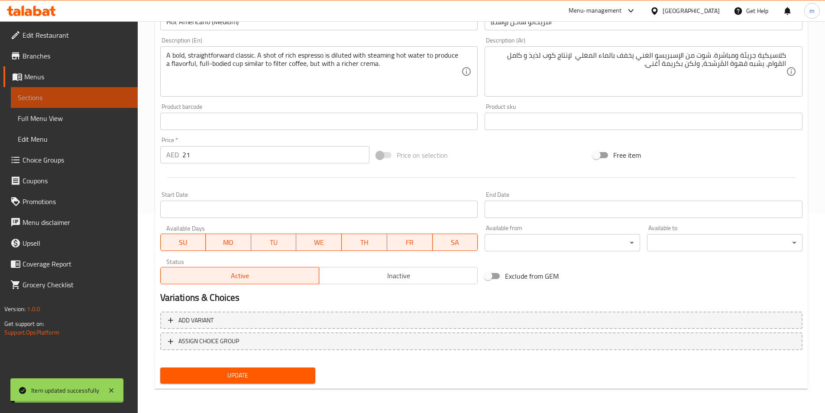
click at [88, 97] on span "Sections" at bounding box center [74, 97] width 113 height 10
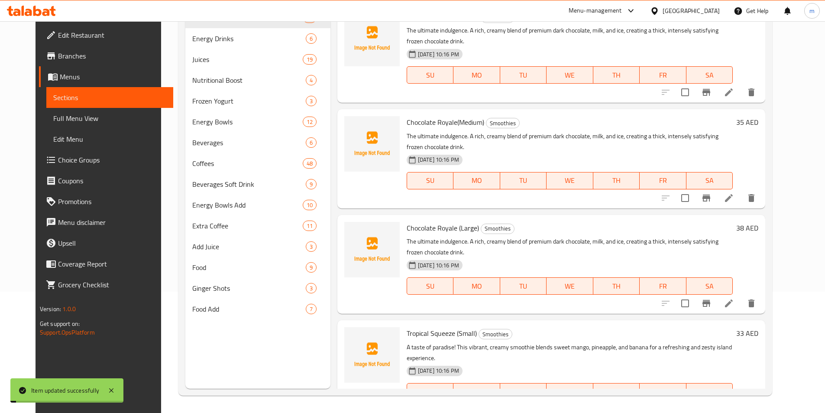
click at [504, 109] on div "Menu items Add Sort Manage items Chocolate Royale (Small) Smoothies The ultimat…" at bounding box center [548, 182] width 435 height 413
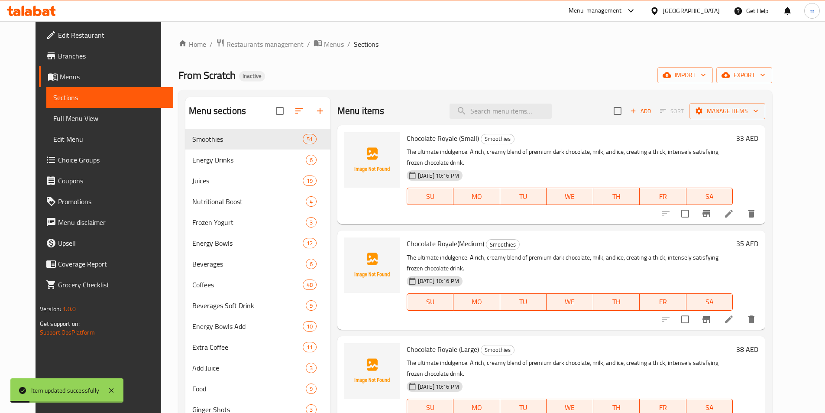
click at [504, 109] on input "search" at bounding box center [501, 111] width 102 height 15
paste input "Hot Americano"
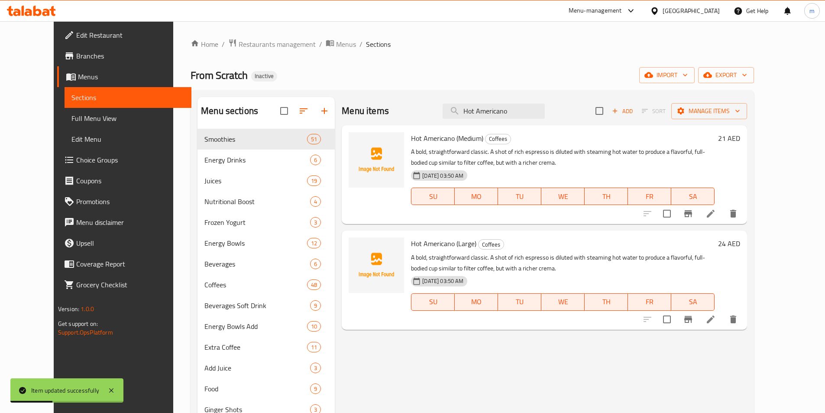
type input "Hot Americano"
click at [716, 324] on icon at bounding box center [711, 319] width 10 height 10
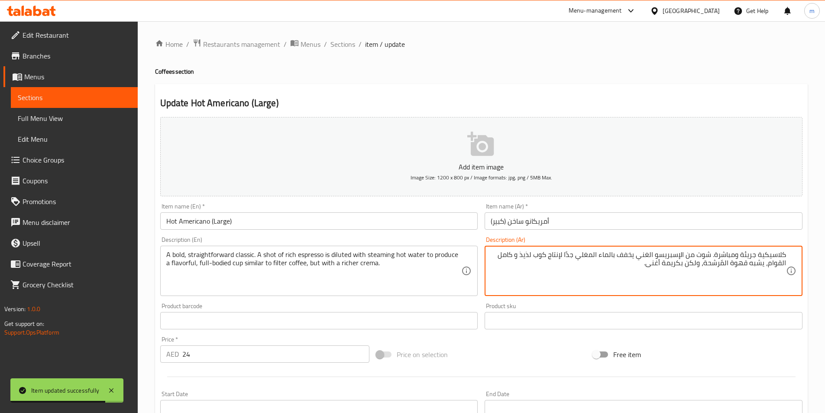
click at [572, 252] on textarea "كلاسيكية جريئة ومباشرة. شوت من الإسبريسو الغني يخفف بالماء المغلي جدًا لإنتاج ك…" at bounding box center [639, 270] width 296 height 41
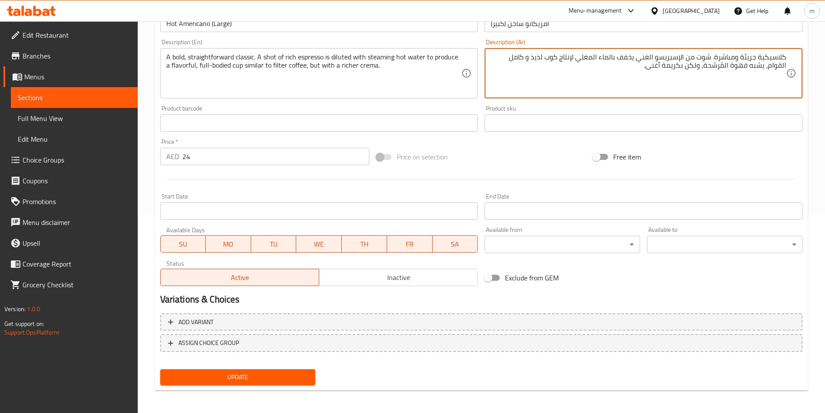
scroll to position [199, 0]
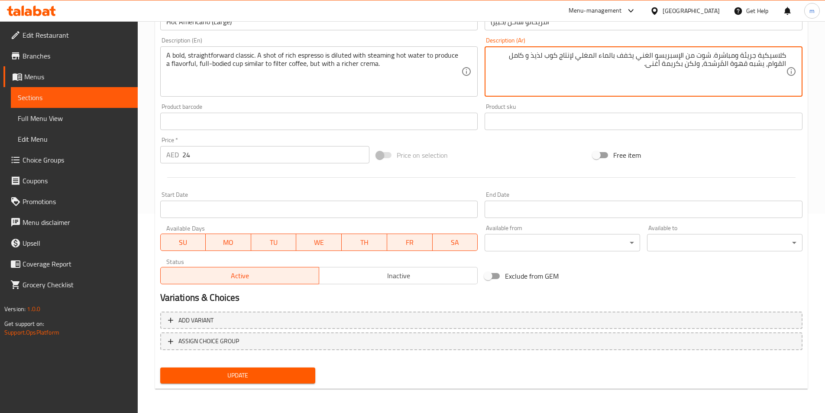
type textarea "كلاسيكية جريئة ومباشرة. شوت من الإسبريسو الغني يخفف بالماء المغلي لإنتاج كوب لذ…"
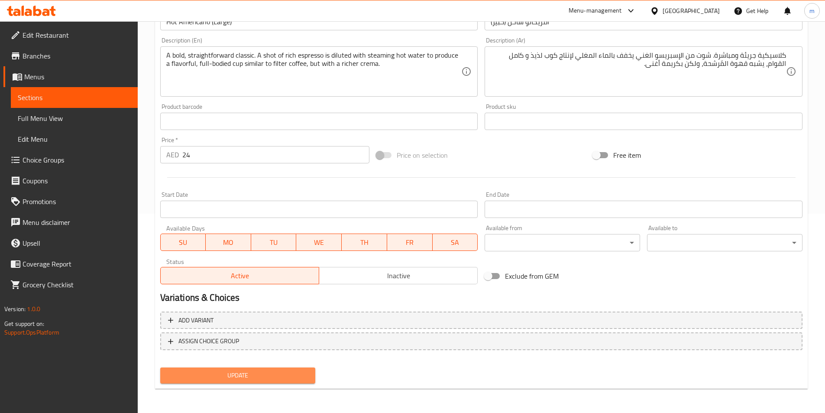
click at [247, 373] on span "Update" at bounding box center [238, 375] width 142 height 11
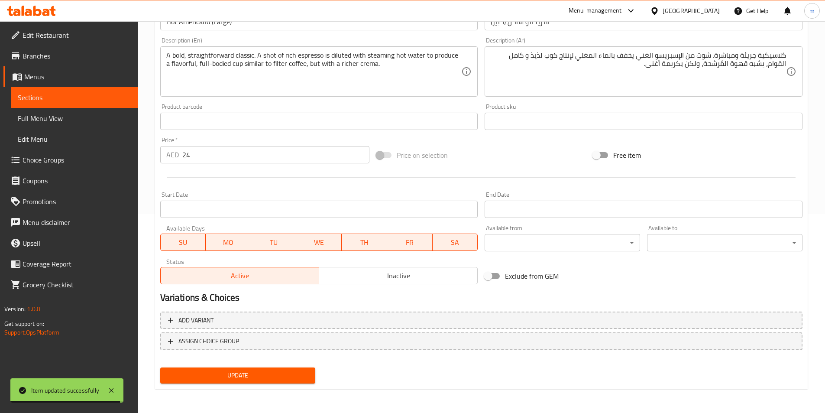
click at [68, 100] on span "Sections" at bounding box center [74, 97] width 113 height 10
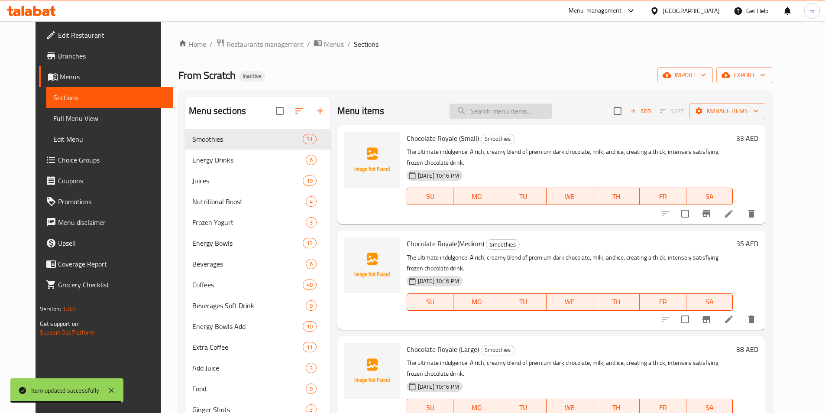
click at [530, 105] on input "search" at bounding box center [501, 111] width 102 height 15
paste input "Ice Americano"
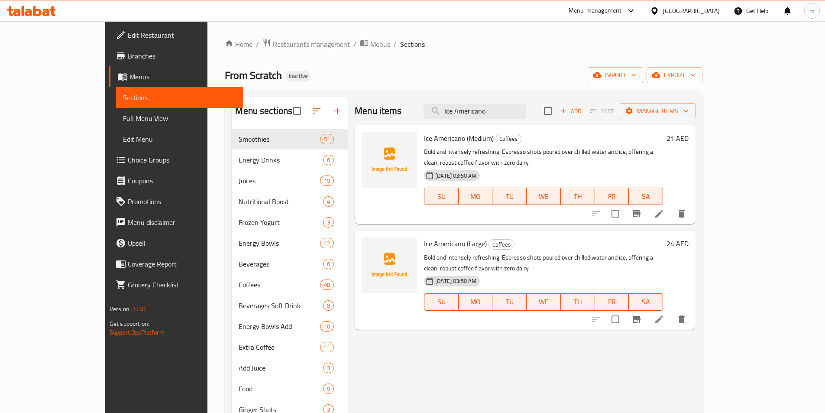
type input "Ice Americano"
click at [665, 208] on icon at bounding box center [659, 213] width 10 height 10
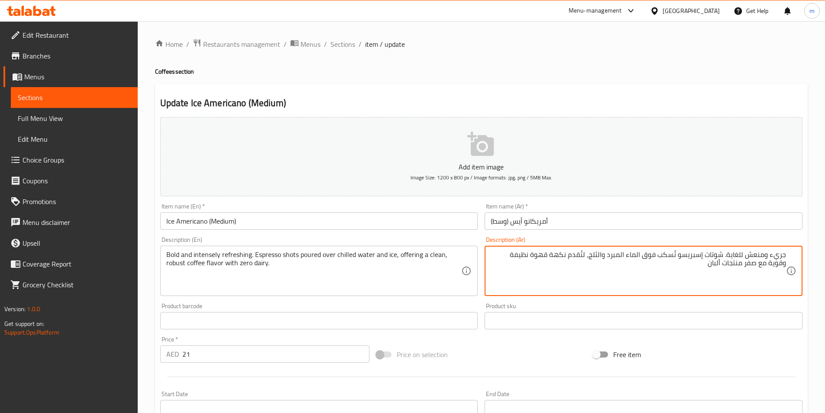
click at [705, 255] on textarea "جريء ومنعش للغاية. شوتات إسبريسو تُسكب فوق الماء المبرد والثلج، لتُقدم نكهة قهو…" at bounding box center [639, 270] width 296 height 41
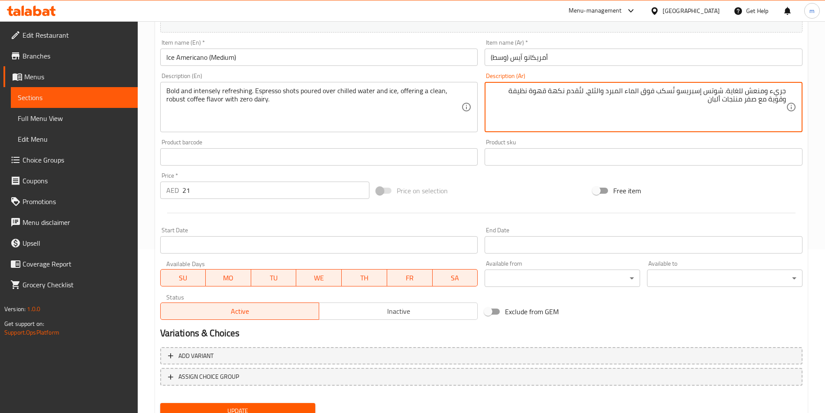
scroll to position [199, 0]
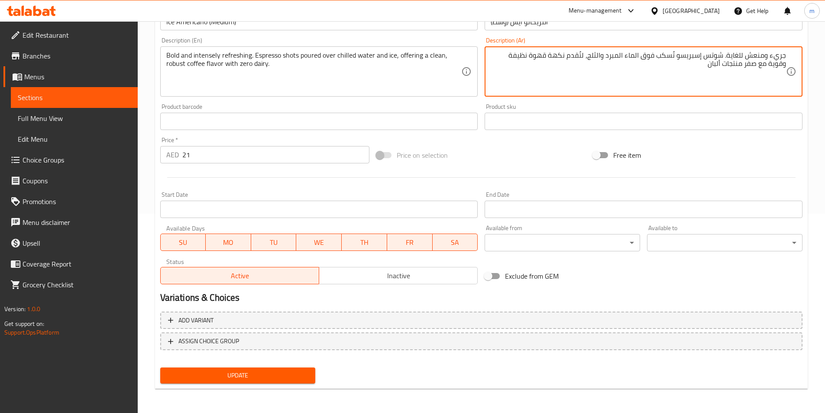
type textarea "جريء ومنعش للغاية. شوتس إسبريسو تُسكب فوق الماء المبرد والثلج، لتُقدم نكهة قهوة…"
click at [219, 372] on span "Update" at bounding box center [238, 375] width 142 height 11
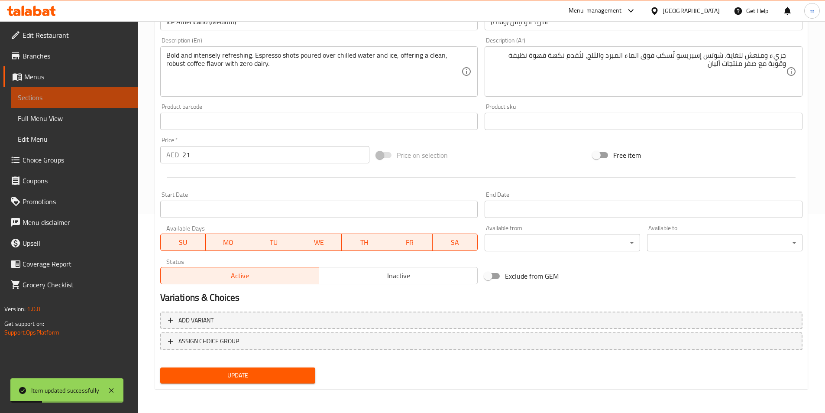
click at [79, 92] on link "Sections" at bounding box center [74, 97] width 127 height 21
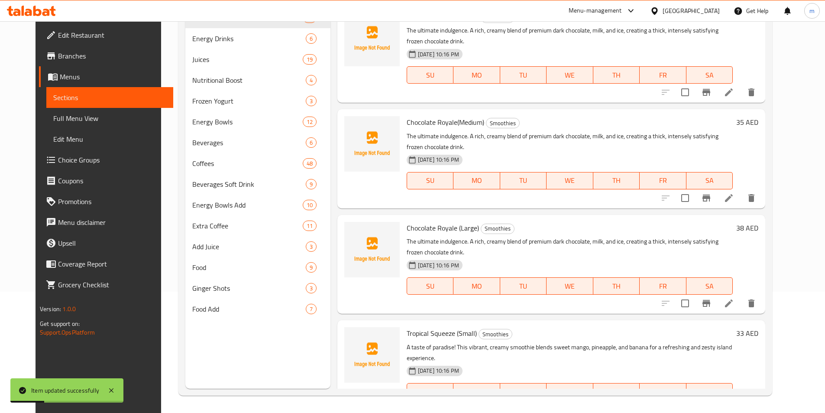
scroll to position [121, 0]
click at [523, 23] on h6 "Chocolate Royale (Small) Smoothies" at bounding box center [570, 17] width 326 height 12
click at [519, 23] on h6 "Chocolate Royale (Small) Smoothies" at bounding box center [570, 17] width 326 height 12
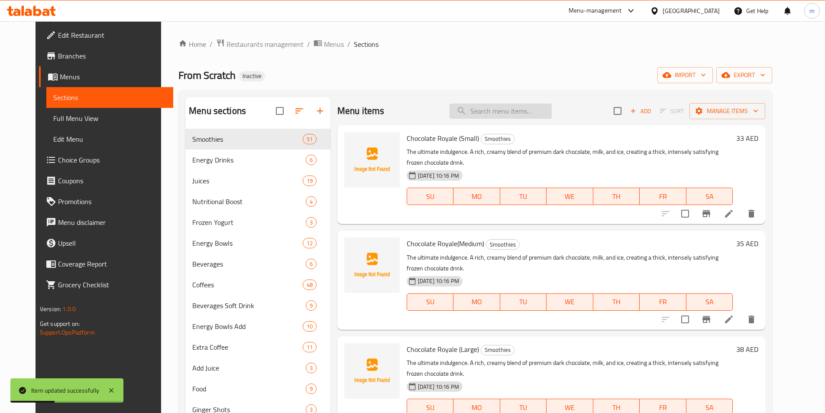
click at [504, 108] on input "search" at bounding box center [501, 111] width 102 height 15
paste input "Ice Americano"
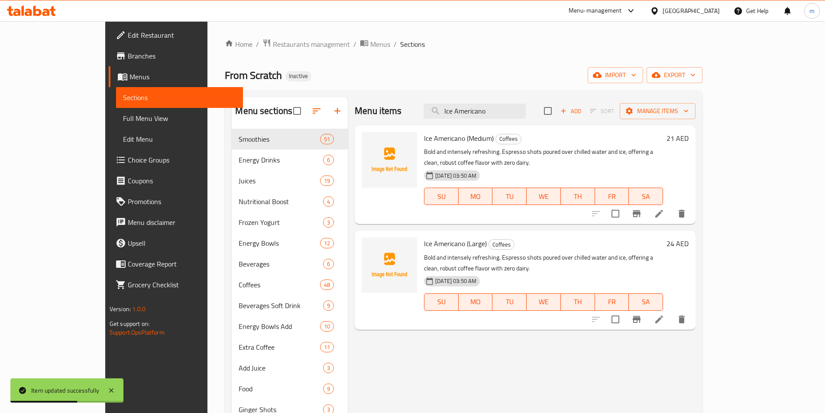
type input "Ice Americano"
click at [663, 315] on icon at bounding box center [660, 319] width 8 height 8
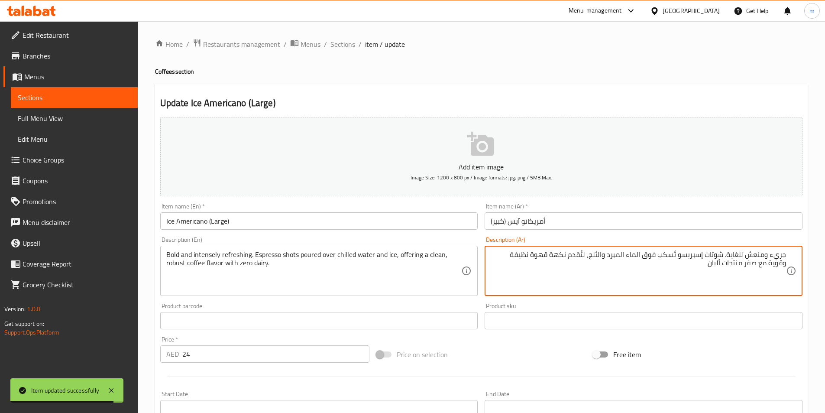
click at [708, 256] on textarea "جريء ومنعش للغاية. شوتات إسبريسو تُسكب فوق الماء المبرد والثلج، لتُقدم نكهة قهو…" at bounding box center [639, 270] width 296 height 41
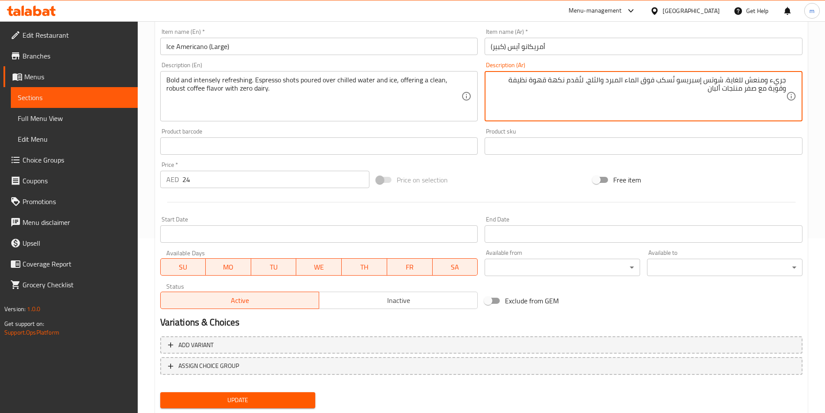
scroll to position [199, 0]
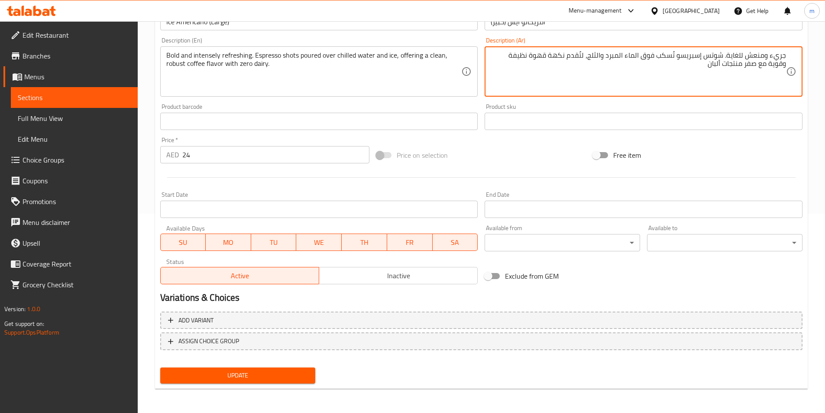
type textarea "جريء ومنعش للغاية. شوتس إسبريسو تُسكب فوق الماء المبرد والثلج، لتُقدم نكهة قهوة…"
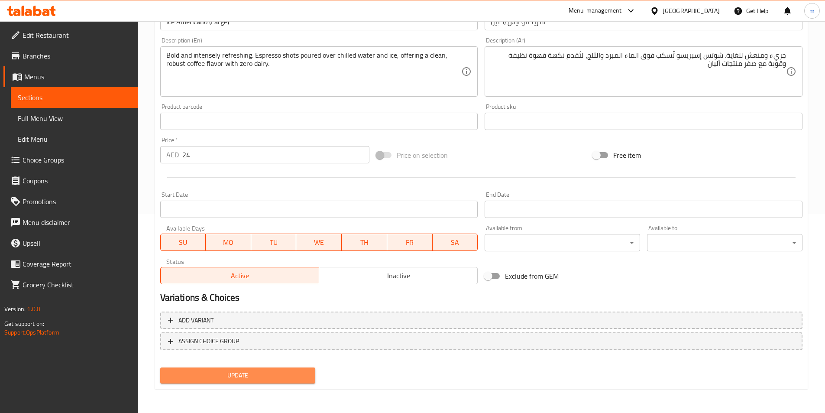
click at [276, 369] on button "Update" at bounding box center [238, 375] width 156 height 16
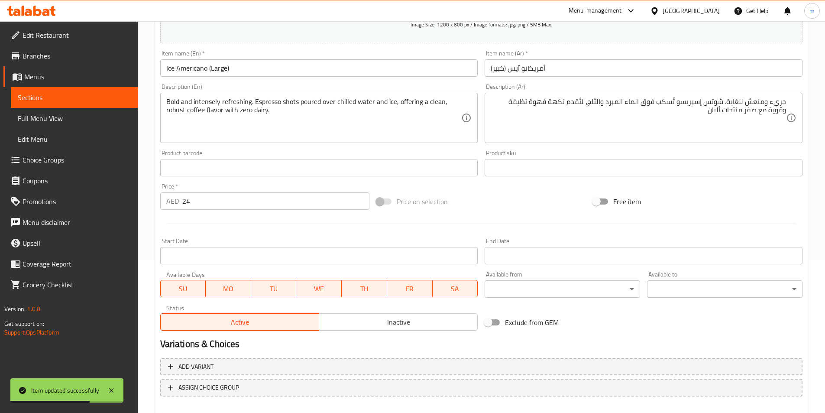
scroll to position [113, 0]
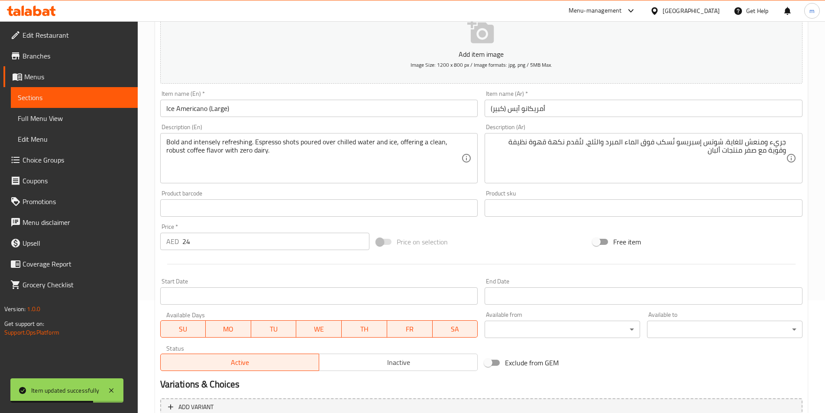
click at [100, 91] on link "Sections" at bounding box center [74, 97] width 127 height 21
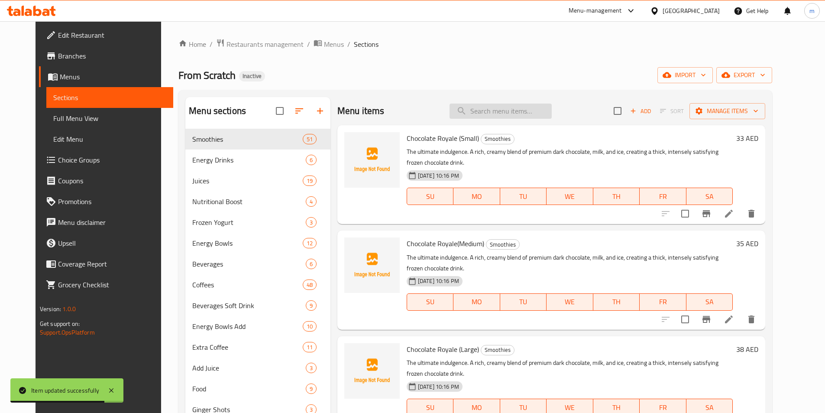
click at [512, 111] on input "search" at bounding box center [501, 111] width 102 height 15
paste input "Hot Mocha"
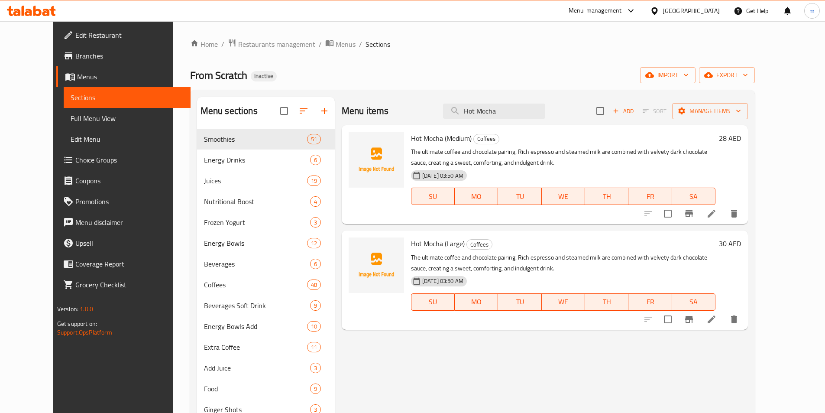
type input "Hot Mocha"
click at [724, 216] on li at bounding box center [712, 214] width 24 height 16
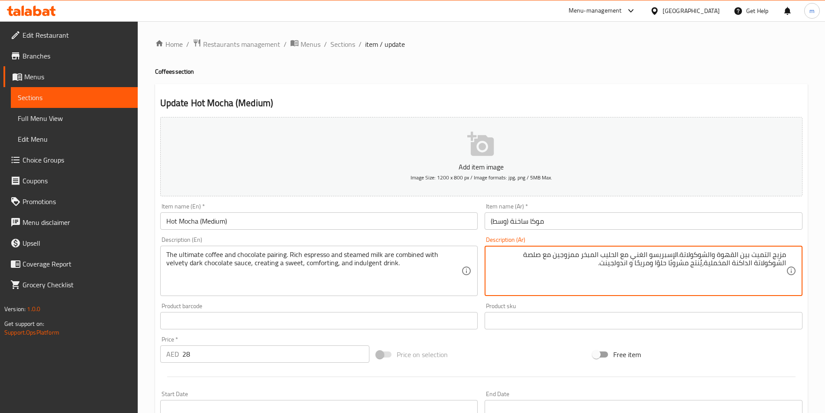
click at [745, 255] on textarea "مزيج التميت بين القهوة والشوكولاتة.الإسبريسو الغني مع الحليب المبخر ممزوجين مع …" at bounding box center [639, 270] width 296 height 41
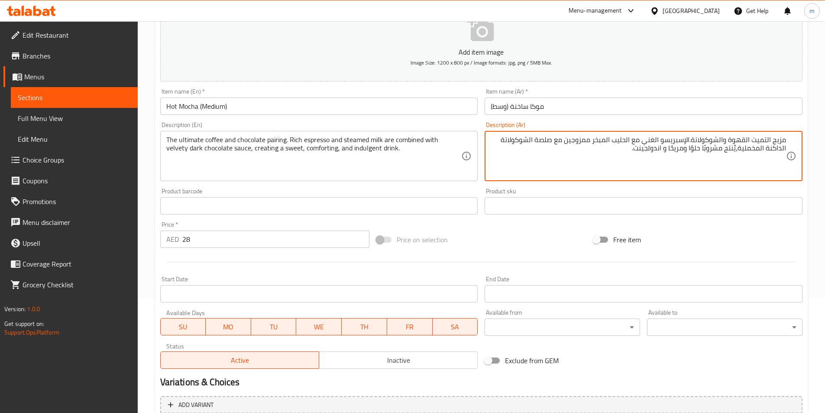
scroll to position [173, 0]
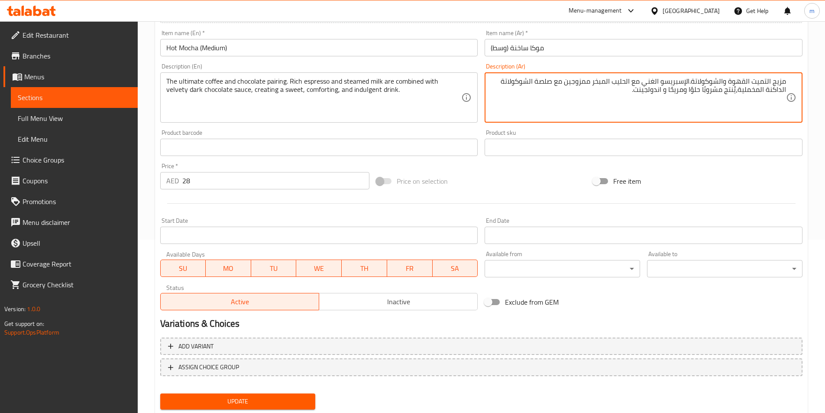
type textarea "مزيج التميت القهوة والشوكولاتة.الإسبريسو الغني مع الحليب المبخر ممزوجين مع صلصة…"
click at [231, 395] on button "Update" at bounding box center [238, 401] width 156 height 16
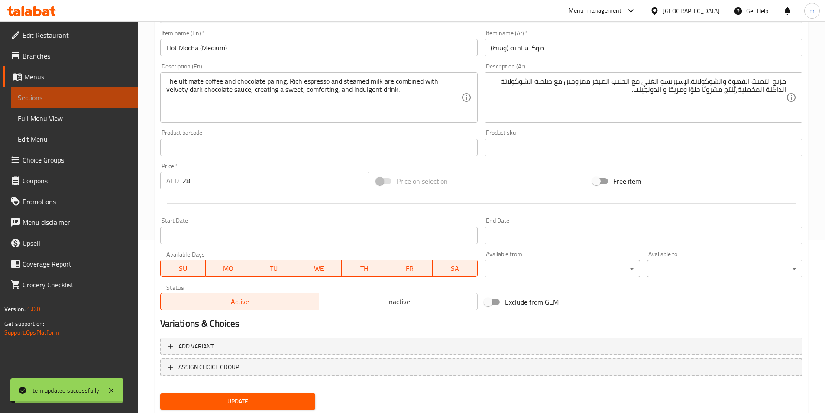
click at [65, 95] on span "Sections" at bounding box center [74, 97] width 113 height 10
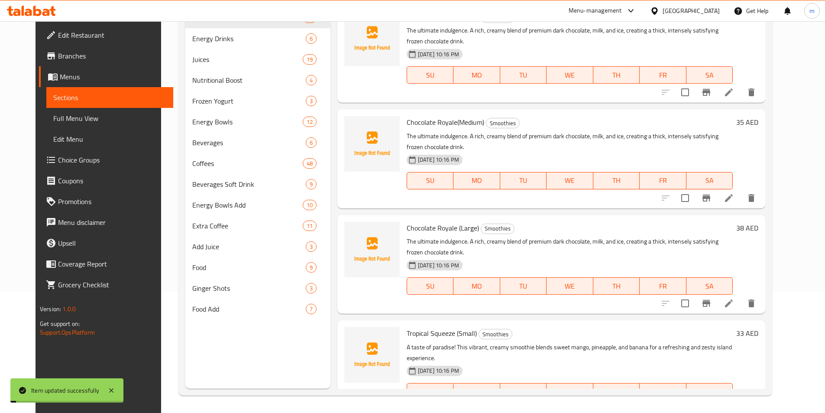
scroll to position [121, 0]
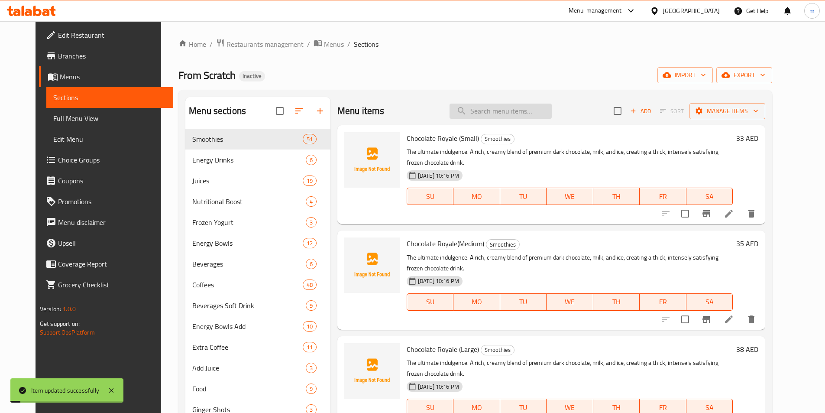
click at [503, 108] on input "search" at bounding box center [501, 111] width 102 height 15
paste input "Hot Mocha"
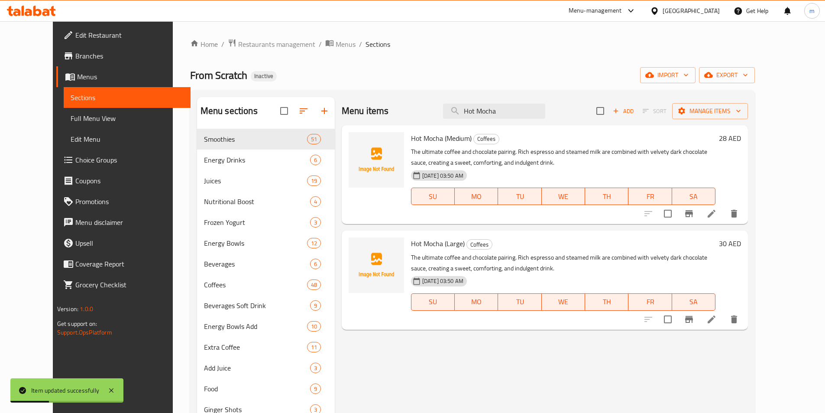
type input "Hot Mocha"
click at [717, 317] on icon at bounding box center [712, 319] width 10 height 10
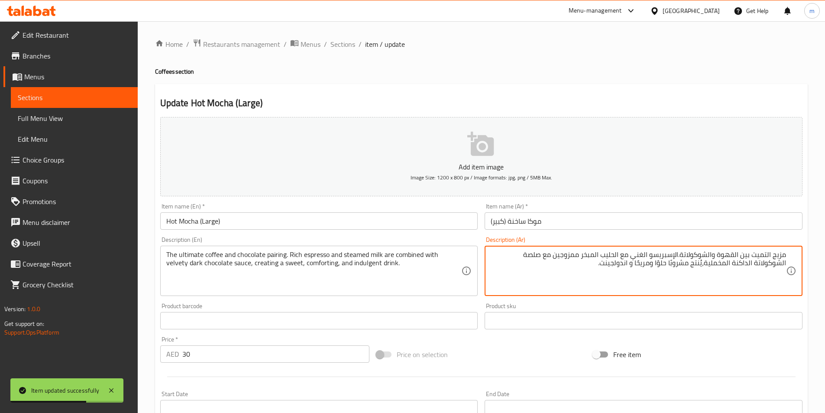
click at [744, 255] on textarea "مزيج التميت بين القهوة والشوكولاتة.الإسبريسو الغني مع الحليب المبخر ممزوجين مع …" at bounding box center [639, 270] width 296 height 41
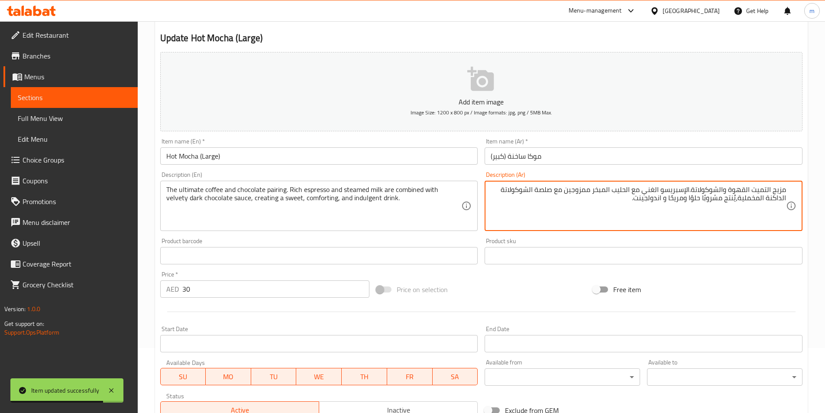
scroll to position [199, 0]
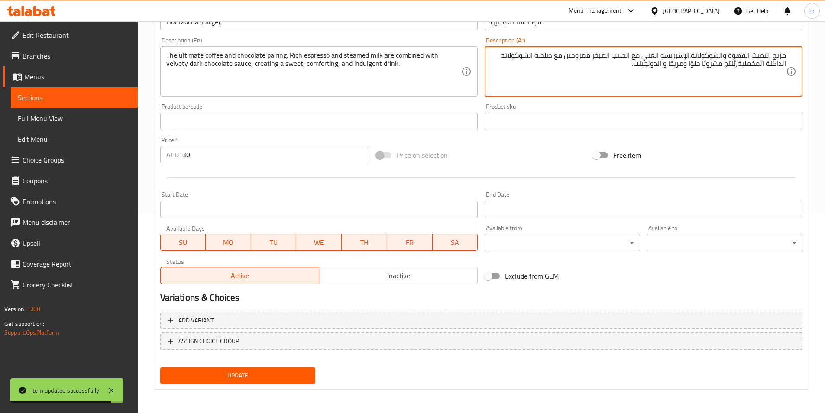
type textarea "مزيج التميت القهوة والشوكولاتة.الإسبريسو الغني مع الحليب المبخر ممزوجين مع صلصة…"
click at [267, 380] on span "Update" at bounding box center [238, 375] width 142 height 11
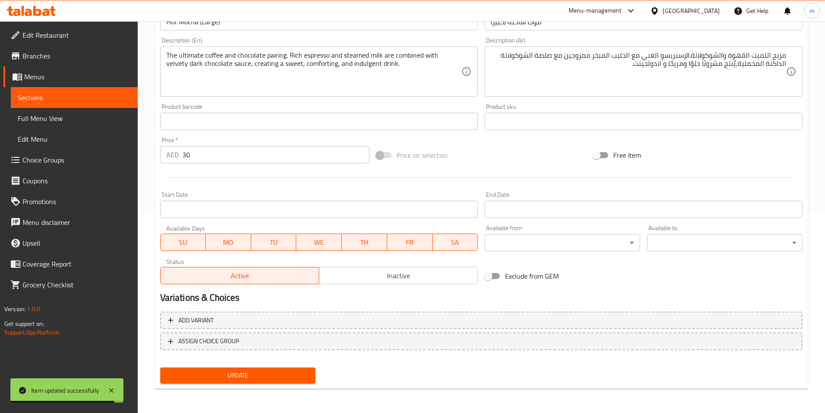
click at [103, 97] on span "Sections" at bounding box center [74, 97] width 113 height 10
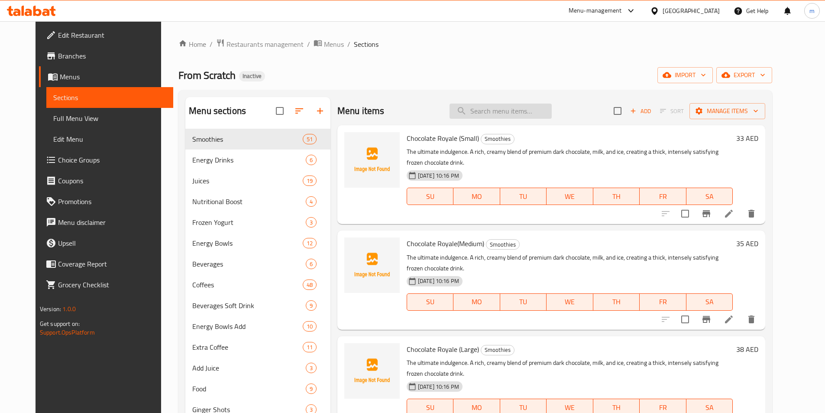
click at [522, 110] on input "search" at bounding box center [501, 111] width 102 height 15
paste input "Nutty Toffee"
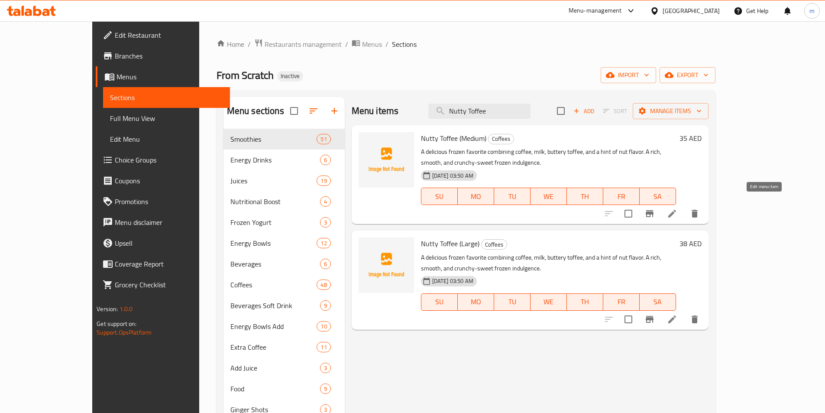
type input "Nutty Toffee"
click at [676, 210] on icon at bounding box center [673, 214] width 8 height 8
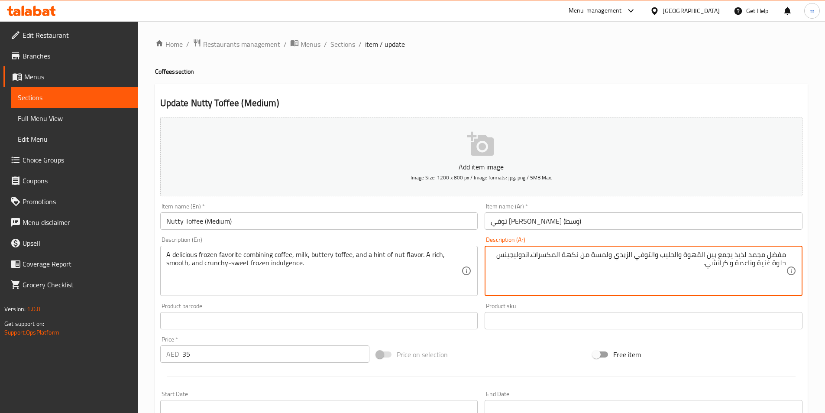
click at [501, 254] on textarea "مفضل مجمد لذيذ يجمع بين القهوة والحليب والتوفي الزبدي ولمسة من نكهة المكسرات.ان…" at bounding box center [639, 270] width 296 height 41
click at [616, 278] on textarea "مفضل مجمد لذيذ يجمع بين القهوة والحليب والتوفي الزبدي ولمسة من نكهة المكسرات.ان…" at bounding box center [639, 270] width 296 height 41
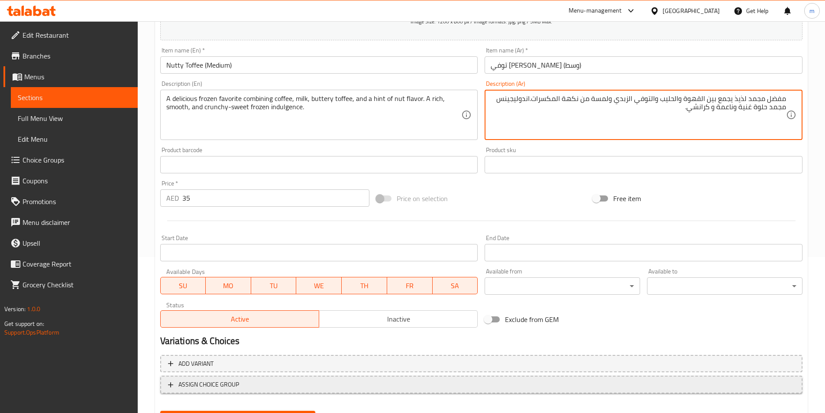
scroll to position [199, 0]
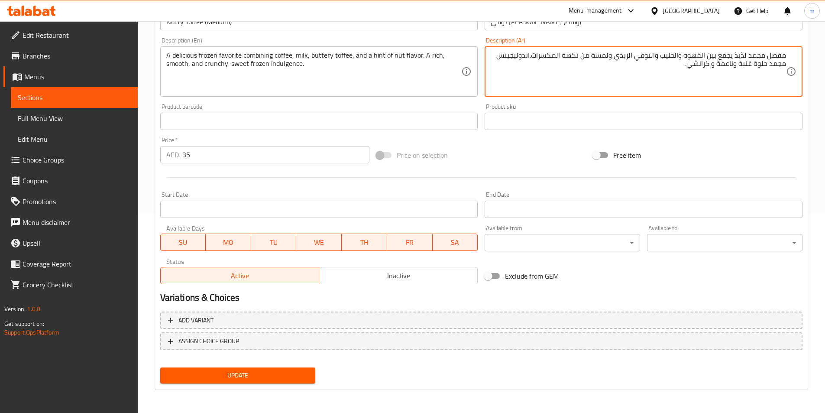
type textarea "مفضل مجمد لذيذ يجمع بين القهوة والحليب والتوفي الزبدي ولمسة من نكهة المكسرات.ان…"
click at [279, 376] on span "Update" at bounding box center [238, 375] width 142 height 11
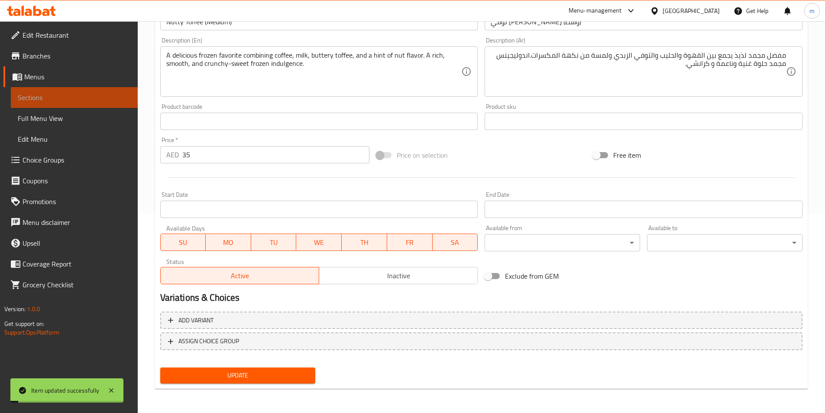
click at [80, 105] on link "Sections" at bounding box center [74, 97] width 127 height 21
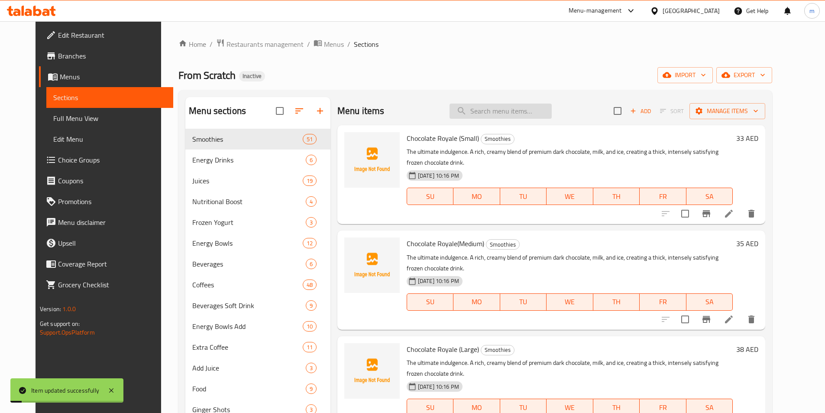
click at [502, 114] on input "search" at bounding box center [501, 111] width 102 height 15
paste input "Nutty Toffee"
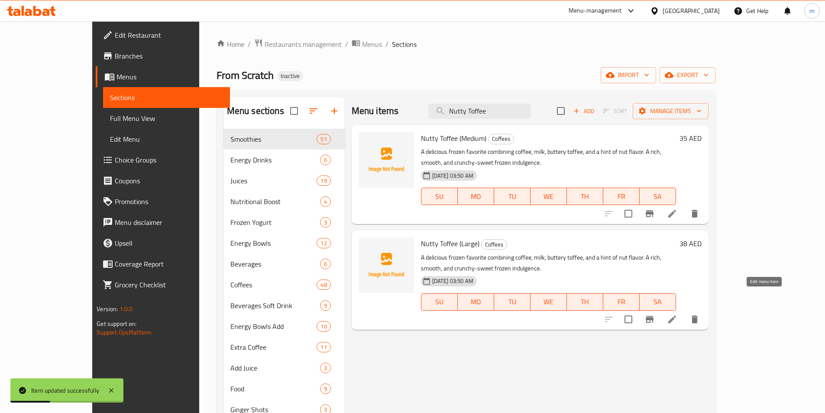
type input "Nutty Toffee"
click at [678, 314] on icon at bounding box center [672, 319] width 10 height 10
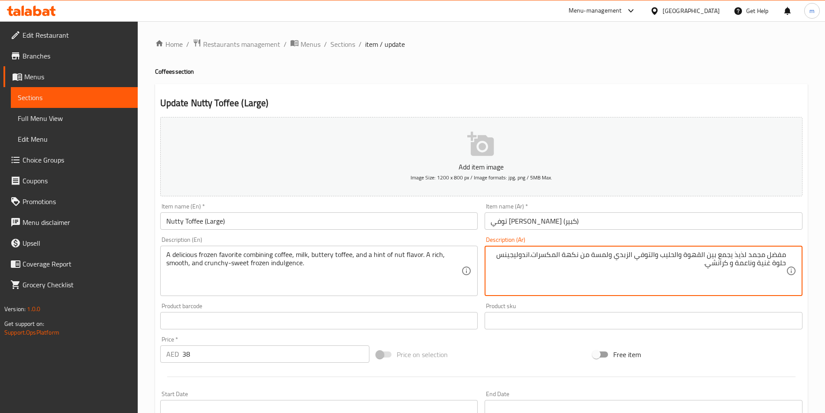
click at [496, 257] on textarea "مفضل مجمد لذيذ يجمع بين القهوة والحليب والتوفي الزبدي ولمسة من نكهة المكسرات.ان…" at bounding box center [639, 270] width 296 height 41
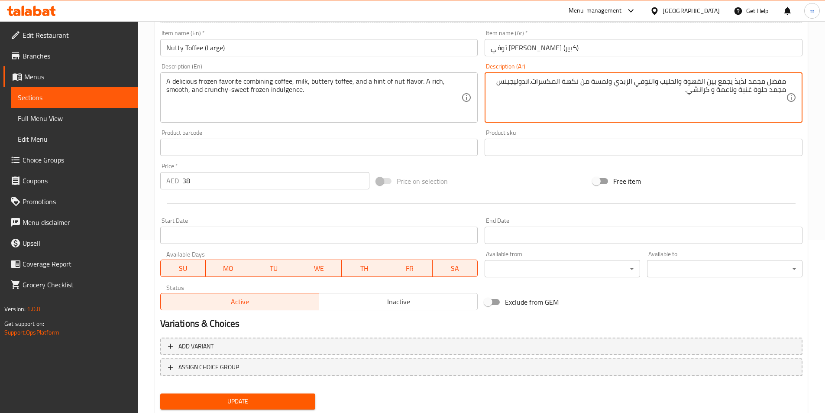
scroll to position [199, 0]
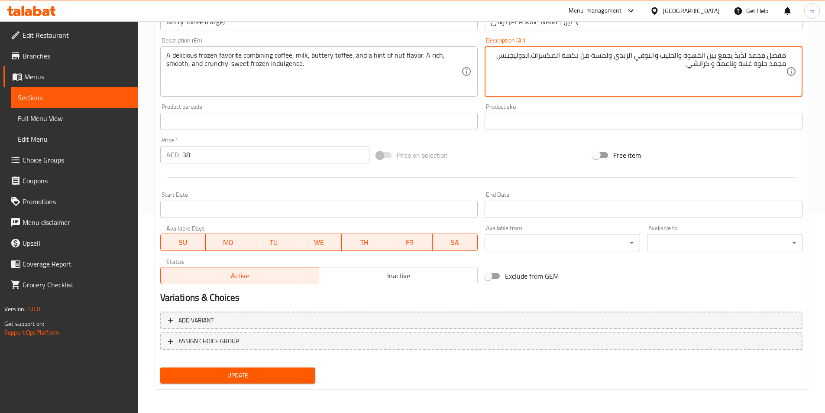
type textarea "مفضل مجمد لذيذ يجمع بين القهوة والحليب والتوفي الزبدي ولمسة من نكهة المكسرات.ان…"
click at [267, 372] on span "Update" at bounding box center [238, 375] width 142 height 11
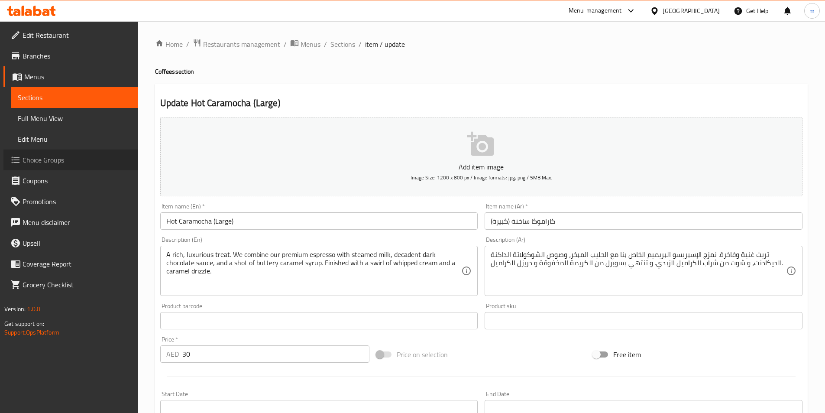
click at [43, 160] on span "Choice Groups" at bounding box center [77, 160] width 108 height 10
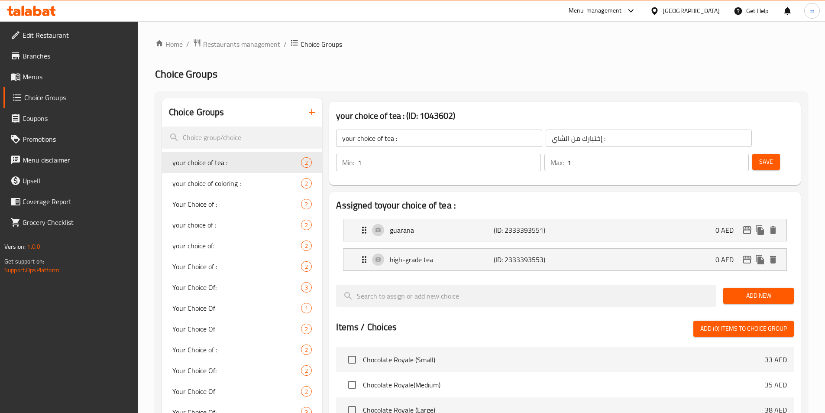
scroll to position [173, 0]
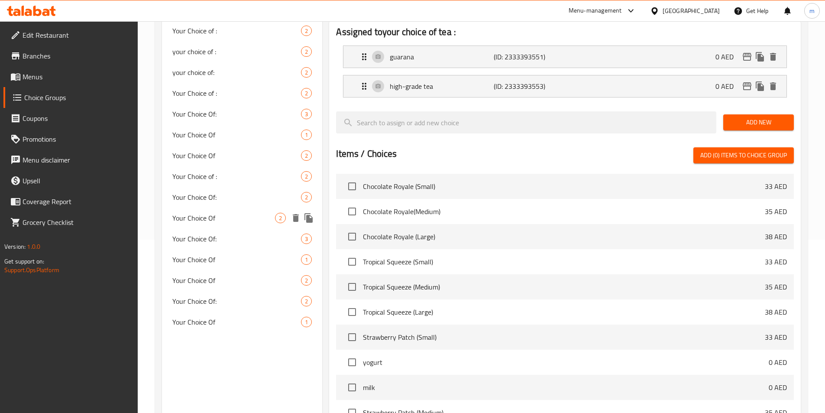
click at [248, 216] on span "Your Choice Of" at bounding box center [223, 218] width 103 height 10
type input "Your Choice Of"
type input "إختيارك من"
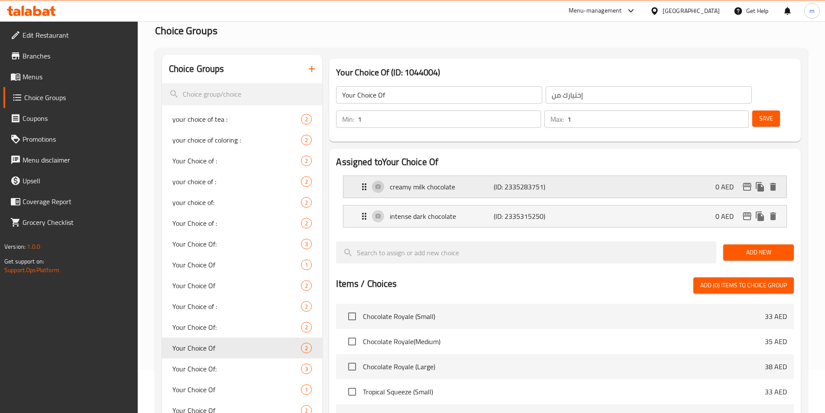
click at [533, 182] on p "(ID: 2335283751)" at bounding box center [528, 187] width 69 height 10
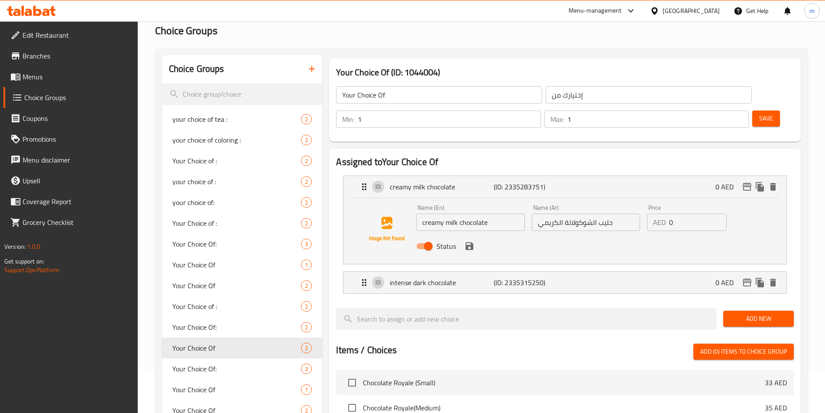
click at [614, 214] on input "حليب الشوكولاتة الكريمي" at bounding box center [586, 222] width 108 height 17
paste input "حليب"
click at [471, 242] on icon "save" at bounding box center [470, 246] width 8 height 8
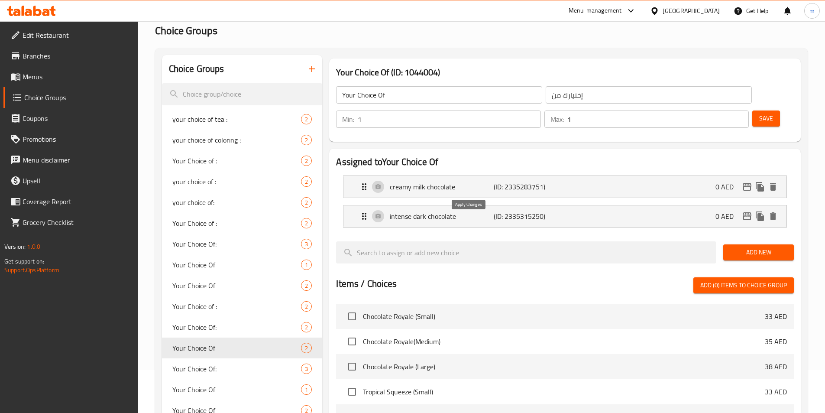
type input "الشوكولاتة حليب الكريمي"
click at [760, 113] on span "Save" at bounding box center [767, 118] width 14 height 11
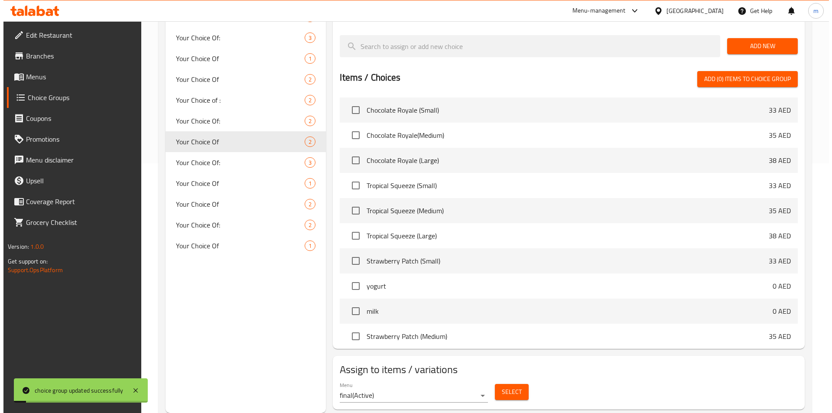
scroll to position [217, 0]
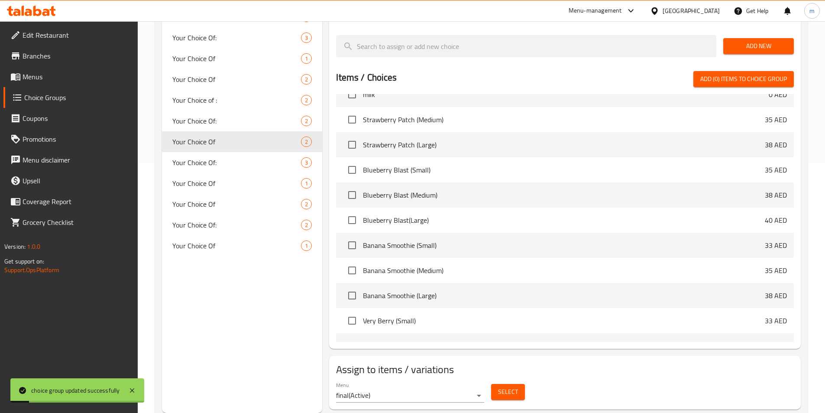
click at [502, 386] on span "Select" at bounding box center [508, 391] width 20 height 11
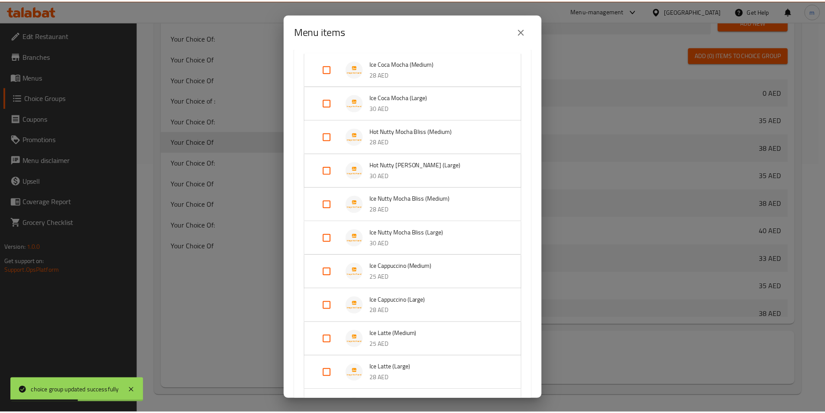
scroll to position [520, 0]
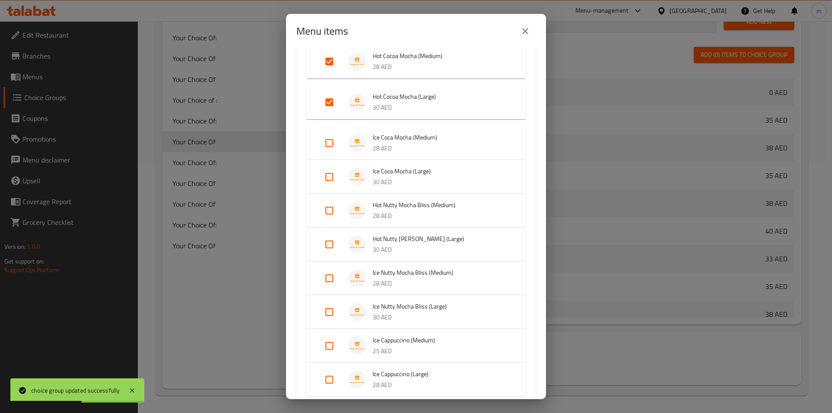
click at [662, 364] on div "Menu items 2 / 201 items selected ​ Smoothies Chocolate Royale (Small) 33 AED C…" at bounding box center [416, 206] width 832 height 413
click at [529, 24] on button "close" at bounding box center [525, 31] width 21 height 21
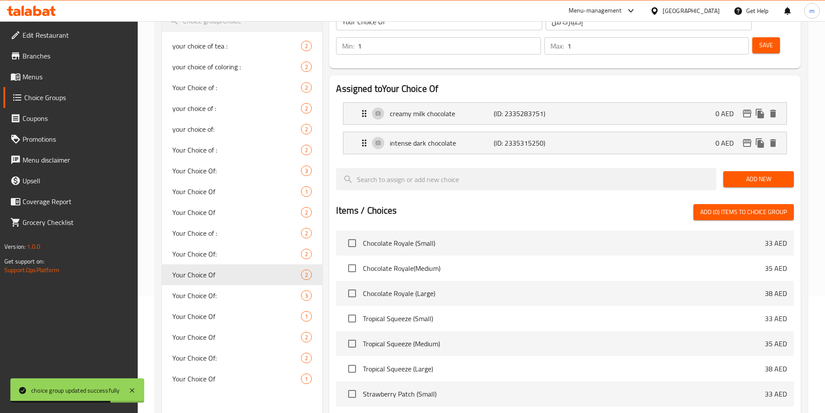
scroll to position [33, 0]
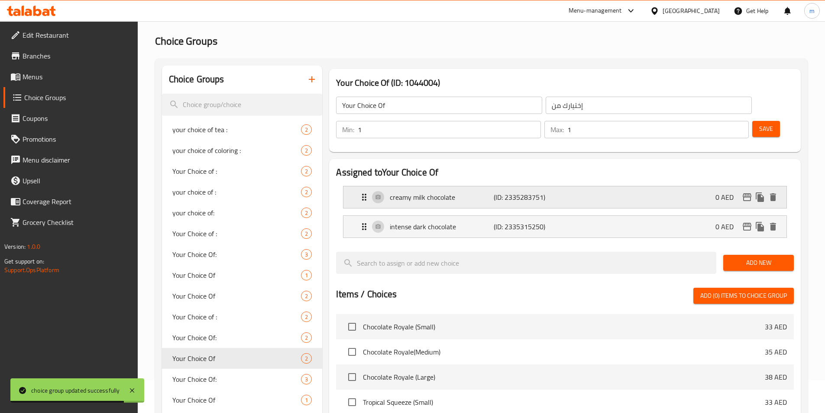
click at [597, 186] on div "creamy milk chocolate (ID: 2335283751) 0 AED" at bounding box center [567, 197] width 417 height 22
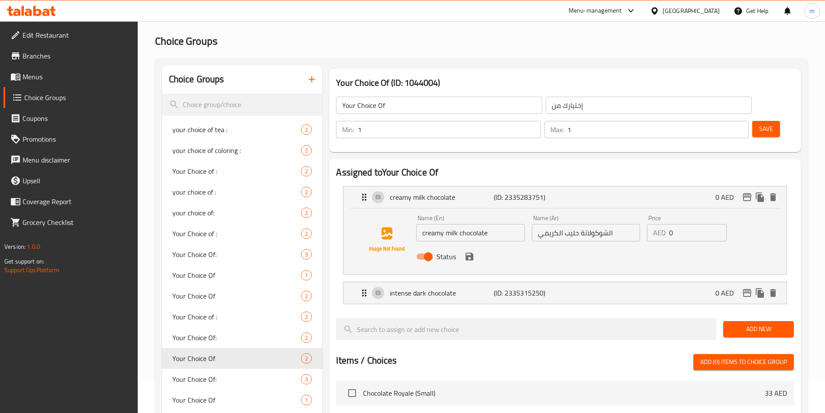
click at [542, 224] on input "الشوكولاتة حليب الكريمي" at bounding box center [586, 232] width 108 height 17
type input "ا"
click at [468, 251] on icon "save" at bounding box center [469, 256] width 10 height 10
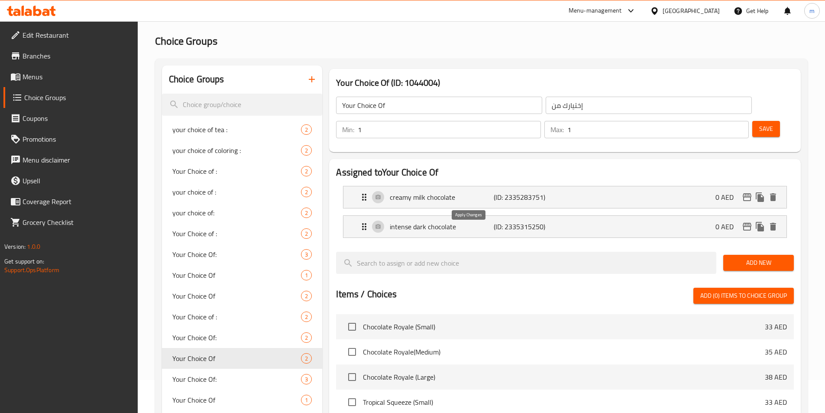
type input "شوكولاتة الحليب الكريمية"
click at [760, 123] on span "Save" at bounding box center [767, 128] width 14 height 11
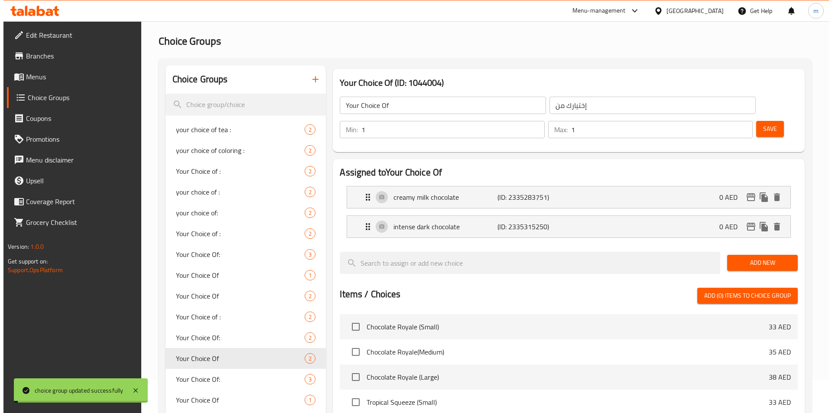
scroll to position [250, 0]
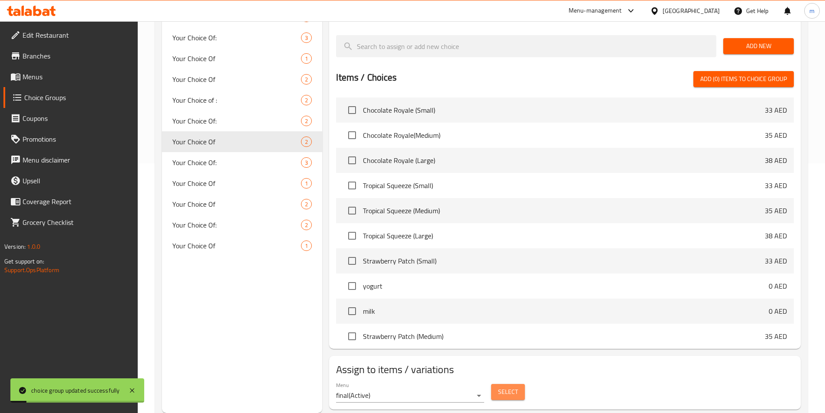
click at [513, 386] on span "Select" at bounding box center [508, 391] width 20 height 11
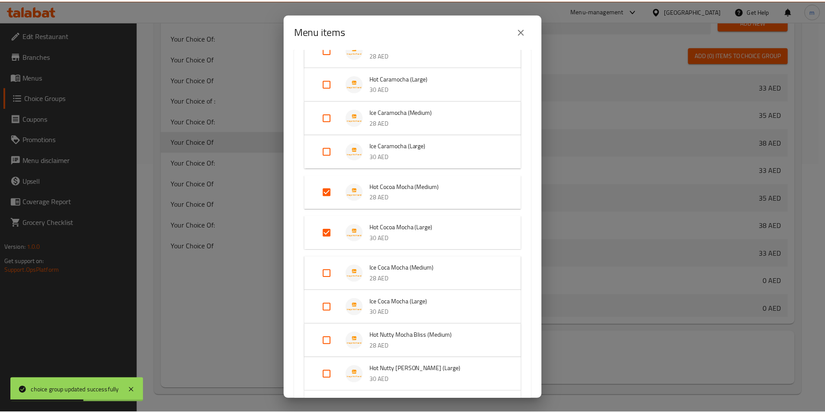
scroll to position [390, 0]
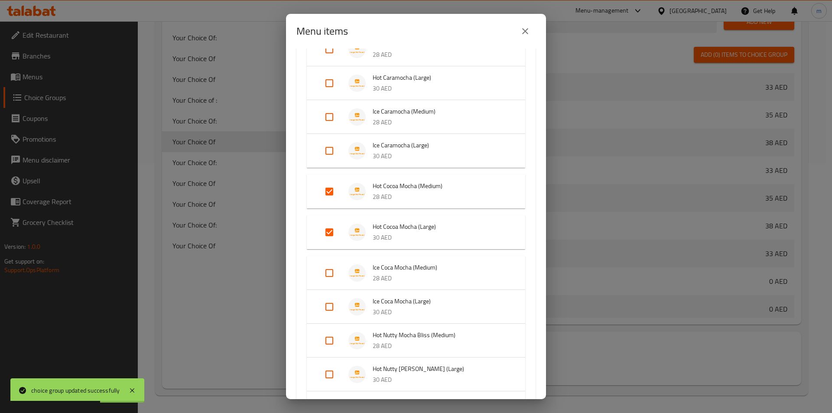
click at [527, 29] on icon "close" at bounding box center [525, 31] width 6 height 6
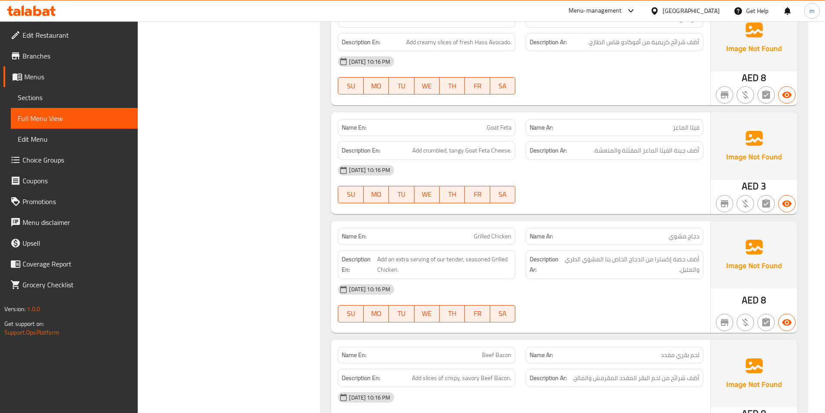
scroll to position [32613, 0]
